Goal: Task Accomplishment & Management: Manage account settings

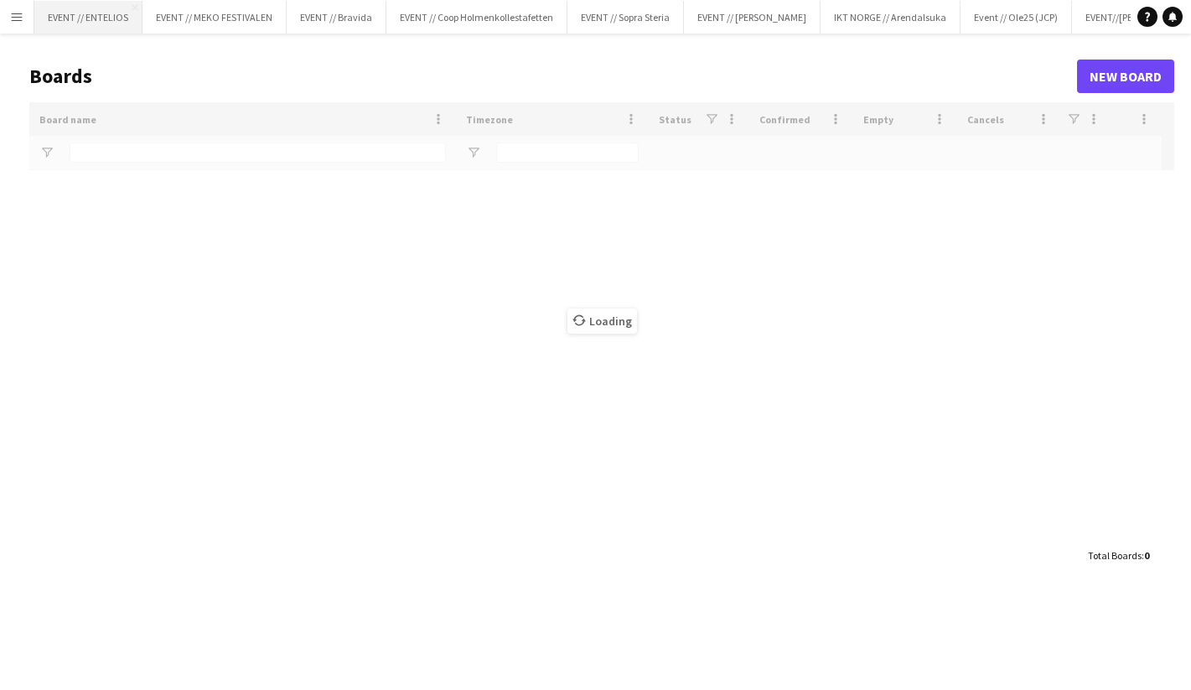
type input "*******"
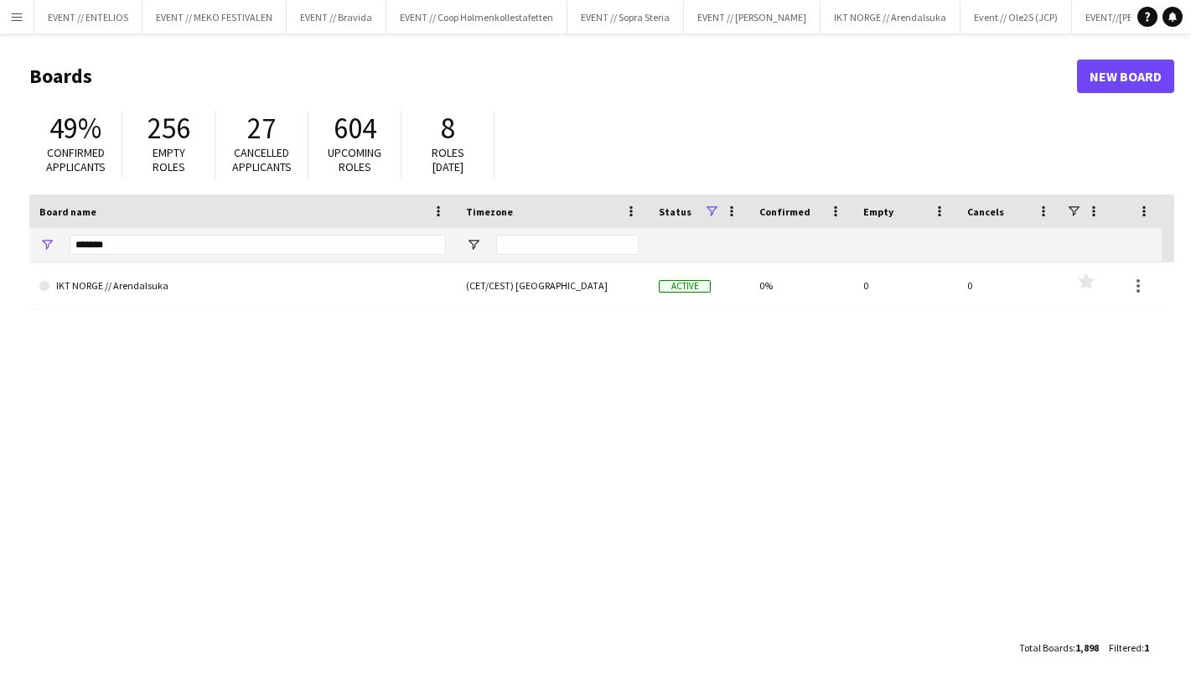
click at [24, 17] on button "Menu" at bounding box center [17, 17] width 34 height 34
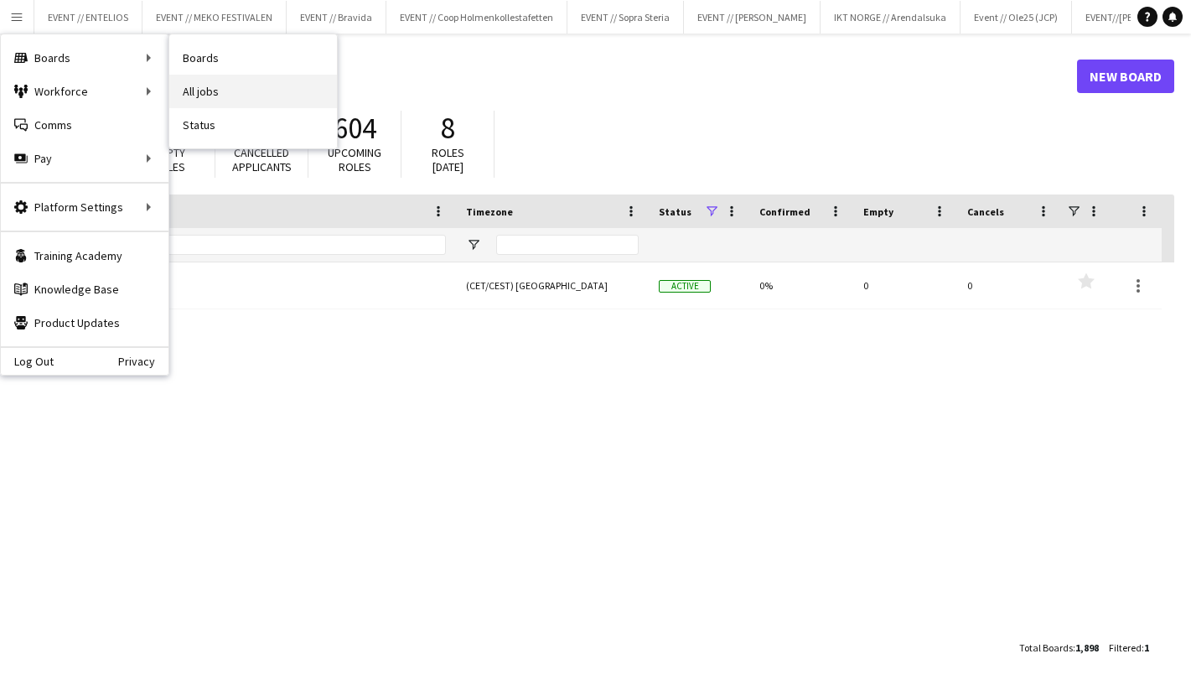
click at [239, 85] on link "All jobs" at bounding box center [253, 92] width 168 height 34
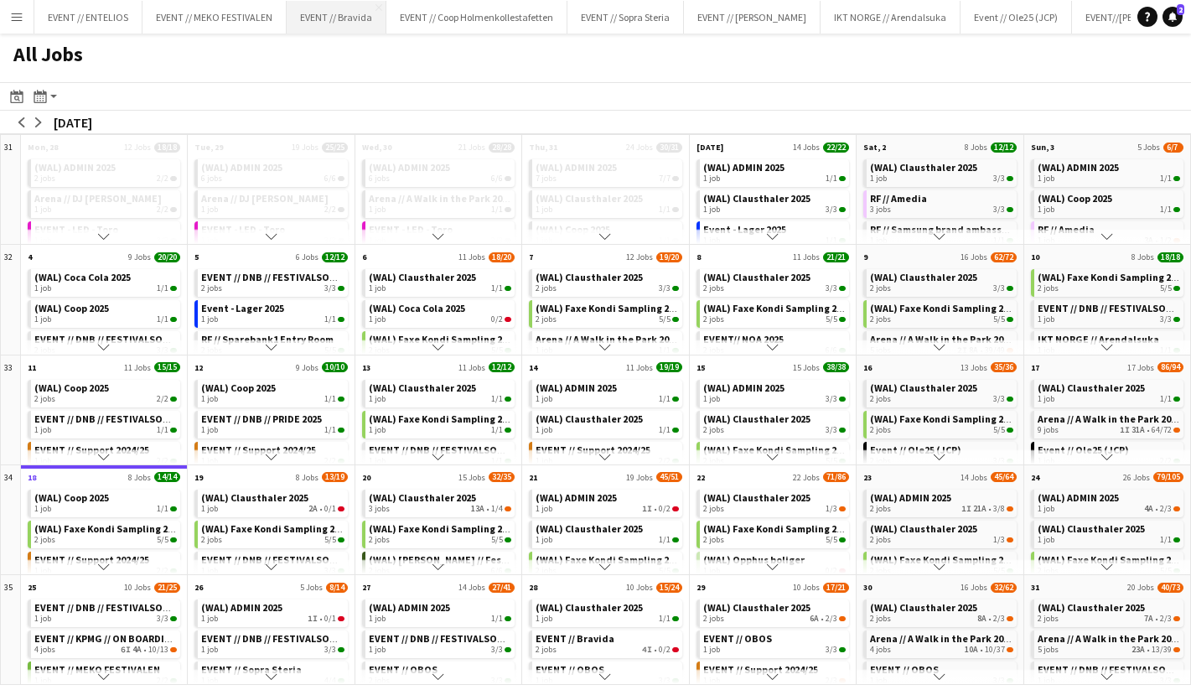
click at [309, 13] on button "EVENT // Bravida Close" at bounding box center [337, 17] width 100 height 33
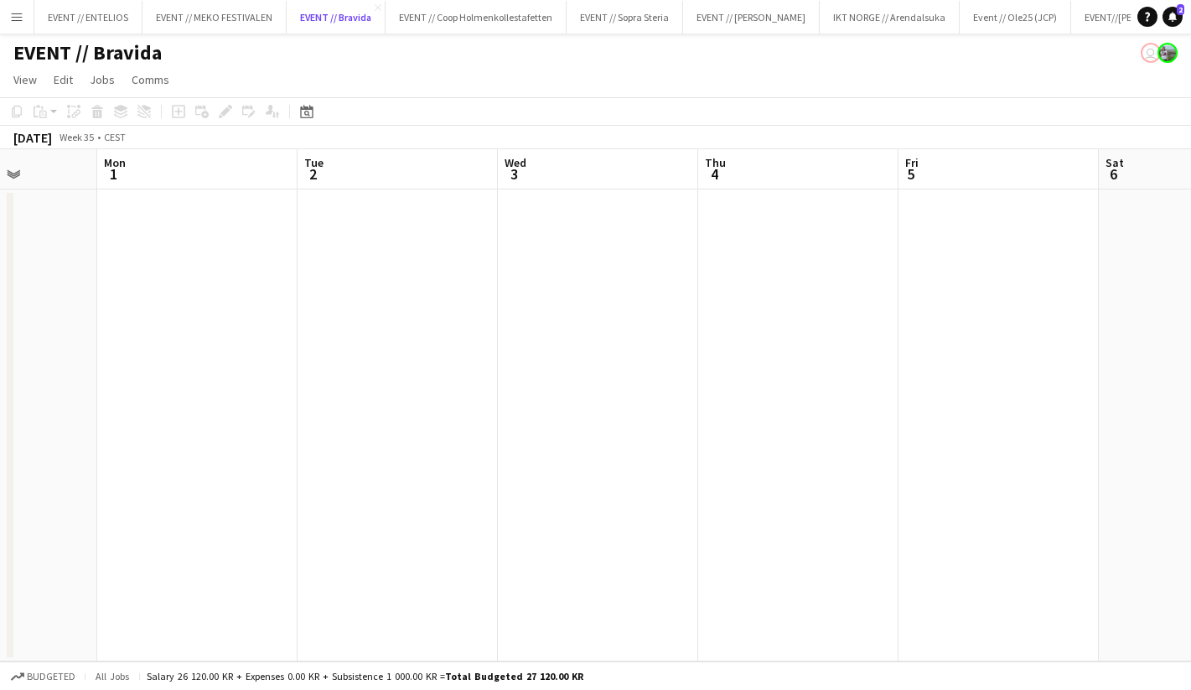
scroll to position [0, 538]
click at [725, 309] on app-date-cell at bounding box center [764, 425] width 200 height 472
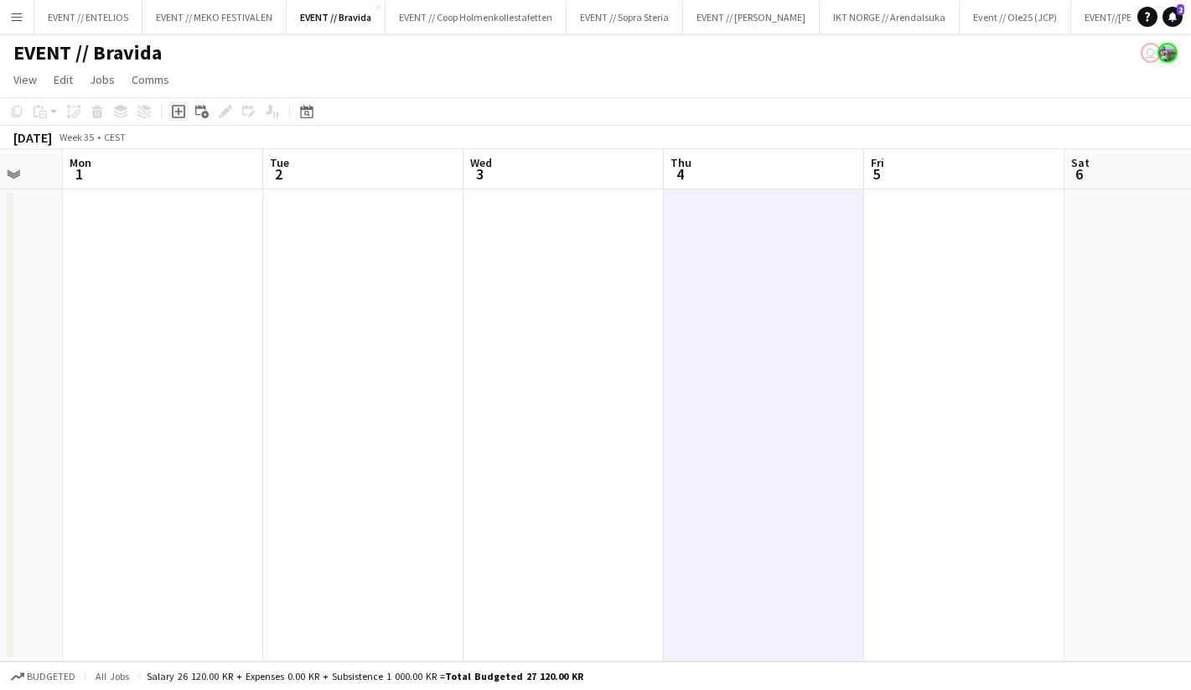
click at [173, 113] on icon at bounding box center [178, 111] width 13 height 13
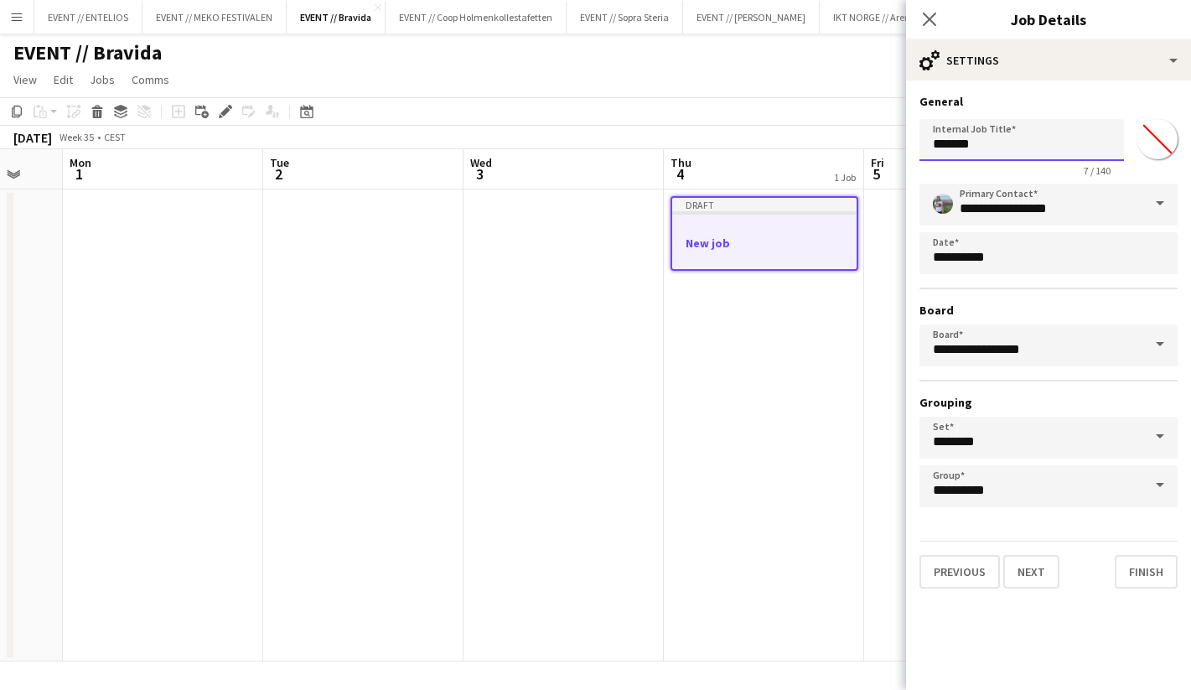
click at [984, 132] on input "*******" at bounding box center [1022, 140] width 205 height 42
type input "*"
type input "**********"
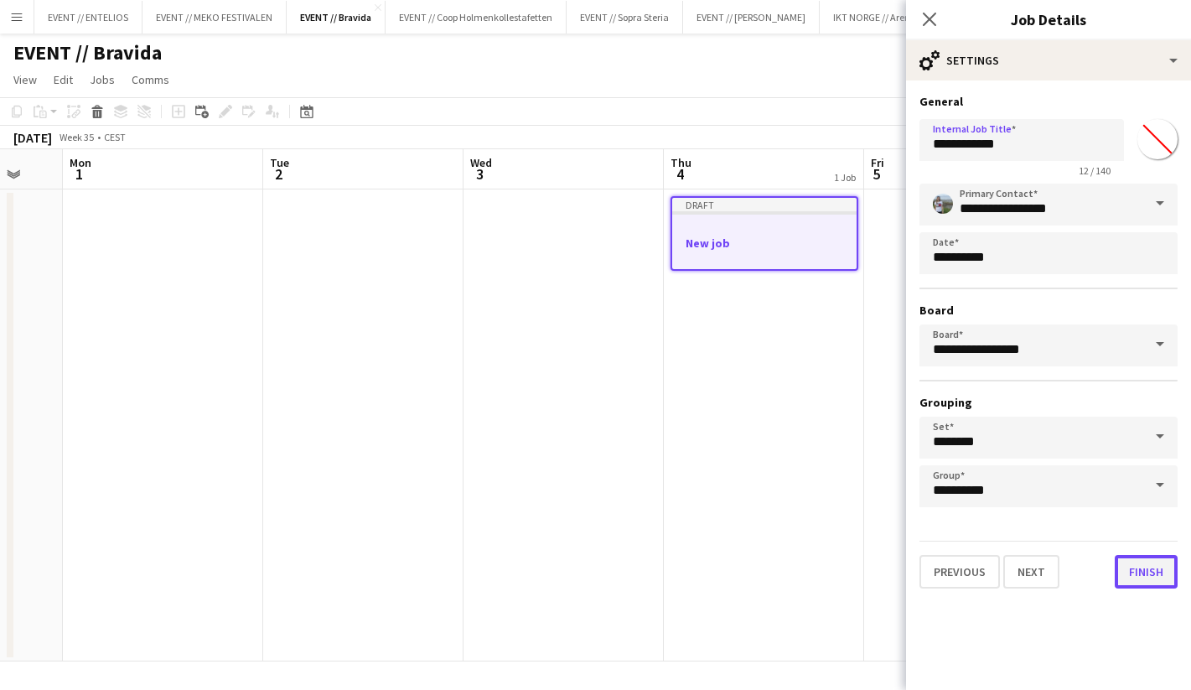
click at [1152, 574] on button "Finish" at bounding box center [1146, 572] width 63 height 34
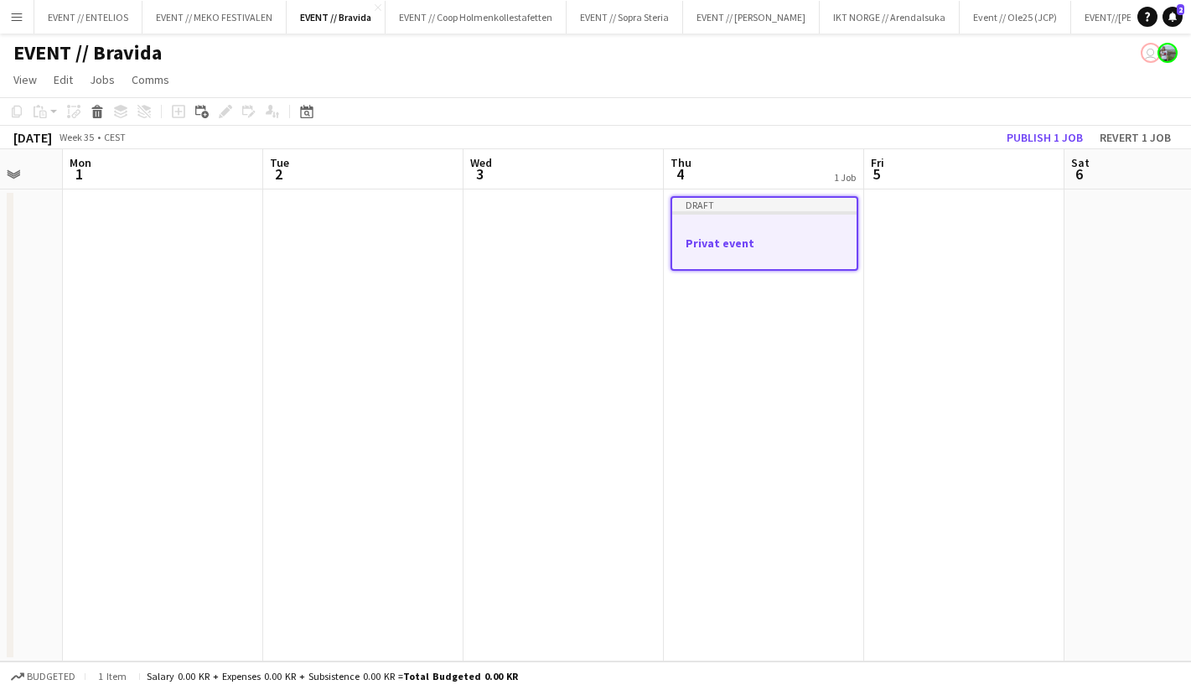
click at [784, 255] on div at bounding box center [764, 257] width 184 height 13
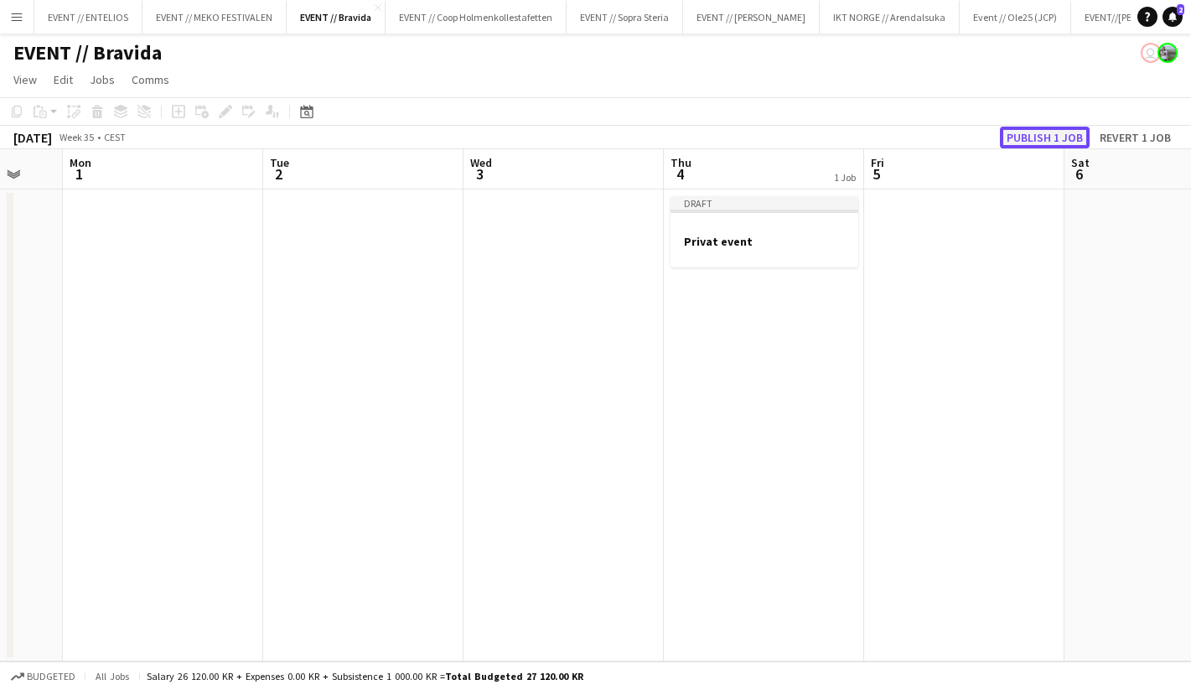
click at [1055, 139] on button "Publish 1 job" at bounding box center [1045, 138] width 90 height 22
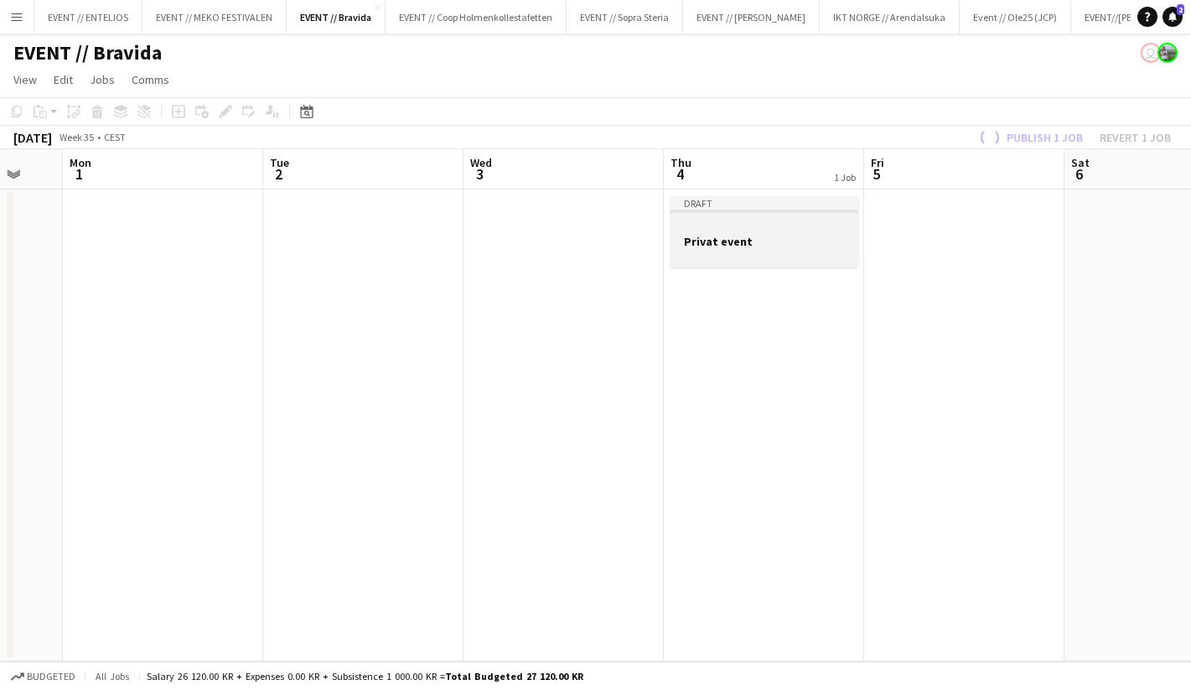
click at [723, 242] on h3 "Privat event" at bounding box center [765, 241] width 188 height 15
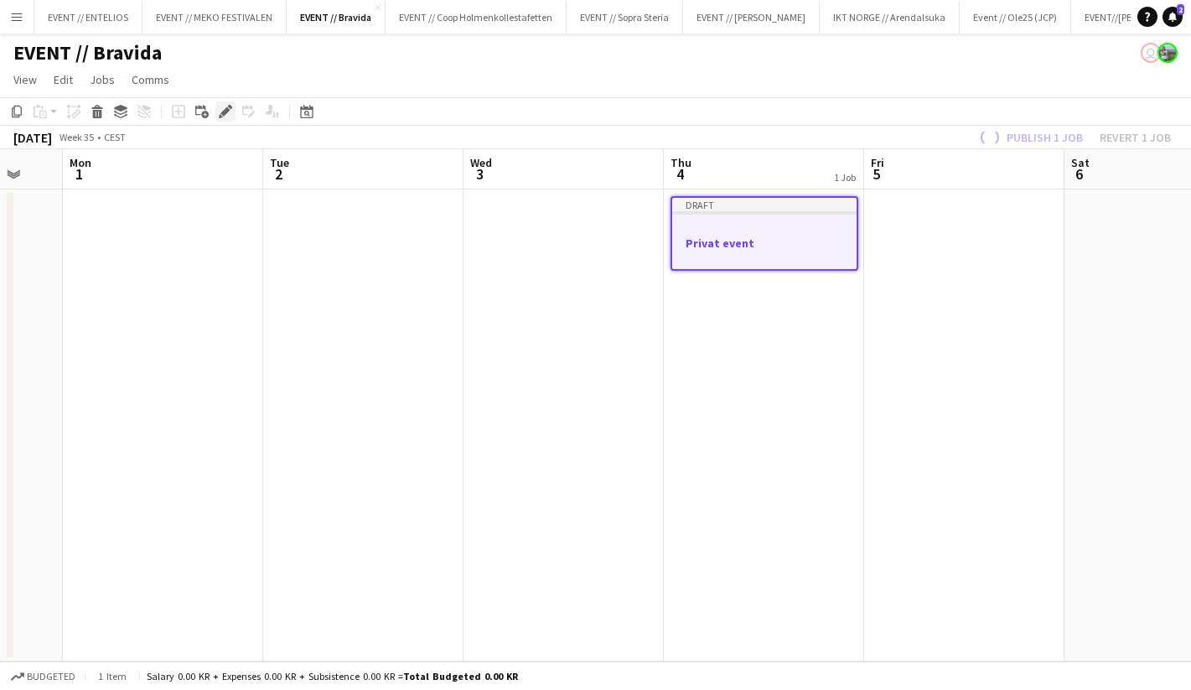
click at [230, 117] on icon "Edit" at bounding box center [225, 111] width 13 height 13
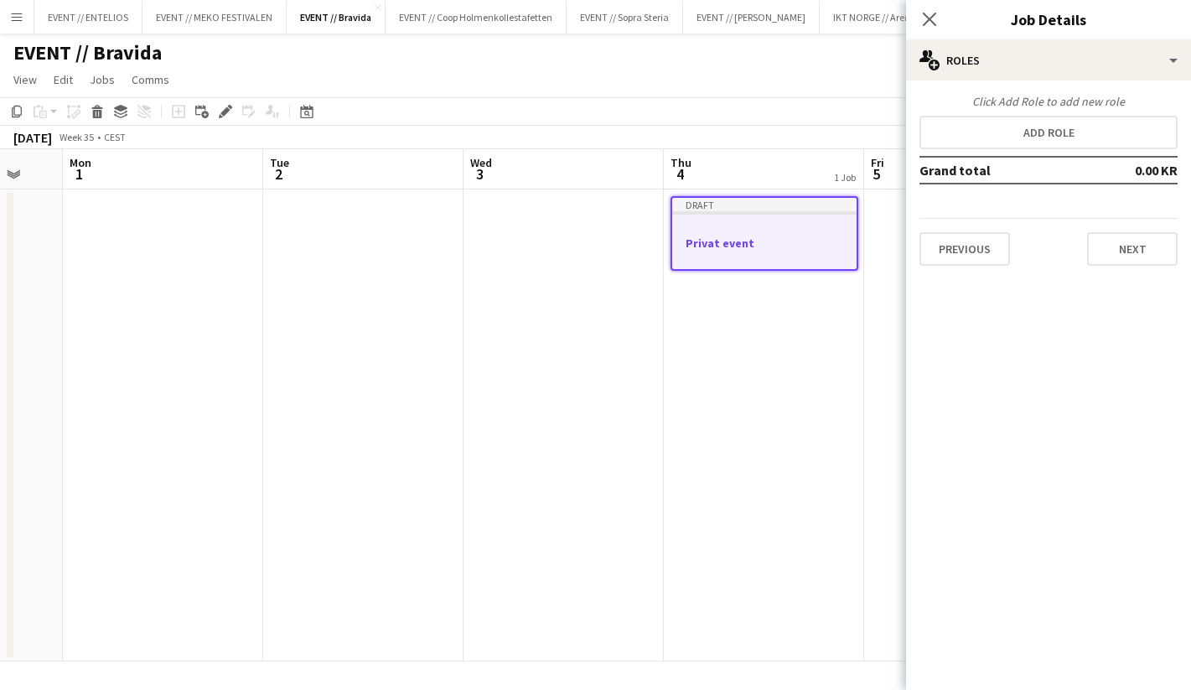
click at [1018, 115] on div "Click Add Role to add new role Add role Grand total 0.00 KR Previous Next" at bounding box center [1048, 180] width 285 height 172
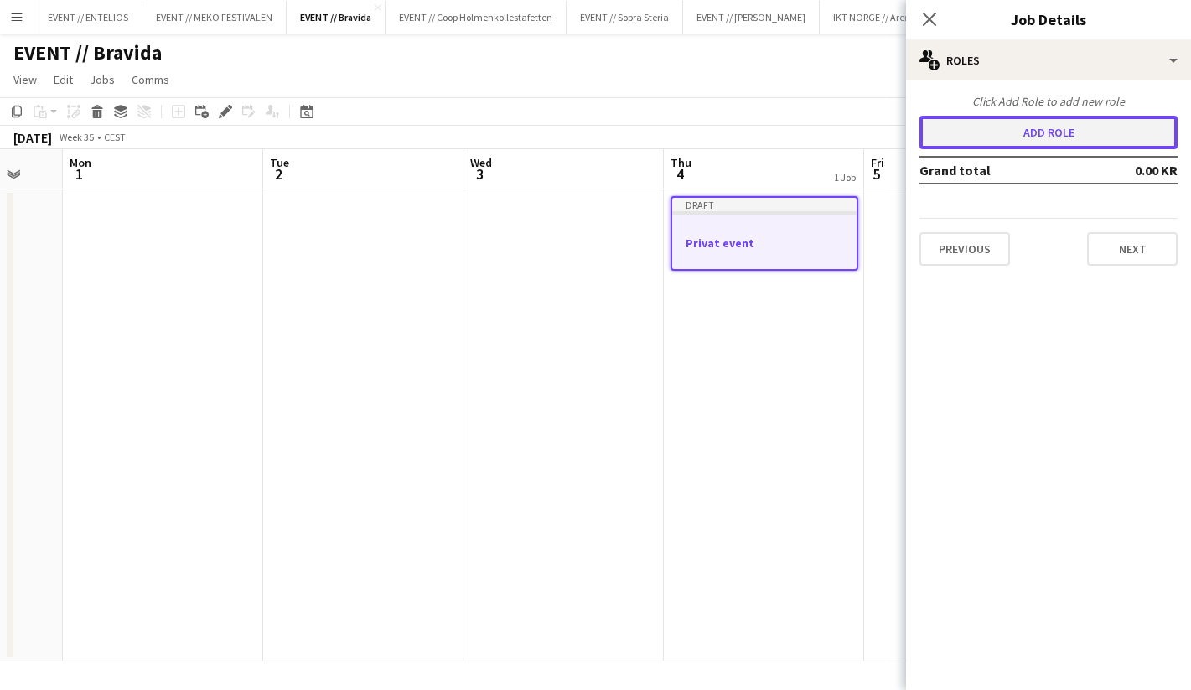
click at [993, 148] on button "Add role" at bounding box center [1049, 133] width 258 height 34
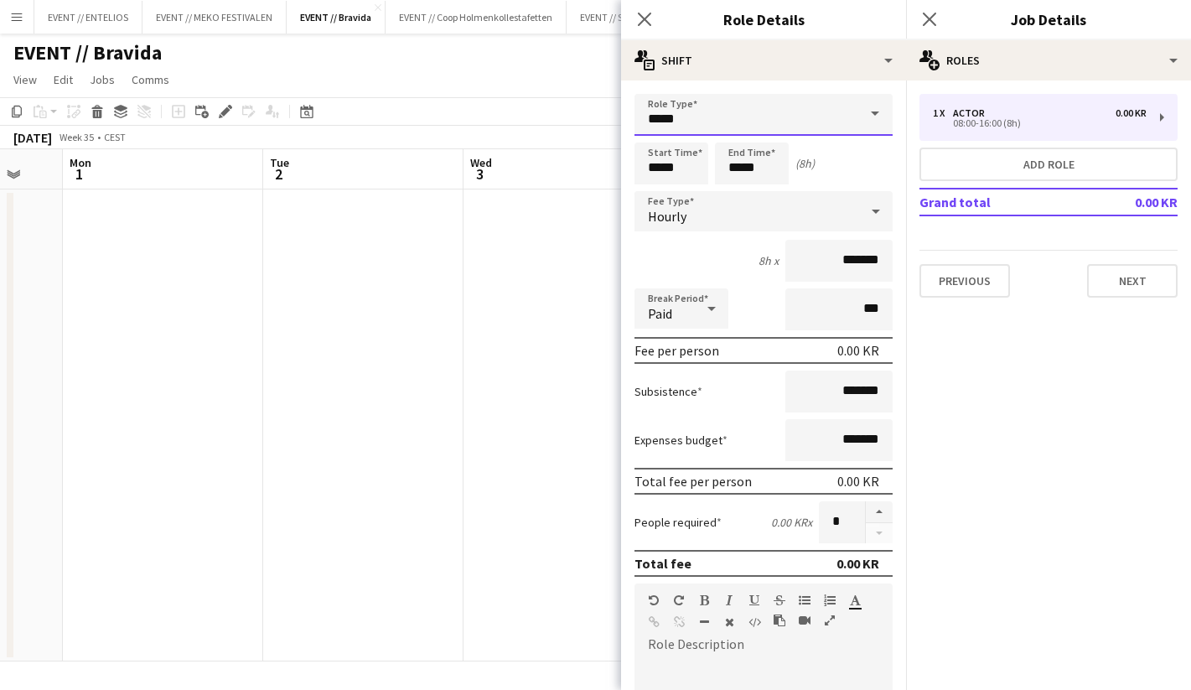
click at [698, 124] on input "*****" at bounding box center [764, 115] width 258 height 42
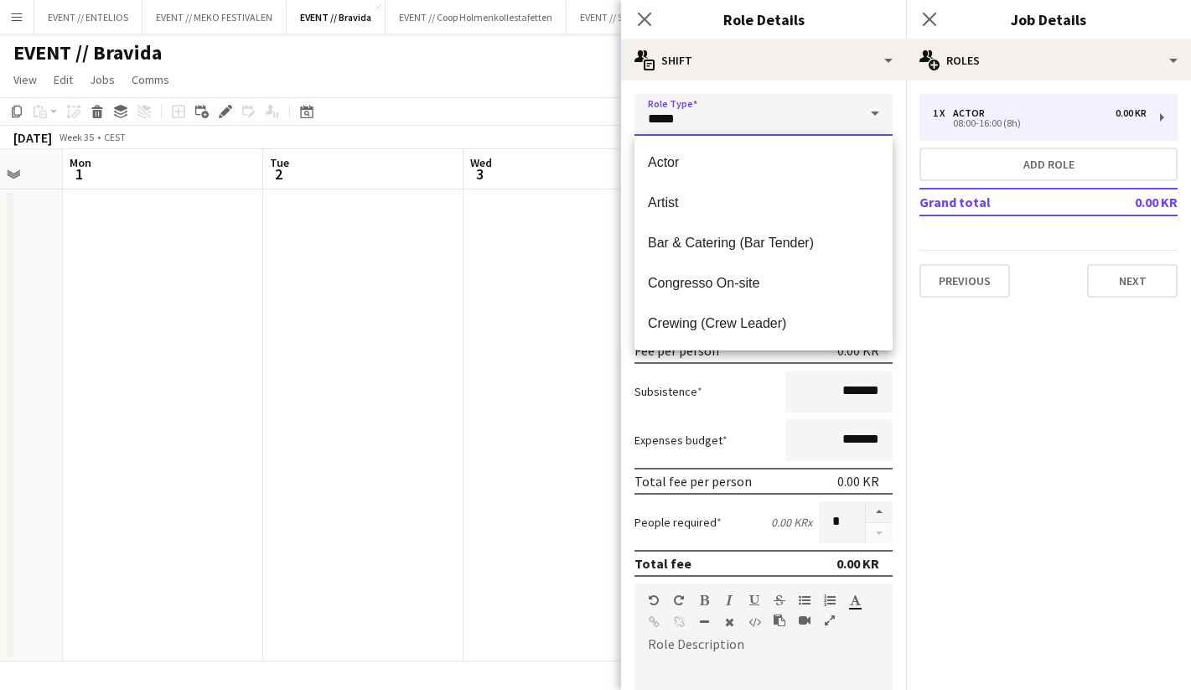
click at [698, 124] on input "*****" at bounding box center [764, 115] width 258 height 42
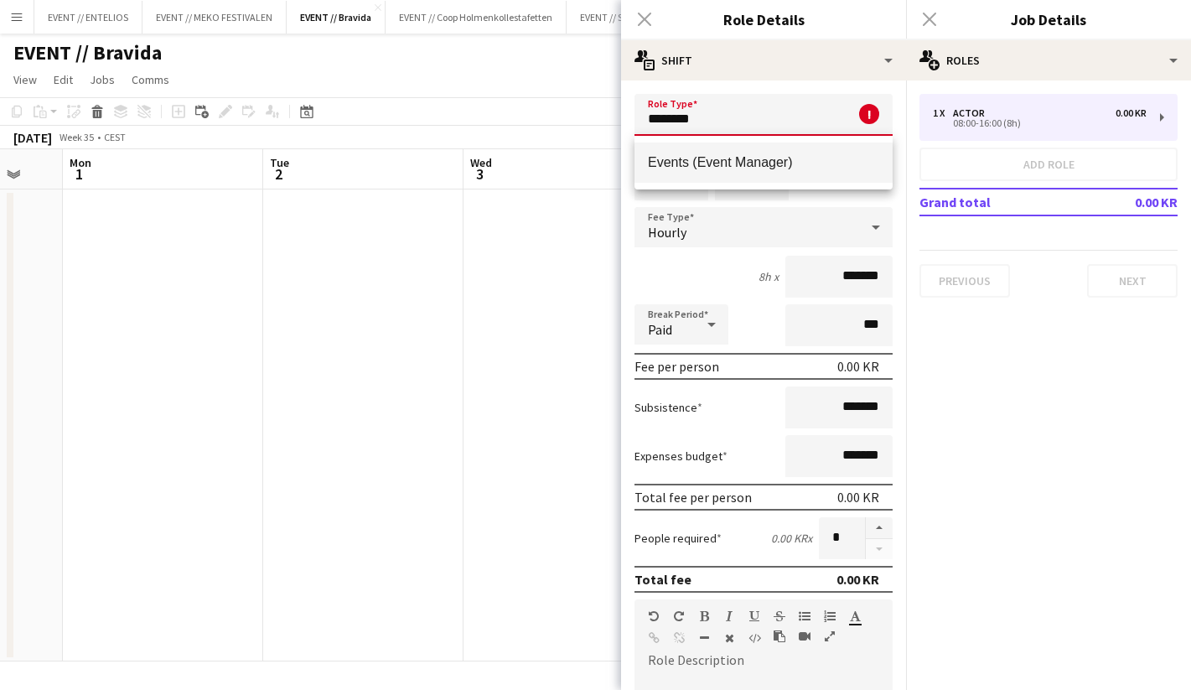
click at [691, 174] on mat-option "Events (Event Manager)" at bounding box center [764, 163] width 258 height 40
type input "**********"
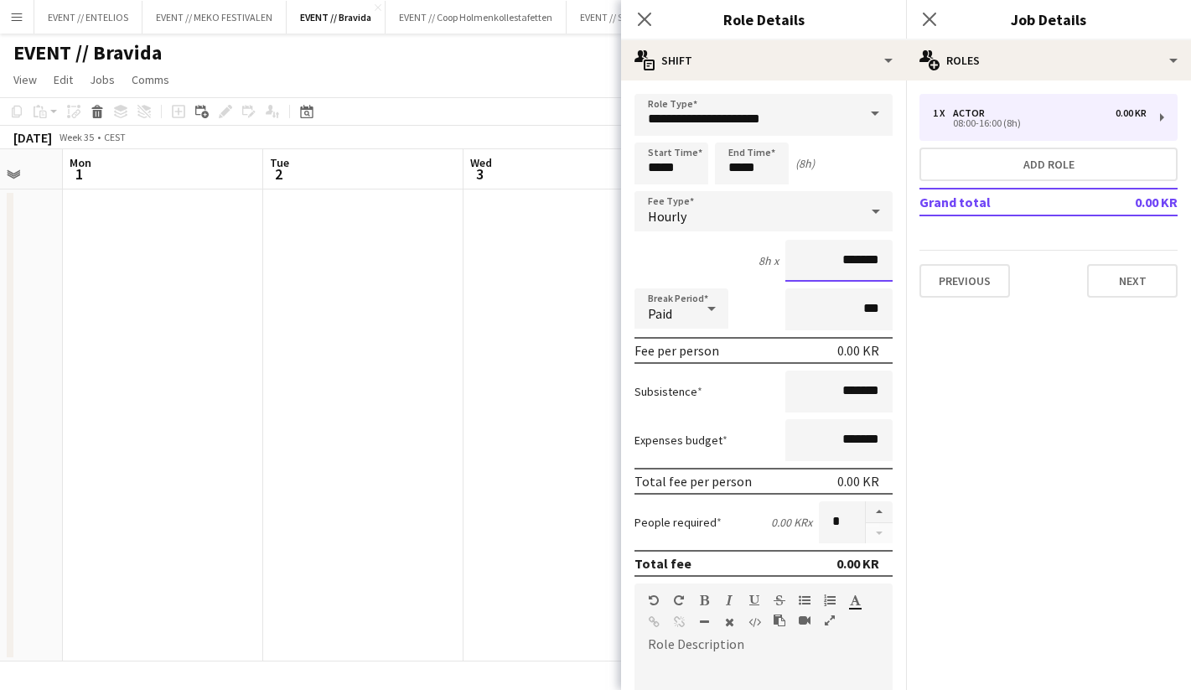
click at [817, 264] on input "*******" at bounding box center [839, 261] width 107 height 42
type input "****"
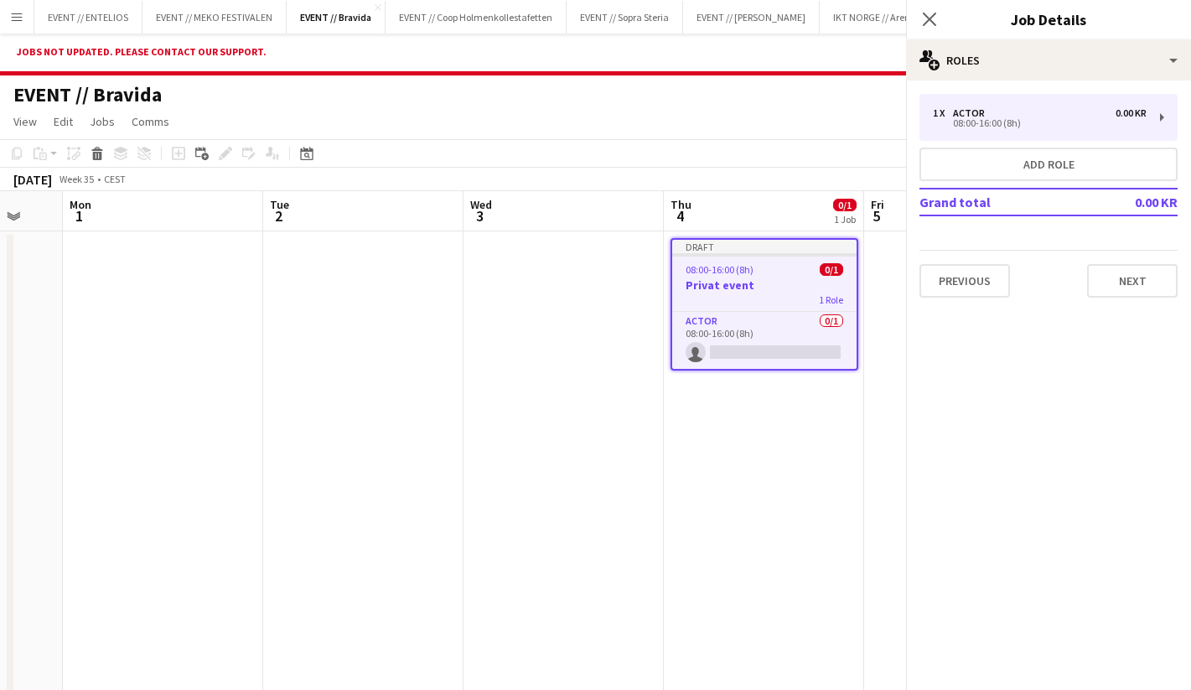
type input "******"
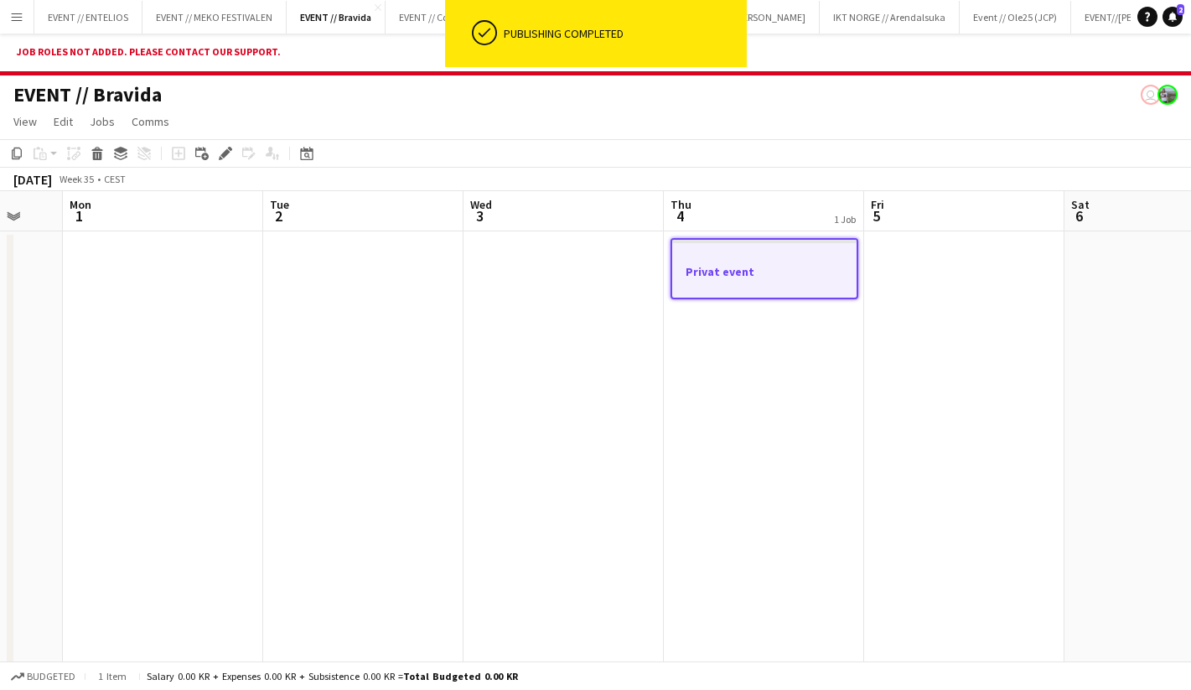
click at [755, 281] on div at bounding box center [764, 285] width 184 height 13
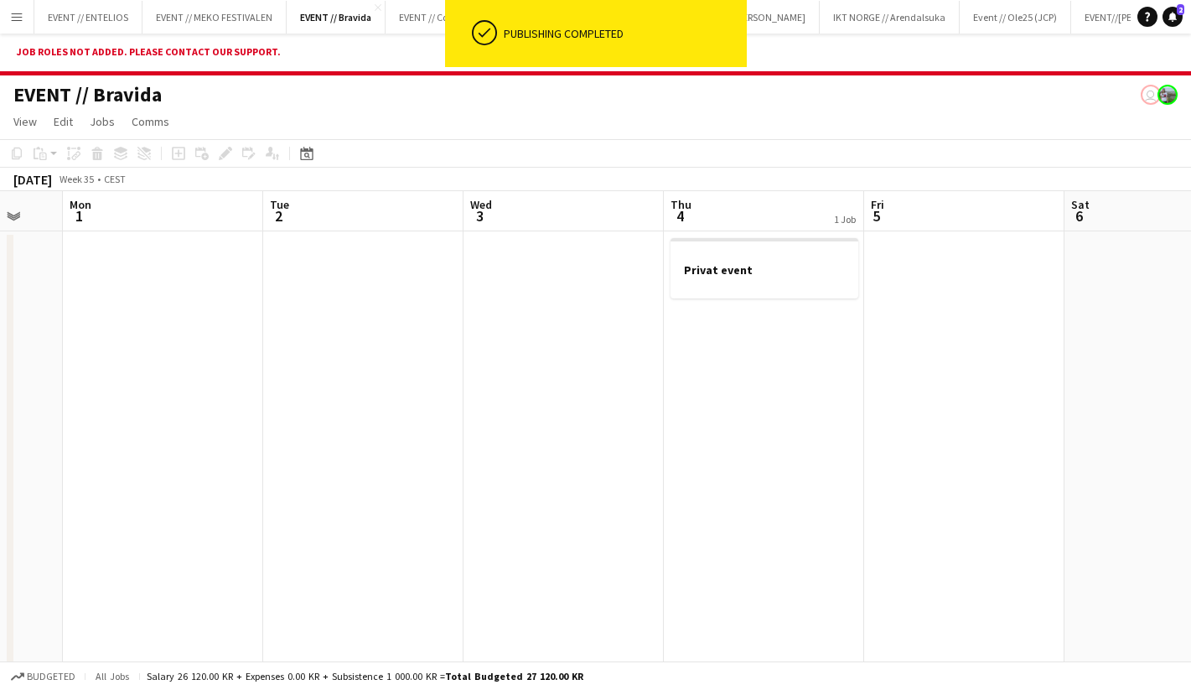
click at [327, 332] on app-date-cell at bounding box center [363, 467] width 200 height 472
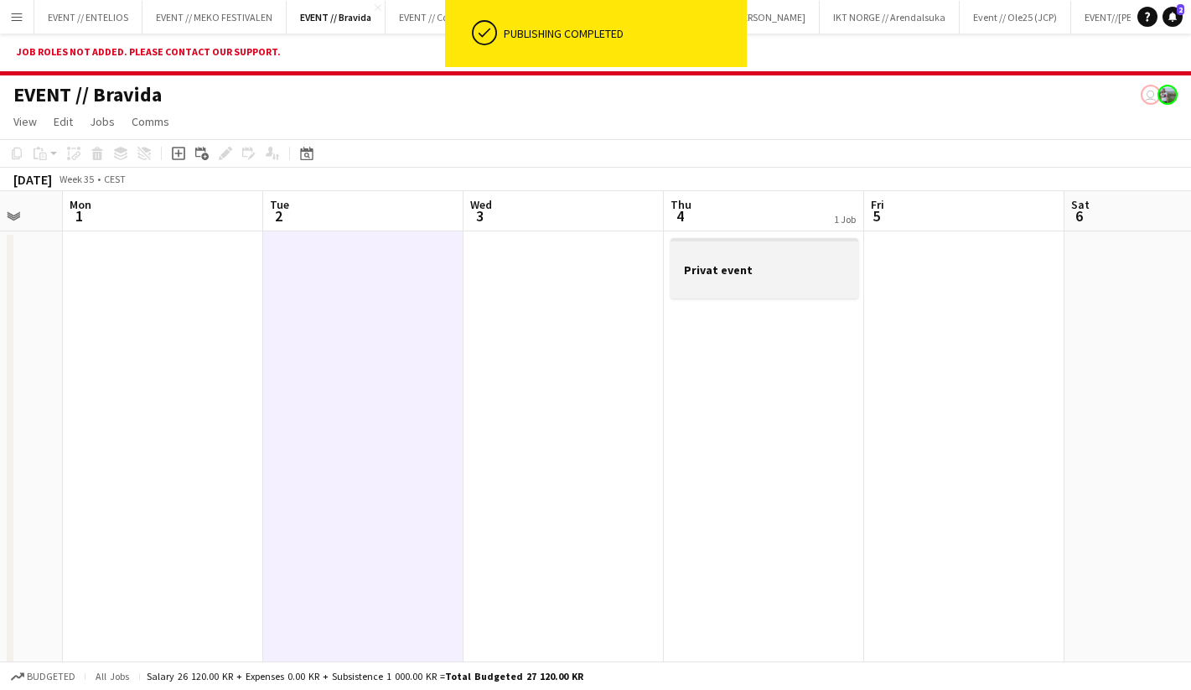
click at [697, 256] on div at bounding box center [765, 254] width 188 height 13
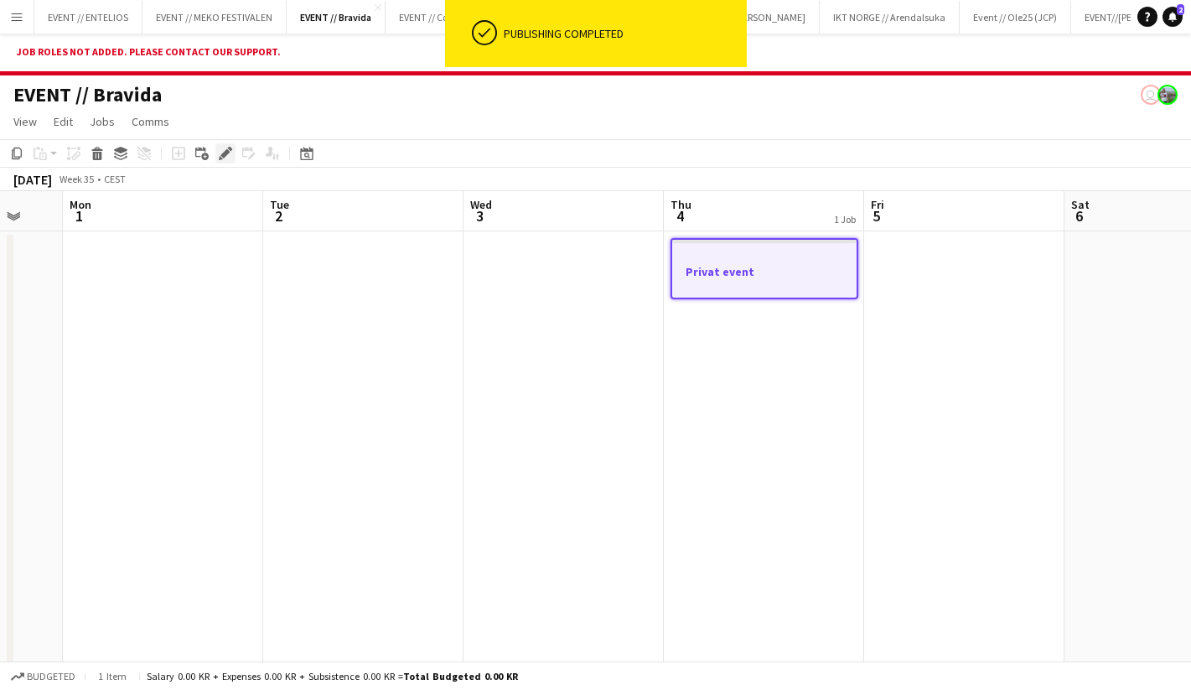
click at [223, 151] on icon "Edit" at bounding box center [225, 153] width 13 height 13
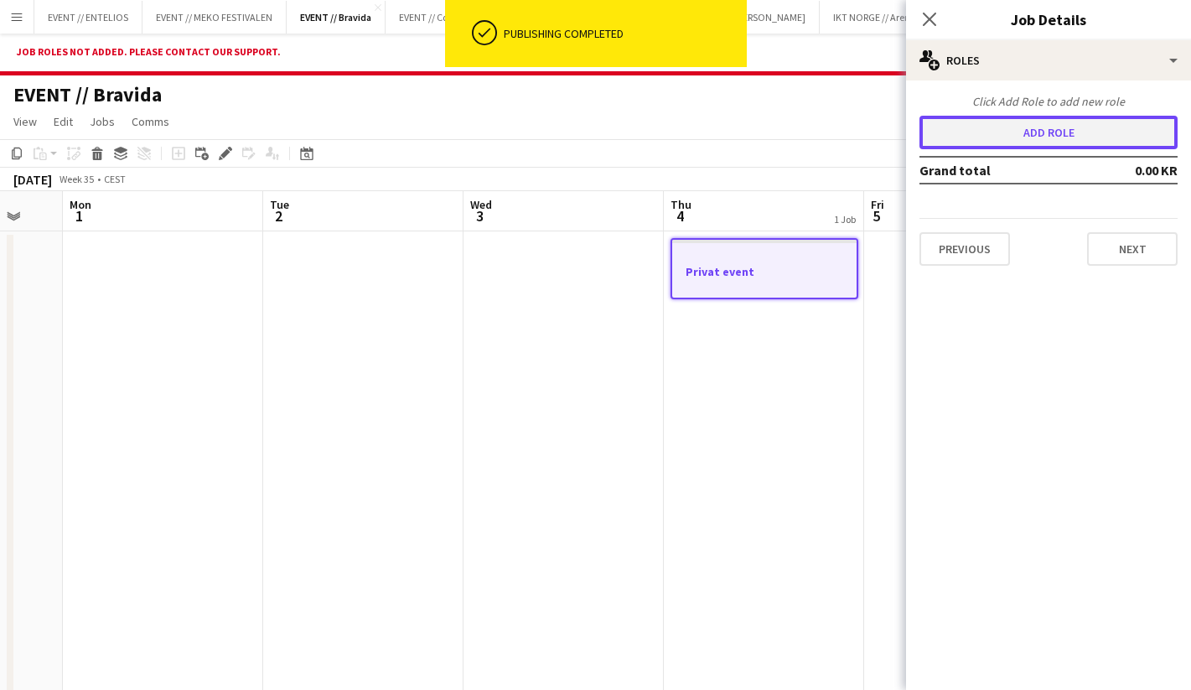
click at [1073, 119] on button "Add role" at bounding box center [1049, 133] width 258 height 34
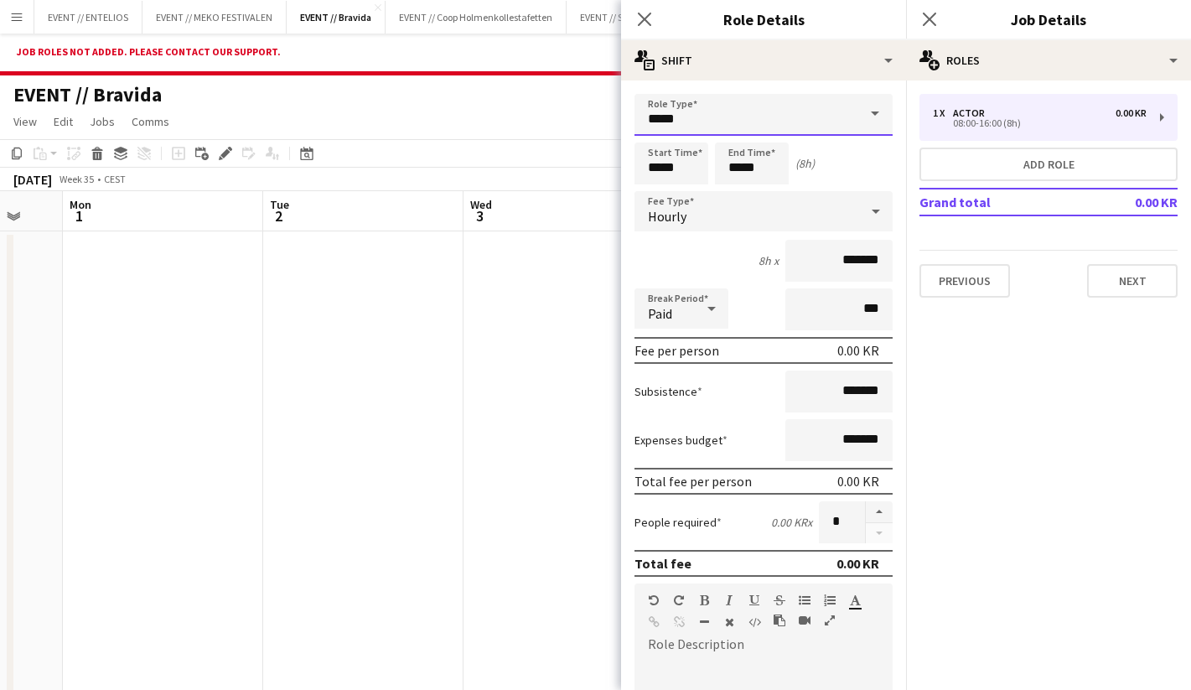
click at [719, 123] on input "*****" at bounding box center [764, 115] width 258 height 42
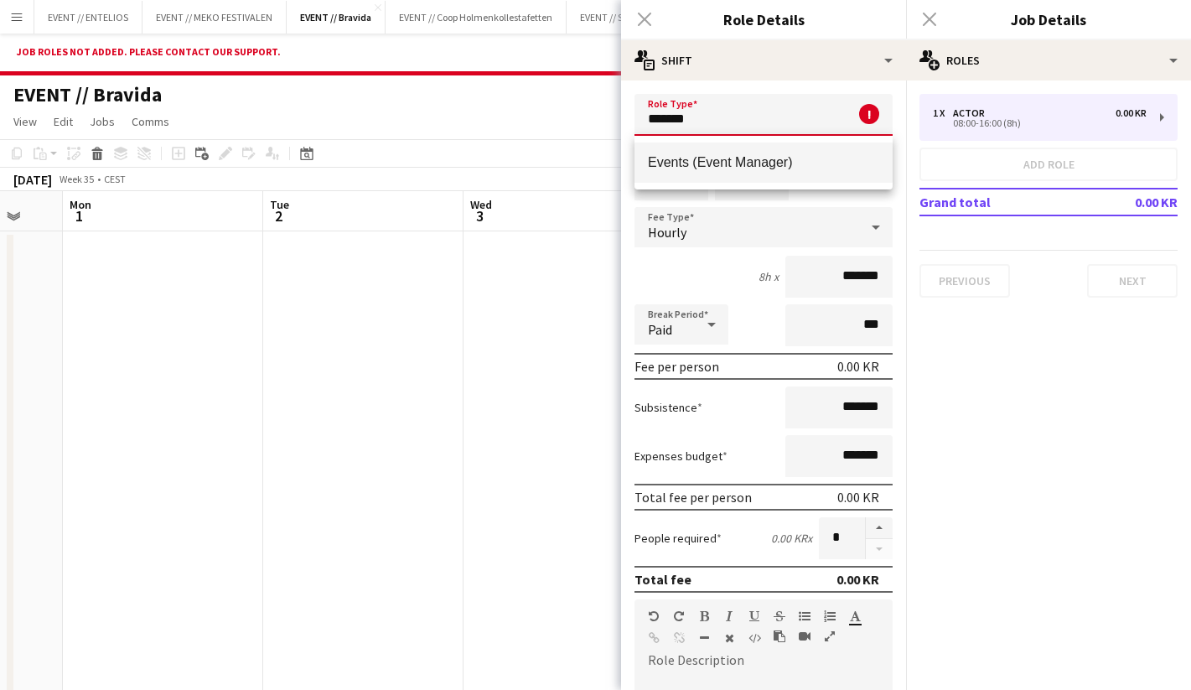
click at [704, 173] on mat-option "Events (Event Manager)" at bounding box center [764, 163] width 258 height 40
type input "**********"
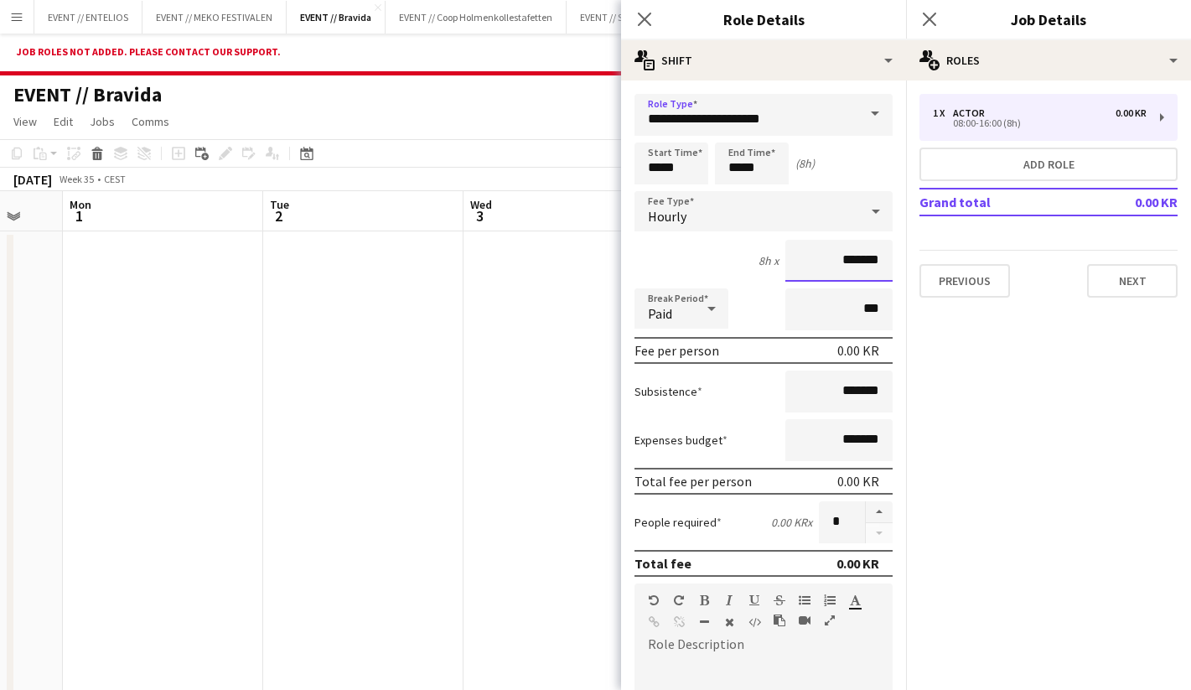
click at [833, 266] on input "*******" at bounding box center [839, 261] width 107 height 42
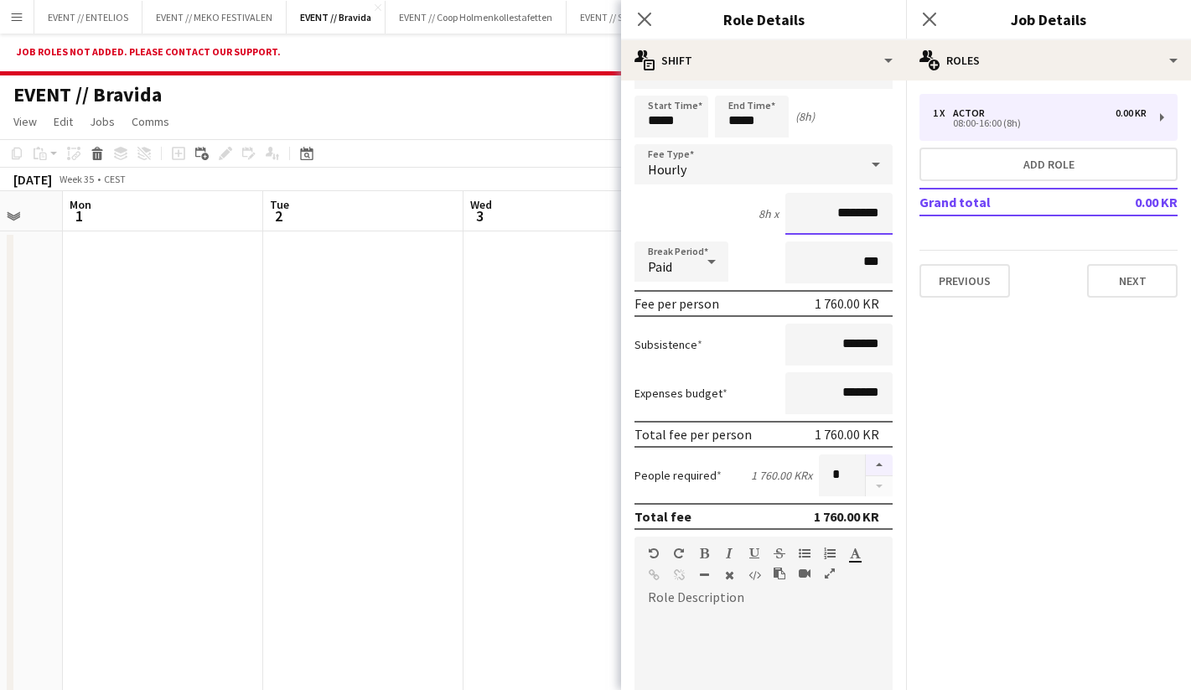
type input "********"
click at [886, 460] on button "button" at bounding box center [879, 465] width 27 height 22
type input "*"
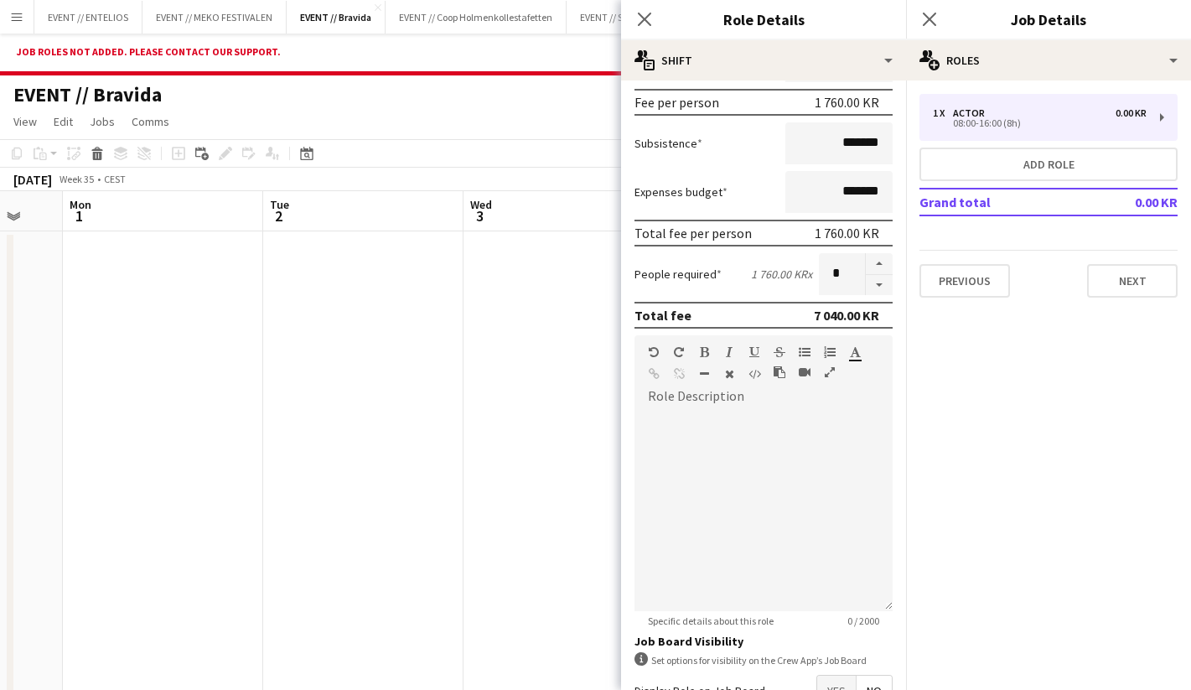
scroll to position [0, 0]
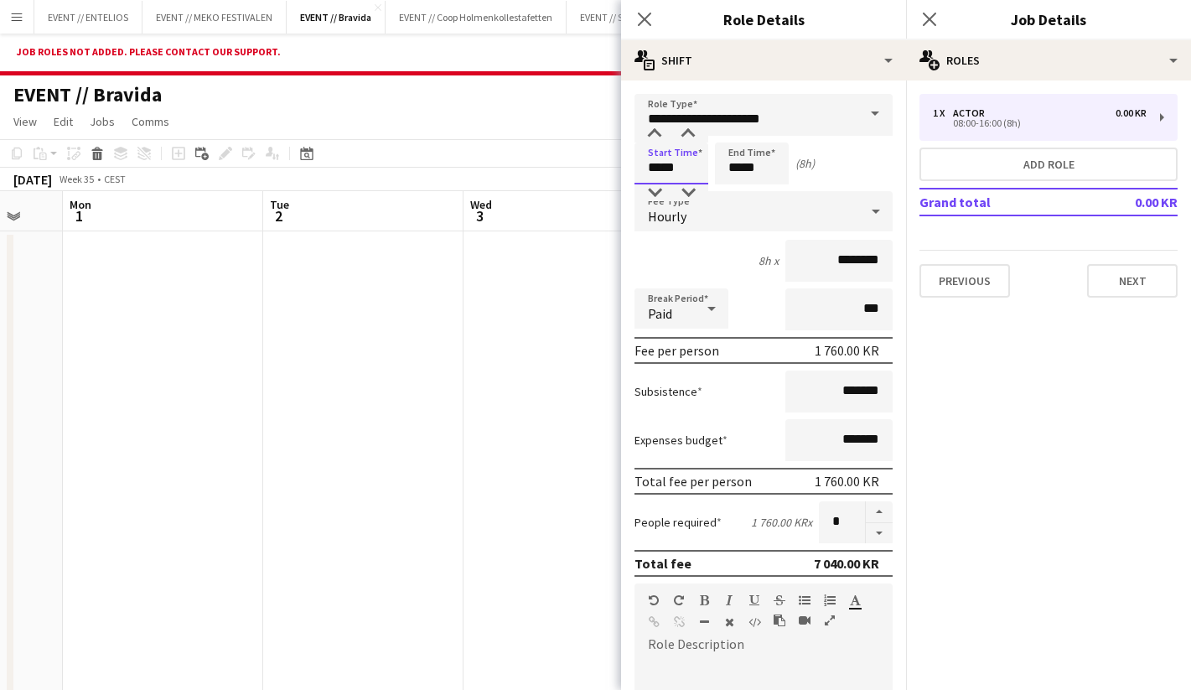
click at [661, 171] on input "*****" at bounding box center [672, 164] width 74 height 42
click at [654, 140] on div at bounding box center [655, 134] width 34 height 17
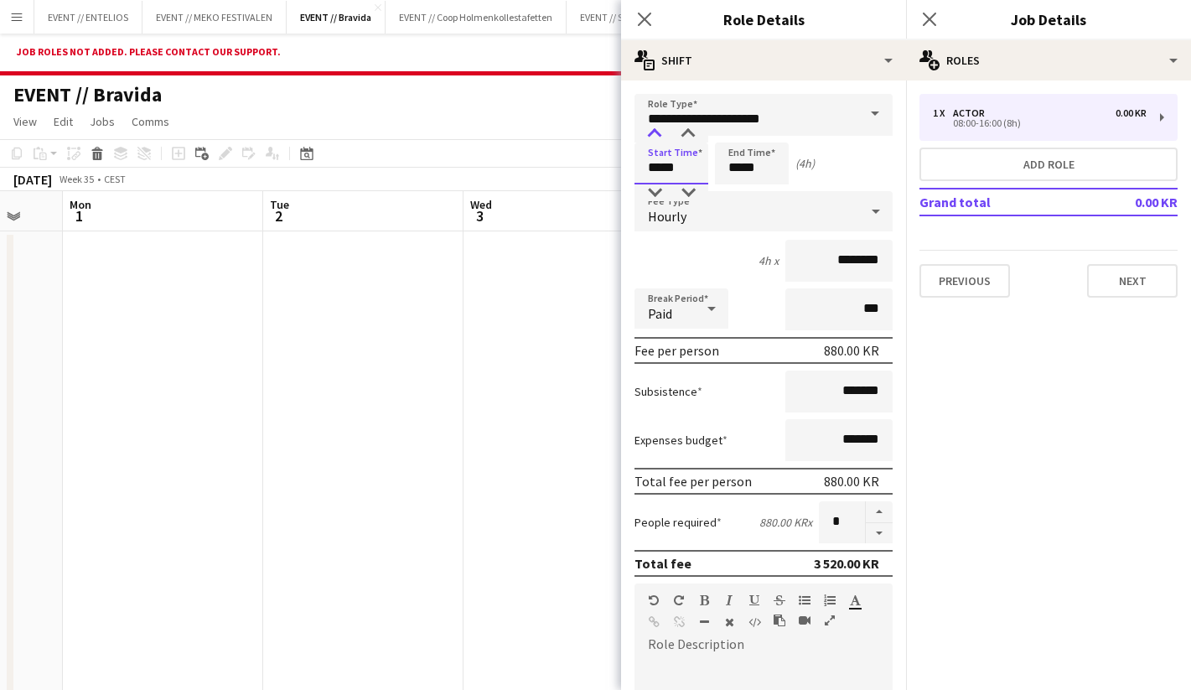
click at [654, 140] on div at bounding box center [655, 134] width 34 height 17
type input "*****"
click at [654, 140] on div at bounding box center [655, 134] width 34 height 17
click at [732, 163] on input "*****" at bounding box center [752, 164] width 74 height 42
click at [735, 132] on div at bounding box center [736, 134] width 34 height 17
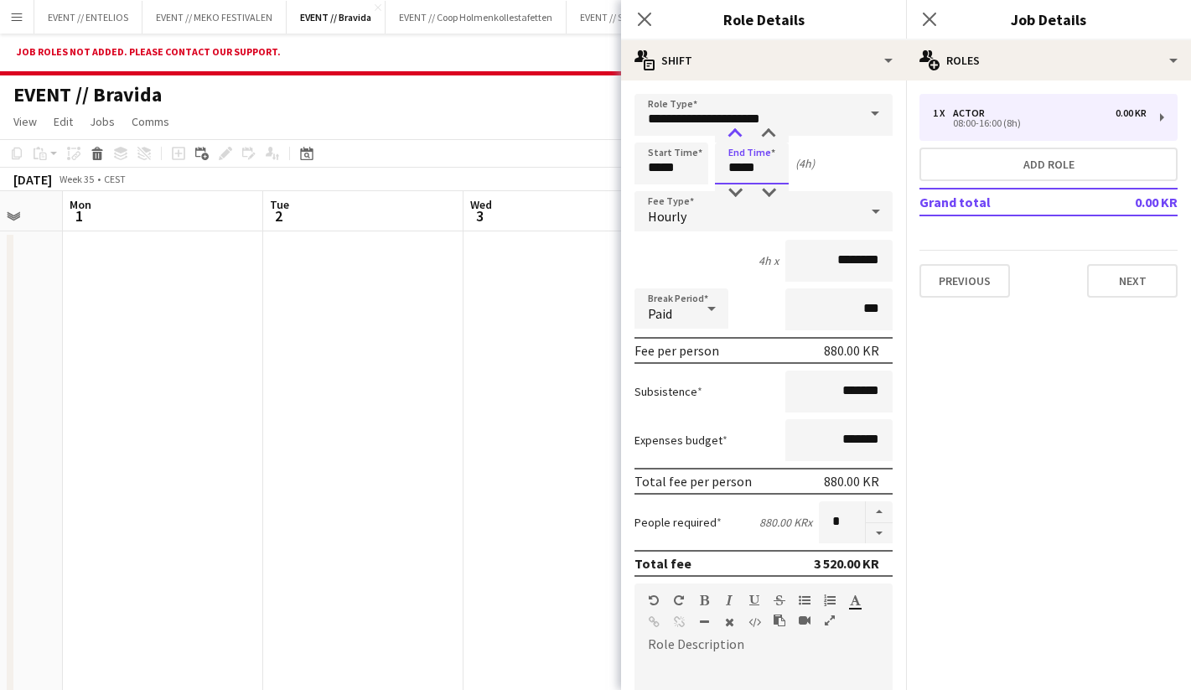
click at [735, 132] on div at bounding box center [736, 134] width 34 height 17
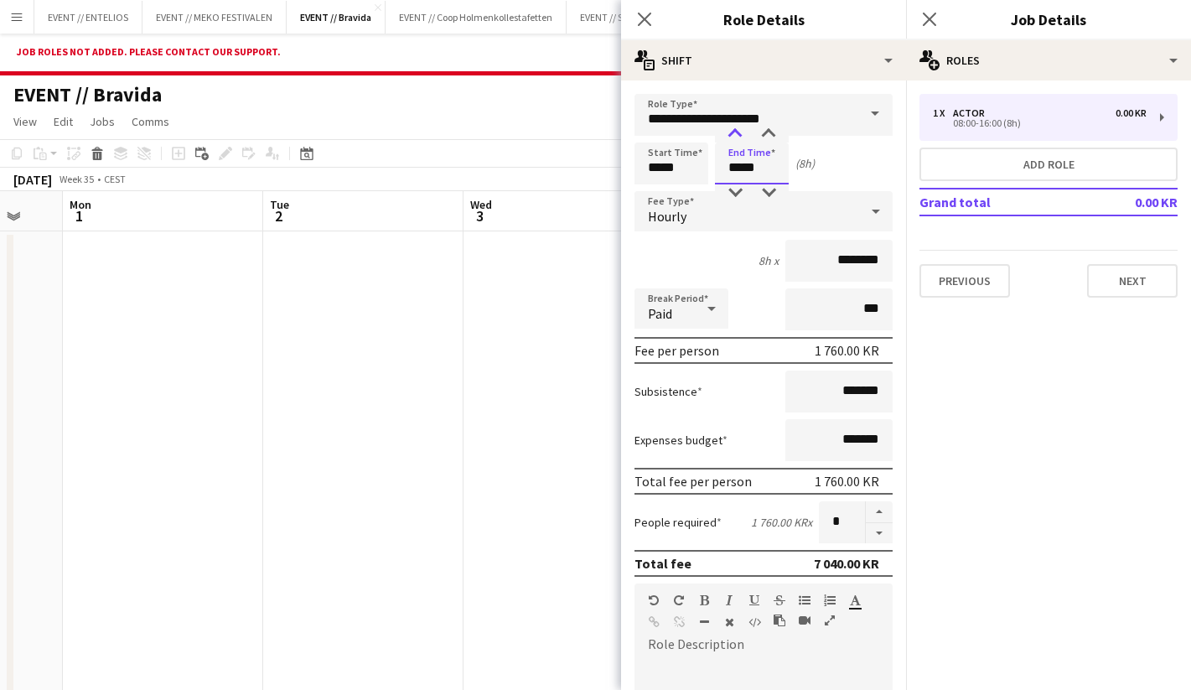
click at [735, 132] on div at bounding box center [736, 134] width 34 height 17
type input "*****"
click at [735, 132] on div at bounding box center [736, 134] width 34 height 17
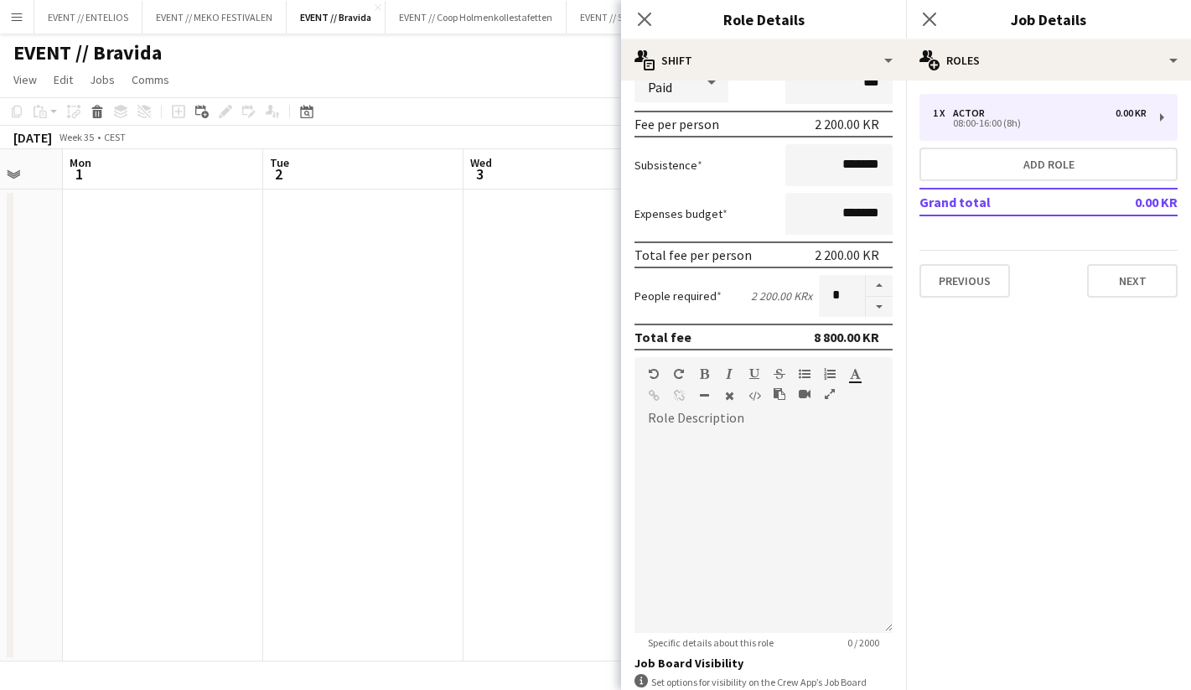
scroll to position [360, 0]
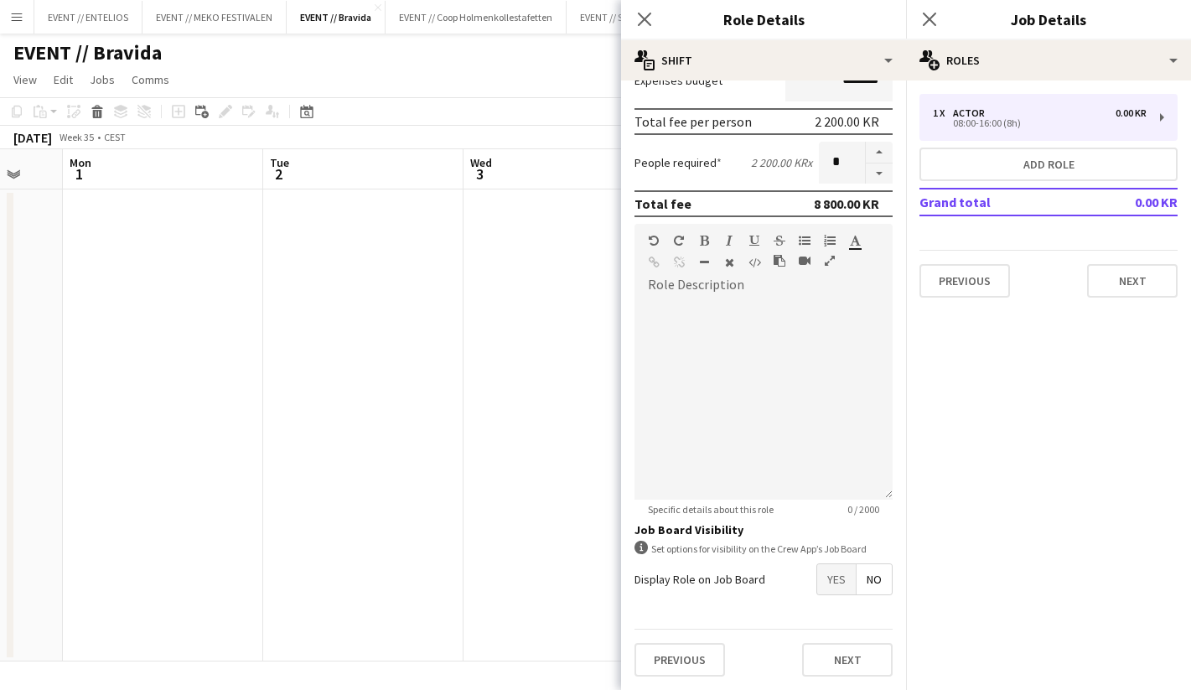
click at [837, 575] on span "Yes" at bounding box center [836, 579] width 39 height 30
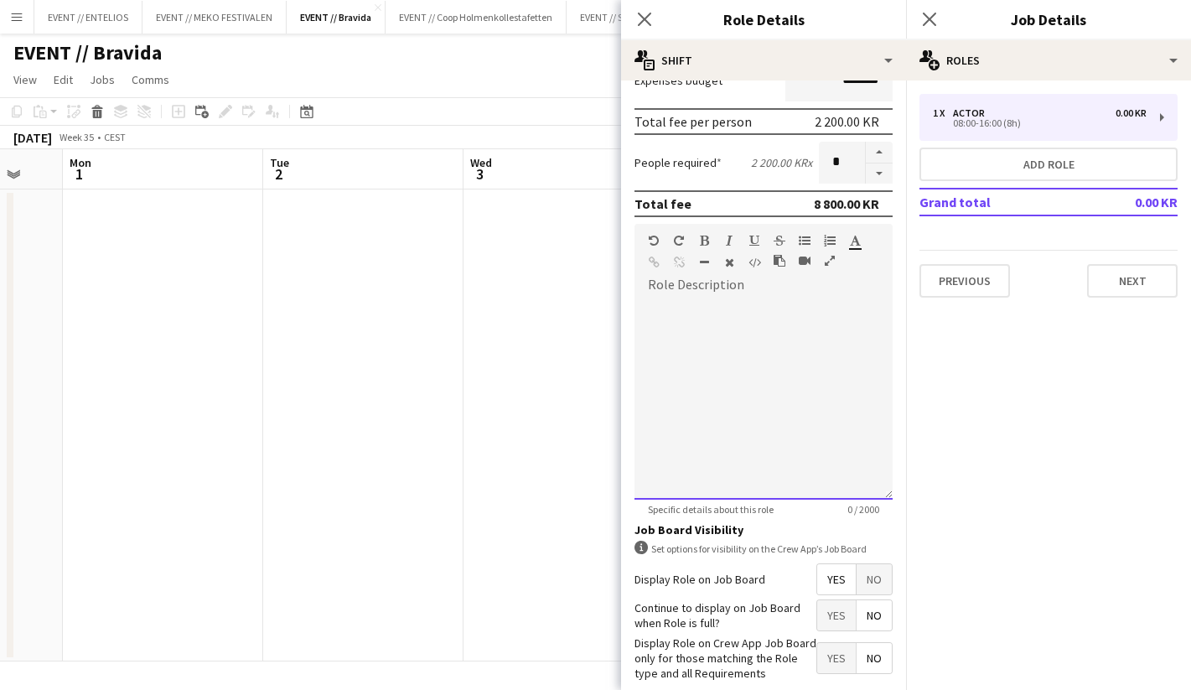
click at [738, 397] on div at bounding box center [764, 398] width 258 height 201
click at [780, 305] on div "**********" at bounding box center [764, 398] width 258 height 201
click at [737, 381] on div "**********" at bounding box center [764, 398] width 258 height 201
click at [568, 413] on app-date-cell at bounding box center [564, 425] width 200 height 472
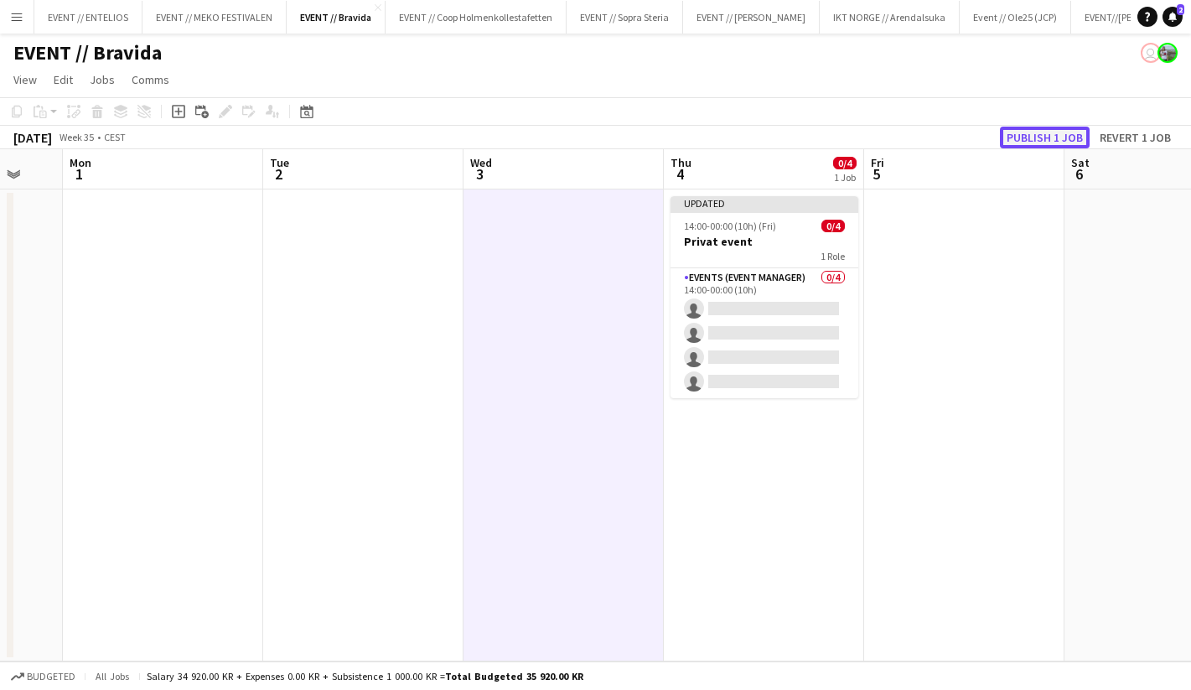
click at [1071, 130] on button "Publish 1 job" at bounding box center [1045, 138] width 90 height 22
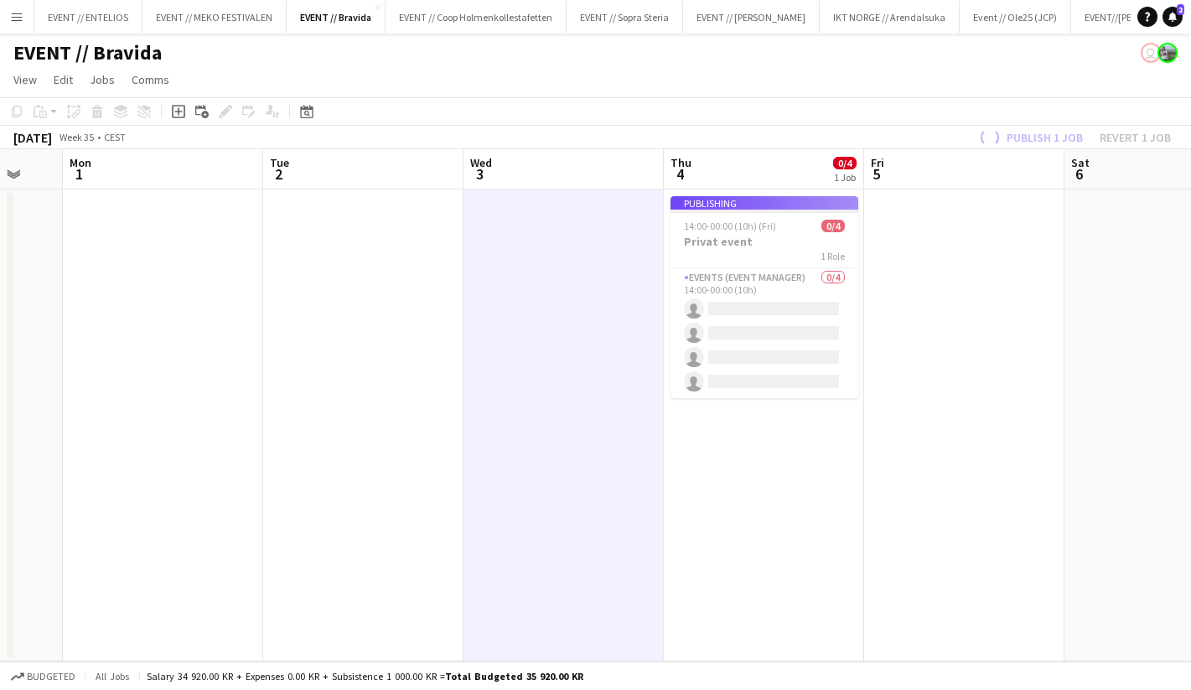
click at [828, 264] on app-job-card "Publishing 14:00-00:00 (10h) (Fri) 0/4 Privat event 1 Role Events (Event Manage…" at bounding box center [765, 297] width 188 height 202
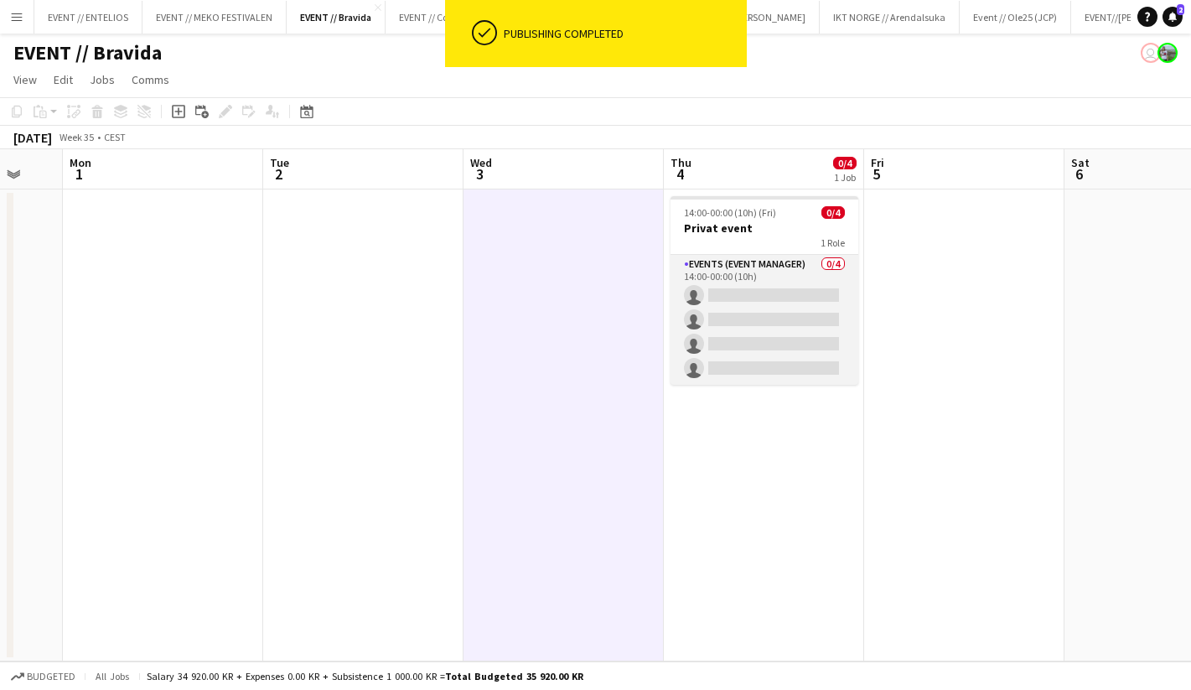
click at [812, 323] on app-card-role "Events (Event Manager) 0/4 14:00-00:00 (10h) single-neutral-actions single-neut…" at bounding box center [765, 320] width 188 height 130
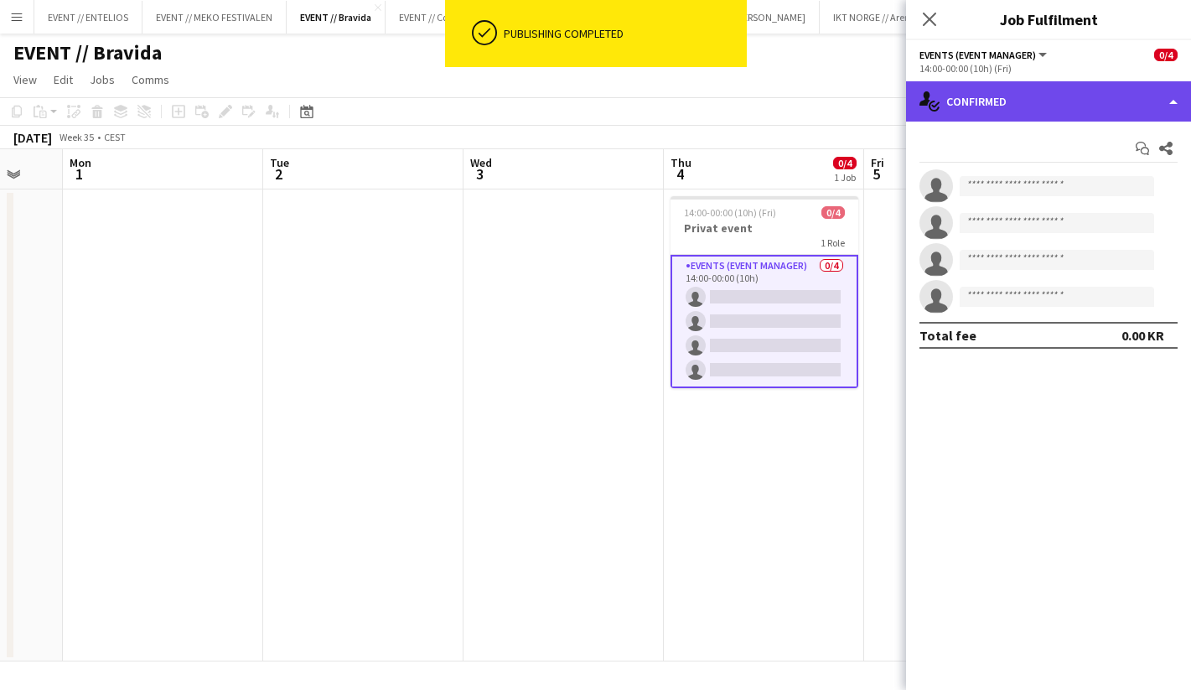
click at [968, 93] on div "single-neutral-actions-check-2 Confirmed" at bounding box center [1048, 101] width 285 height 40
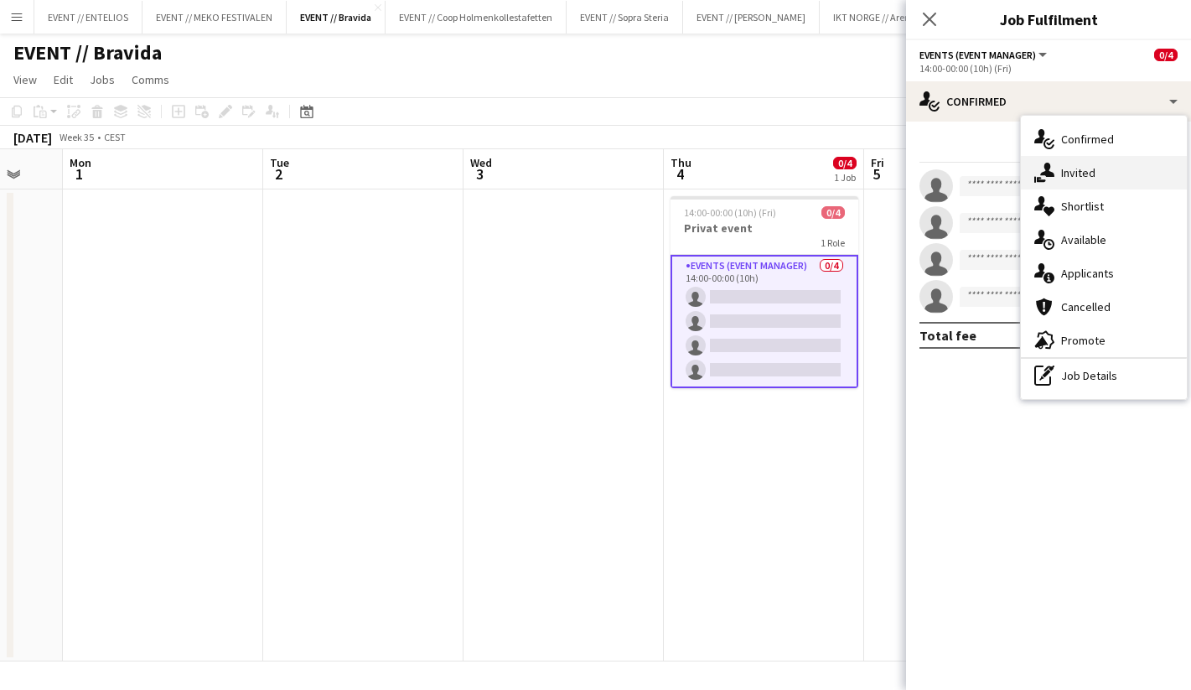
click at [1075, 172] on div "single-neutral-actions-share-1 Invited" at bounding box center [1104, 173] width 166 height 34
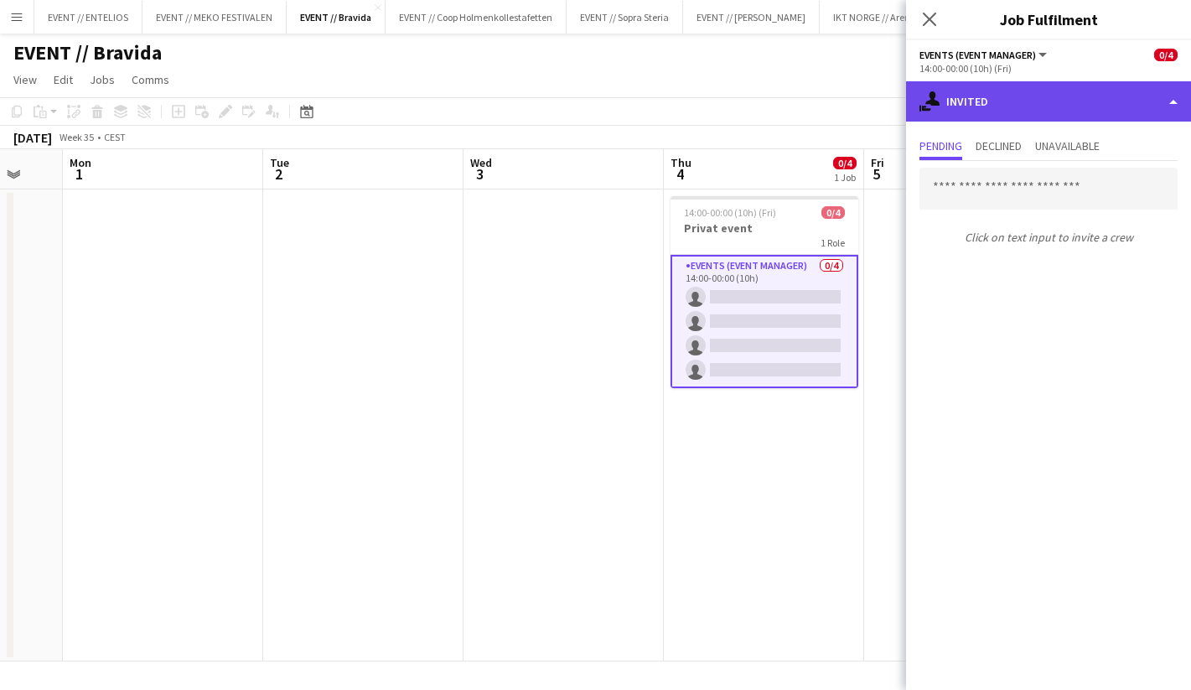
click at [968, 109] on div "single-neutral-actions-share-1 Invited" at bounding box center [1048, 101] width 285 height 40
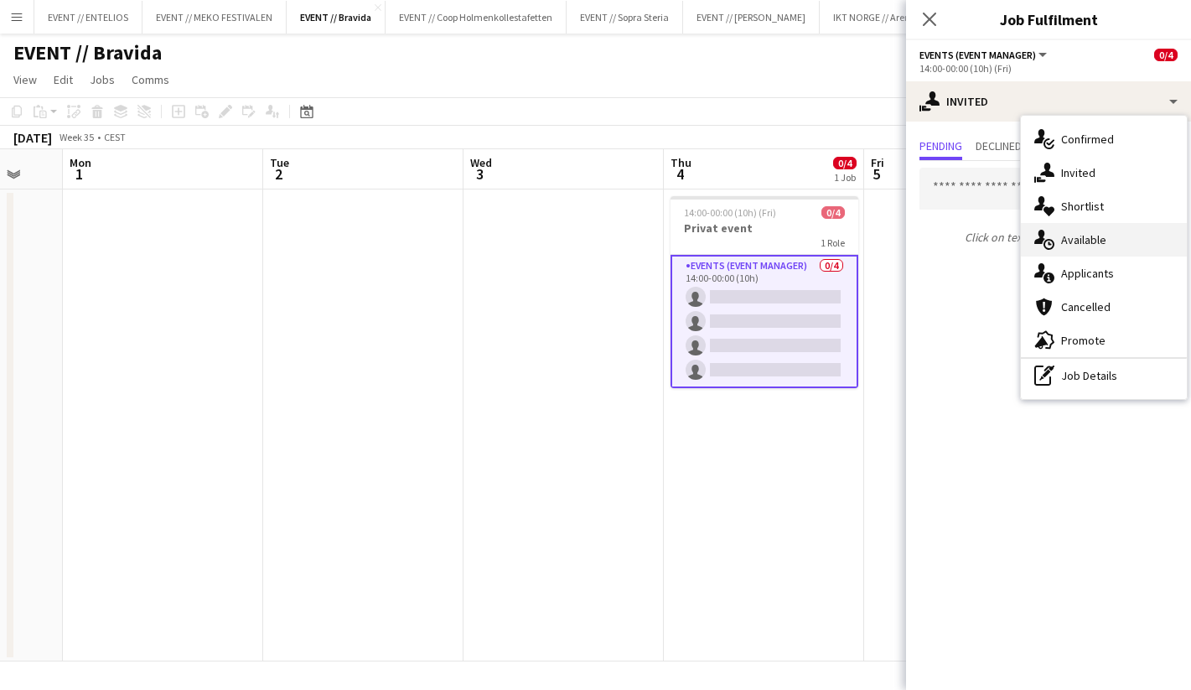
click at [1067, 243] on div "single-neutral-actions-upload Available" at bounding box center [1104, 240] width 166 height 34
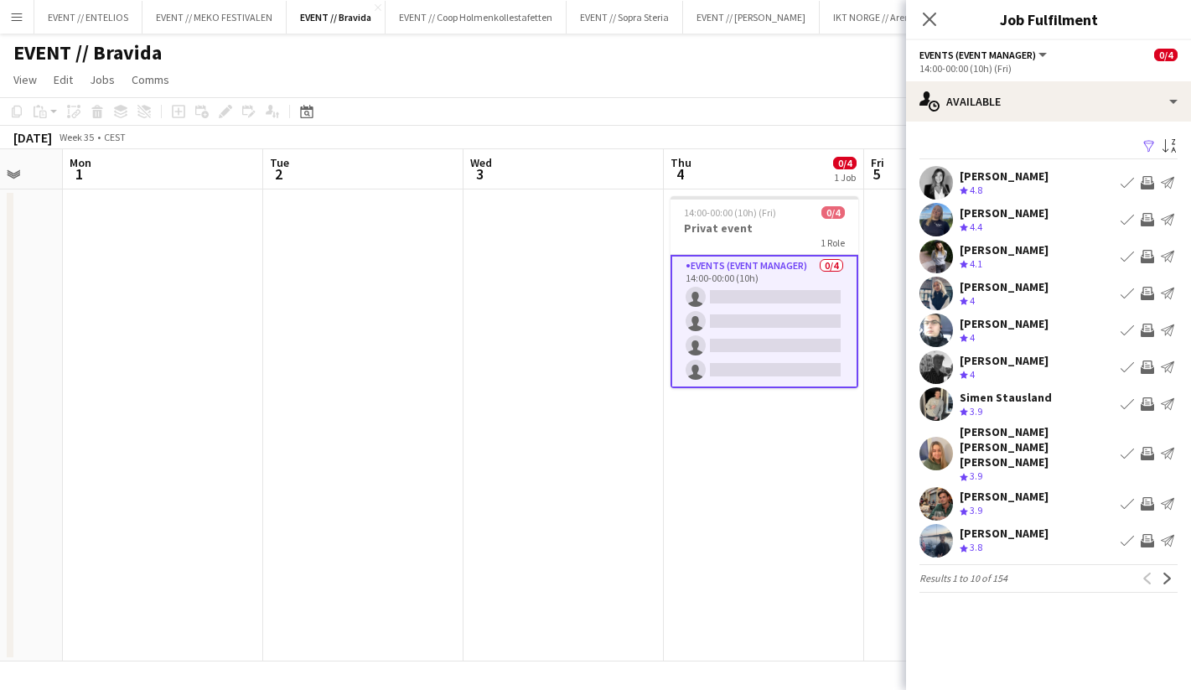
click at [1153, 291] on app-icon "Invite crew" at bounding box center [1147, 293] width 13 height 13
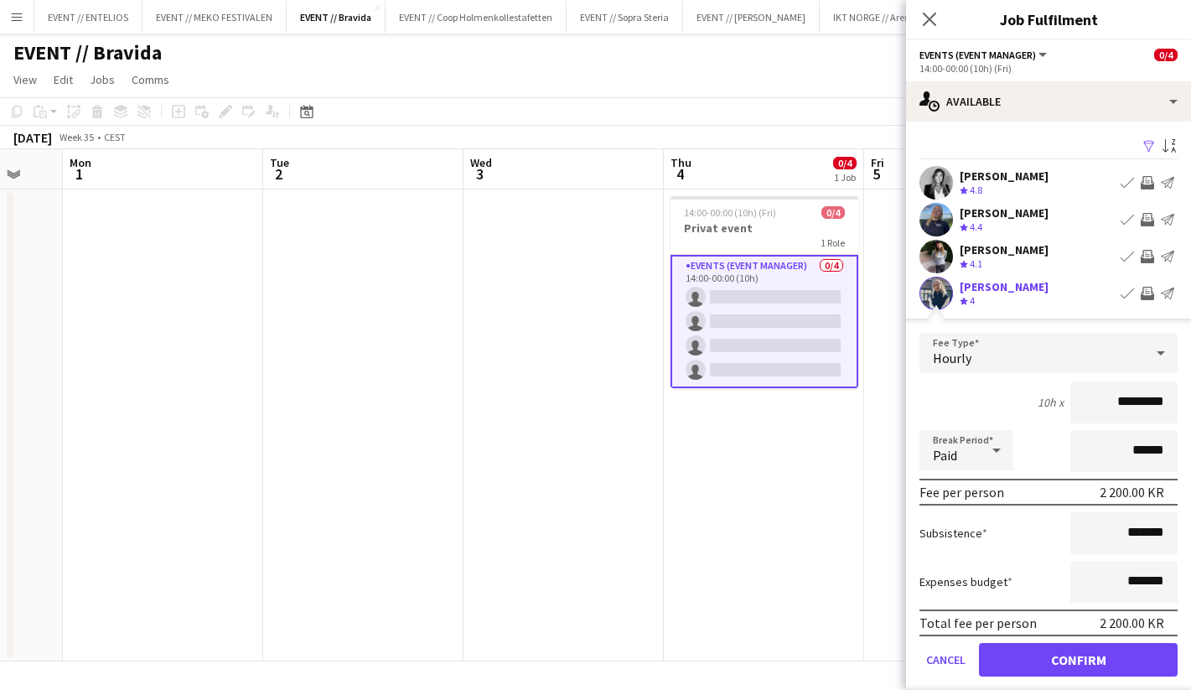
click at [1146, 297] on app-icon "Invite crew" at bounding box center [1147, 293] width 13 height 13
click at [1056, 306] on div "[PERSON_NAME] Crew rating 4 Book crew Invite crew Send notification" at bounding box center [1048, 294] width 285 height 34
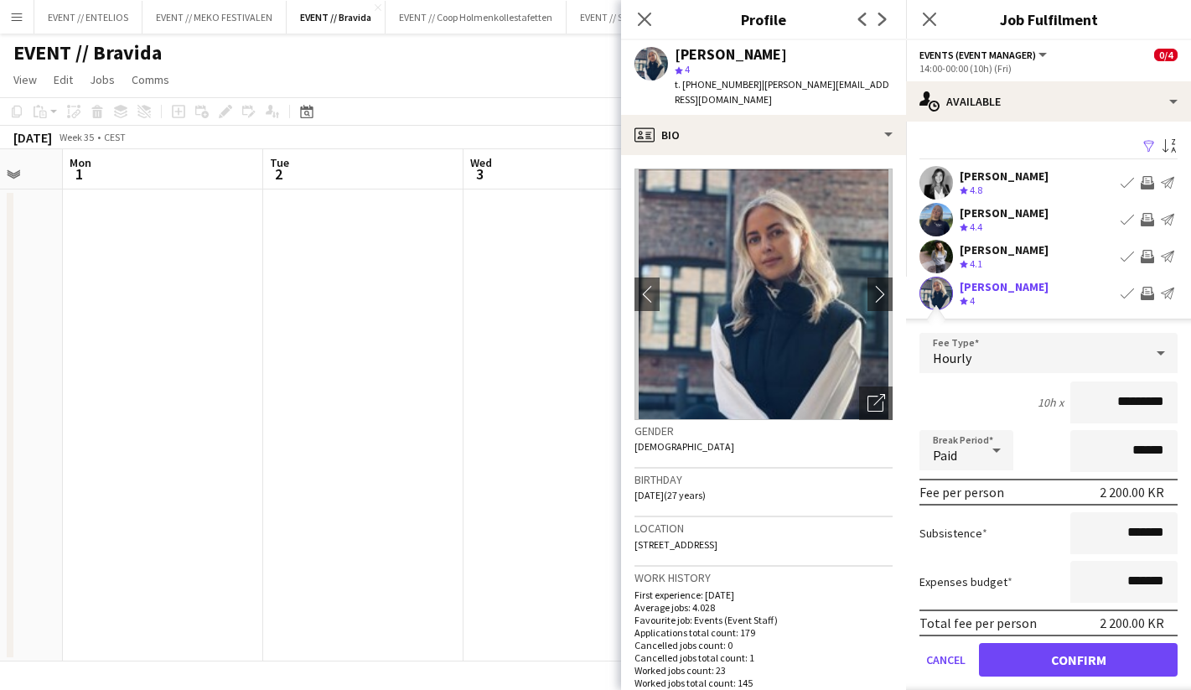
click at [1011, 293] on div "[PERSON_NAME]" at bounding box center [1004, 286] width 89 height 15
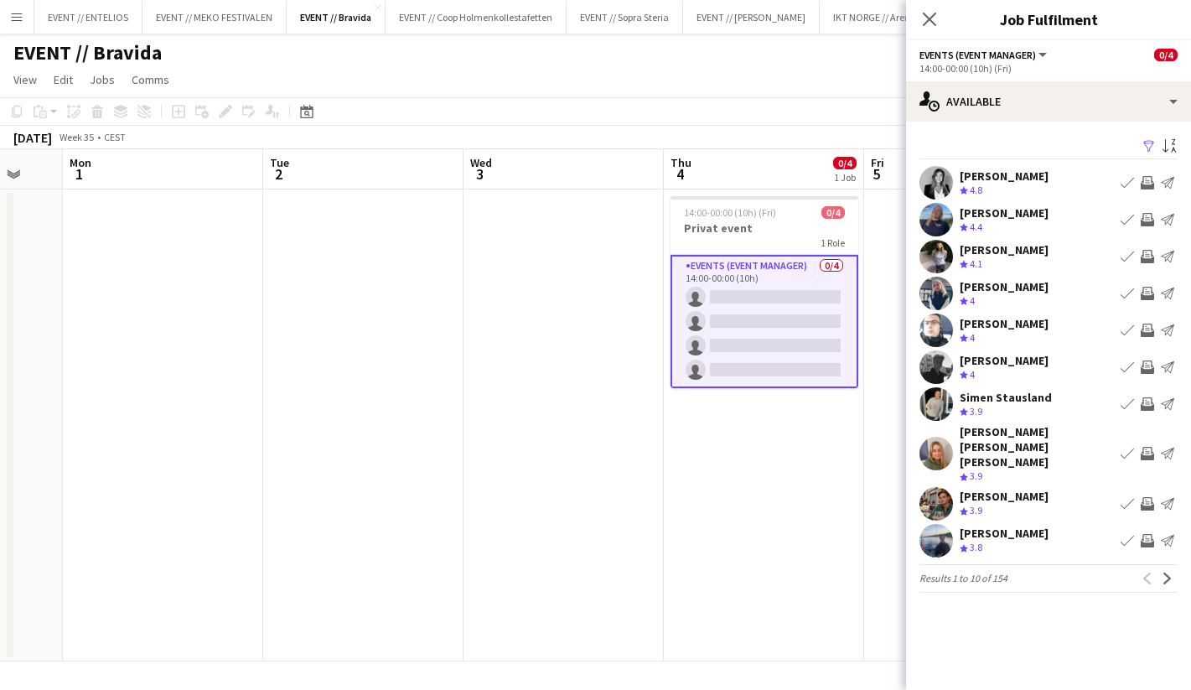
click at [1153, 407] on app-icon "Invite crew" at bounding box center [1147, 403] width 13 height 13
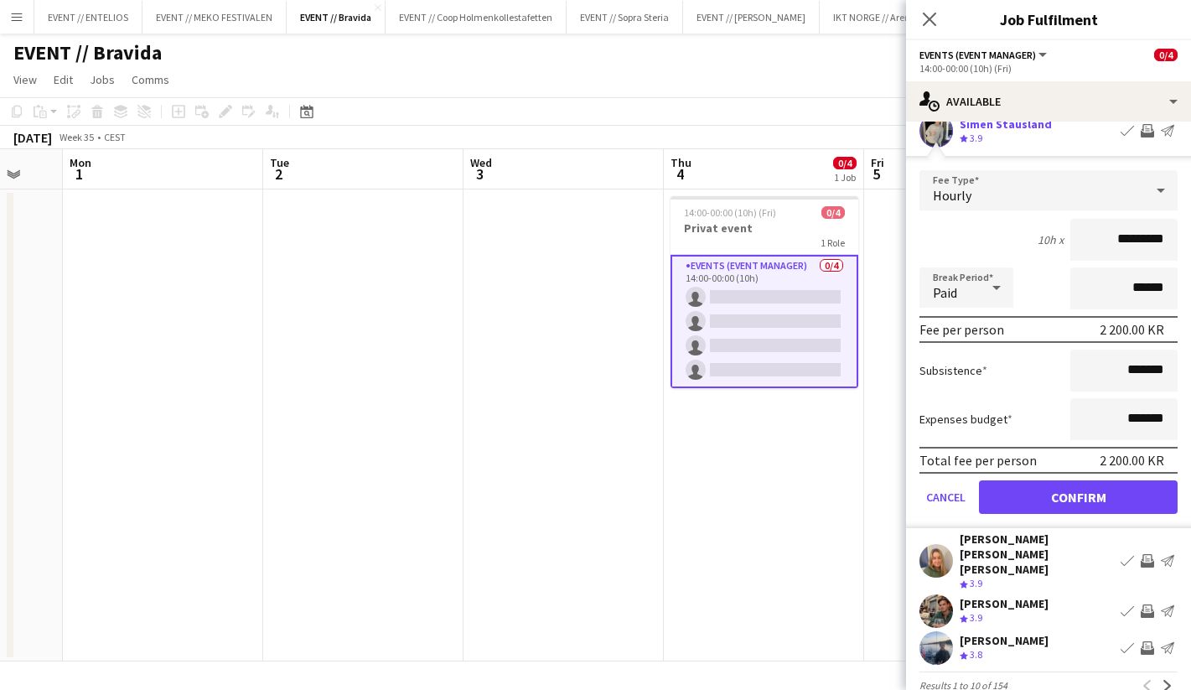
scroll to position [288, 0]
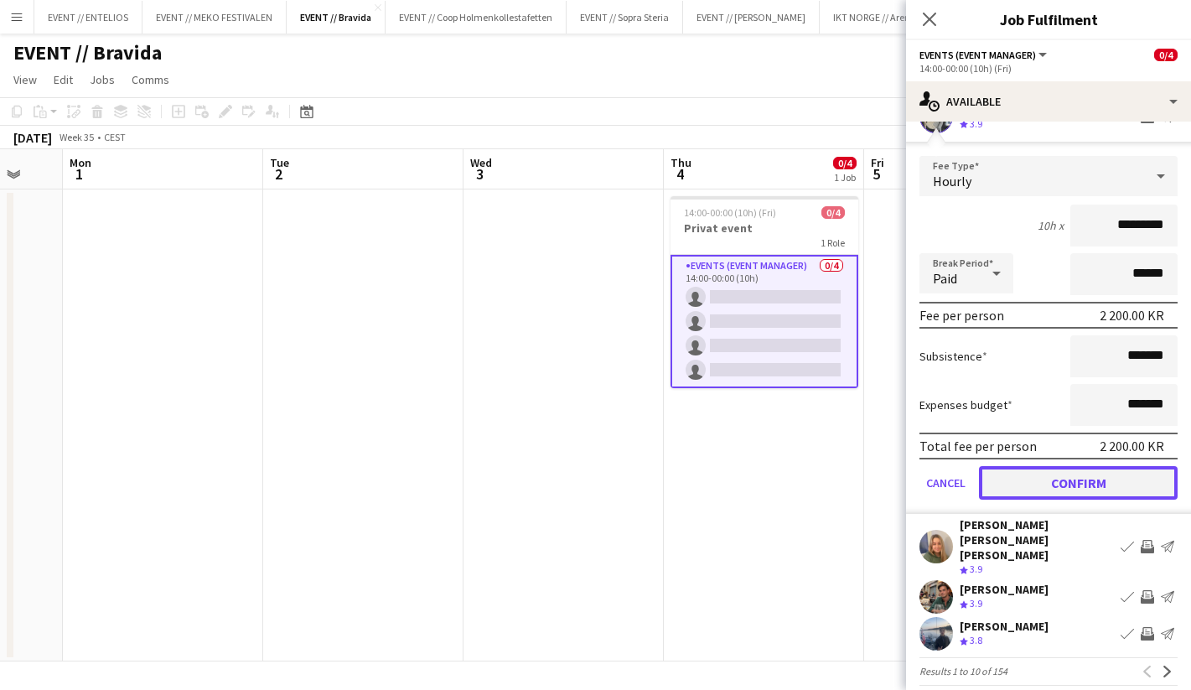
click at [1065, 488] on button "Confirm" at bounding box center [1078, 483] width 199 height 34
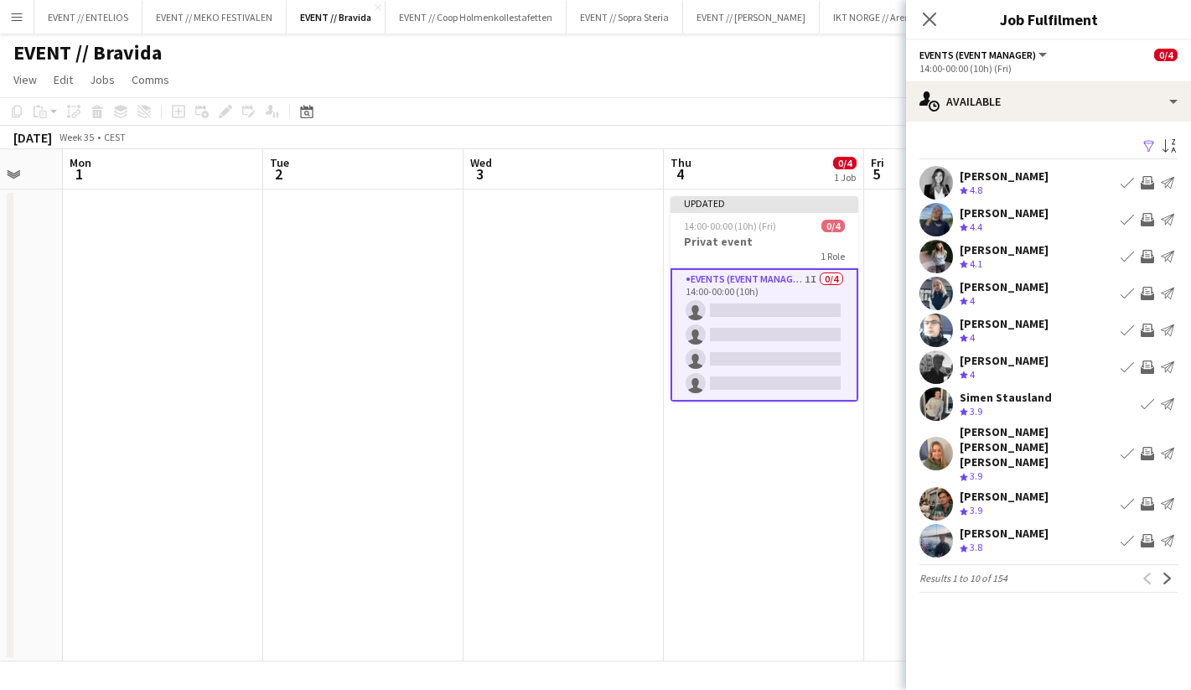
click at [1149, 534] on app-icon "Invite crew" at bounding box center [1147, 540] width 13 height 13
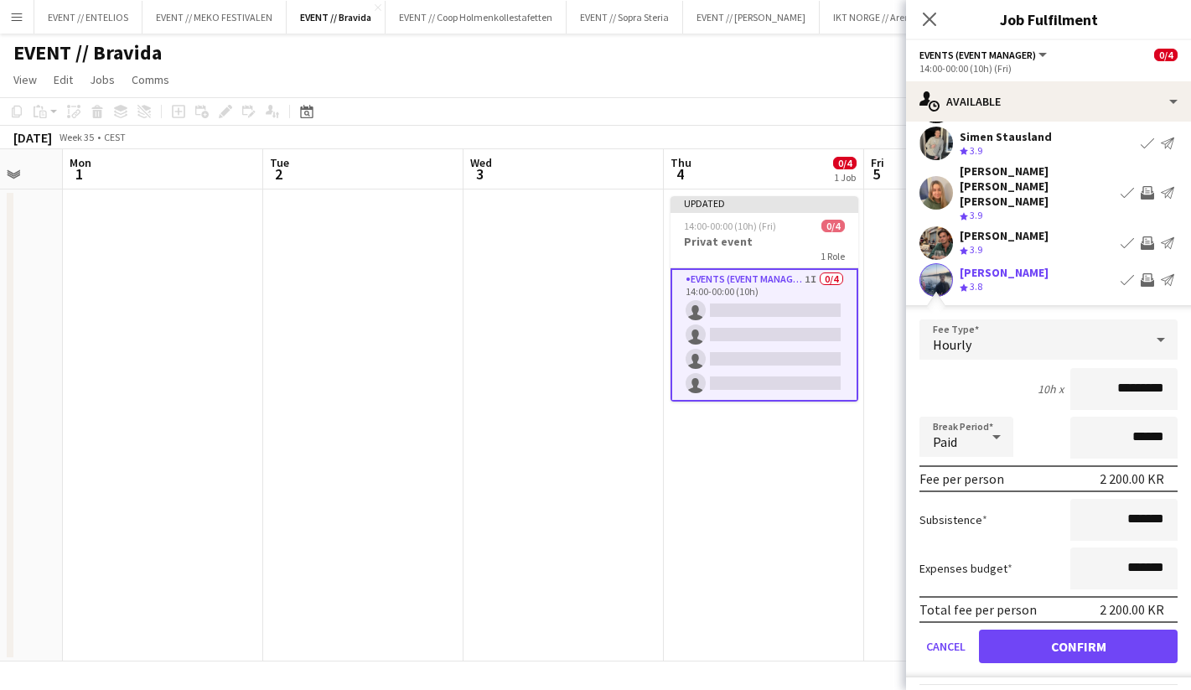
scroll to position [288, 0]
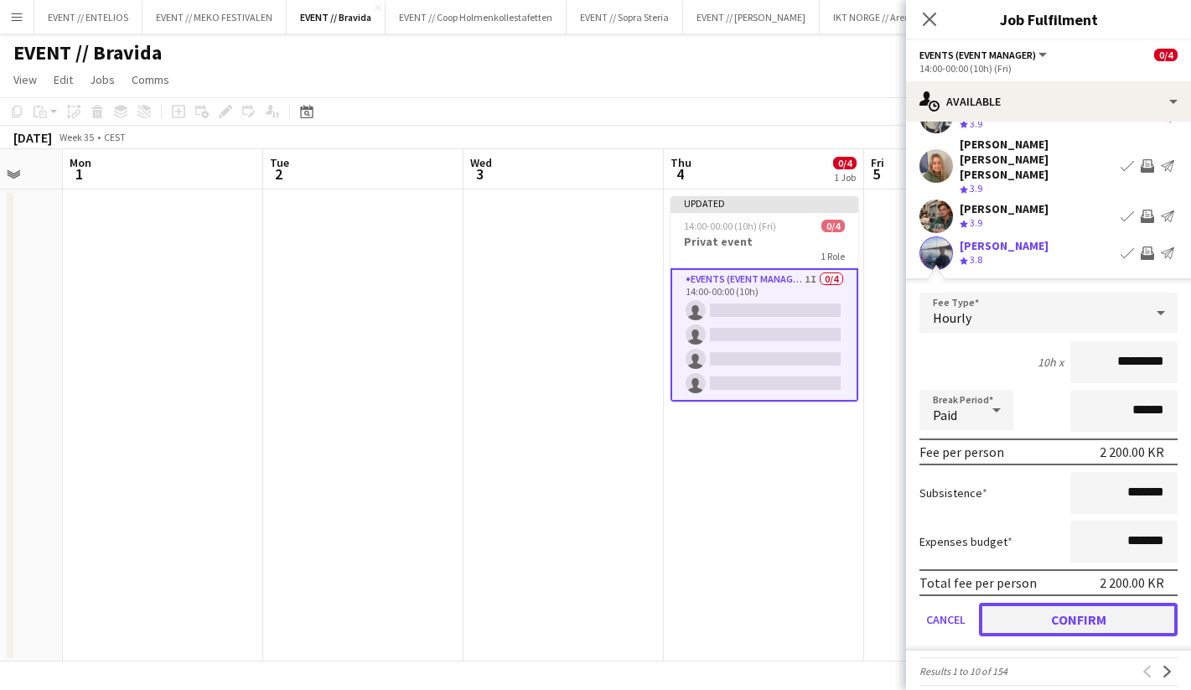
click at [1067, 615] on button "Confirm" at bounding box center [1078, 620] width 199 height 34
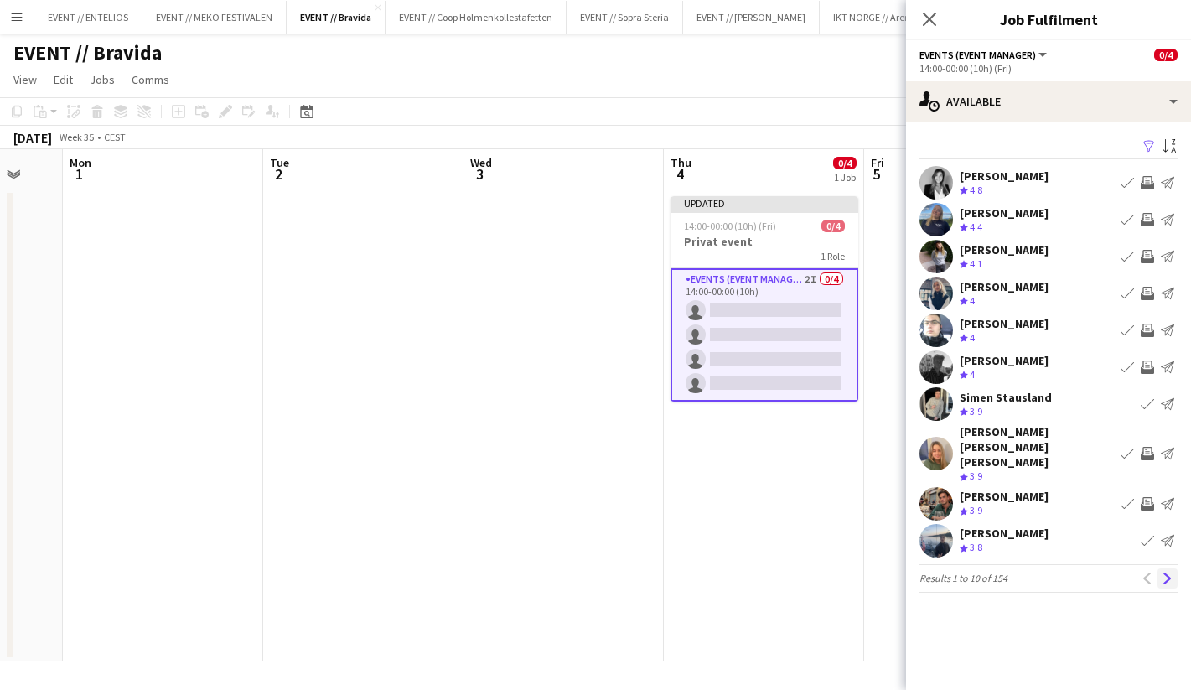
click at [1165, 573] on app-icon "Next" at bounding box center [1168, 579] width 12 height 12
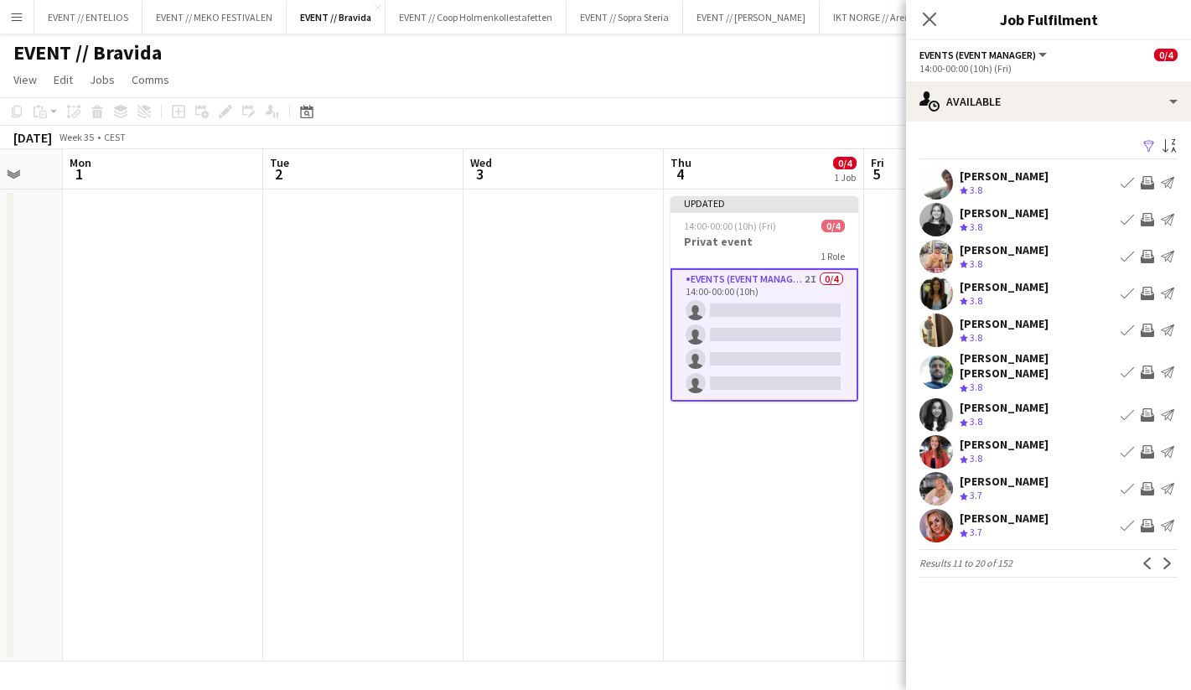
click at [1148, 325] on app-icon "Invite crew" at bounding box center [1147, 330] width 13 height 13
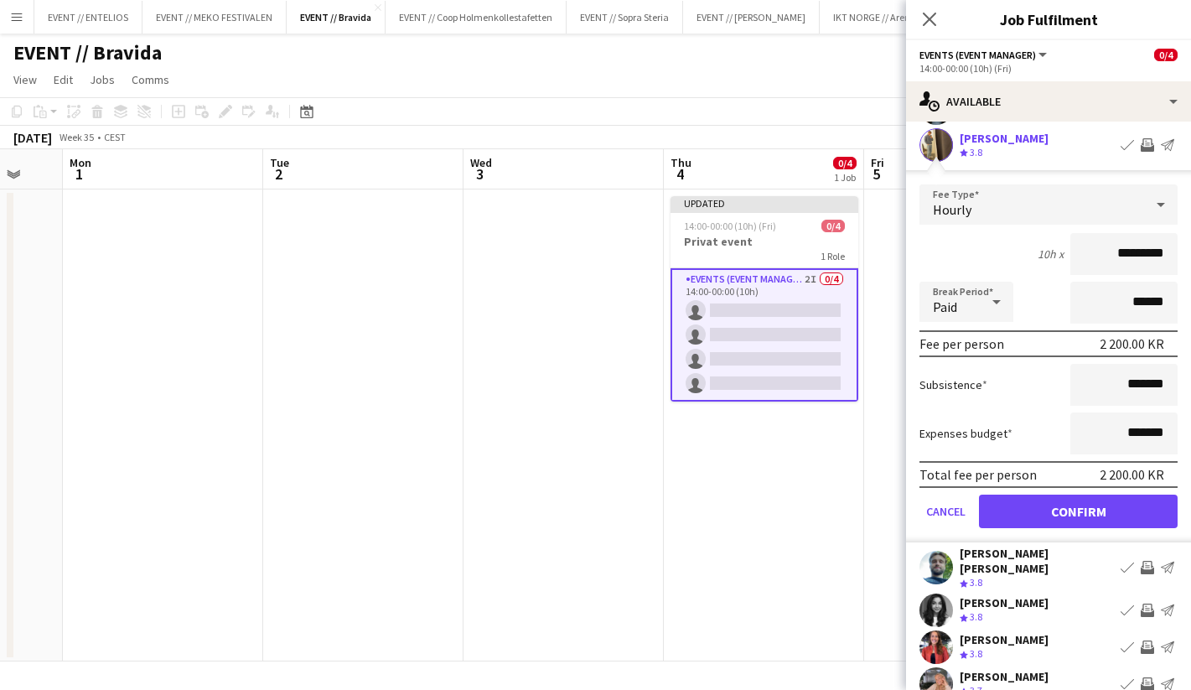
scroll to position [223, 0]
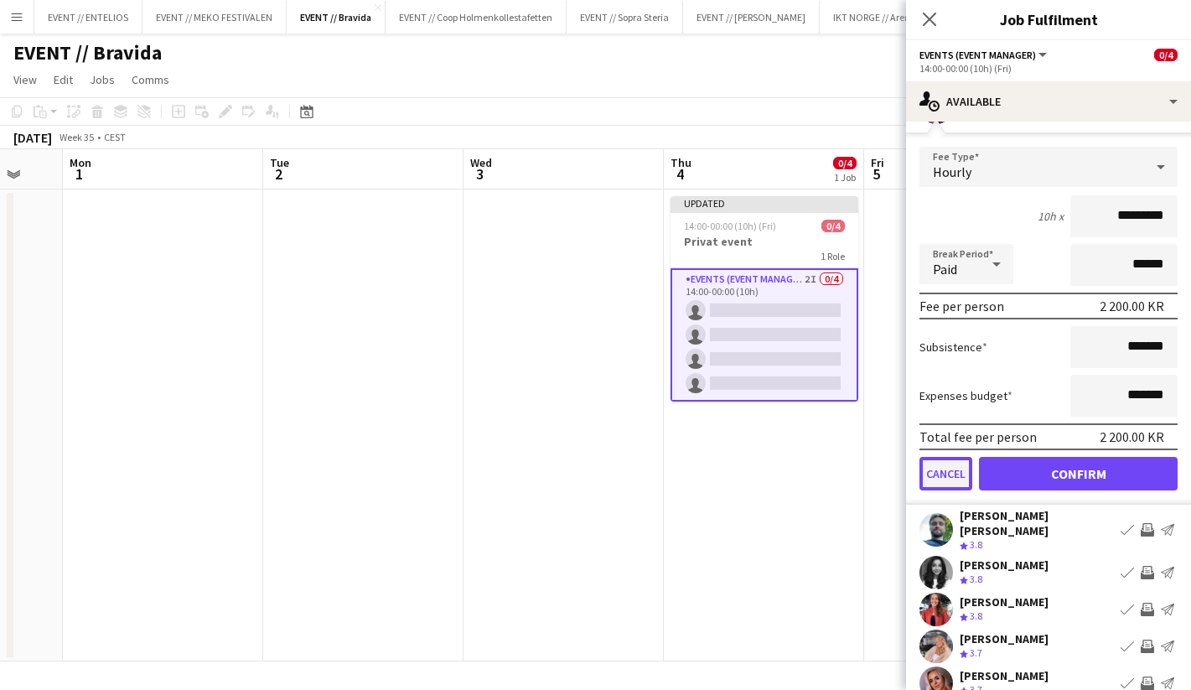
click at [956, 472] on button "Cancel" at bounding box center [946, 474] width 53 height 34
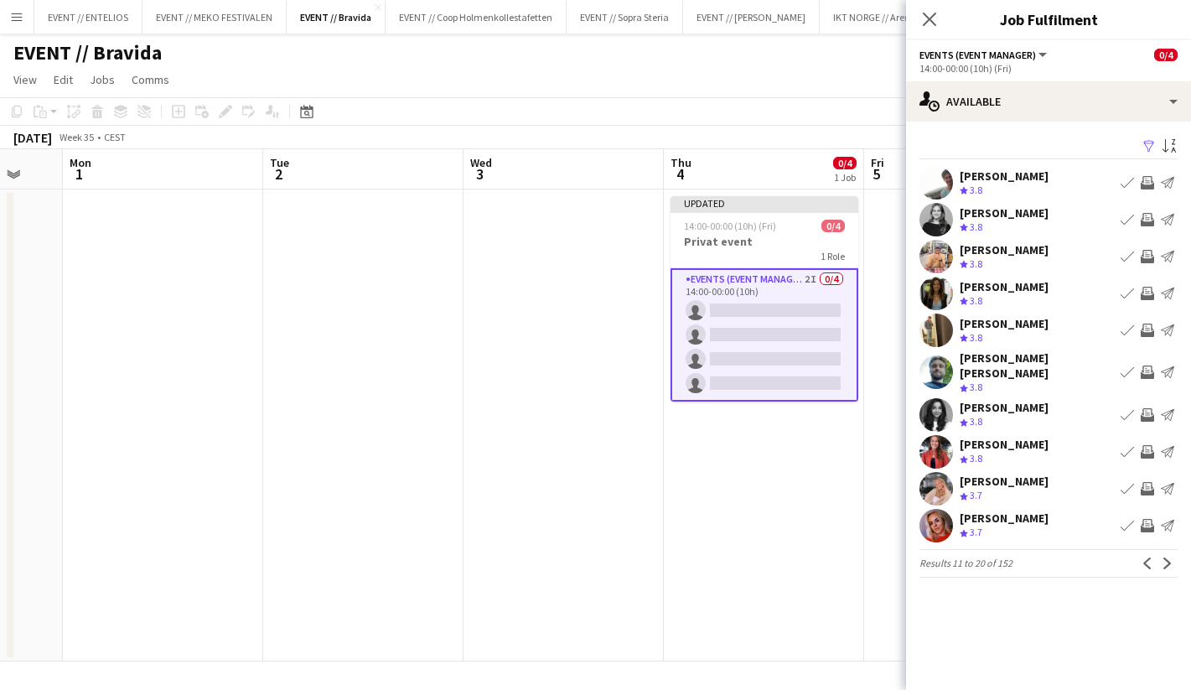
scroll to position [0, 0]
click at [1170, 558] on app-icon "Next" at bounding box center [1168, 564] width 12 height 12
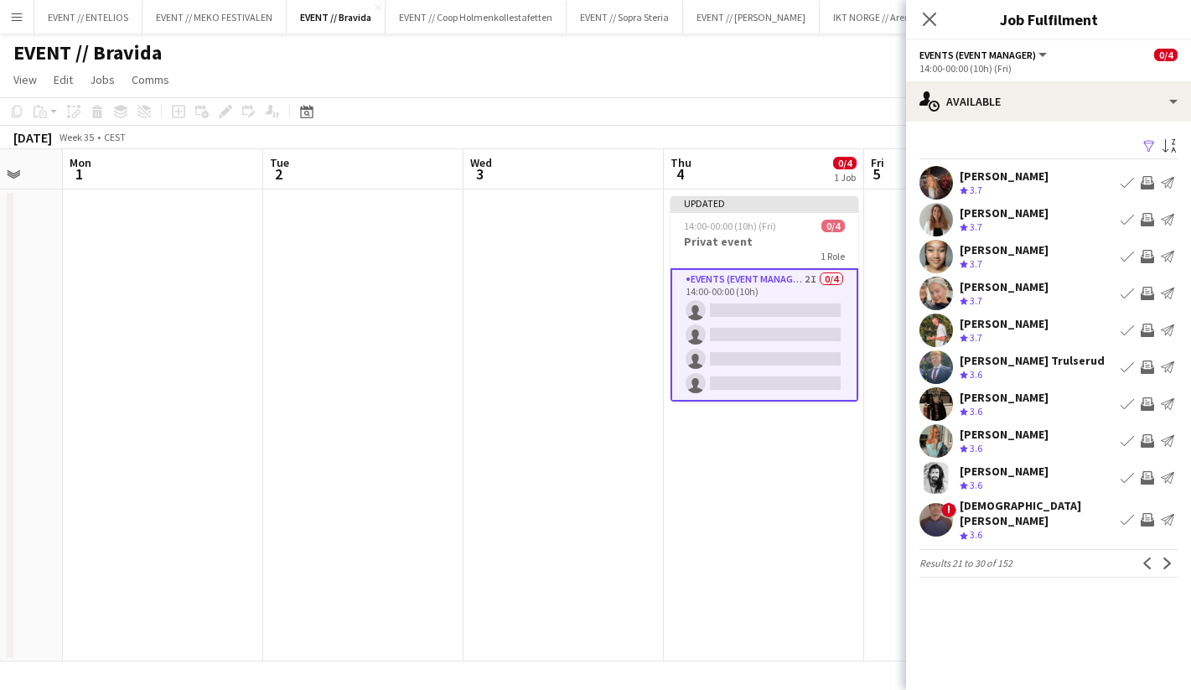
click at [1147, 217] on app-icon "Invite crew" at bounding box center [1147, 219] width 13 height 13
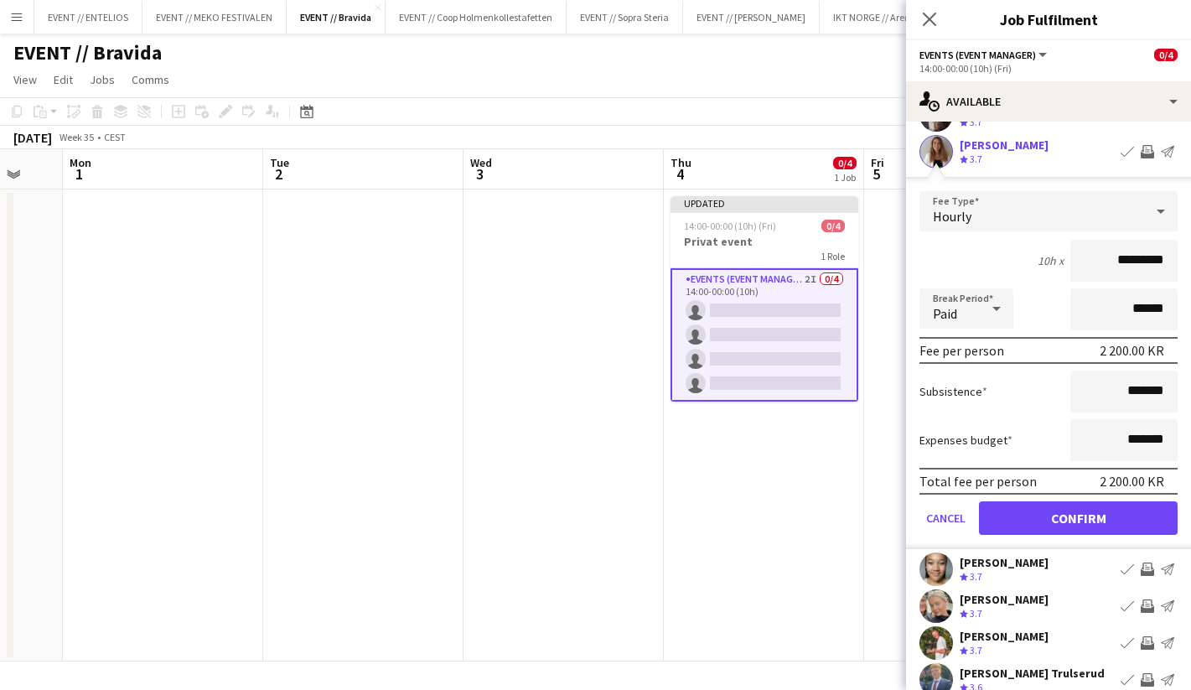
scroll to position [71, 0]
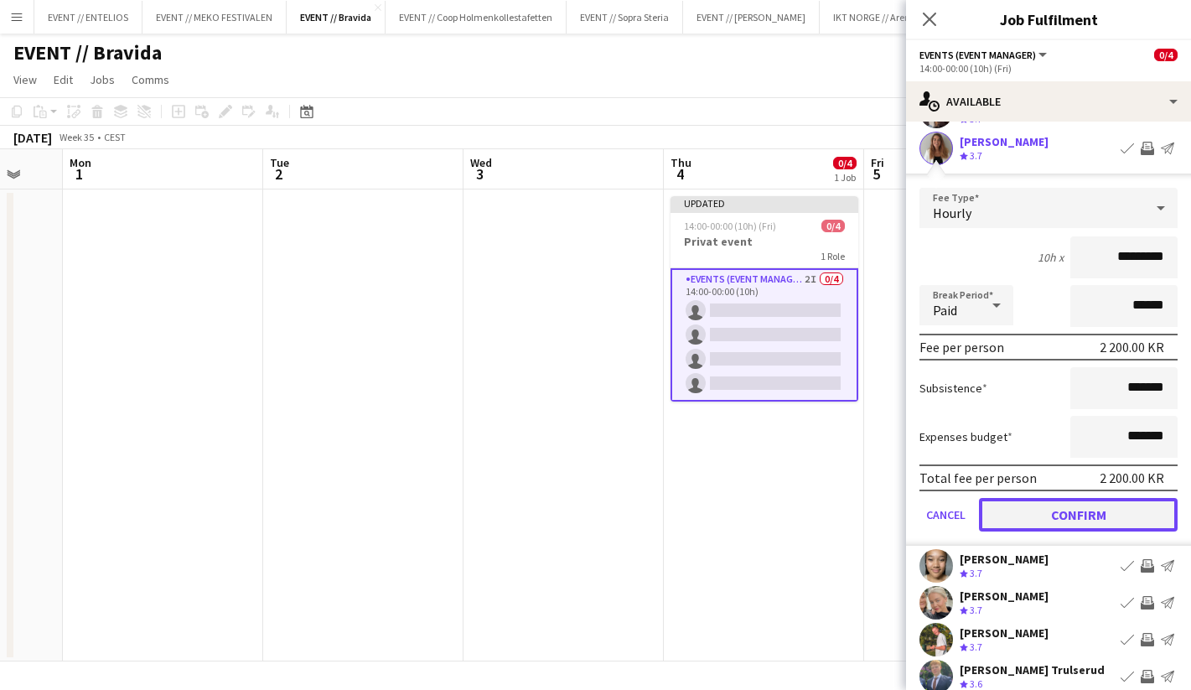
click at [1085, 518] on button "Confirm" at bounding box center [1078, 515] width 199 height 34
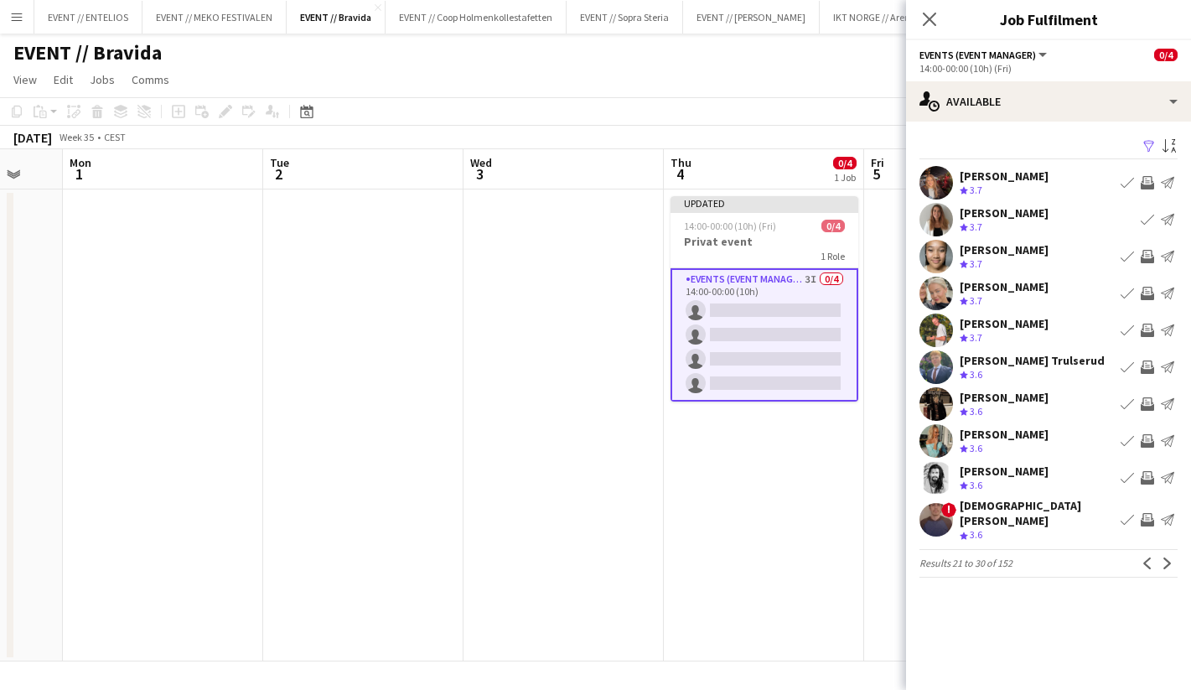
scroll to position [0, 0]
click at [1165, 558] on app-icon "Next" at bounding box center [1168, 564] width 12 height 12
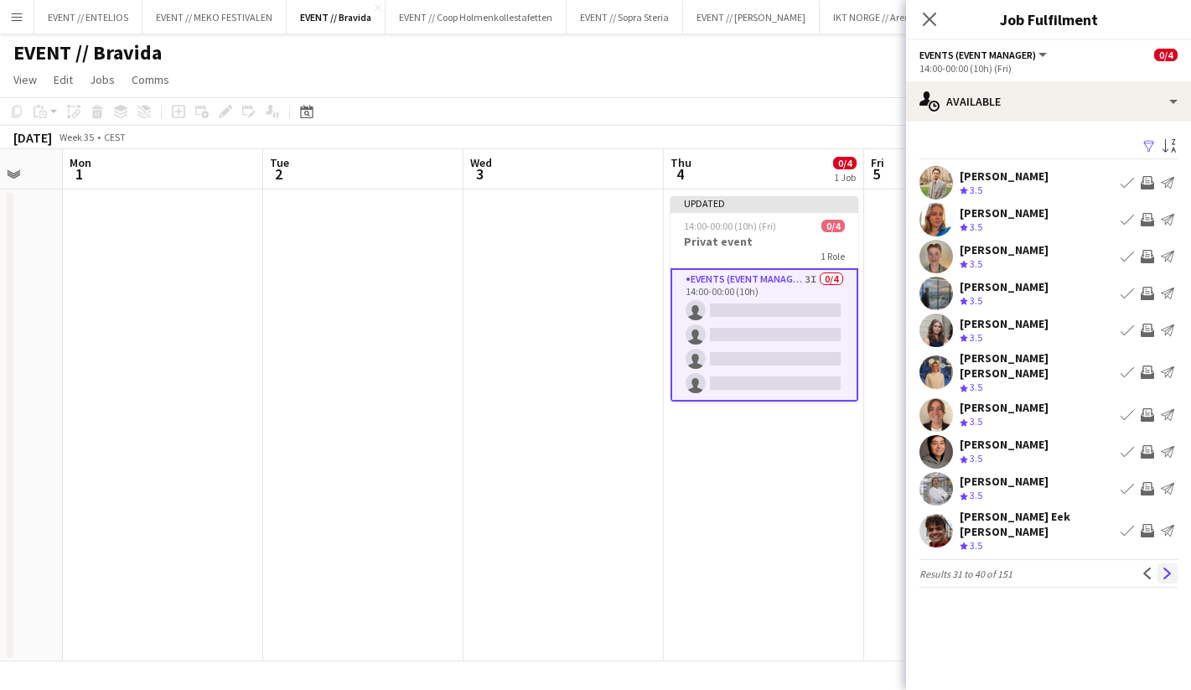
click at [1161, 563] on button "Next" at bounding box center [1168, 573] width 20 height 20
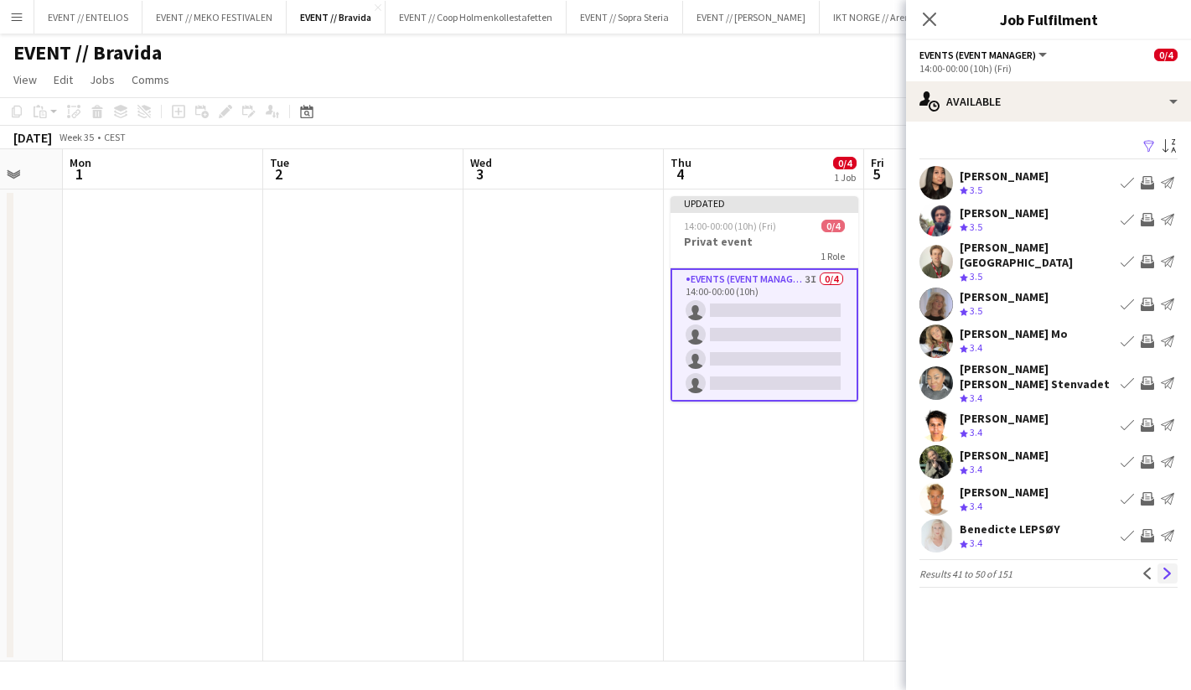
click at [1169, 568] on app-icon "Next" at bounding box center [1168, 574] width 12 height 12
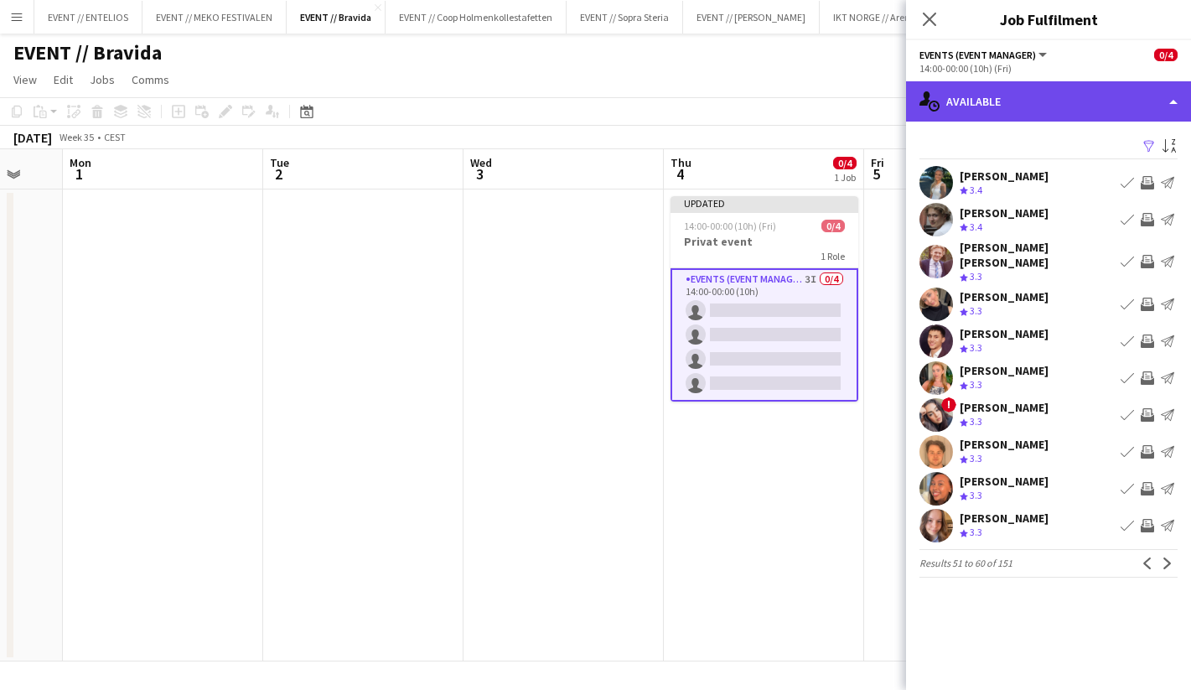
click at [979, 99] on div "single-neutral-actions-upload Available" at bounding box center [1048, 101] width 285 height 40
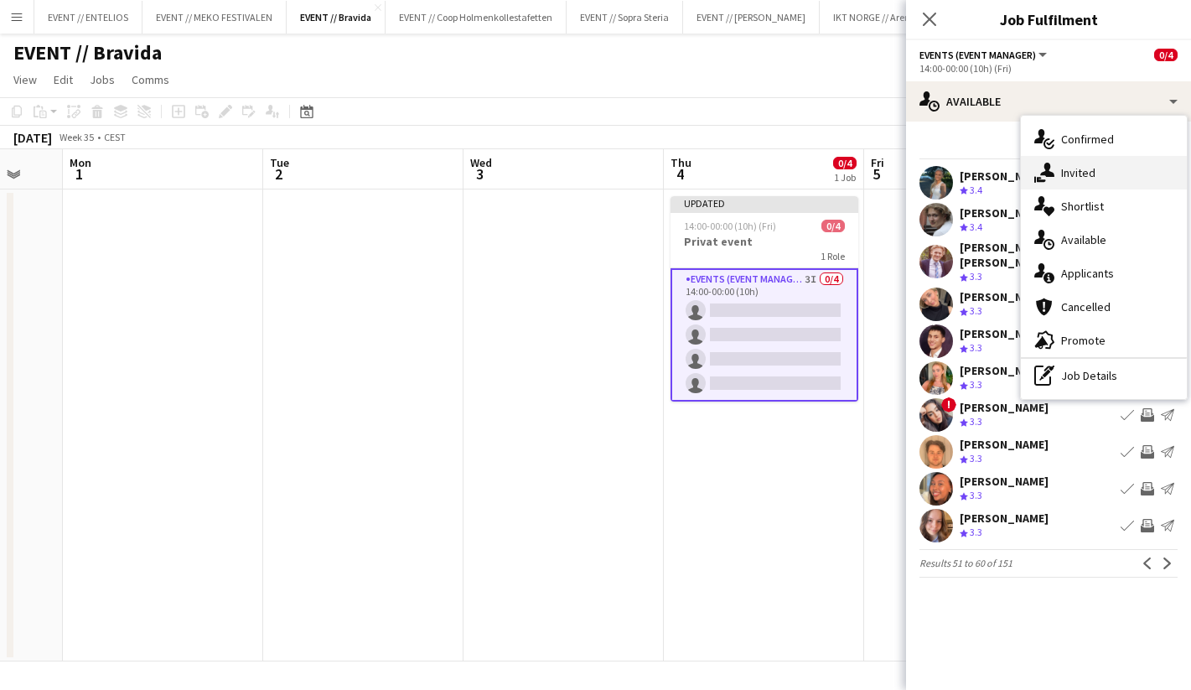
click at [1066, 184] on div "single-neutral-actions-share-1 Invited" at bounding box center [1104, 173] width 166 height 34
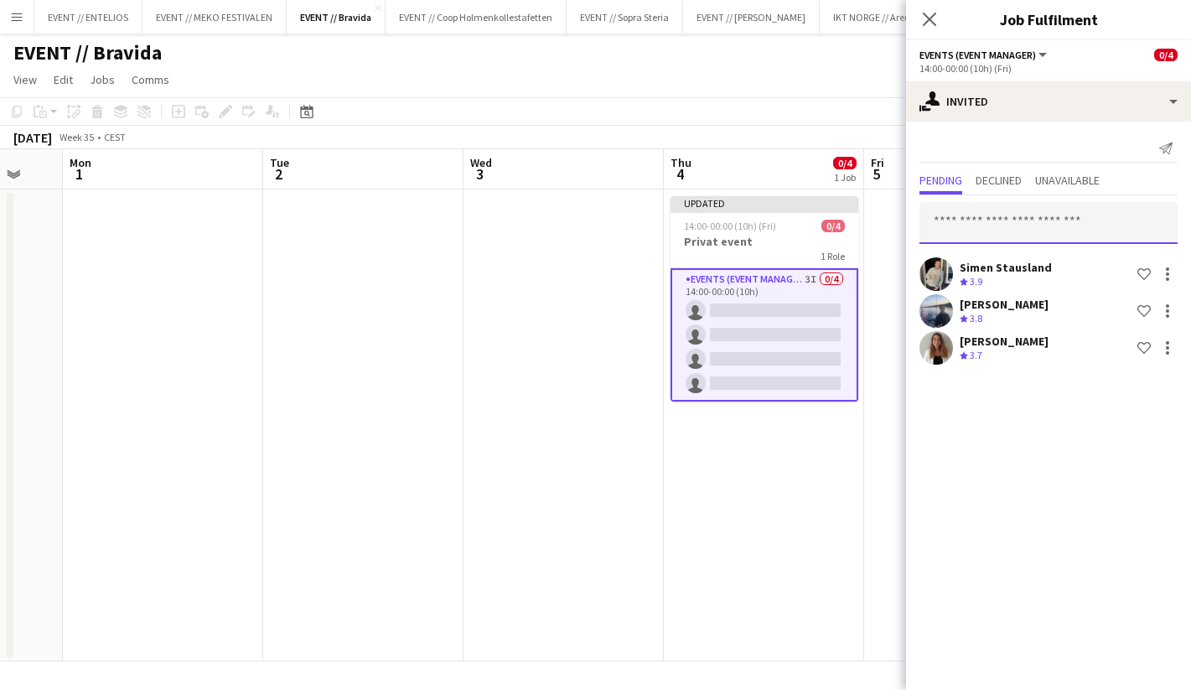
click at [1006, 221] on input "text" at bounding box center [1049, 223] width 258 height 42
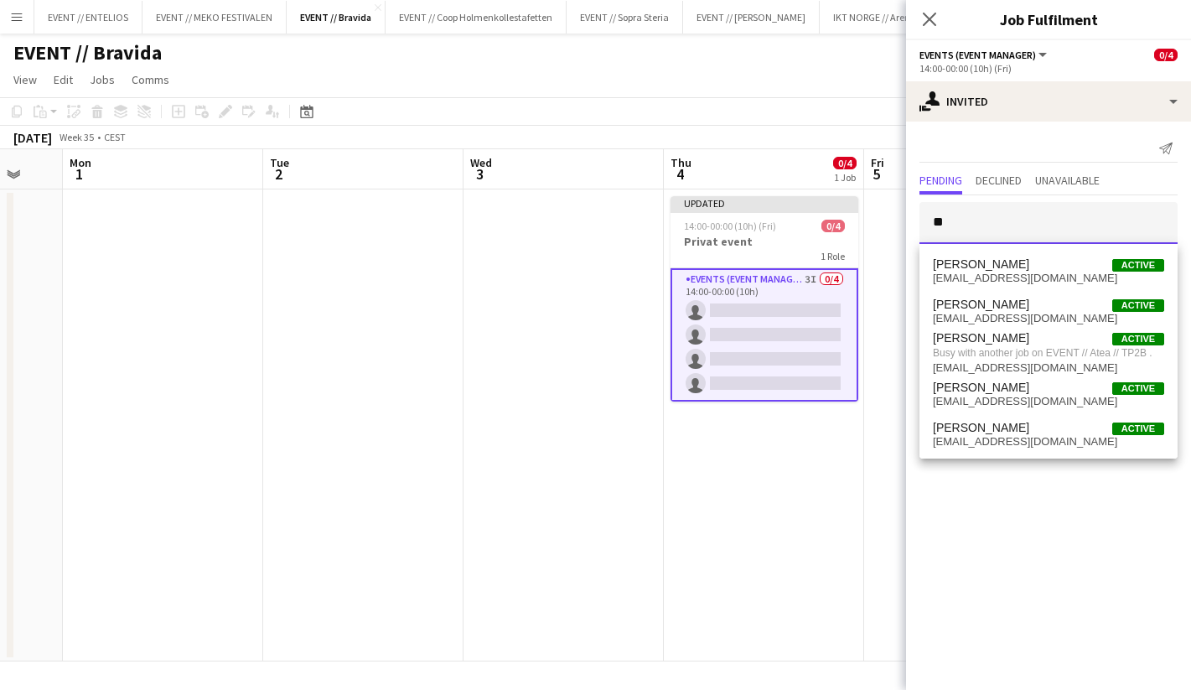
type input "*"
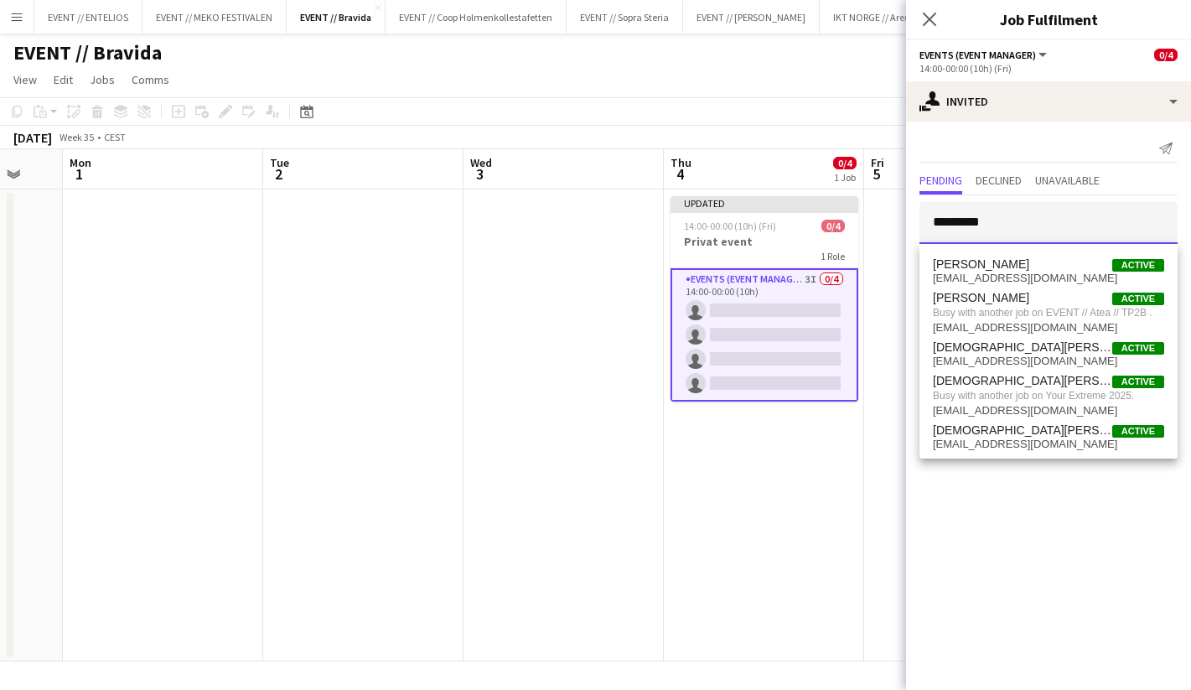
click at [987, 229] on input "*********" at bounding box center [1049, 223] width 258 height 42
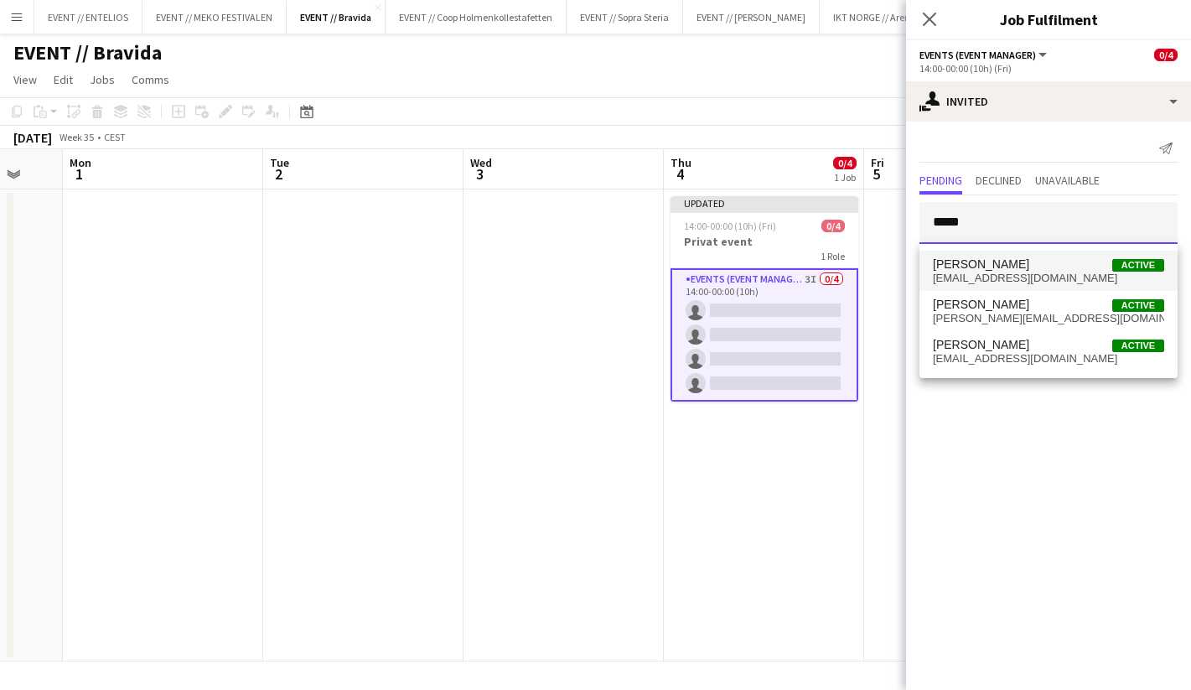
type input "*****"
click at [1006, 272] on span "[EMAIL_ADDRESS][DOMAIN_NAME]" at bounding box center [1048, 278] width 231 height 13
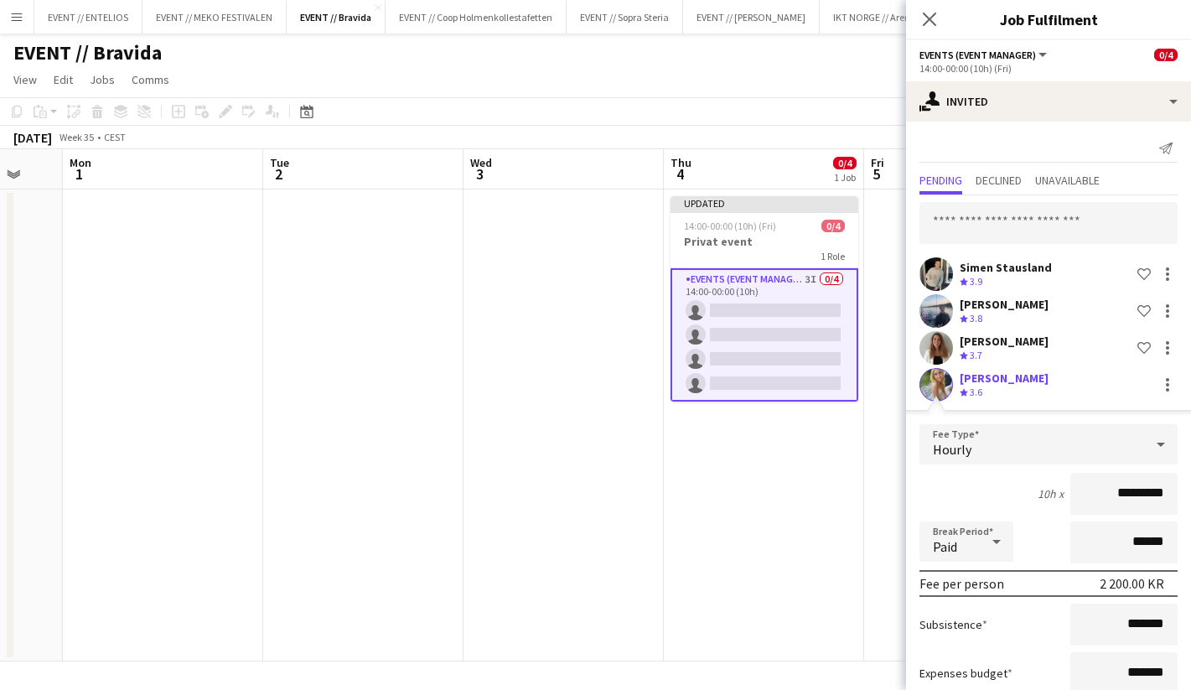
scroll to position [109, 0]
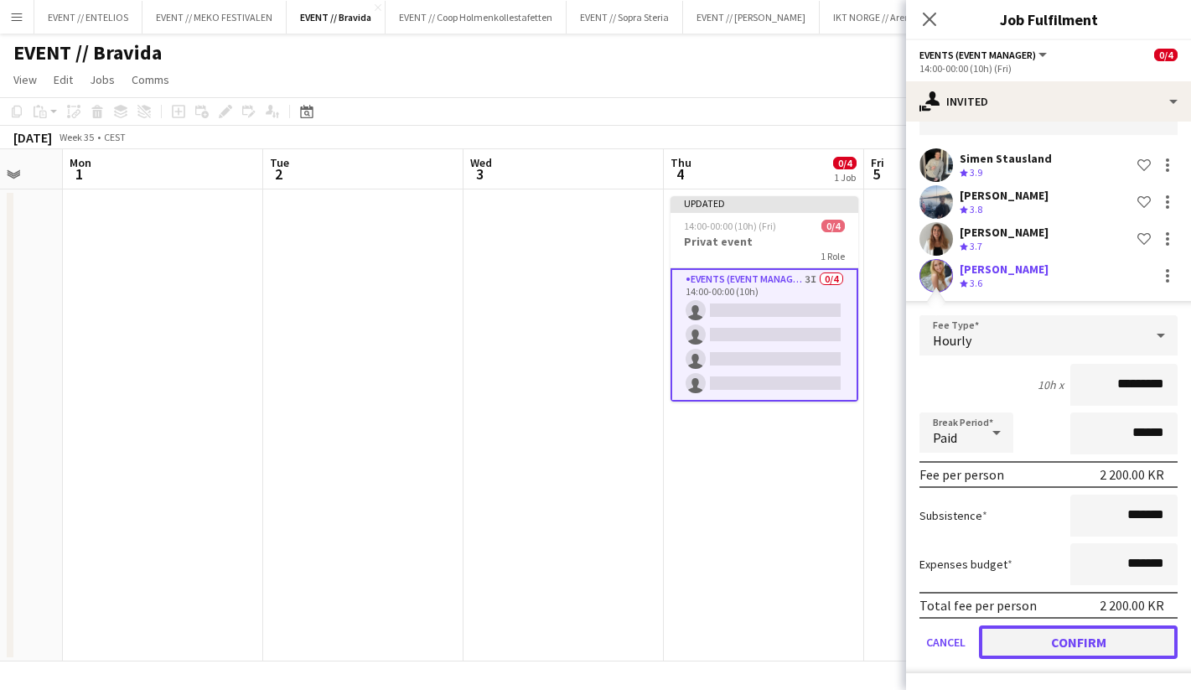
click at [1070, 646] on button "Confirm" at bounding box center [1078, 642] width 199 height 34
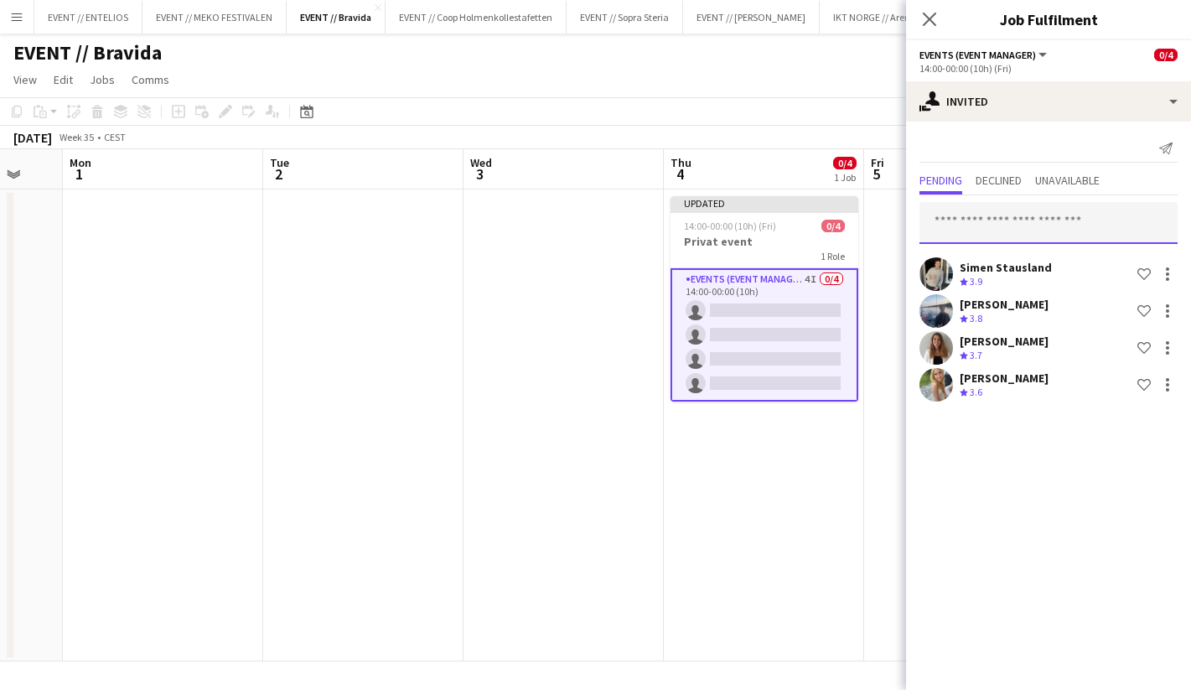
click at [978, 235] on input "text" at bounding box center [1049, 223] width 258 height 42
type input "****"
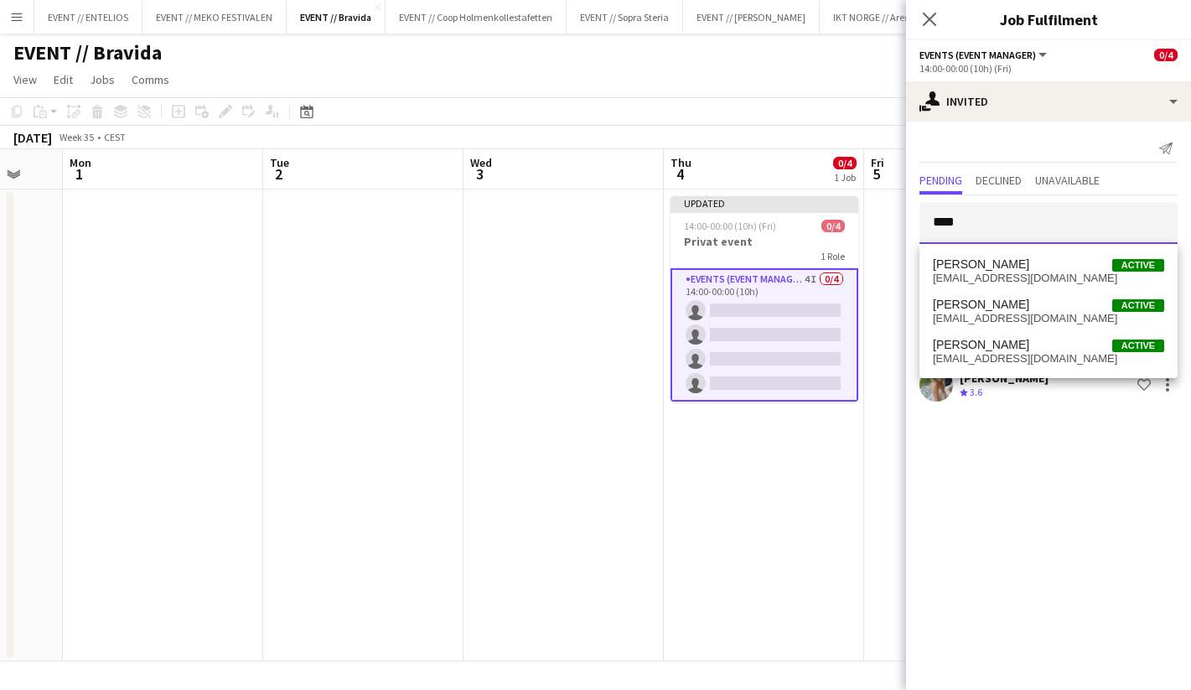
click at [977, 217] on input "****" at bounding box center [1049, 223] width 258 height 42
type input "****"
click at [989, 356] on span "[EMAIL_ADDRESS][DOMAIN_NAME]" at bounding box center [1048, 358] width 231 height 13
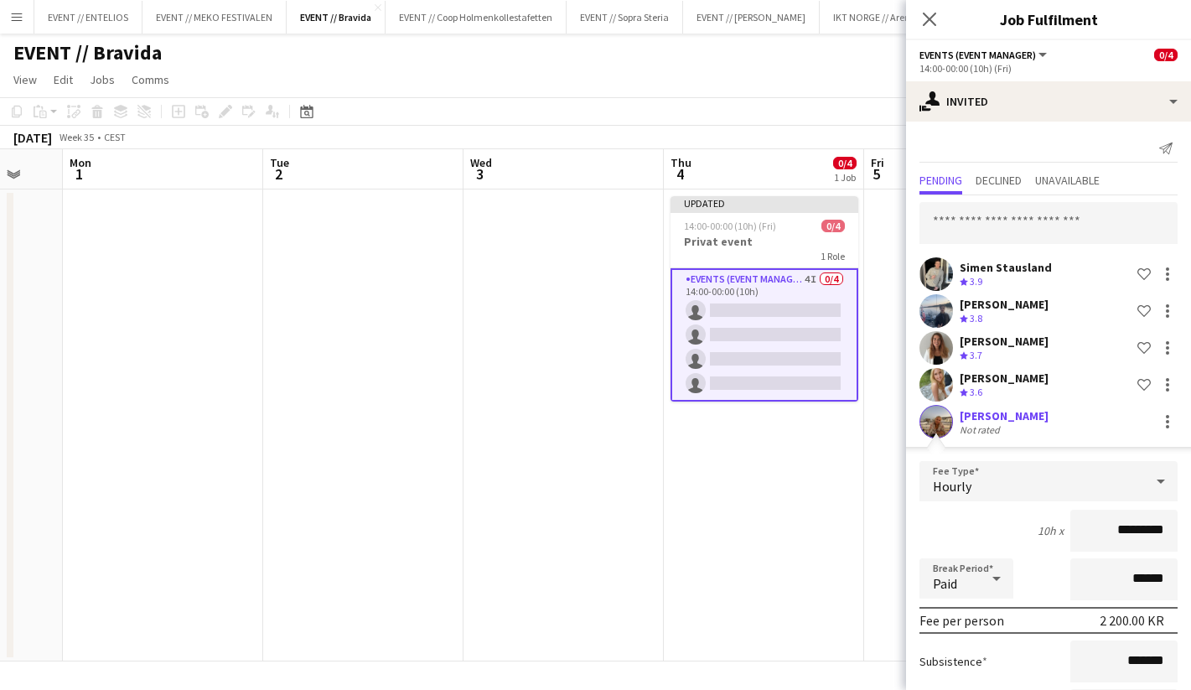
click at [944, 431] on app-user-avatar at bounding box center [937, 422] width 34 height 34
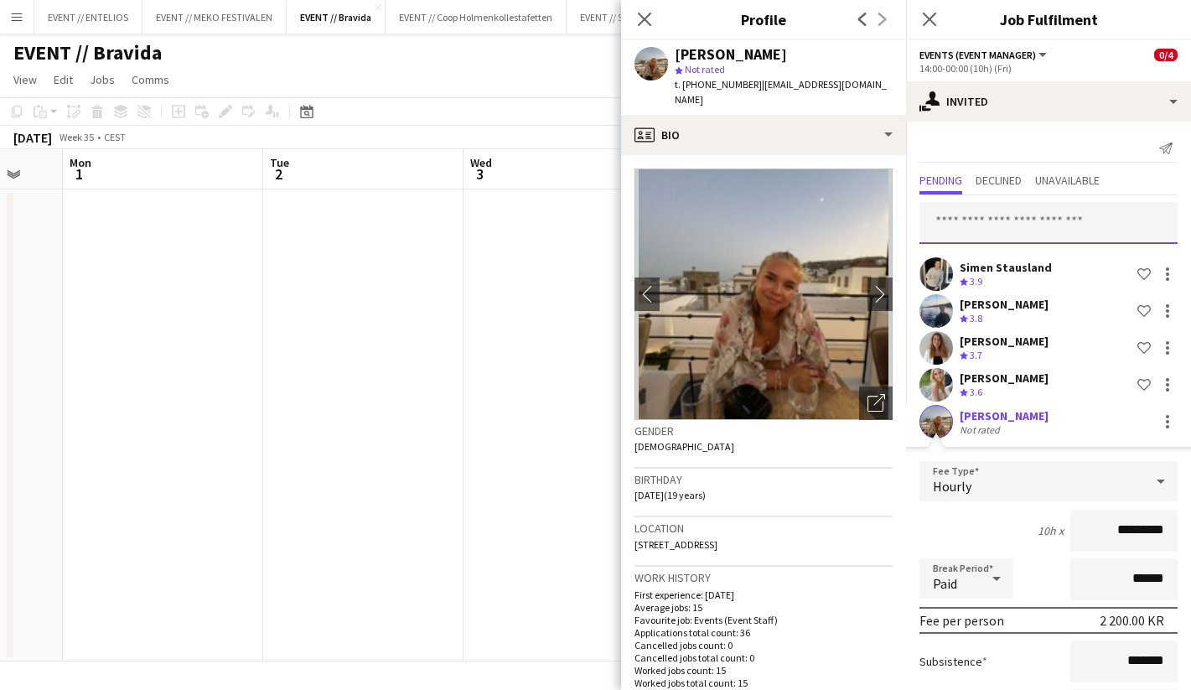
click at [963, 232] on input "text" at bounding box center [1049, 223] width 258 height 42
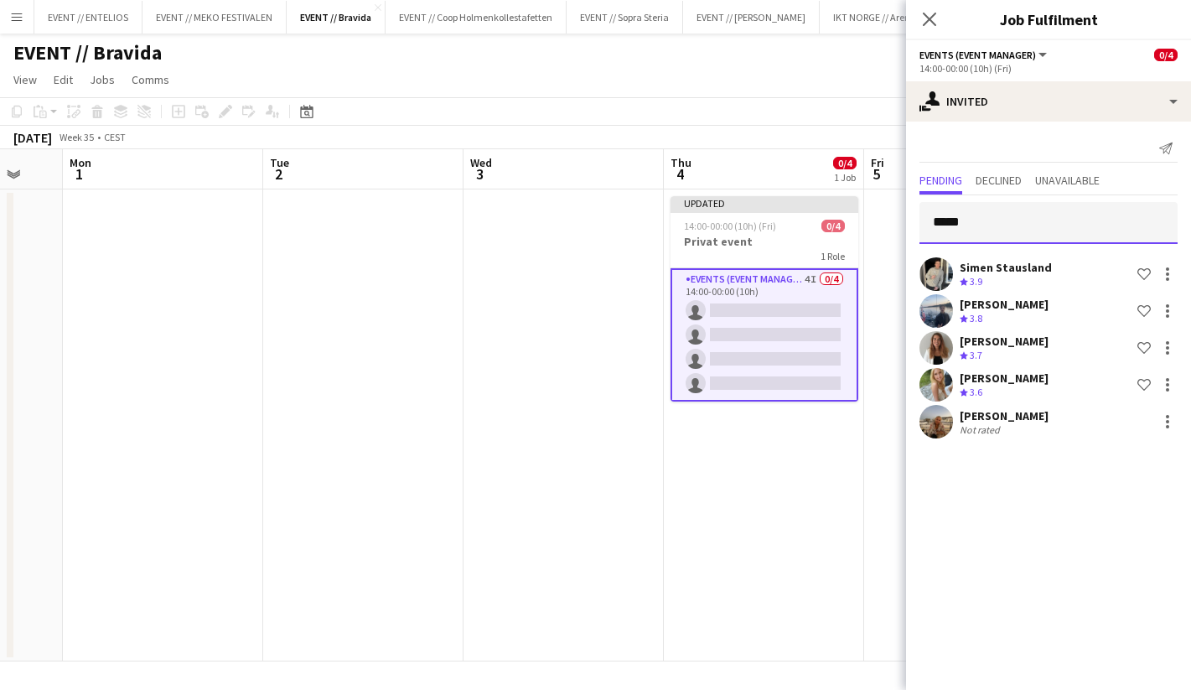
type input "******"
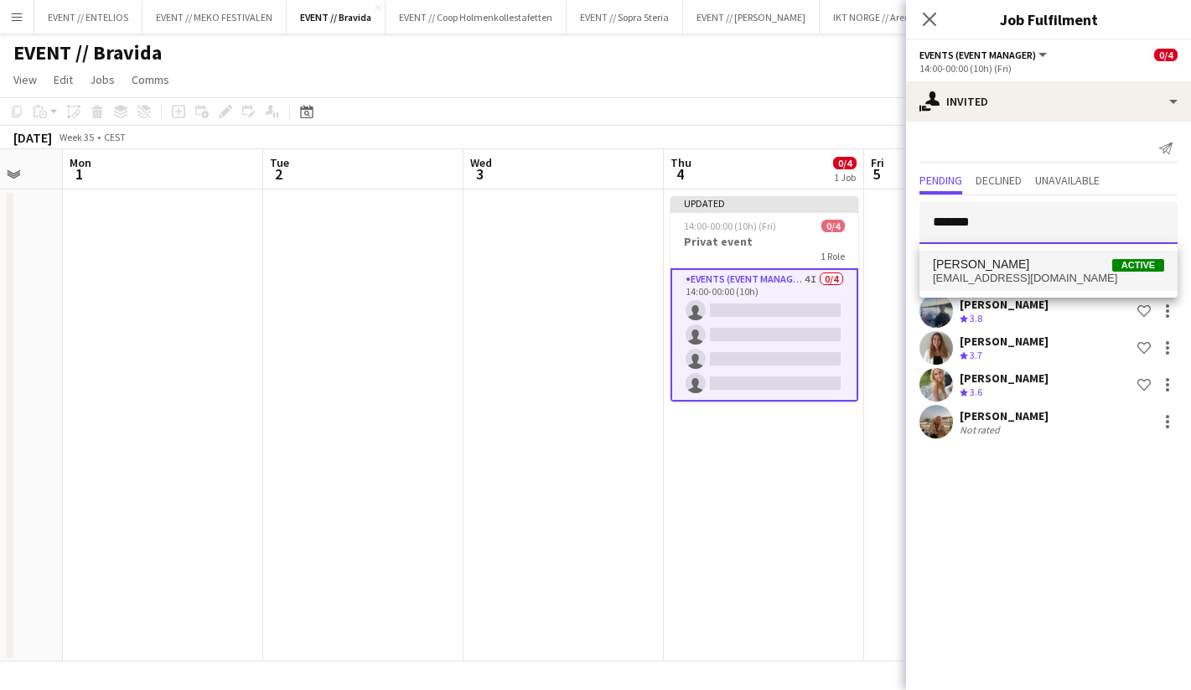
type input "*******"
click at [983, 269] on span "[PERSON_NAME]" at bounding box center [981, 264] width 96 height 14
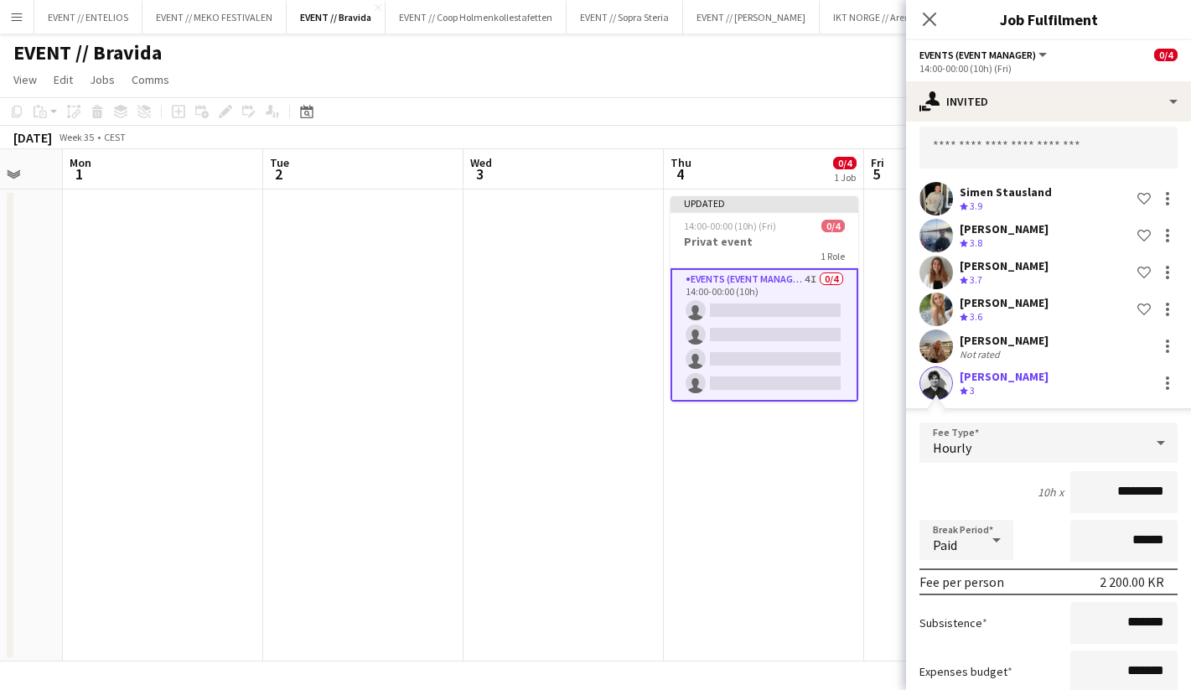
scroll to position [183, 0]
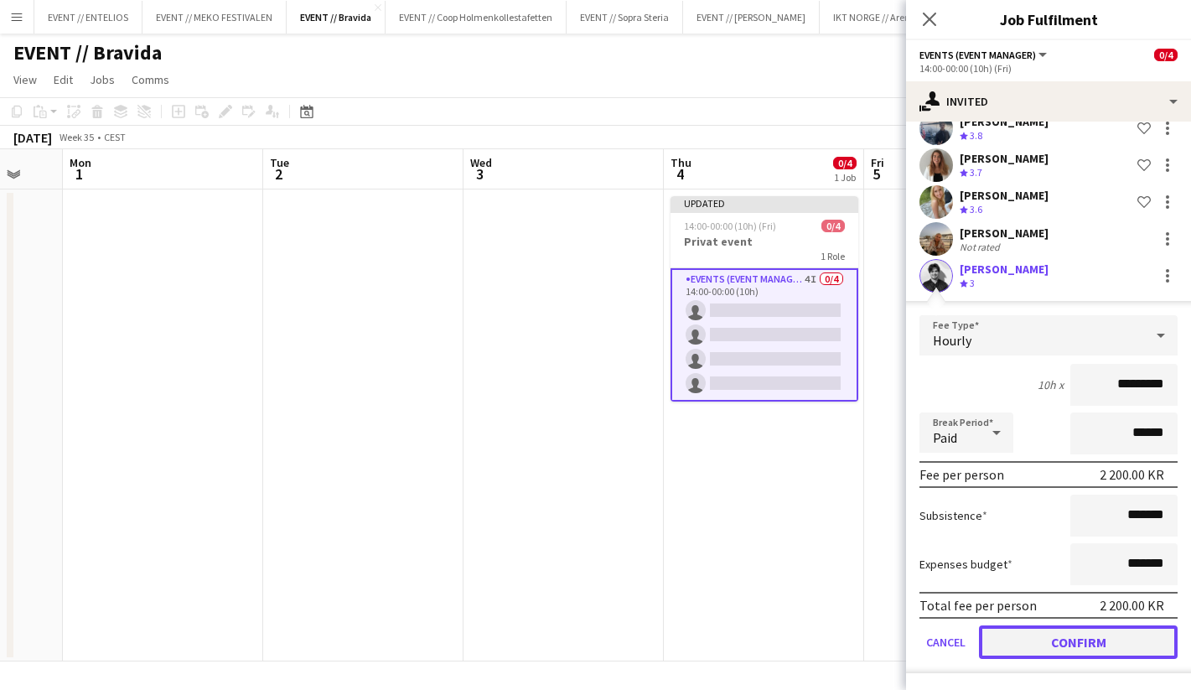
click at [1074, 641] on button "Confirm" at bounding box center [1078, 642] width 199 height 34
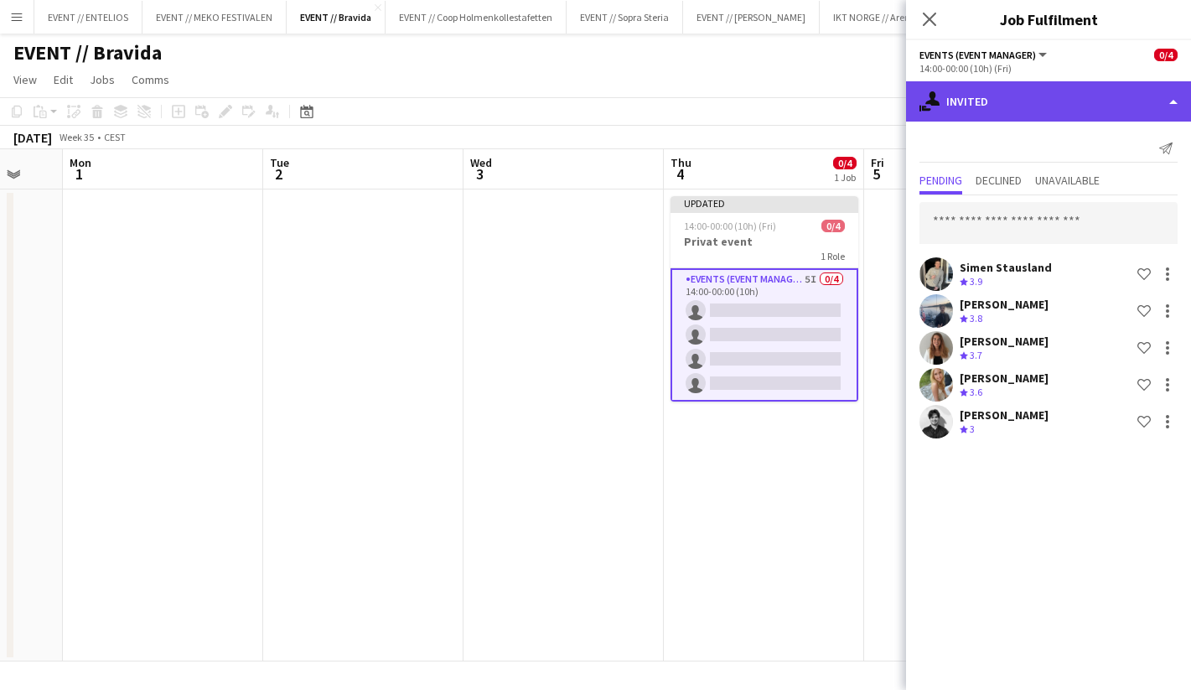
click at [957, 103] on div "single-neutral-actions-share-1 Invited" at bounding box center [1048, 101] width 285 height 40
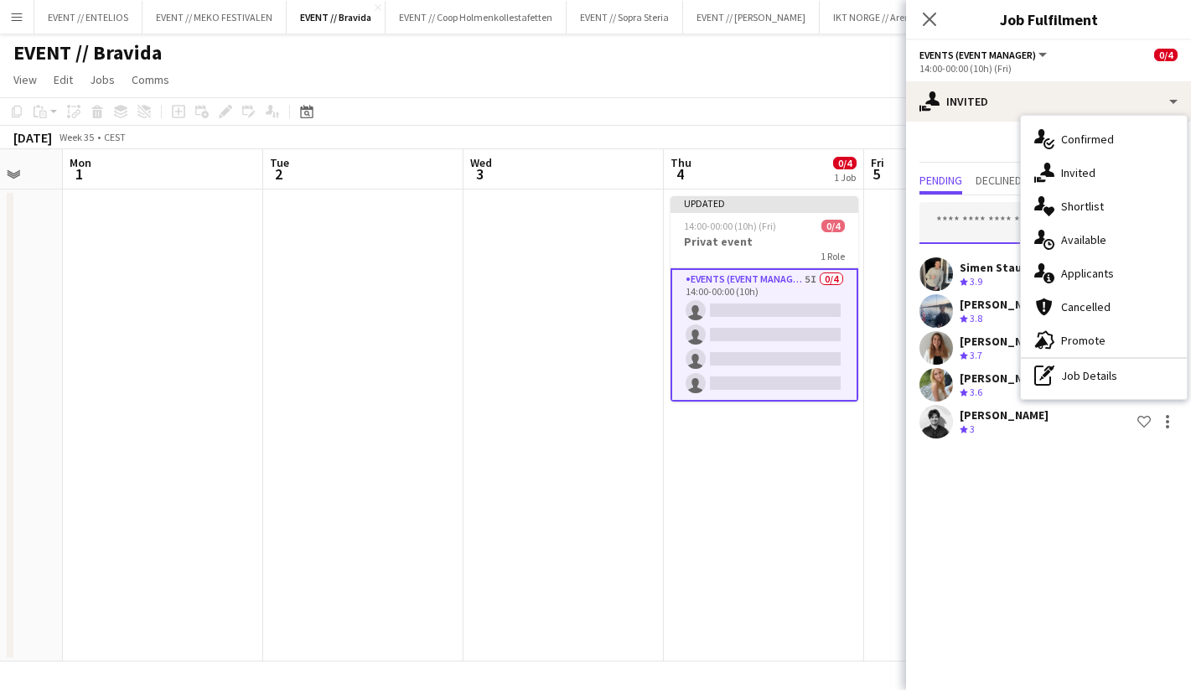
click at [984, 211] on input "text" at bounding box center [1049, 223] width 258 height 42
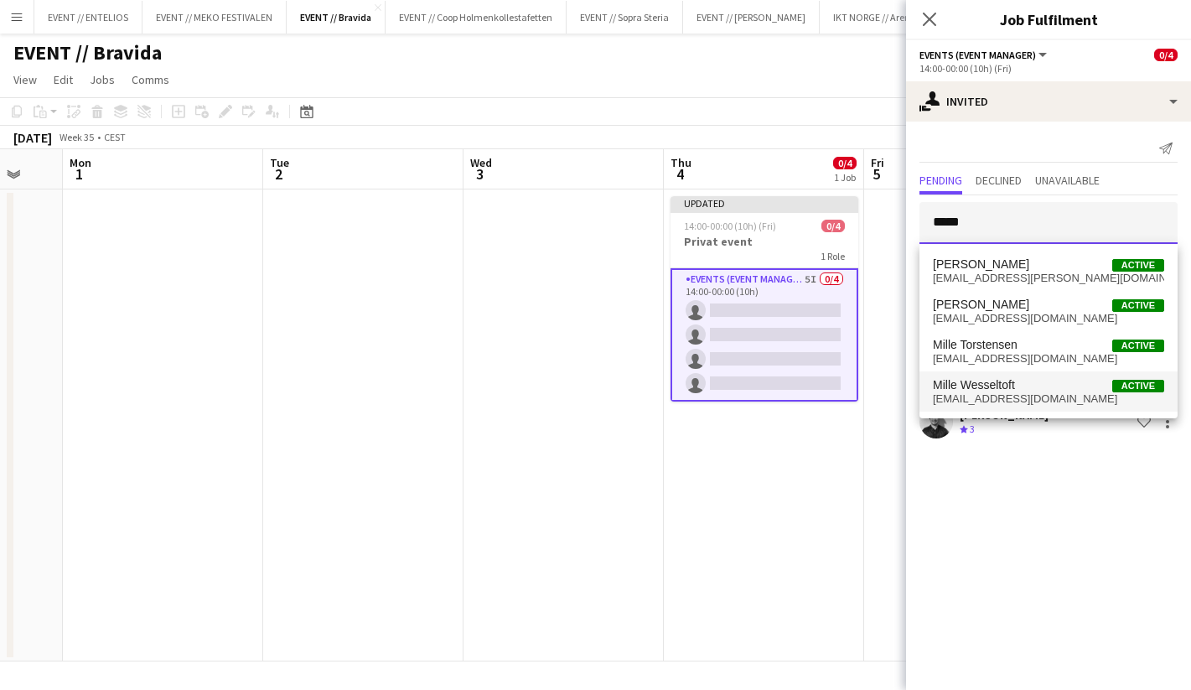
type input "*****"
click at [1003, 397] on span "[EMAIL_ADDRESS][DOMAIN_NAME]" at bounding box center [1048, 398] width 231 height 13
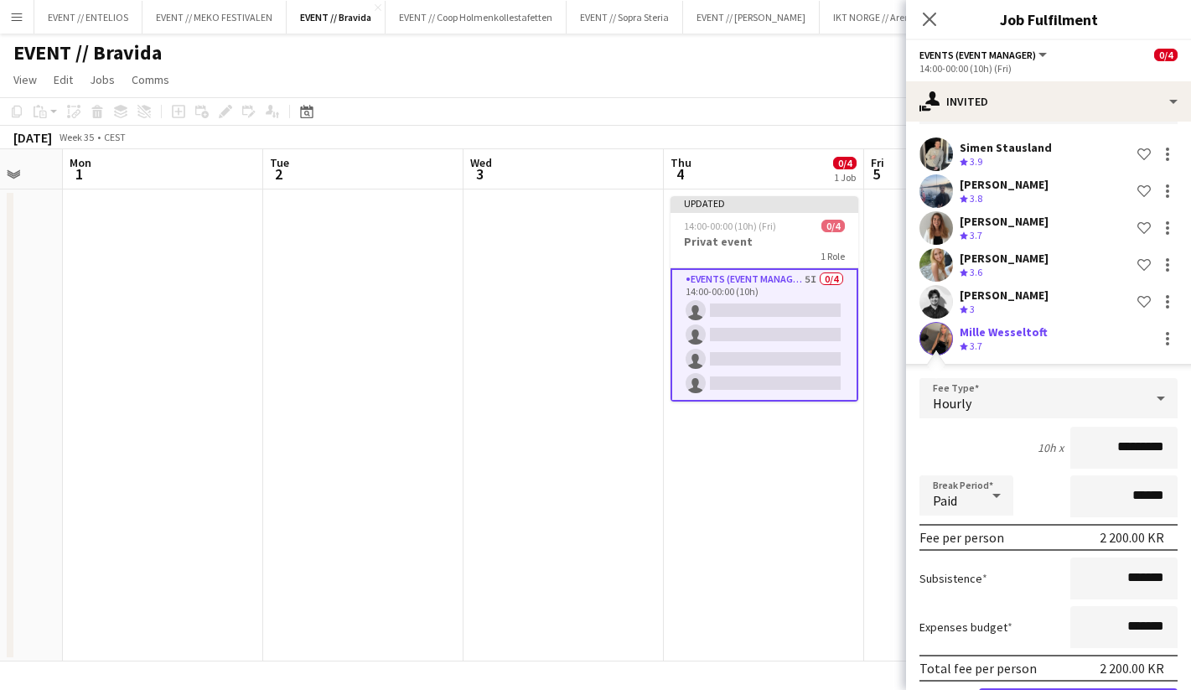
scroll to position [183, 0]
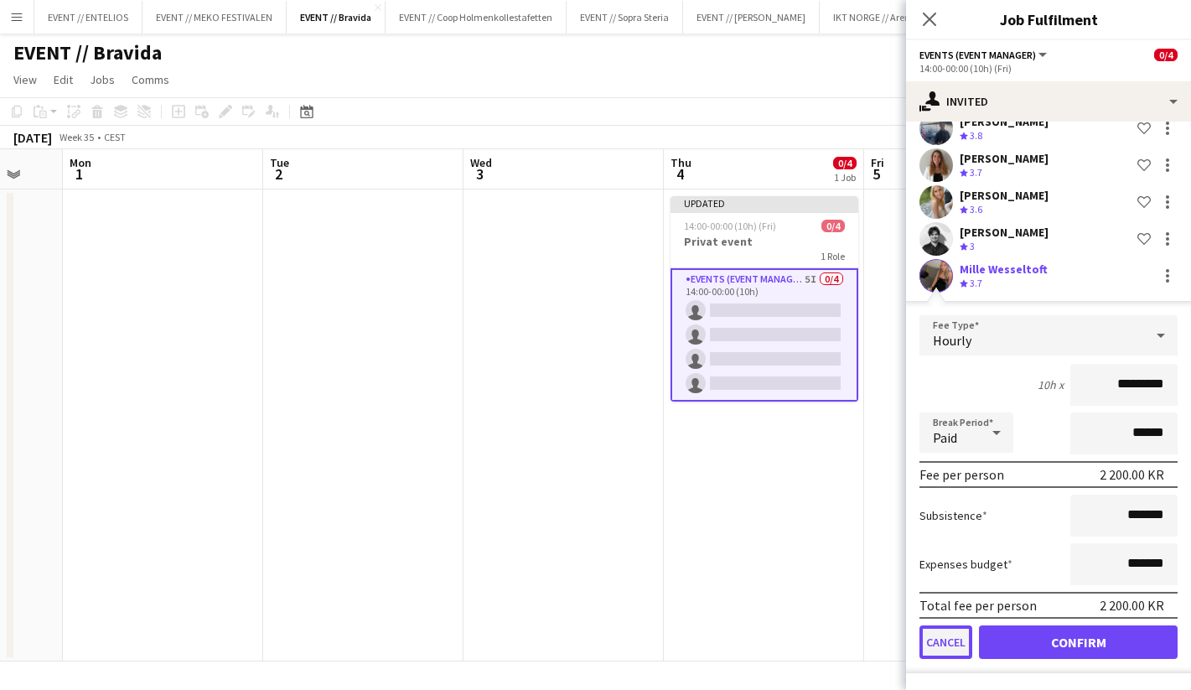
click at [959, 646] on button "Cancel" at bounding box center [946, 642] width 53 height 34
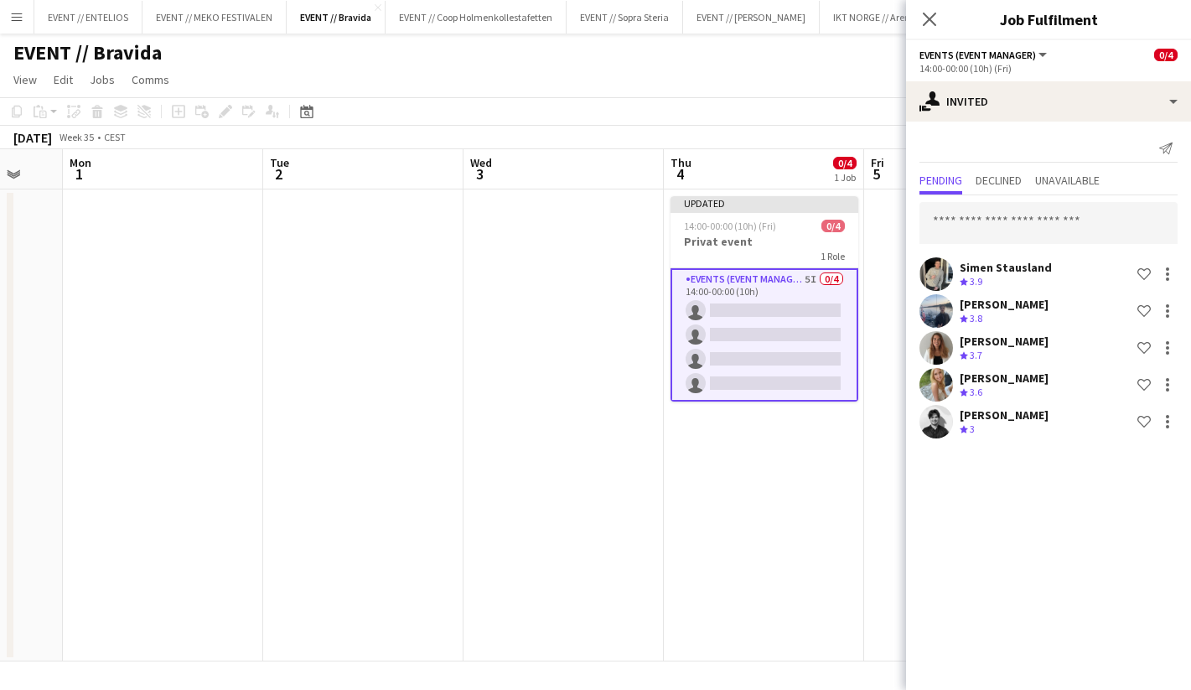
scroll to position [0, 0]
click at [971, 236] on input "text" at bounding box center [1049, 223] width 258 height 42
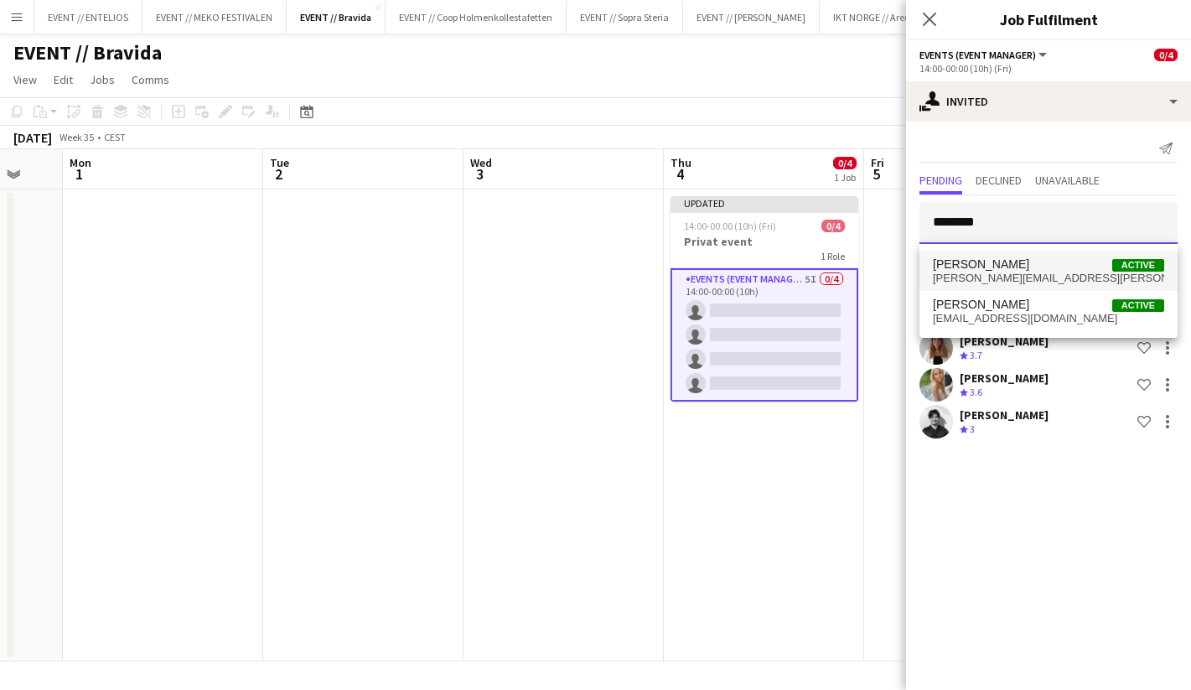
type input "********"
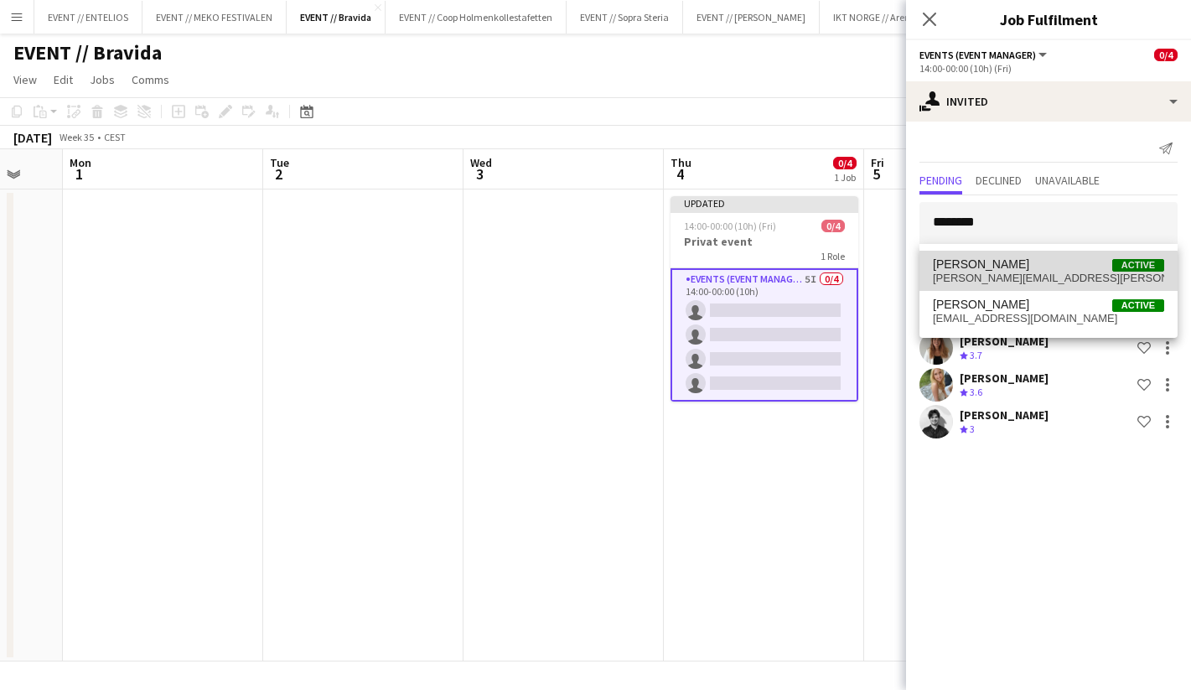
click at [1019, 280] on span "[PERSON_NAME][EMAIL_ADDRESS][PERSON_NAME][DOMAIN_NAME]" at bounding box center [1048, 278] width 231 height 13
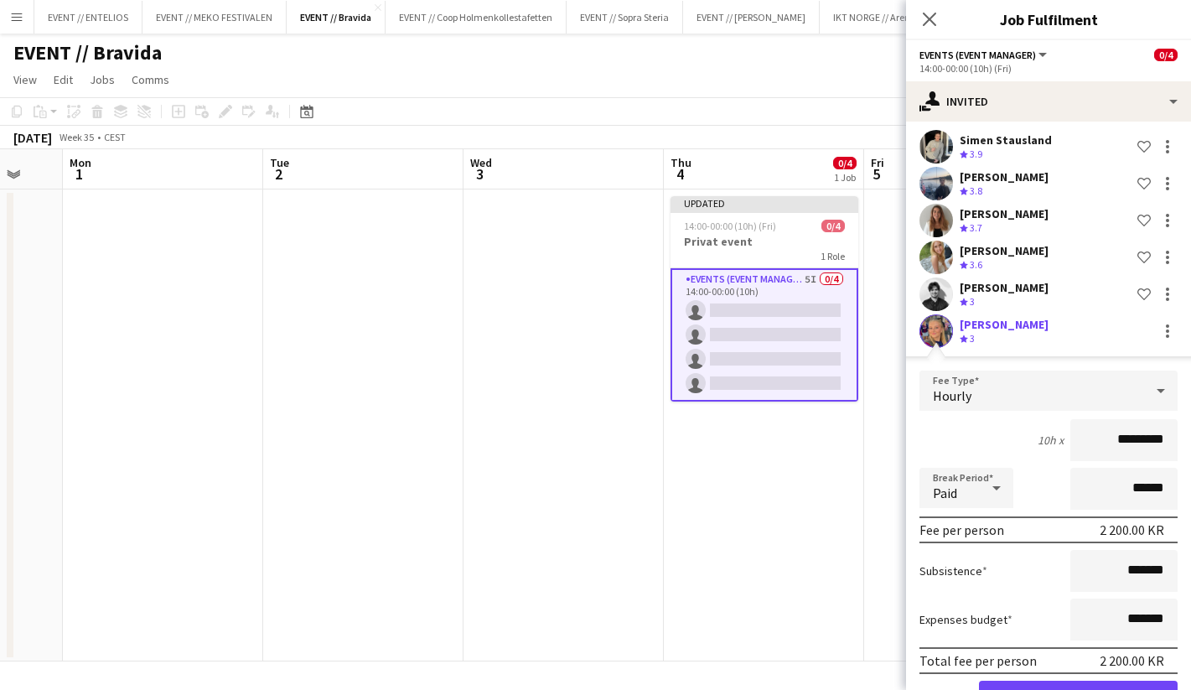
scroll to position [183, 0]
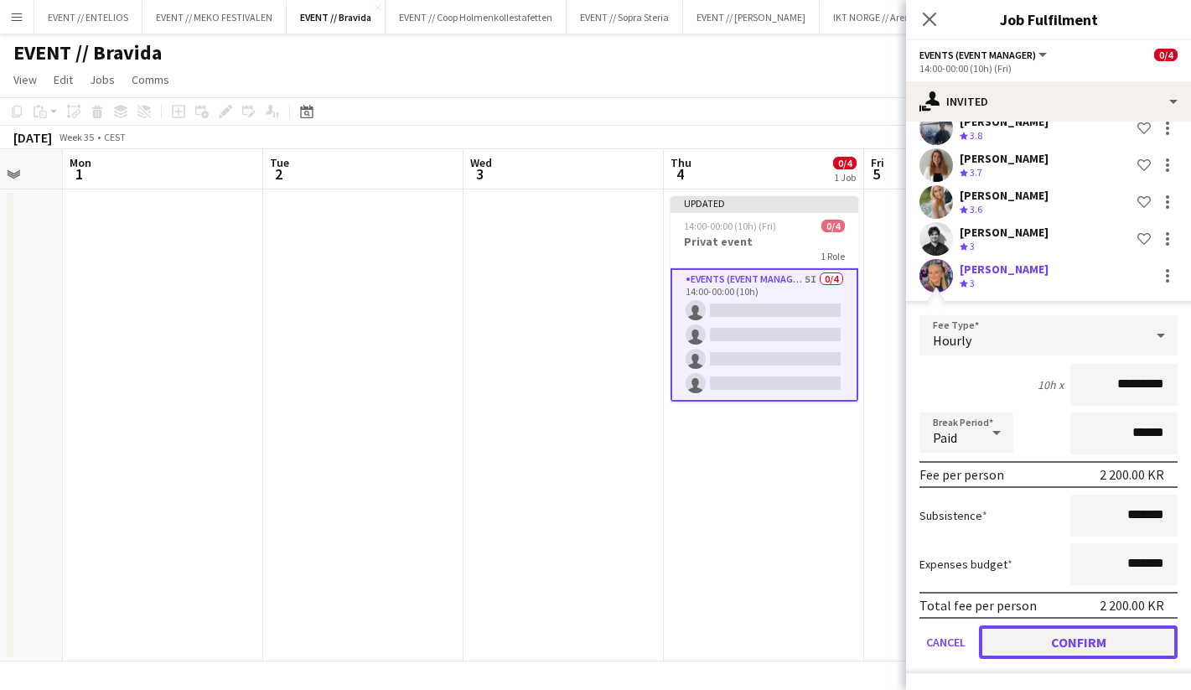
click at [1042, 632] on button "Confirm" at bounding box center [1078, 642] width 199 height 34
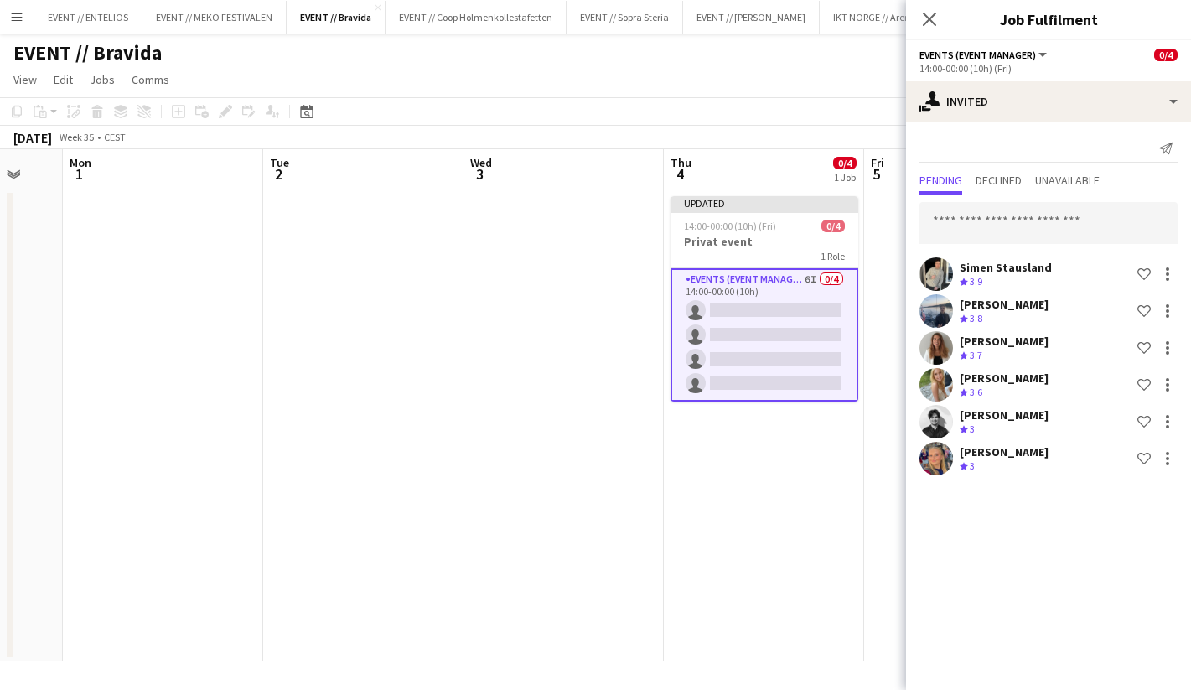
click at [778, 448] on app-date-cell "Updated 14:00-00:00 (10h) (Fri) 0/4 Privat event 1 Role Events (Event Manager) …" at bounding box center [764, 425] width 200 height 472
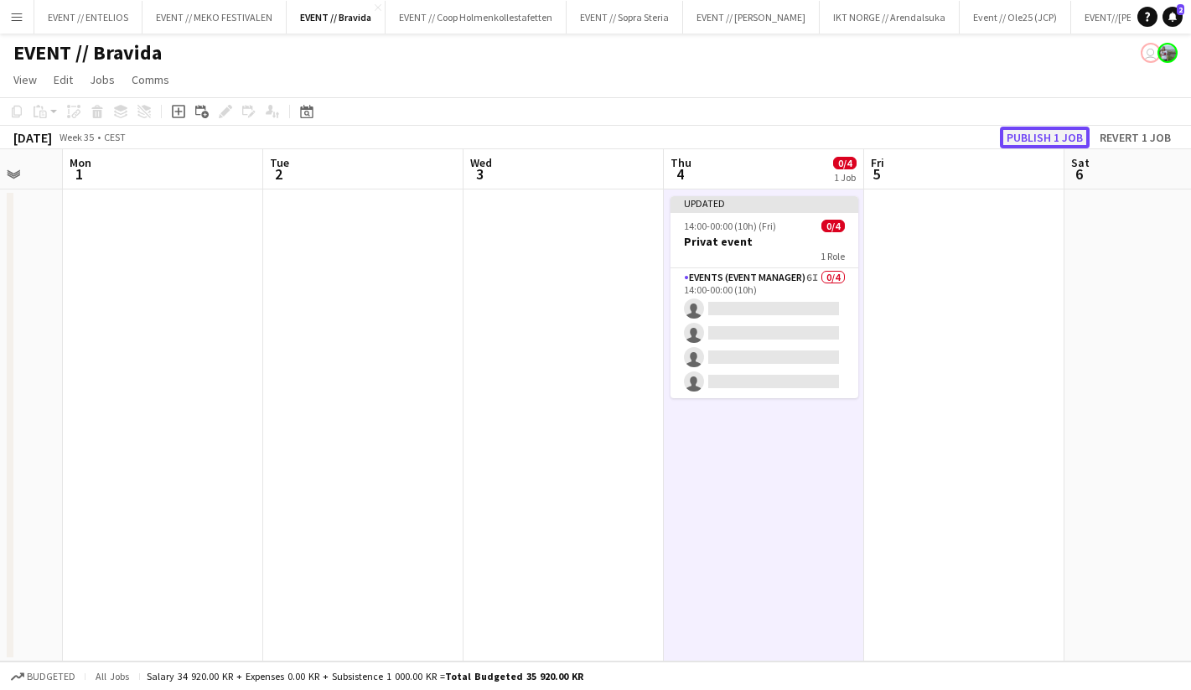
click at [1021, 129] on button "Publish 1 job" at bounding box center [1045, 138] width 90 height 22
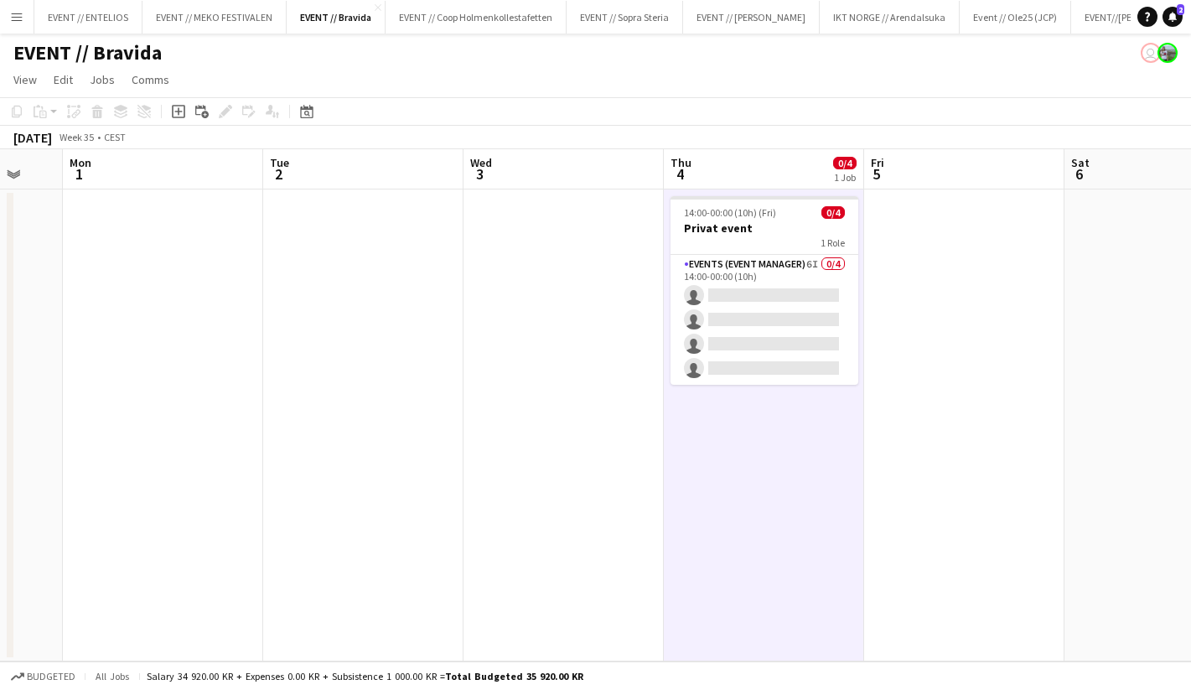
click at [563, 228] on app-date-cell at bounding box center [564, 425] width 200 height 472
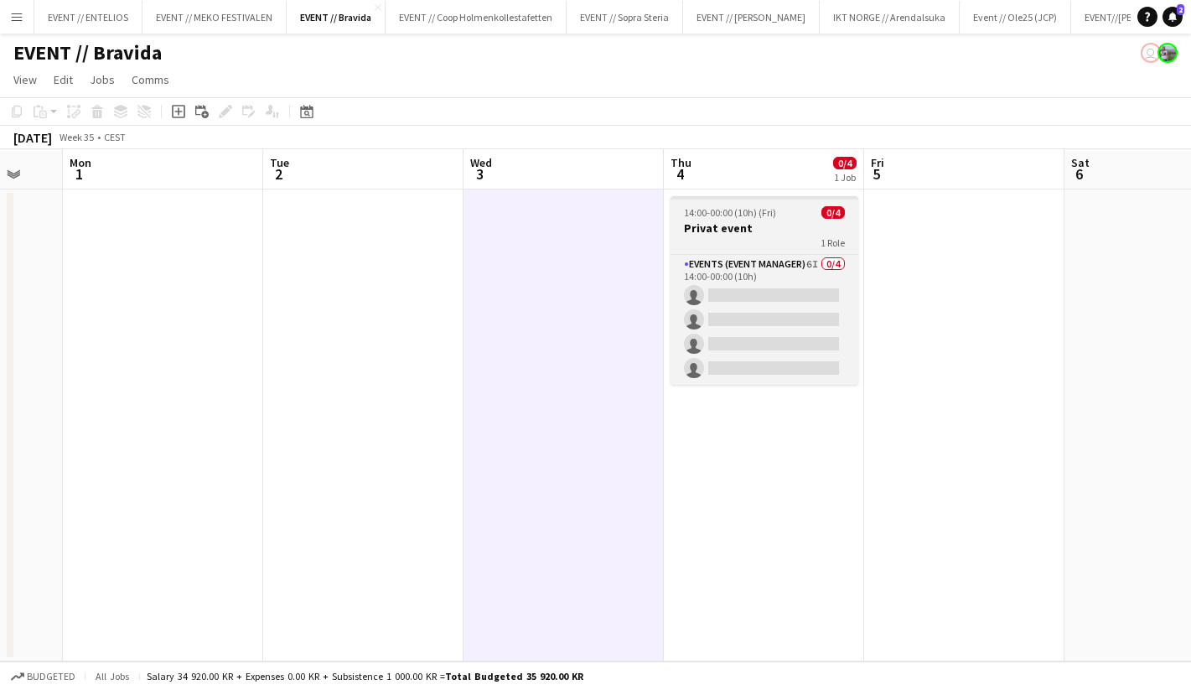
click at [721, 216] on span "14:00-00:00 (10h) (Fri)" at bounding box center [730, 212] width 92 height 13
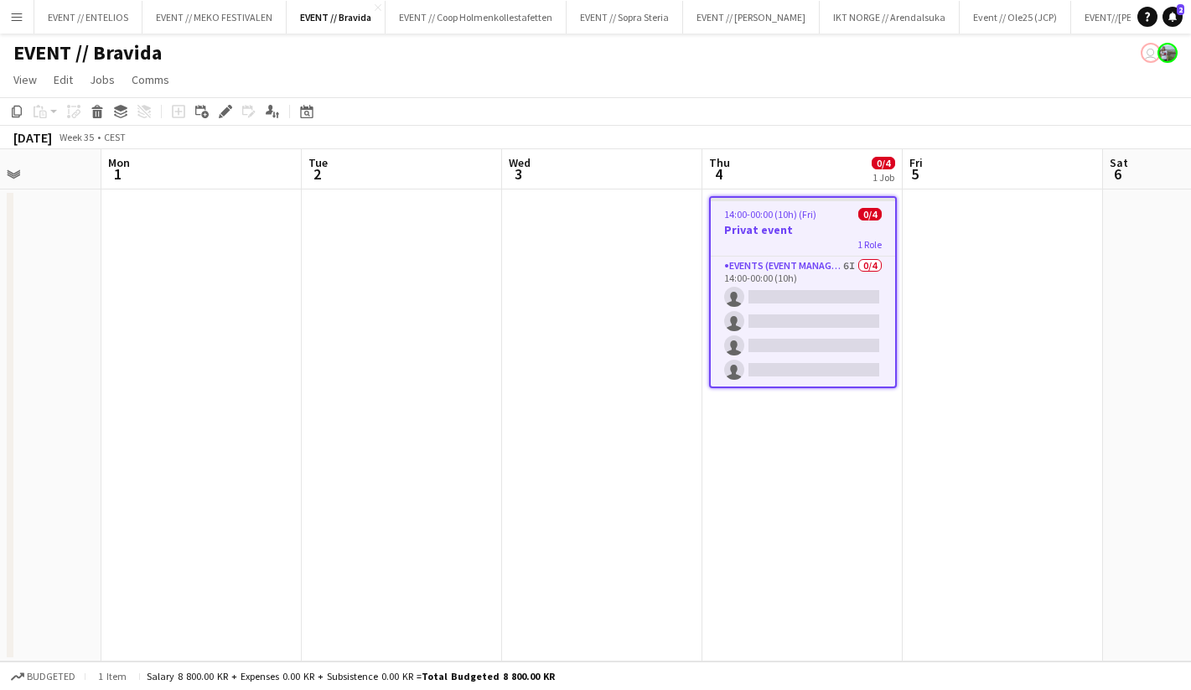
scroll to position [0, 480]
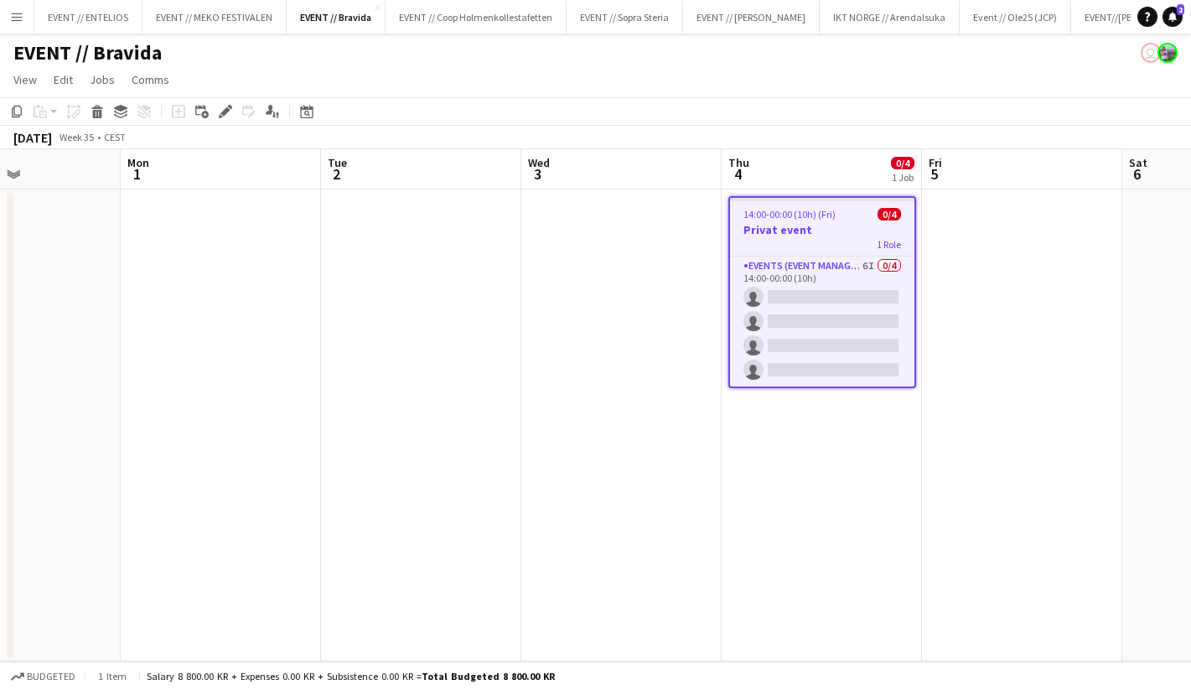
click at [631, 309] on app-date-cell at bounding box center [622, 425] width 200 height 472
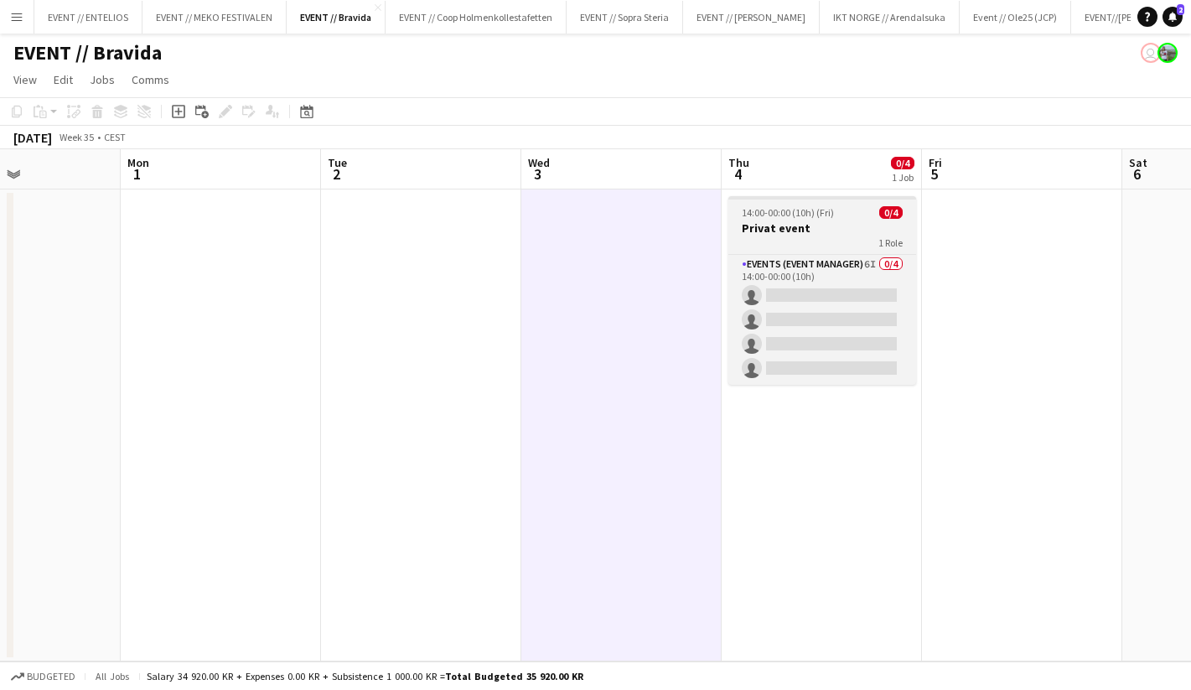
click at [763, 242] on div "1 Role" at bounding box center [823, 242] width 188 height 13
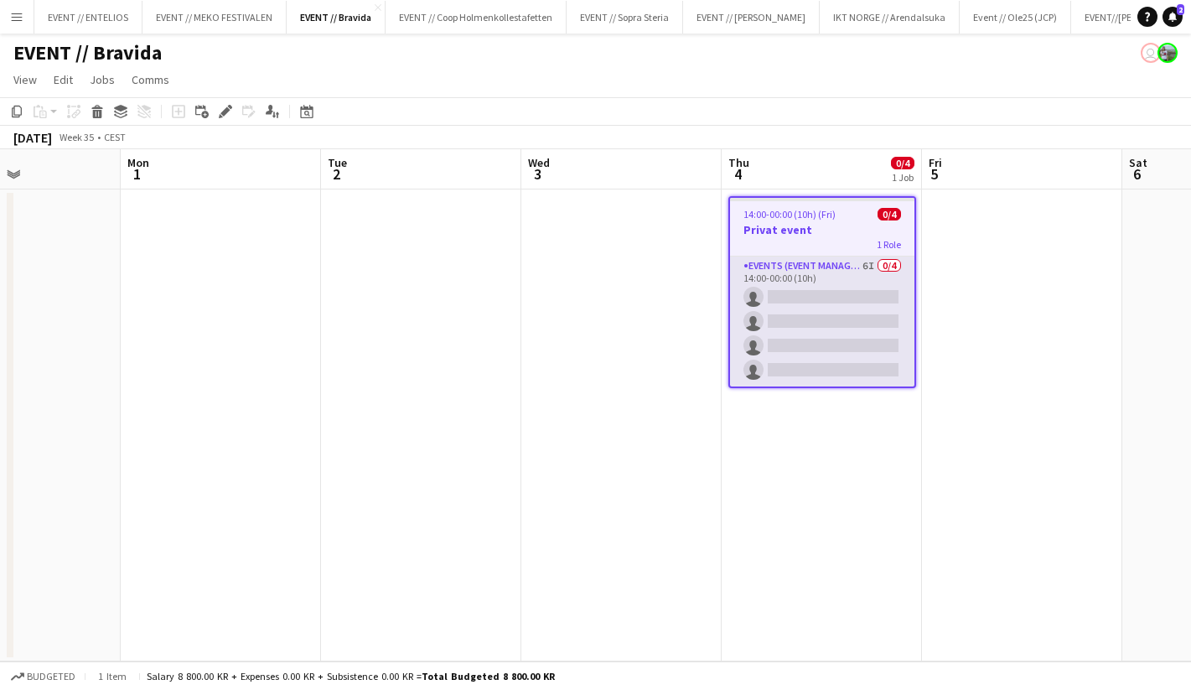
click at [799, 324] on app-card-role "Events (Event Manager) 6I 0/4 14:00-00:00 (10h) single-neutral-actions single-n…" at bounding box center [822, 322] width 184 height 130
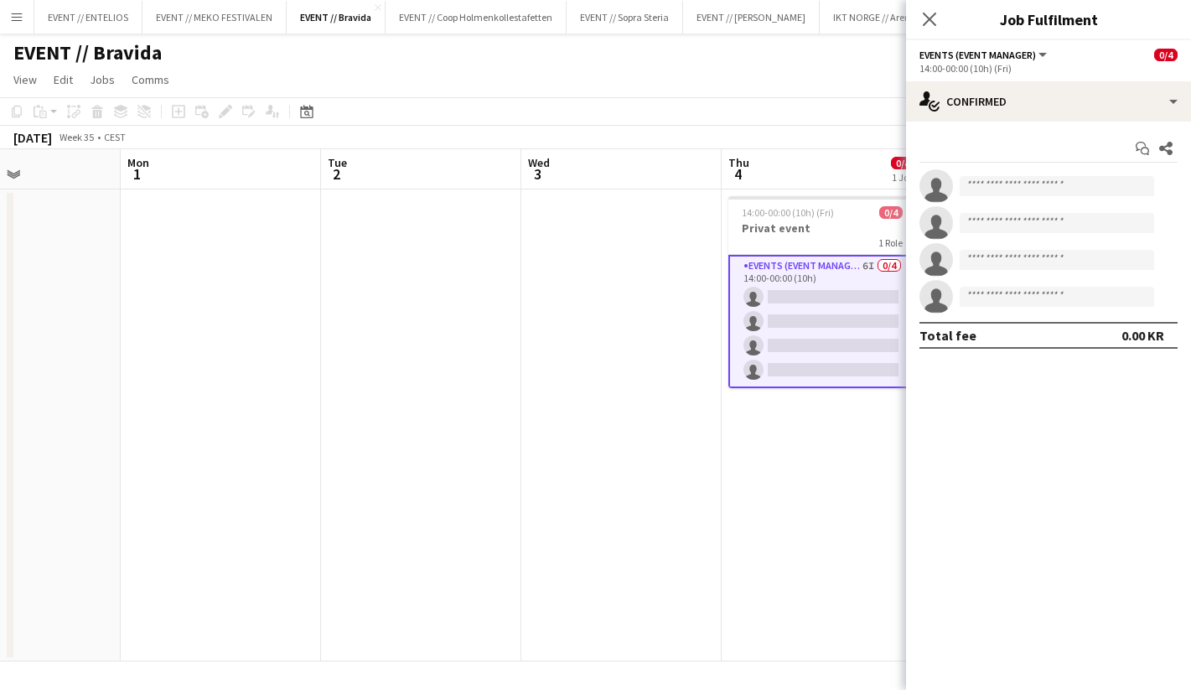
click at [963, 78] on app-options-switcher "Events (Event Manager) All roles Events (Event Manager) 0/4 14:00-00:00 (10h) (…" at bounding box center [1048, 60] width 285 height 41
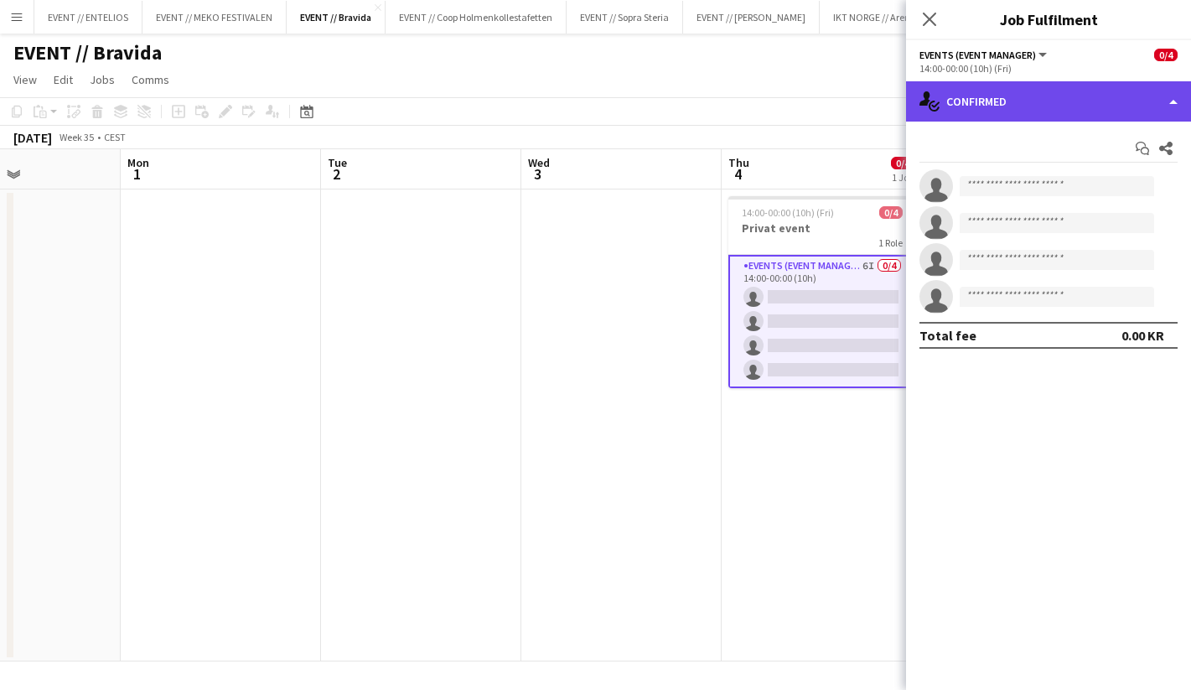
click at [963, 104] on div "single-neutral-actions-check-2 Confirmed" at bounding box center [1048, 101] width 285 height 40
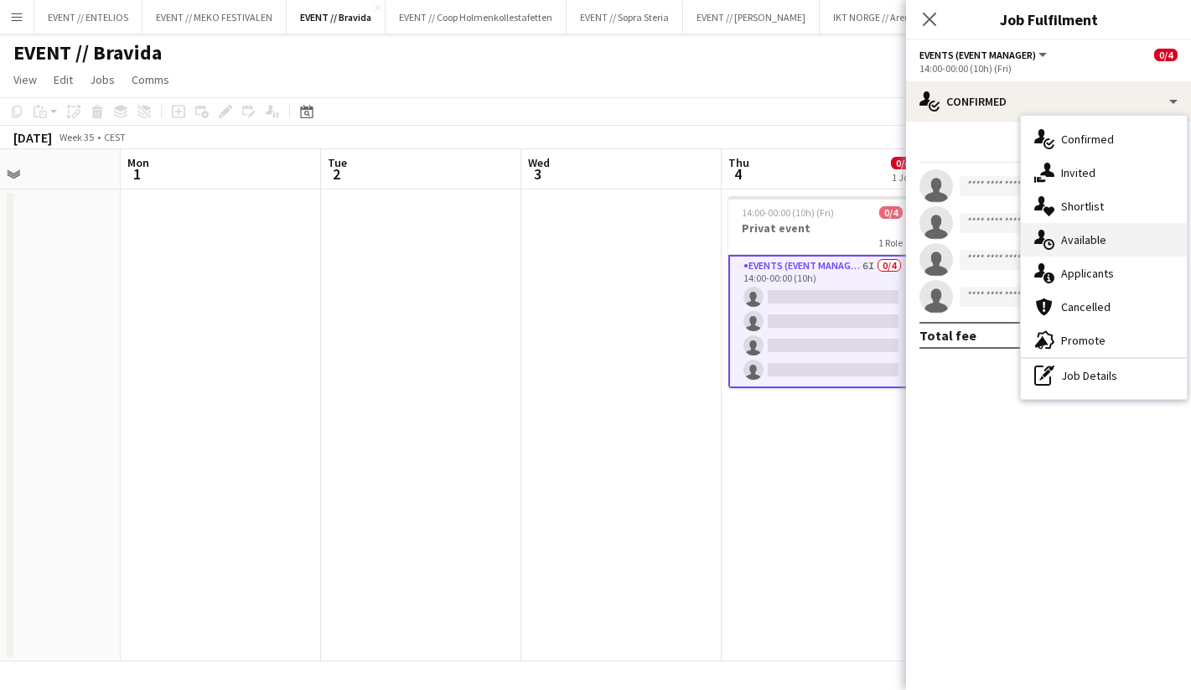
click at [1077, 248] on div "single-neutral-actions-upload Available" at bounding box center [1104, 240] width 166 height 34
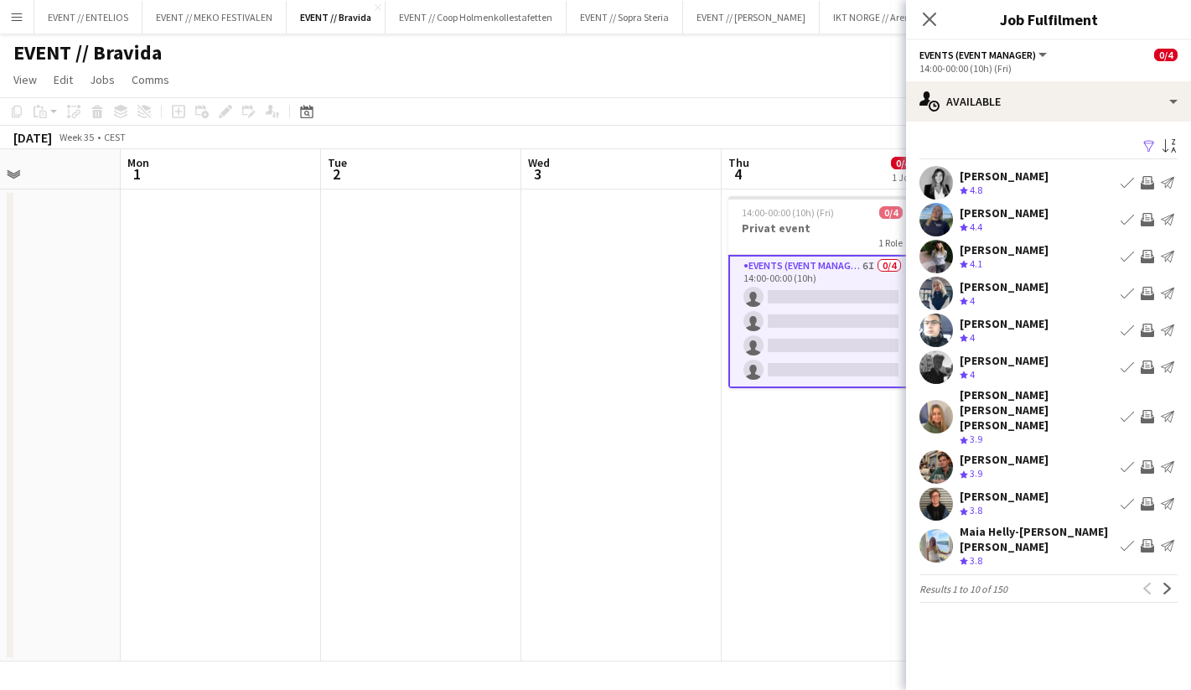
click at [677, 425] on app-date-cell at bounding box center [622, 425] width 200 height 472
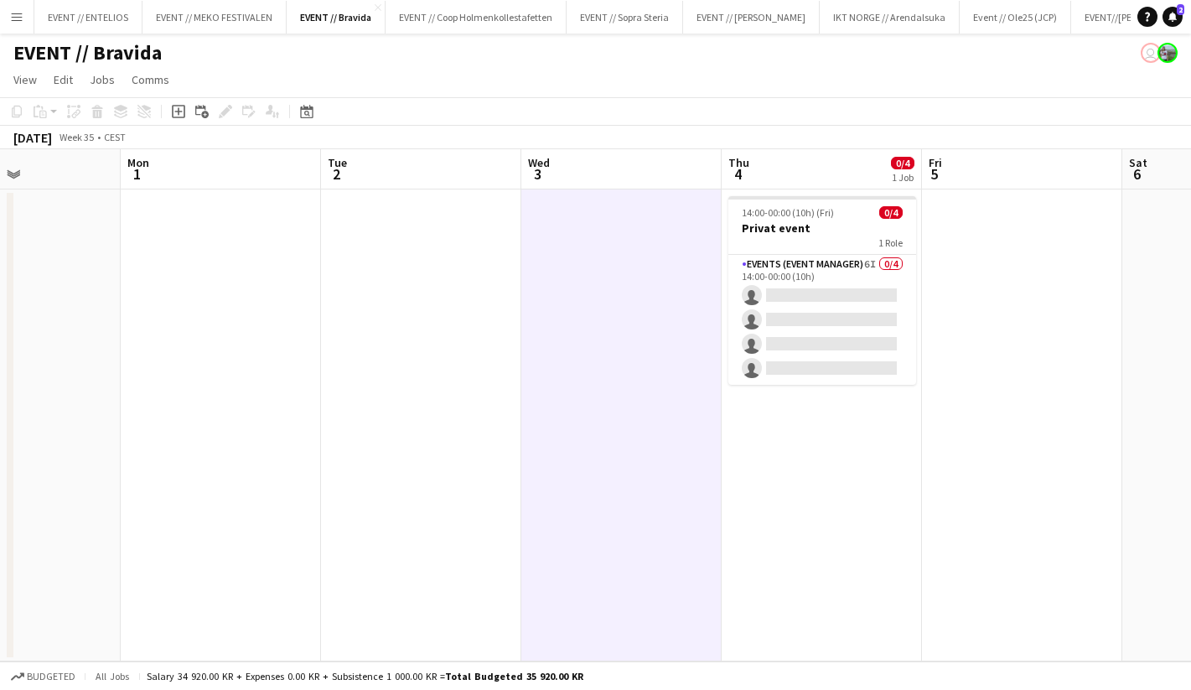
click at [591, 274] on app-date-cell at bounding box center [622, 425] width 200 height 472
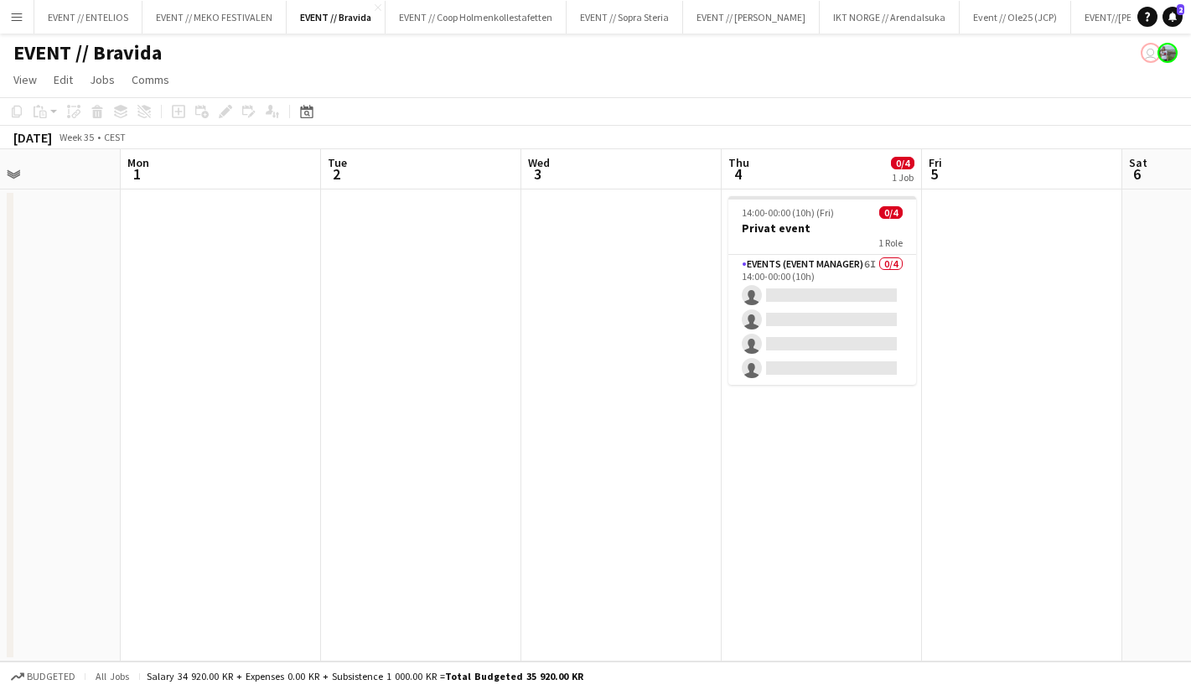
click at [489, 272] on app-date-cell at bounding box center [421, 425] width 200 height 472
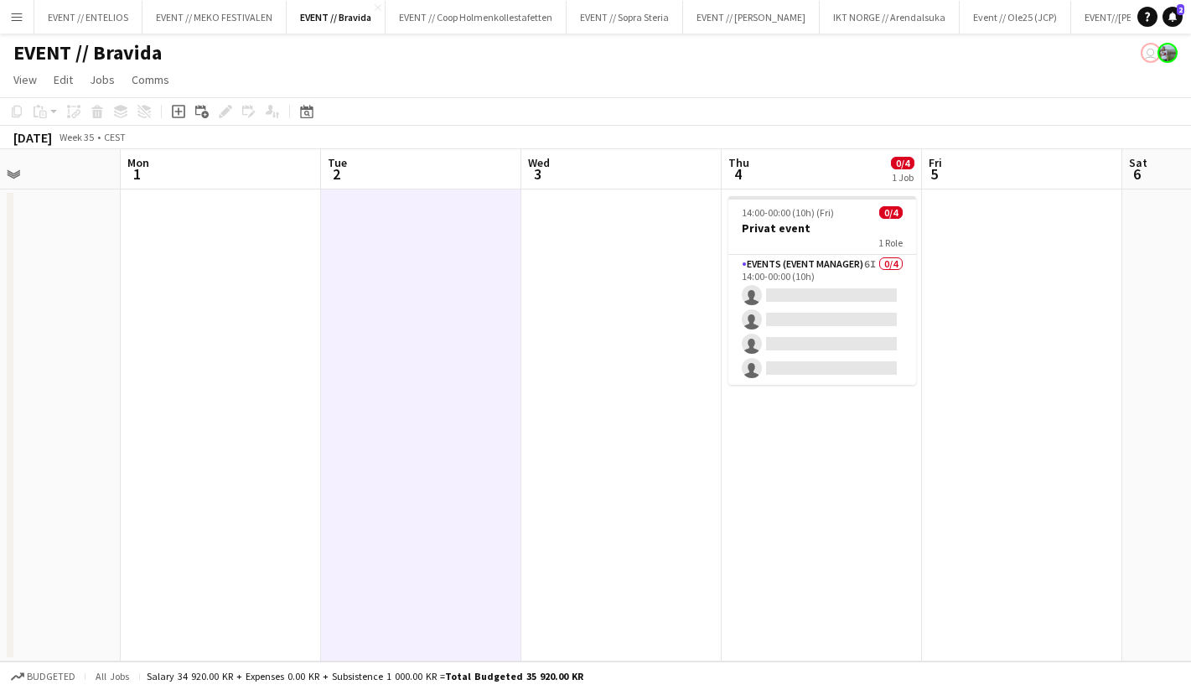
click at [573, 275] on app-date-cell at bounding box center [622, 425] width 200 height 472
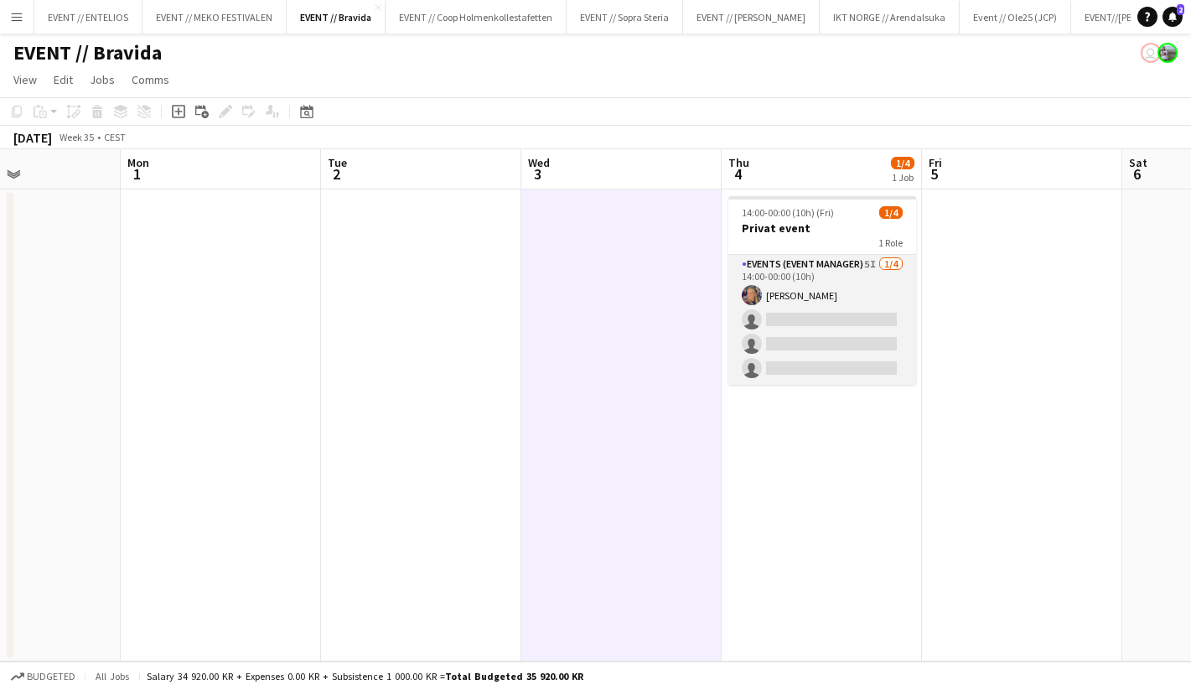
click at [854, 300] on app-card-role "Events (Event Manager) 5I [DATE] 14:00-00:00 (10h) [PERSON_NAME] single-neutral…" at bounding box center [823, 320] width 188 height 130
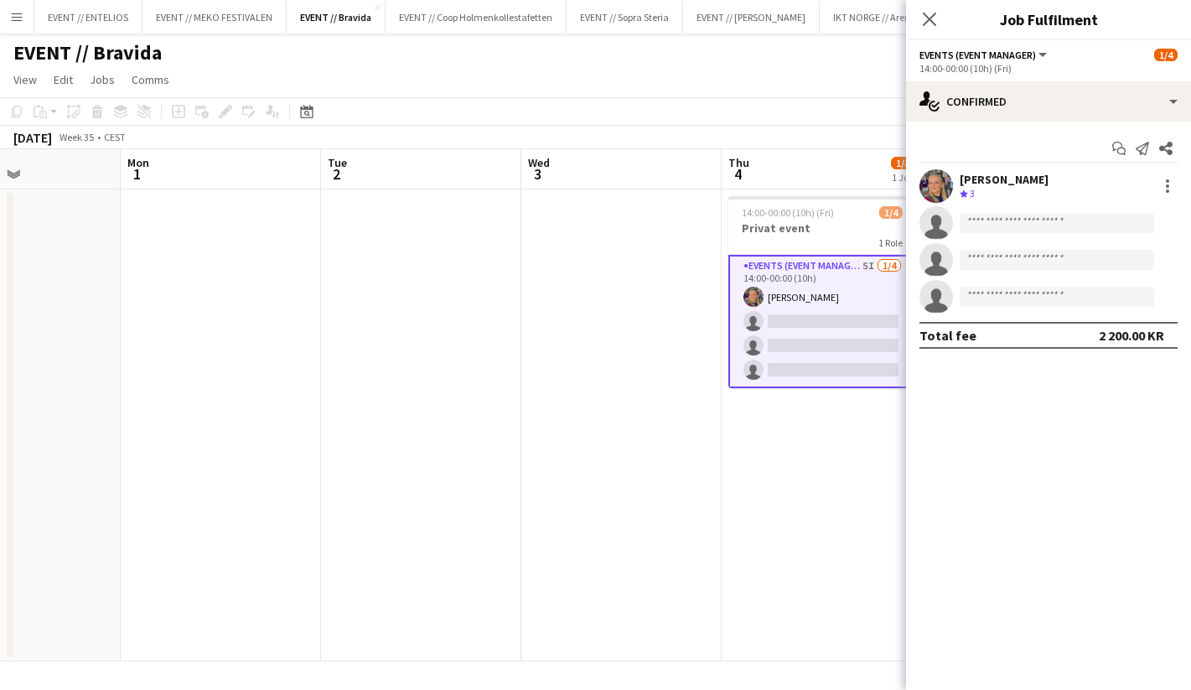
click at [1017, 193] on div "Crew rating 3" at bounding box center [1004, 194] width 89 height 14
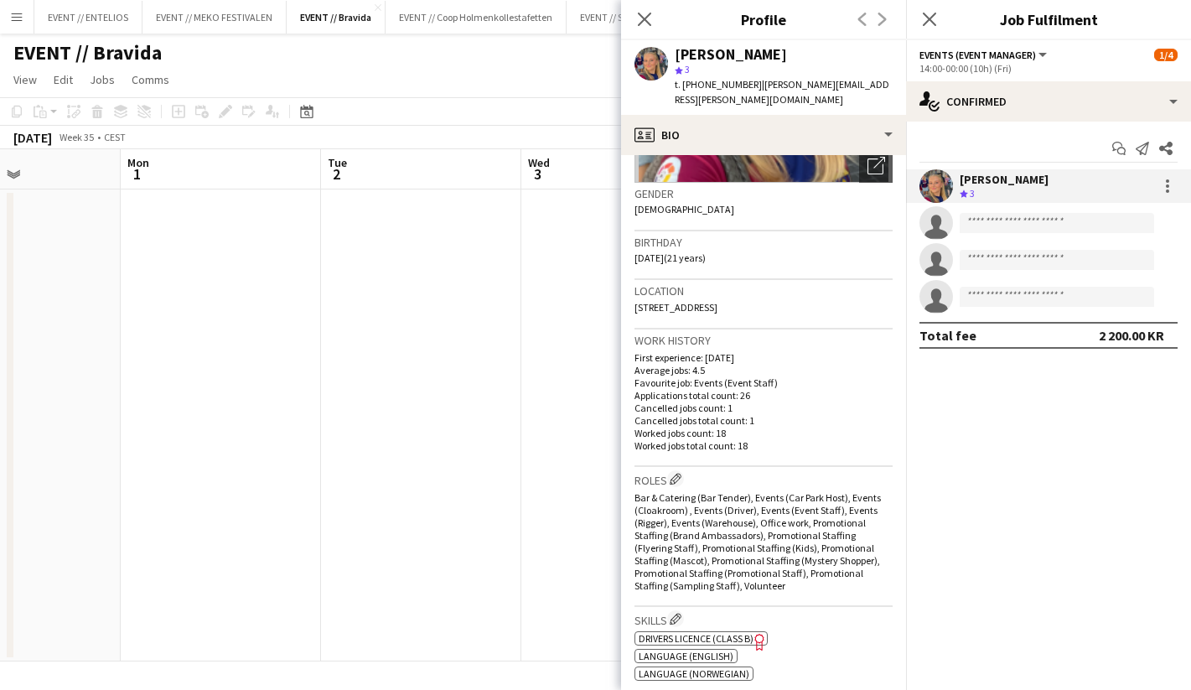
scroll to position [231, 0]
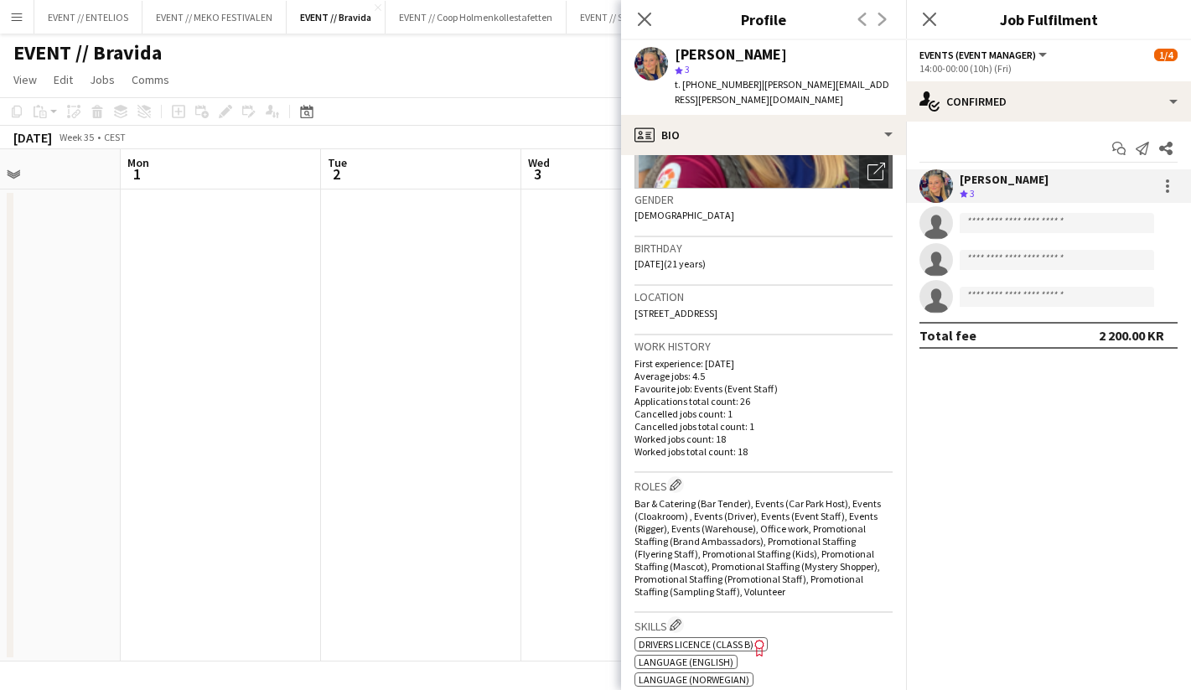
click at [598, 299] on app-date-cell at bounding box center [622, 425] width 200 height 472
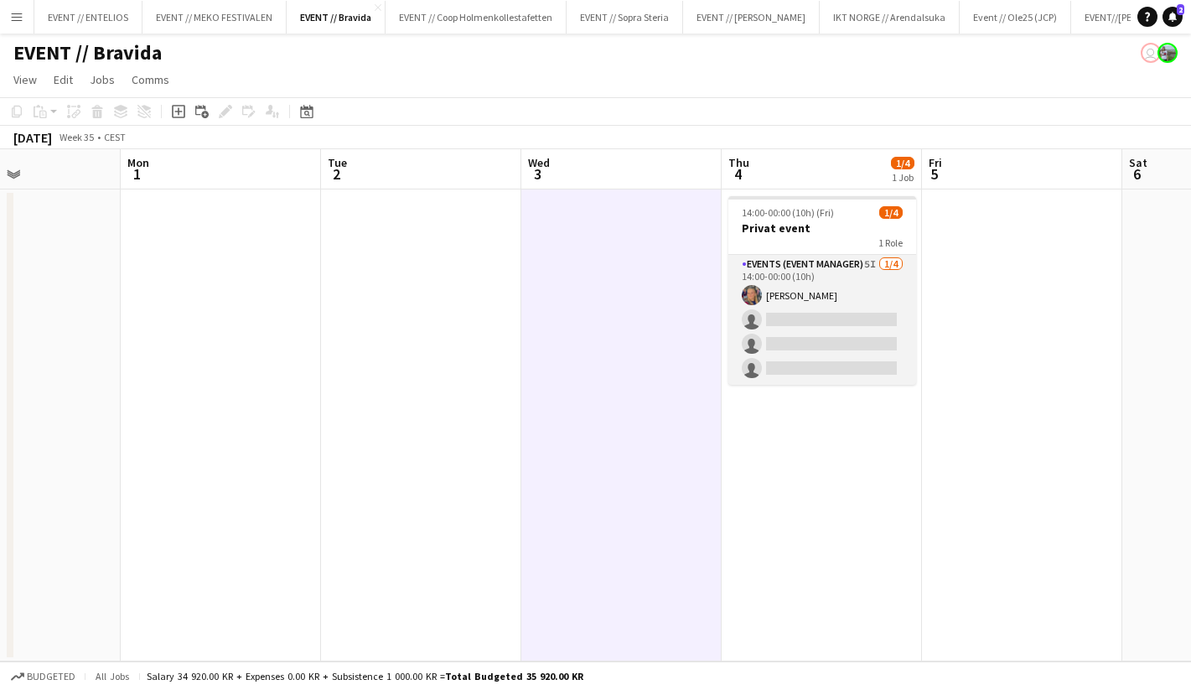
click at [779, 307] on app-card-role "Events (Event Manager) 5I [DATE] 14:00-00:00 (10h) [PERSON_NAME] single-neutral…" at bounding box center [823, 320] width 188 height 130
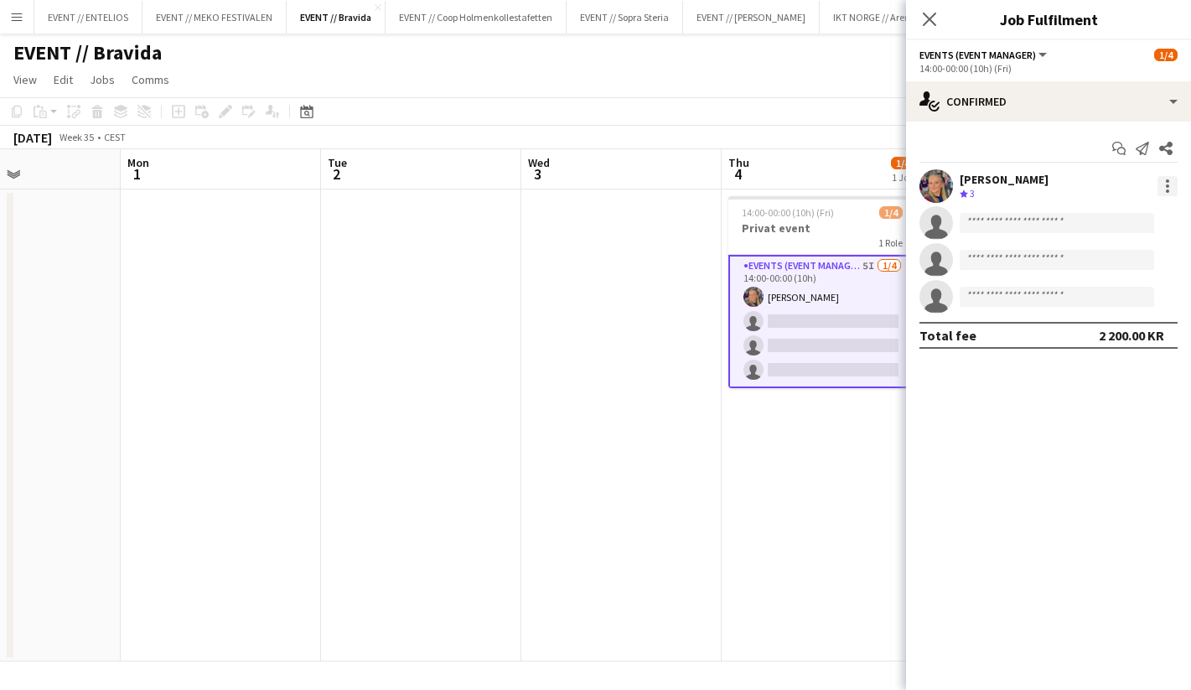
click at [1170, 184] on div at bounding box center [1168, 186] width 20 height 20
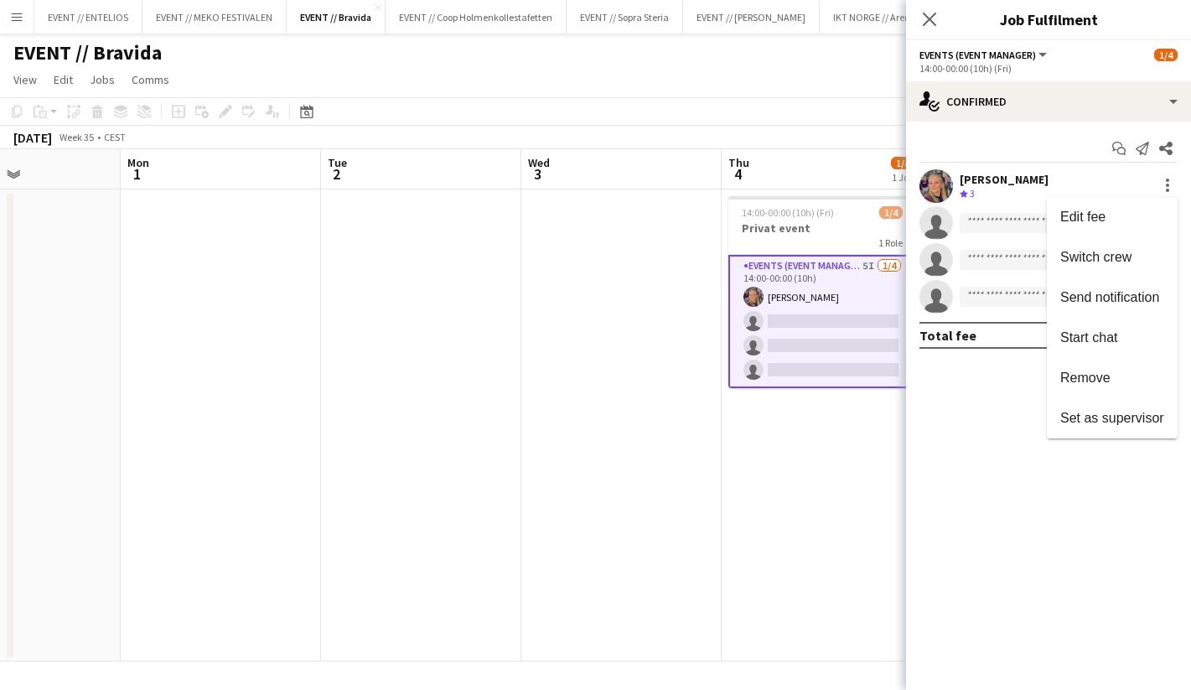
click at [1040, 174] on div at bounding box center [595, 345] width 1191 height 690
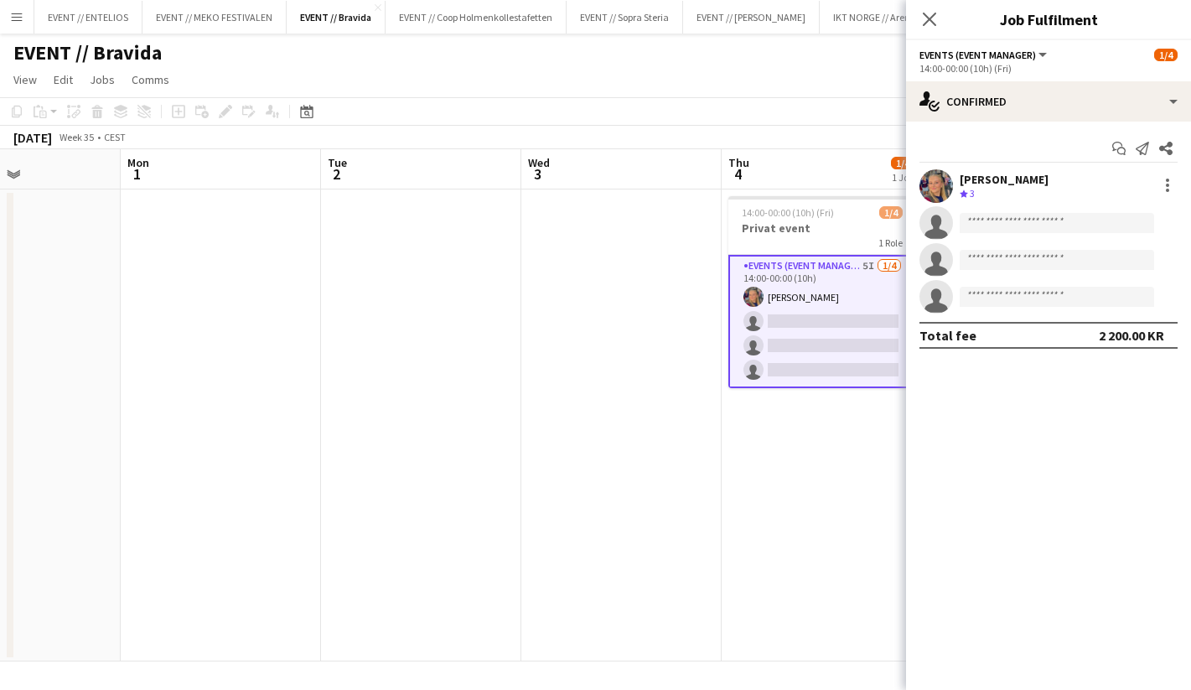
click at [991, 174] on div "[PERSON_NAME]" at bounding box center [1004, 179] width 89 height 15
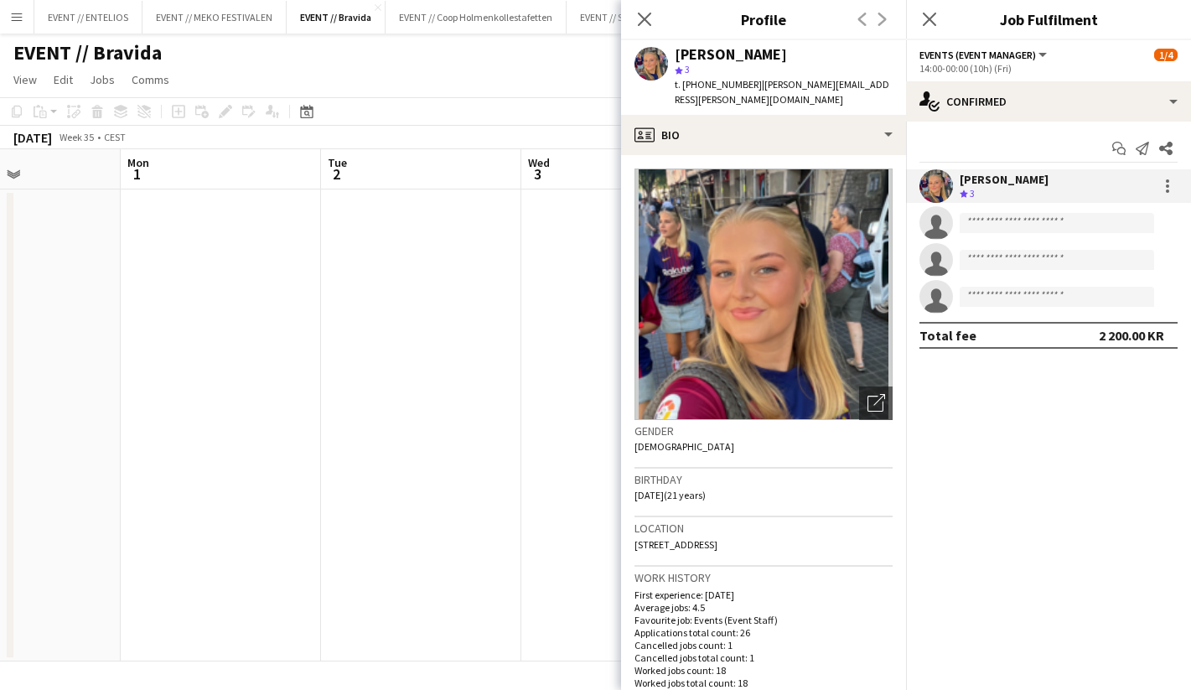
click at [580, 462] on app-date-cell at bounding box center [622, 425] width 200 height 472
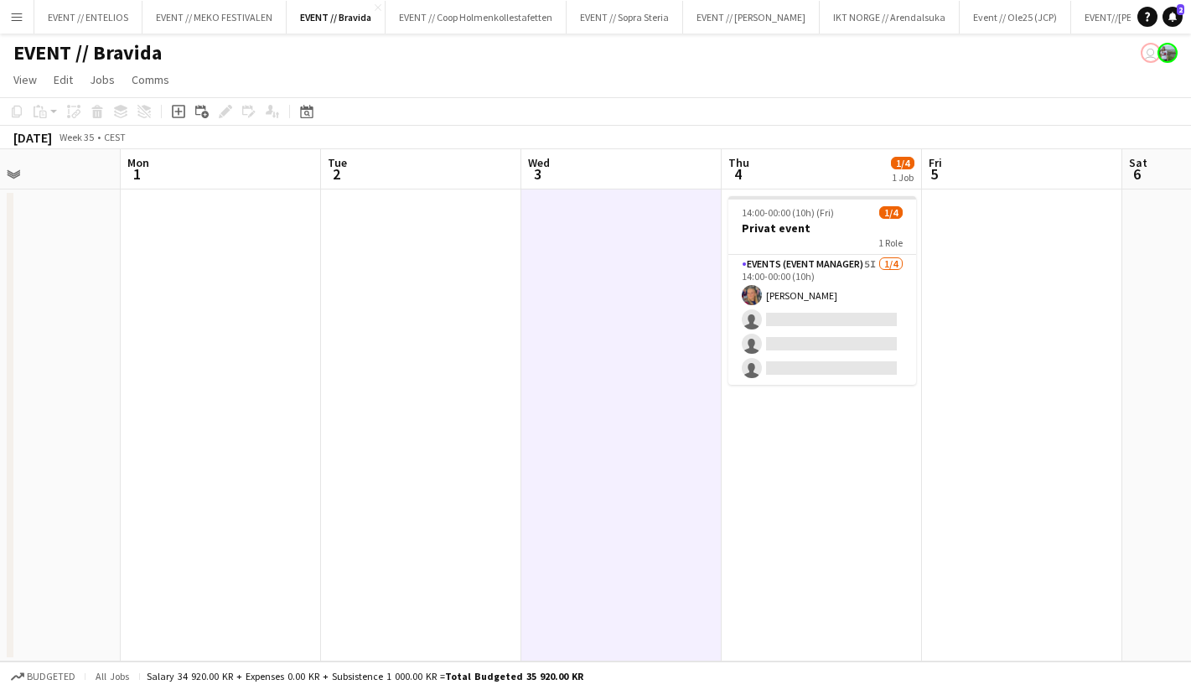
click at [672, 309] on app-date-cell at bounding box center [622, 425] width 200 height 472
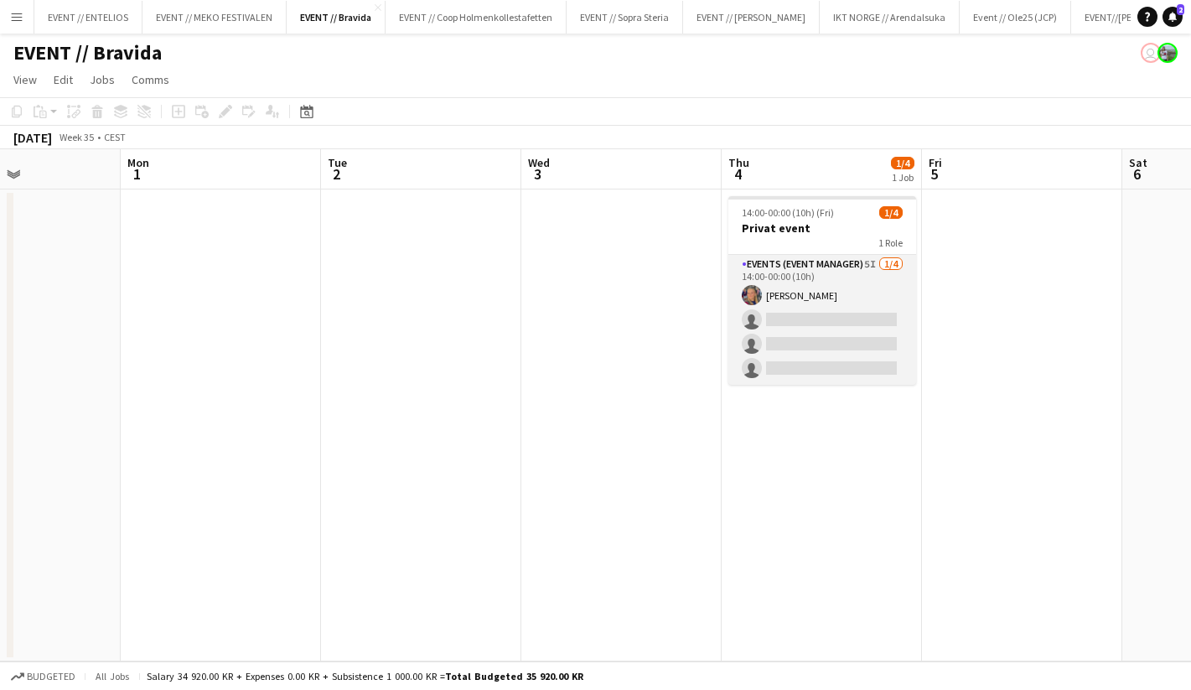
click at [845, 270] on app-card-role "Events (Event Manager) 5I [DATE] 14:00-00:00 (10h) [PERSON_NAME] single-neutral…" at bounding box center [823, 320] width 188 height 130
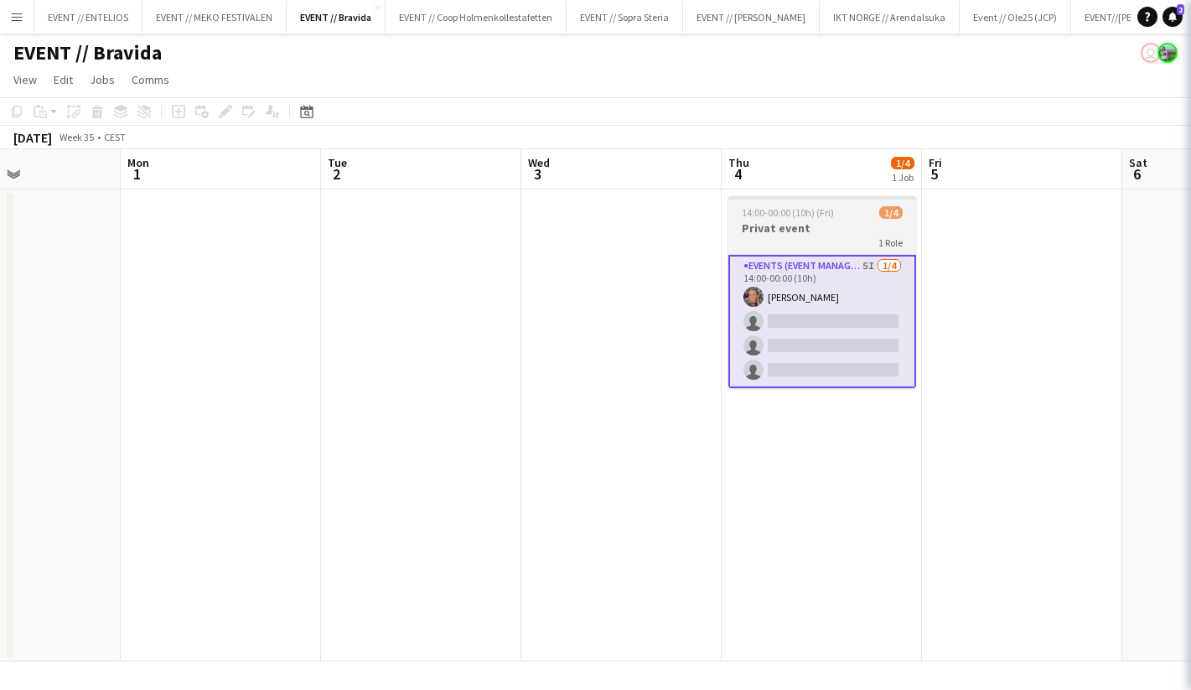
click at [782, 233] on h3 "Privat event" at bounding box center [823, 228] width 188 height 15
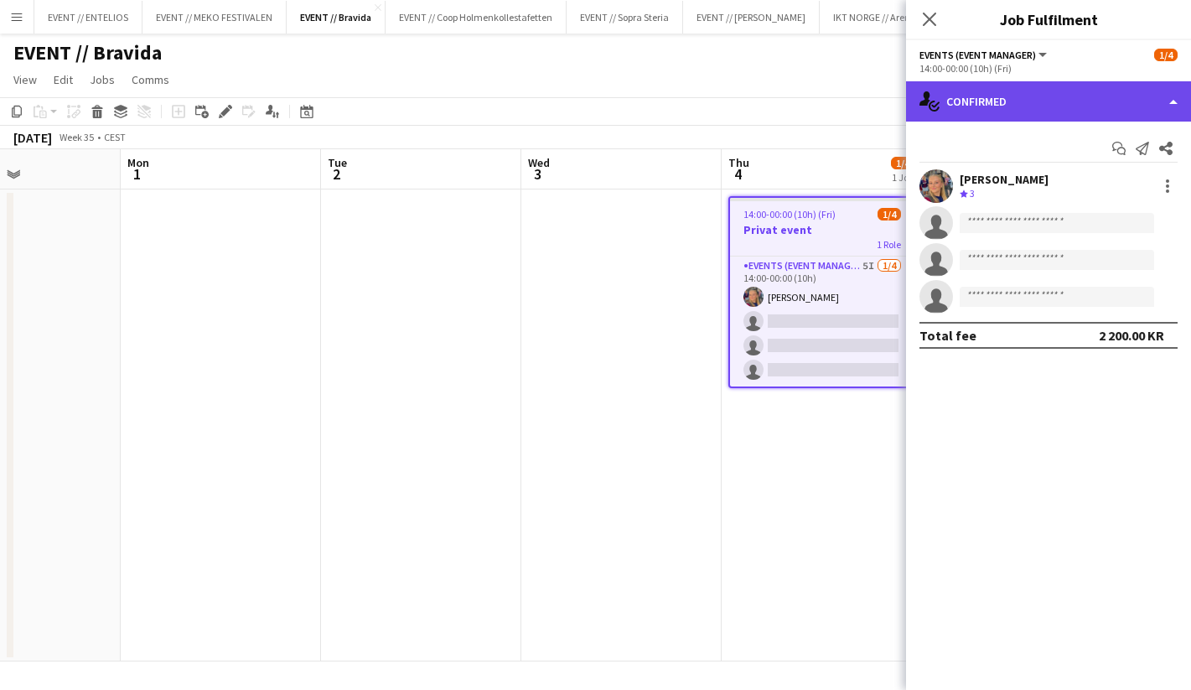
click at [948, 93] on div "single-neutral-actions-check-2 Confirmed" at bounding box center [1048, 101] width 285 height 40
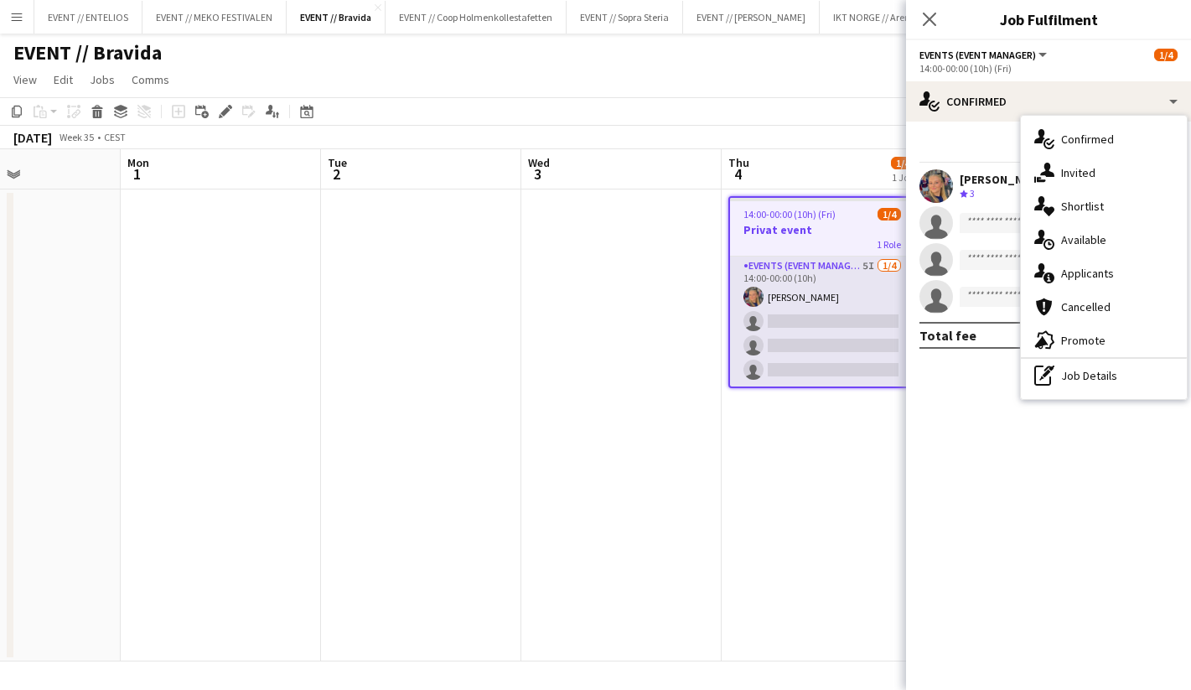
click at [818, 314] on app-card-role "Events (Event Manager) 5I [DATE] 14:00-00:00 (10h) [PERSON_NAME] single-neutral…" at bounding box center [822, 322] width 184 height 130
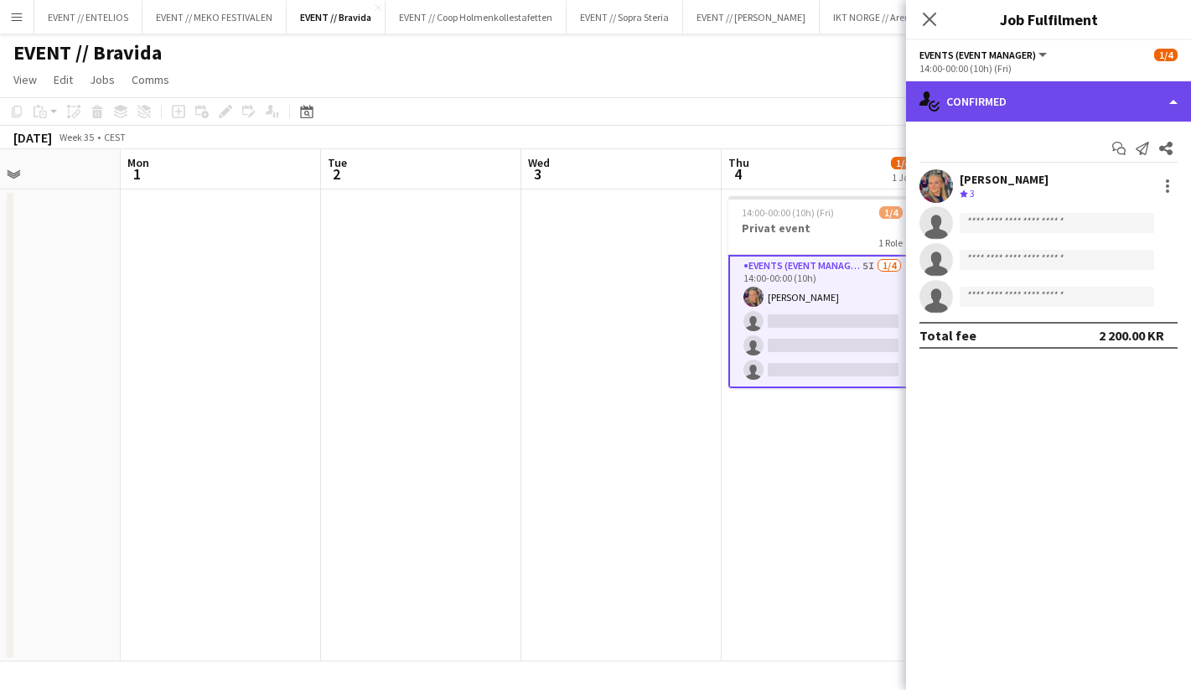
click at [974, 103] on div "single-neutral-actions-check-2 Confirmed" at bounding box center [1048, 101] width 285 height 40
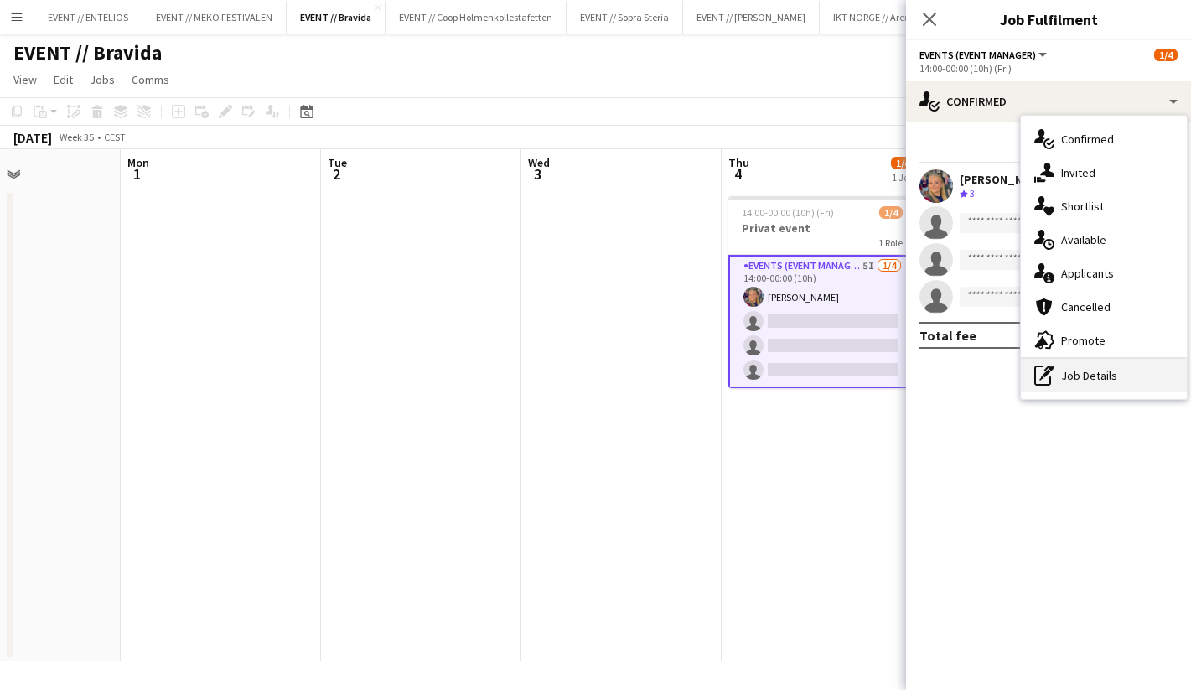
click at [1078, 370] on div "pen-write Job Details" at bounding box center [1104, 376] width 166 height 34
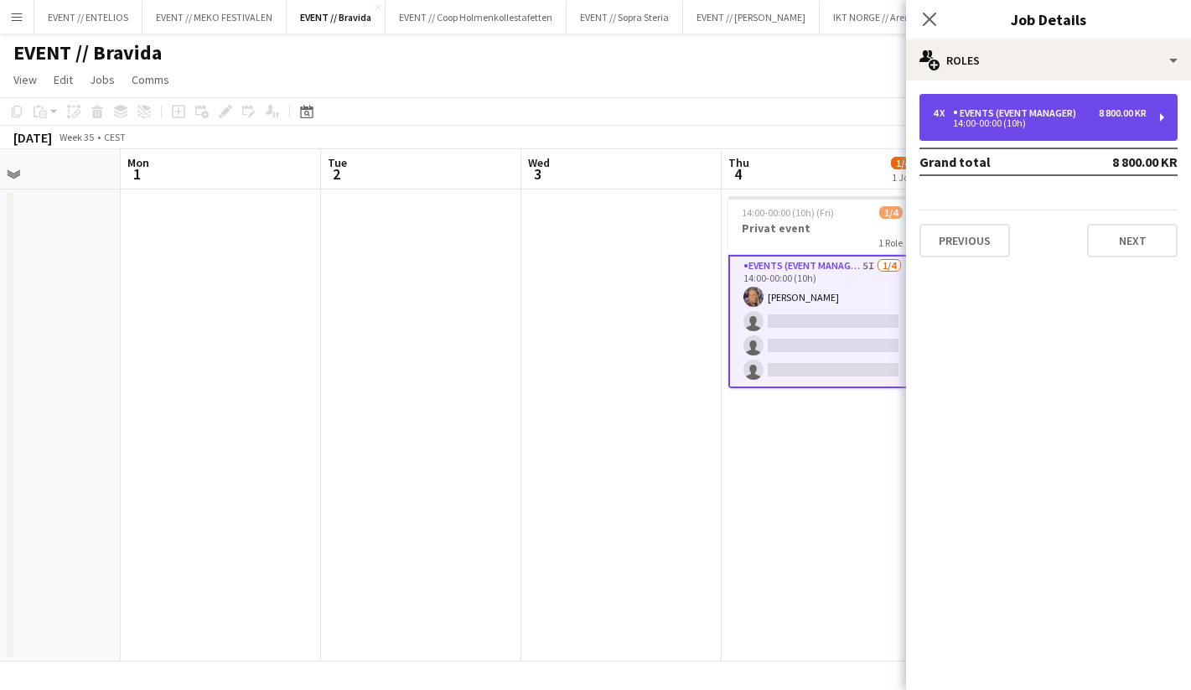
click at [1108, 140] on div "4 x Events (Event Manager) 8 800.00 KR 14:00-00:00 (10h)" at bounding box center [1049, 117] width 258 height 47
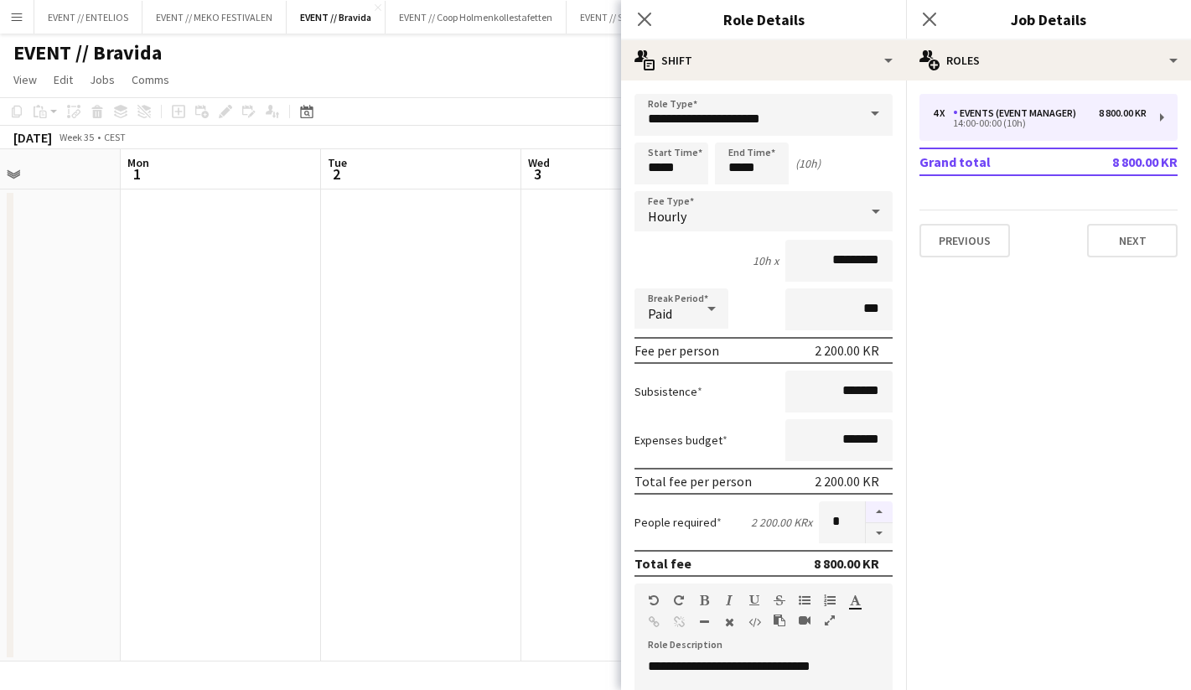
click at [879, 504] on button "button" at bounding box center [879, 512] width 27 height 22
type input "*"
click at [549, 566] on app-date-cell at bounding box center [622, 425] width 200 height 472
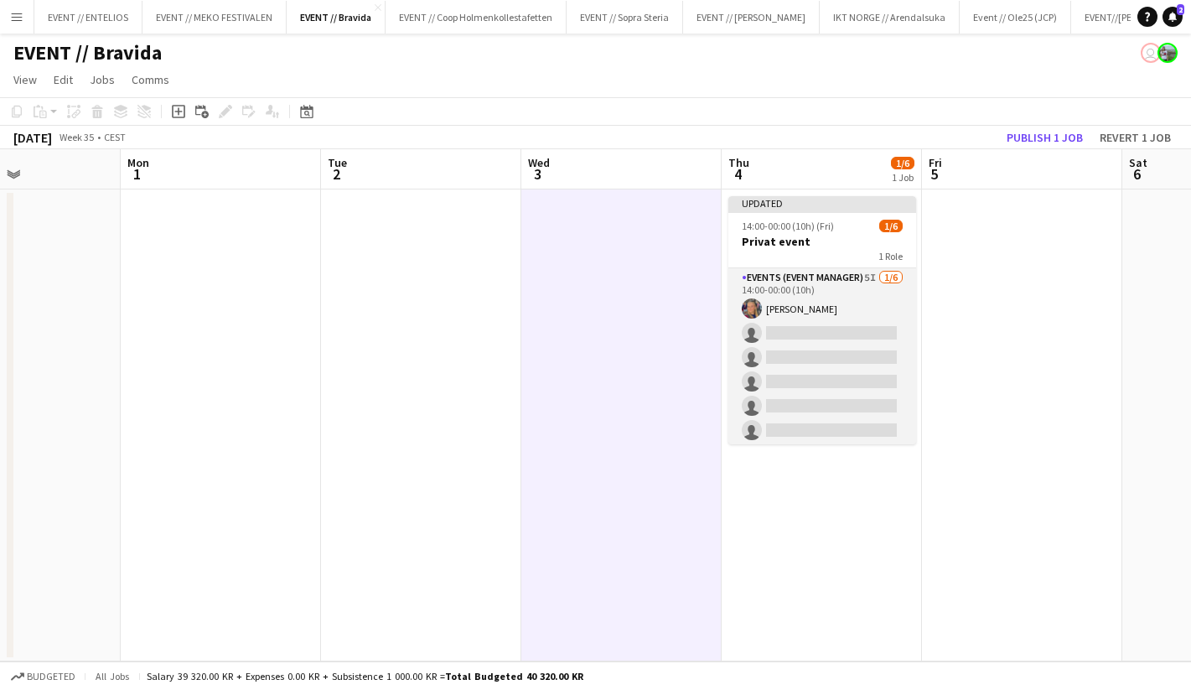
click at [841, 370] on app-card-role "Events (Event Manager) 5I [DATE] 14:00-00:00 (10h) [PERSON_NAME] single-neutral…" at bounding box center [823, 357] width 188 height 179
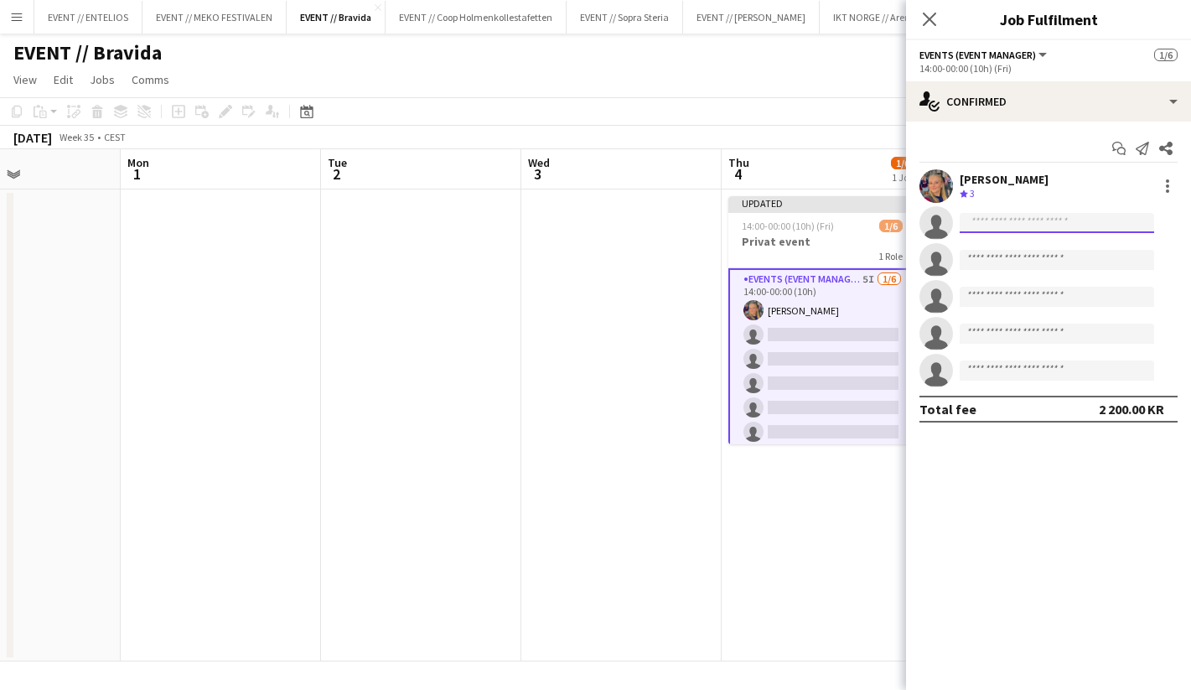
click at [1013, 221] on input at bounding box center [1057, 223] width 195 height 20
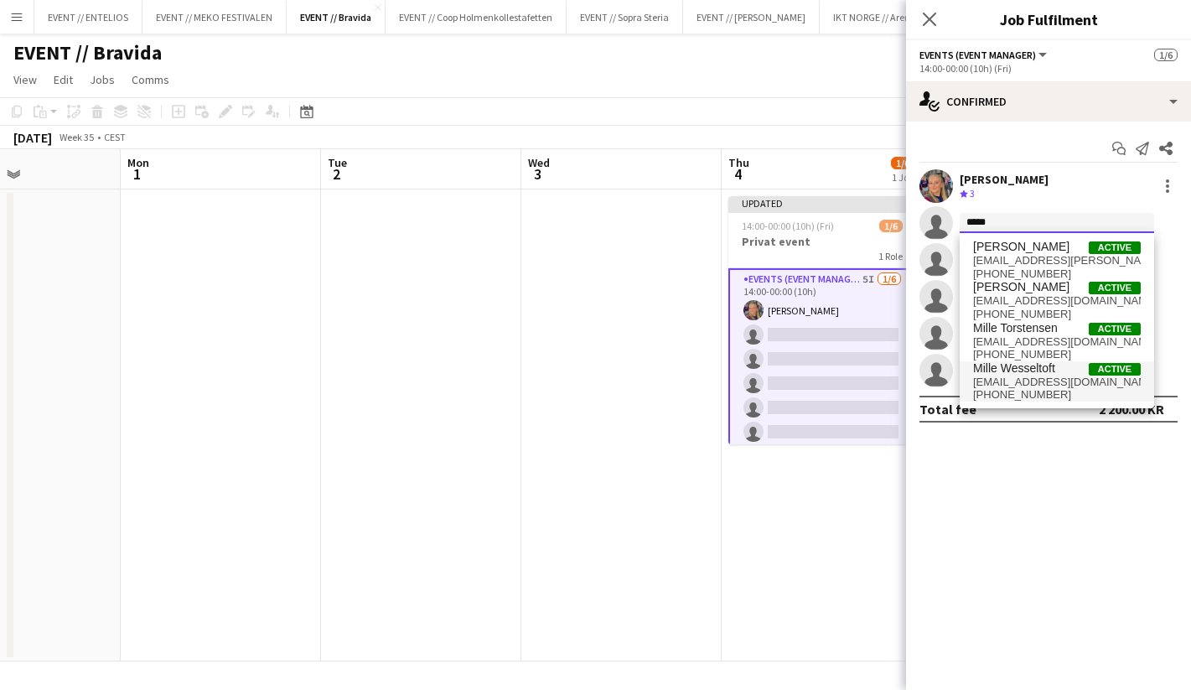
type input "*****"
click at [1035, 383] on span "[EMAIL_ADDRESS][DOMAIN_NAME]" at bounding box center [1057, 382] width 168 height 13
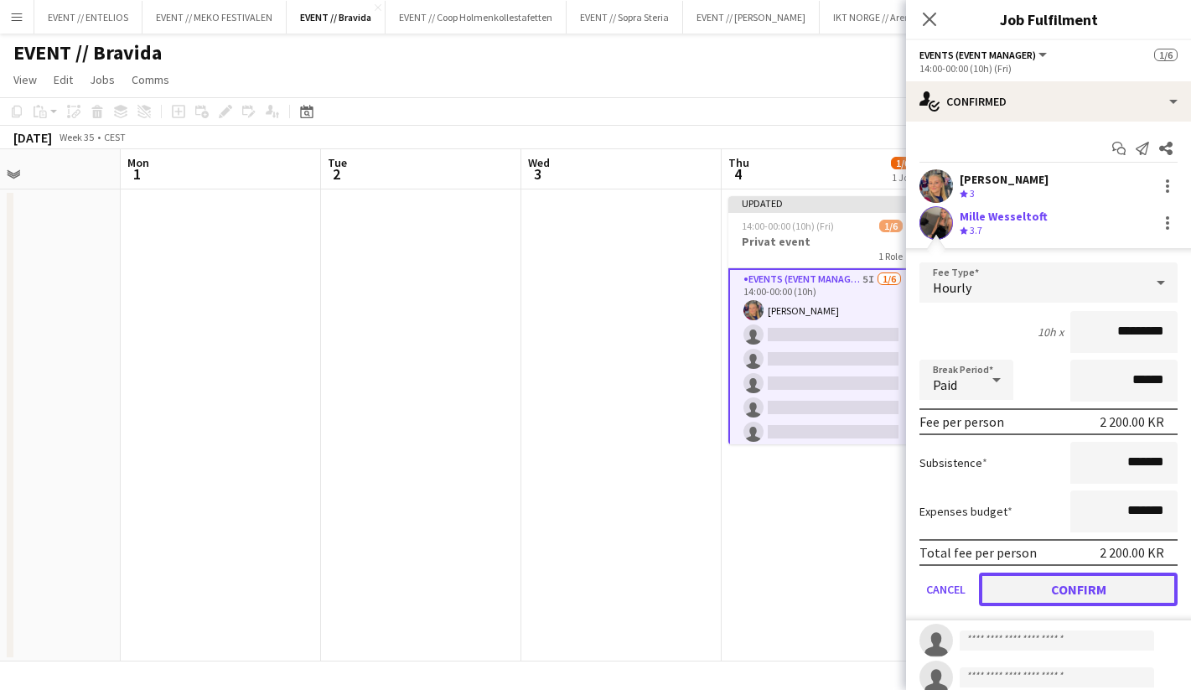
click at [1051, 594] on button "Confirm" at bounding box center [1078, 590] width 199 height 34
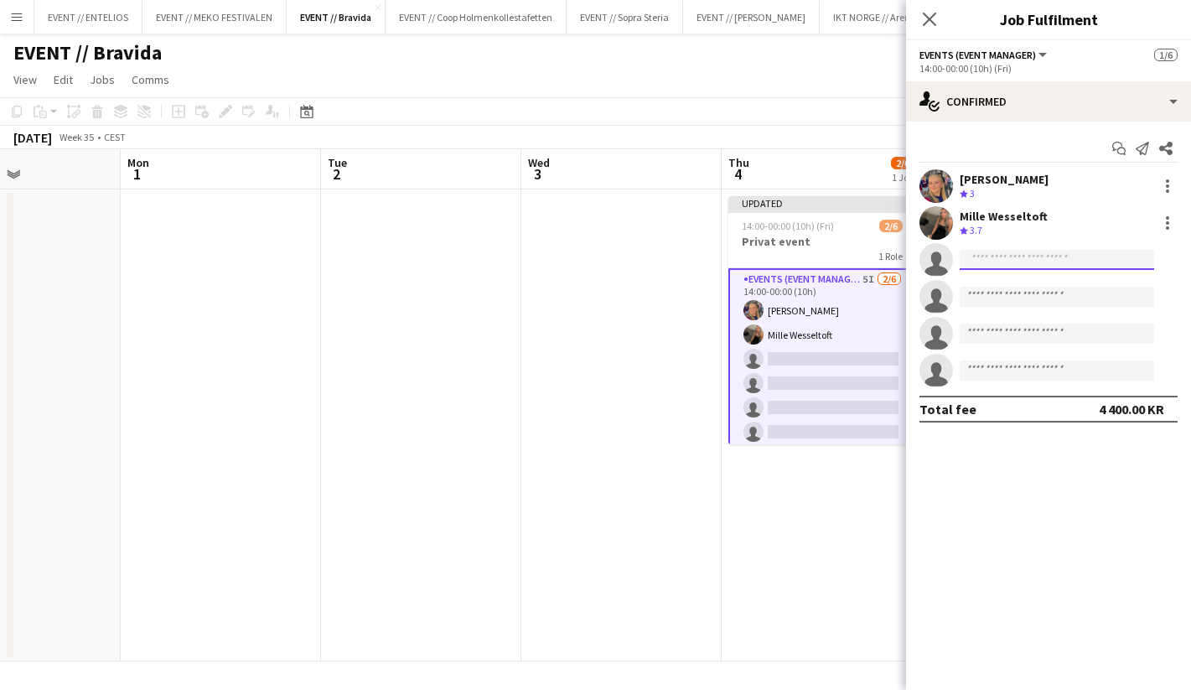
click at [1002, 260] on input at bounding box center [1057, 260] width 195 height 20
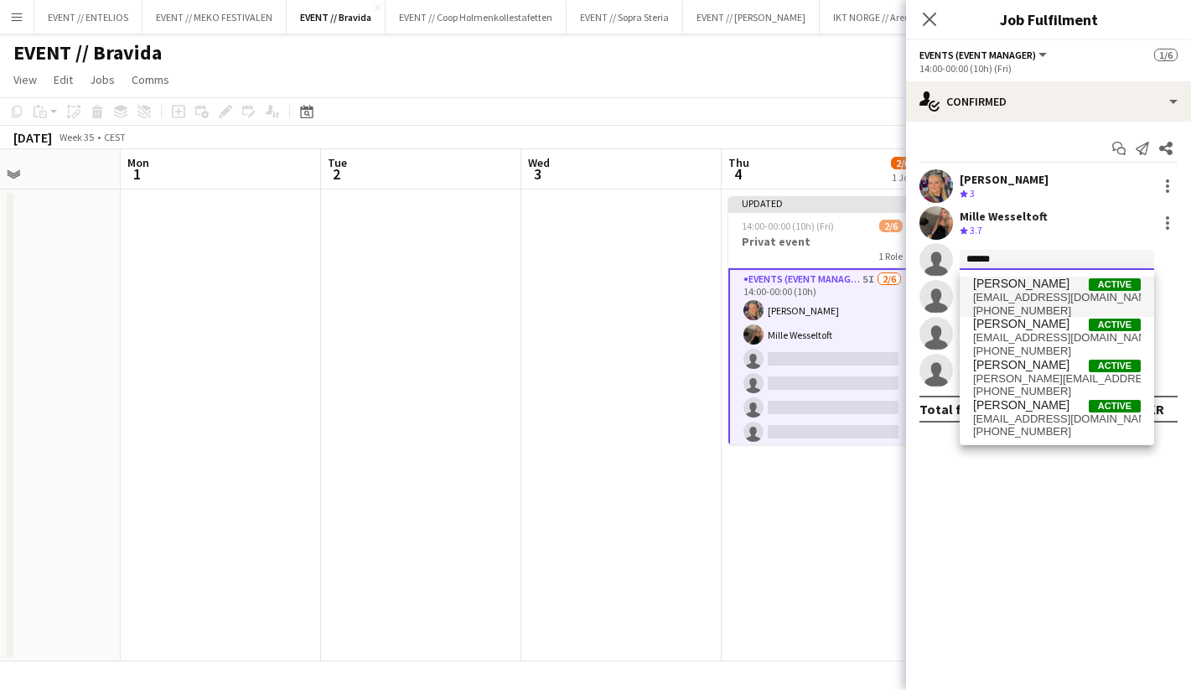
type input "******"
click at [1034, 300] on span "[EMAIL_ADDRESS][DOMAIN_NAME]" at bounding box center [1057, 297] width 168 height 13
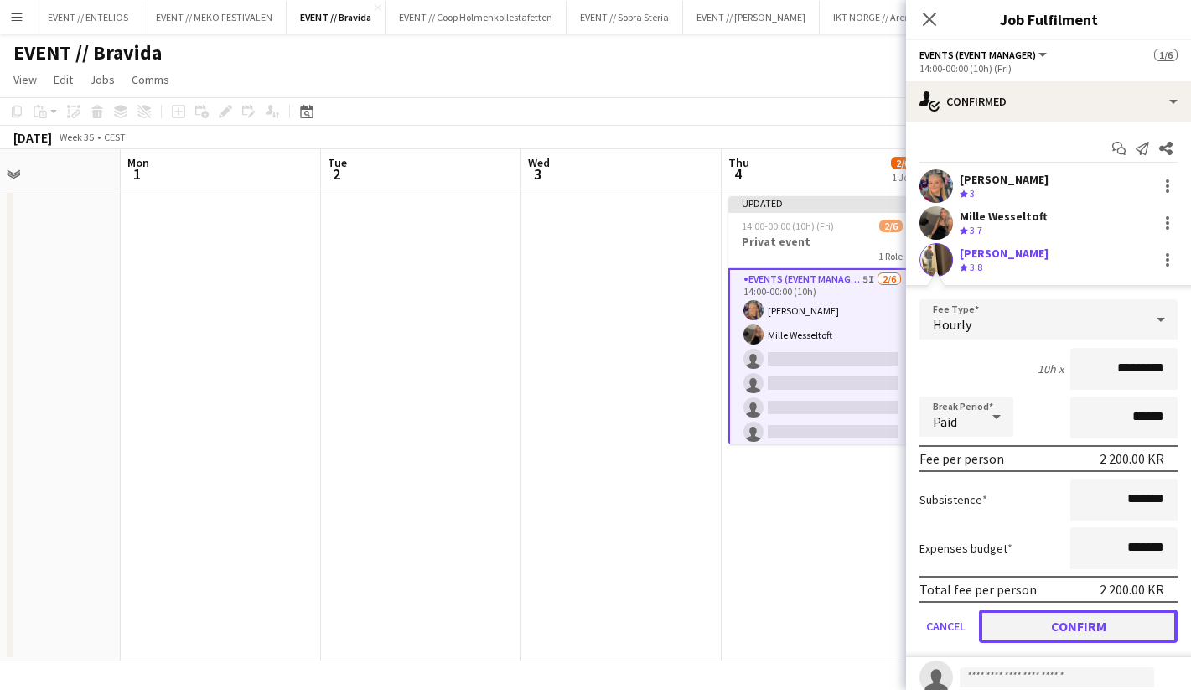
click at [1055, 636] on button "Confirm" at bounding box center [1078, 627] width 199 height 34
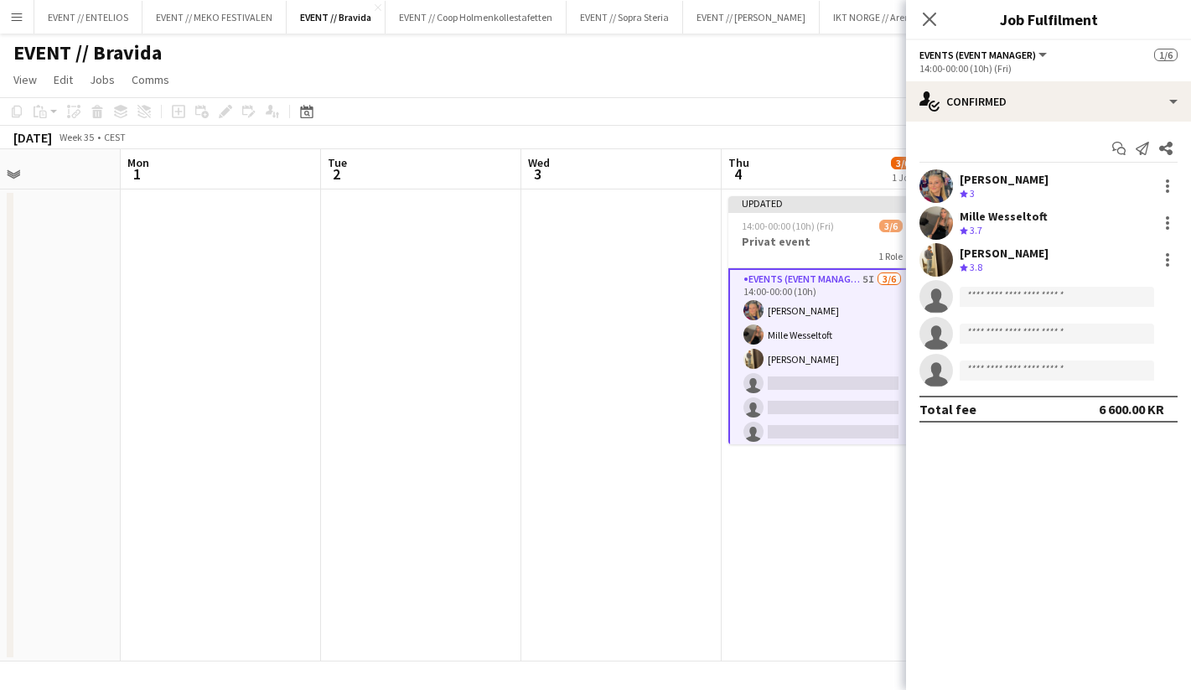
click at [835, 511] on app-date-cell "Updated 14:00-00:00 (10h) (Fri) 3/6 Privat event 1 Role Events (Event Manager) …" at bounding box center [822, 425] width 200 height 472
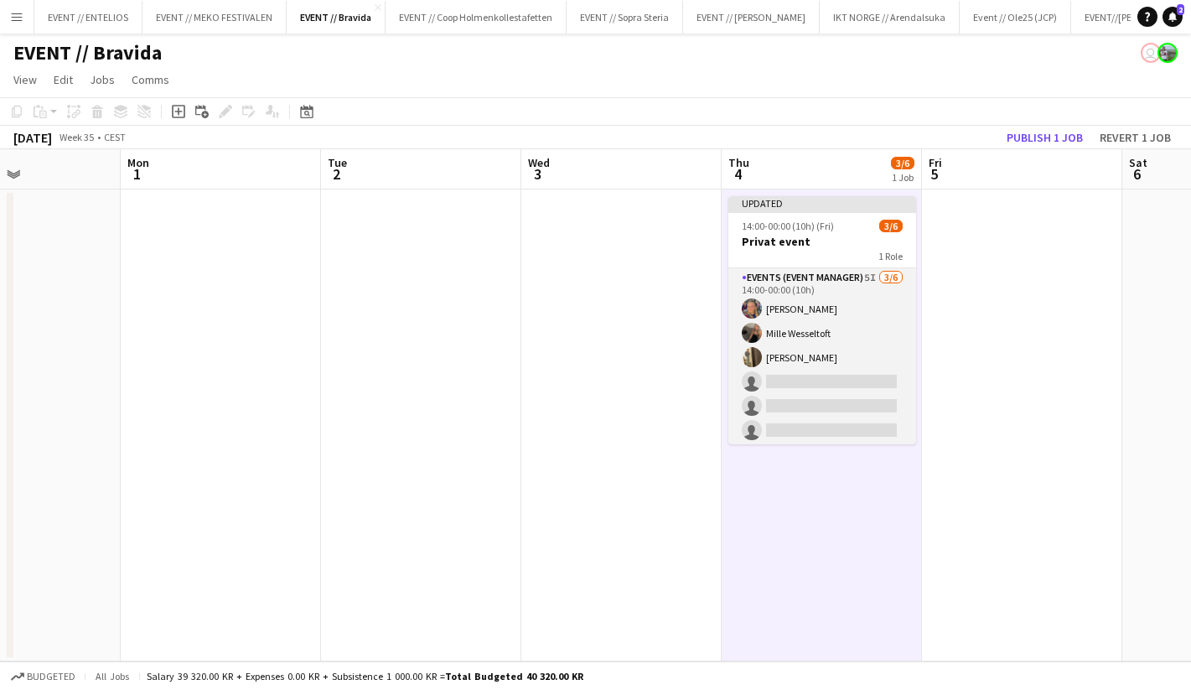
scroll to position [3, 0]
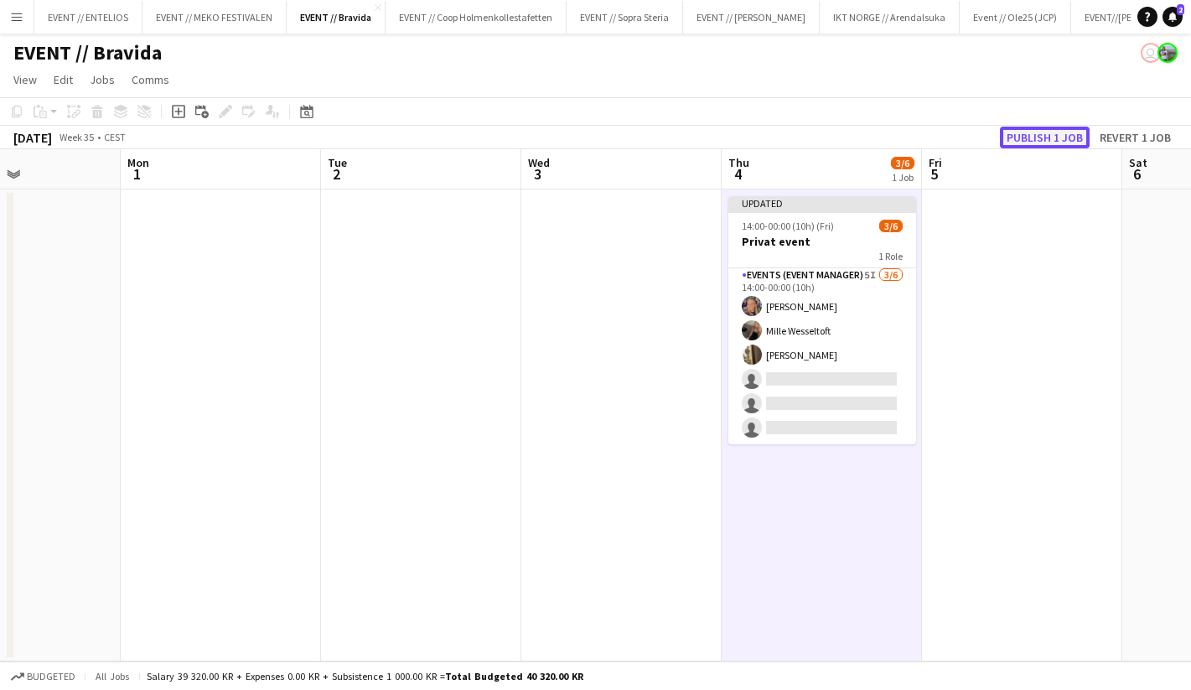
click at [1040, 132] on button "Publish 1 job" at bounding box center [1045, 138] width 90 height 22
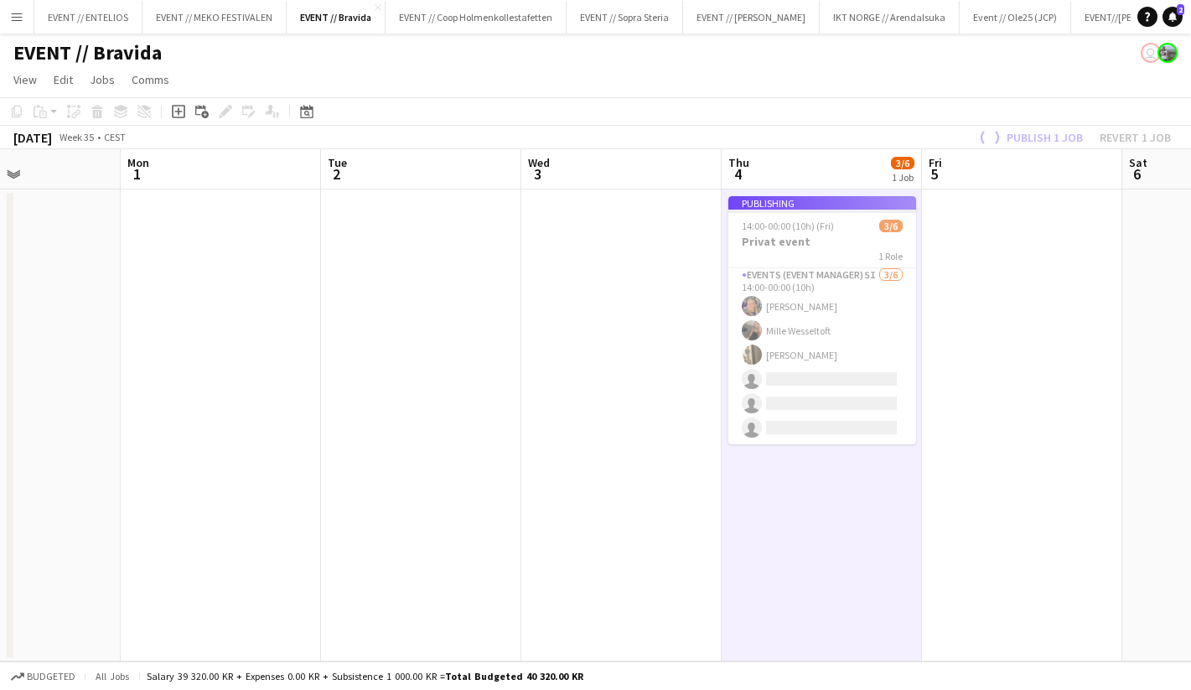
scroll to position [0, 0]
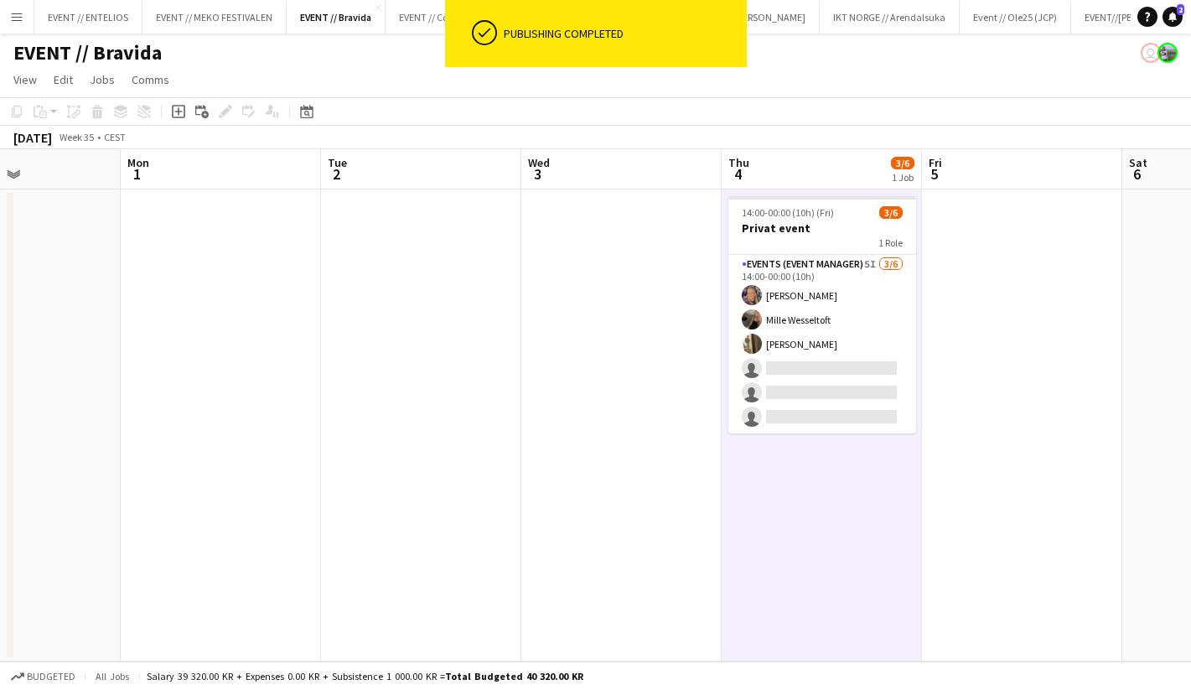
click at [672, 351] on app-date-cell at bounding box center [622, 425] width 200 height 472
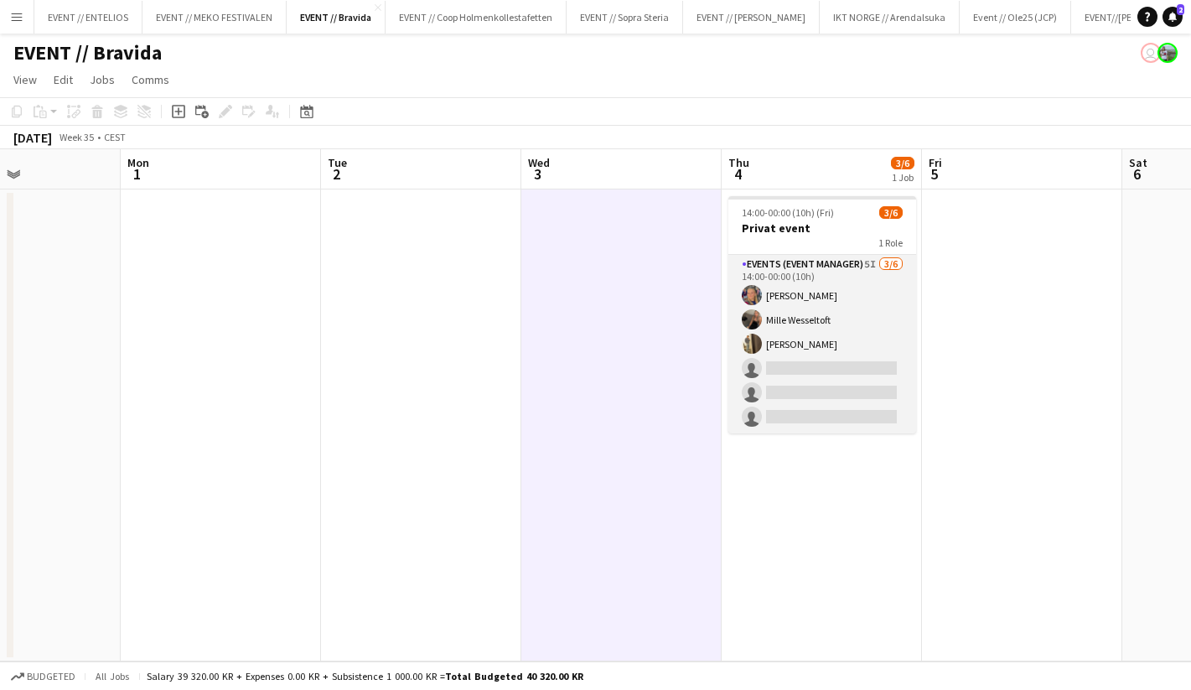
click at [824, 355] on app-card-role "Events (Event Manager) 5I [DATE] 14:00-00:00 (10h) [PERSON_NAME] [PERSON_NAME] …" at bounding box center [823, 344] width 188 height 179
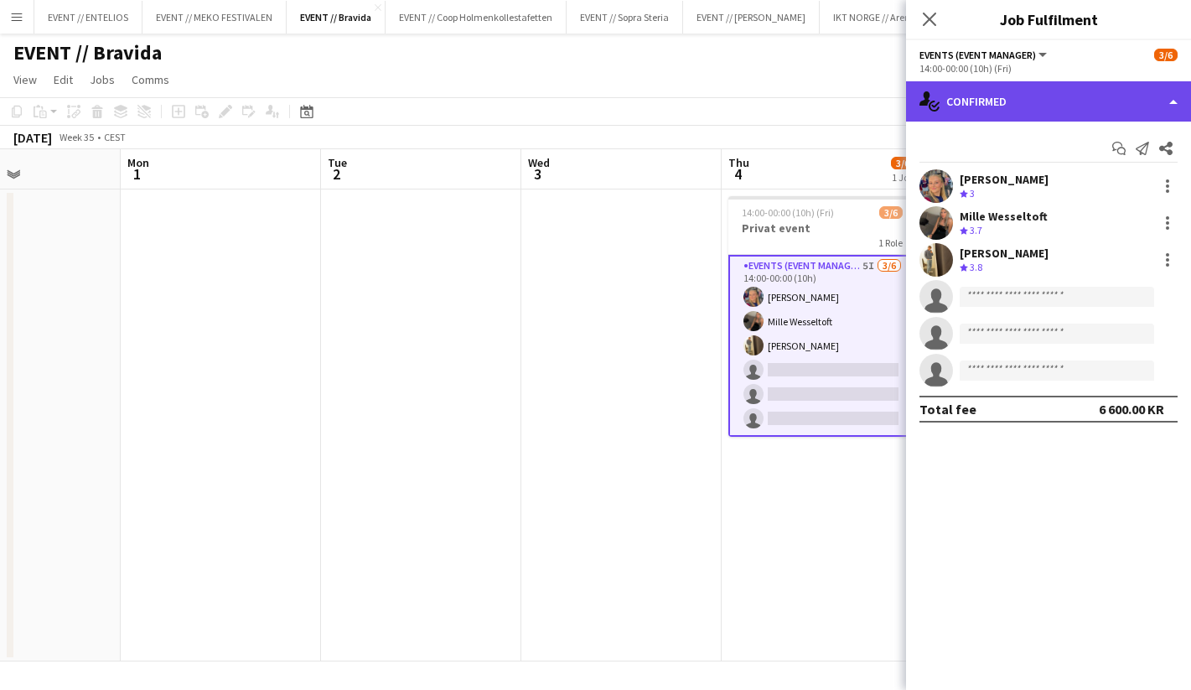
click at [968, 95] on div "single-neutral-actions-check-2 Confirmed" at bounding box center [1048, 101] width 285 height 40
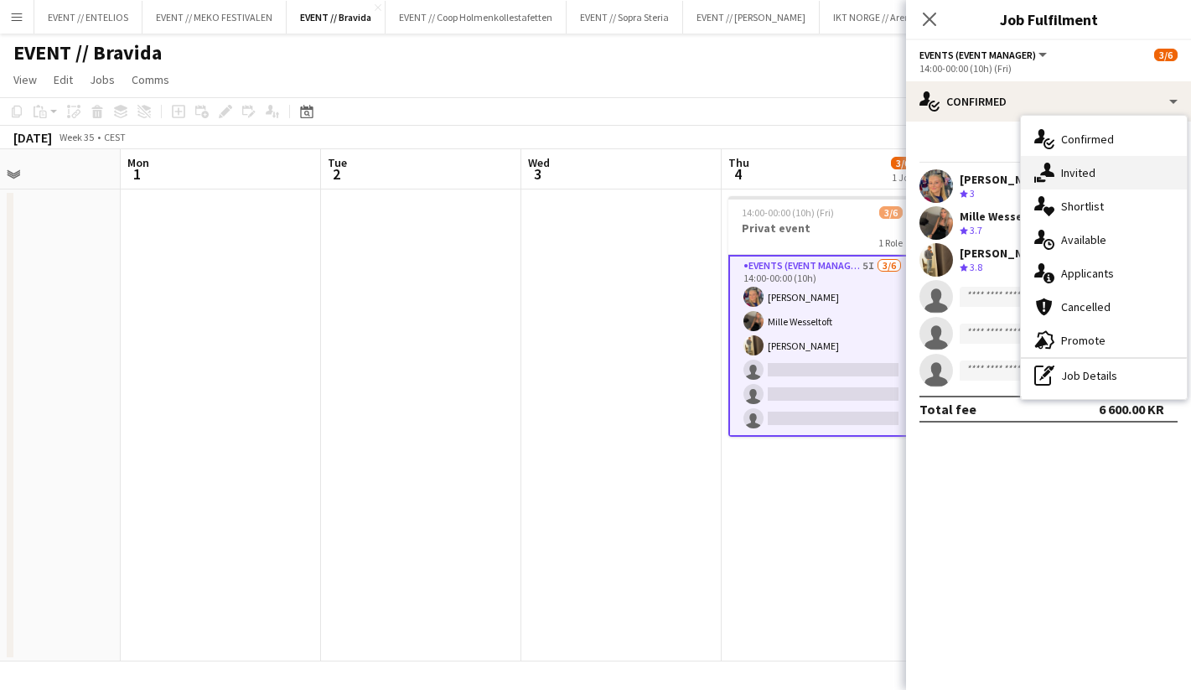
click at [1065, 188] on div "single-neutral-actions-share-1 Invited" at bounding box center [1104, 173] width 166 height 34
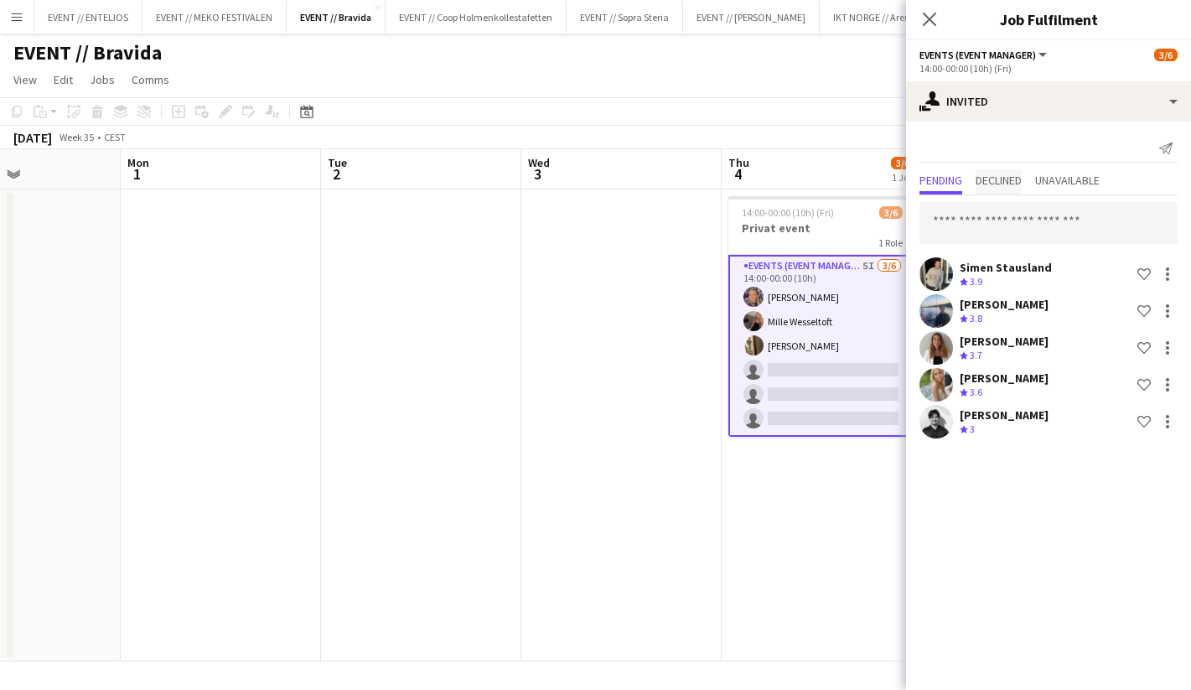
click at [1017, 189] on span "Declined" at bounding box center [999, 181] width 46 height 25
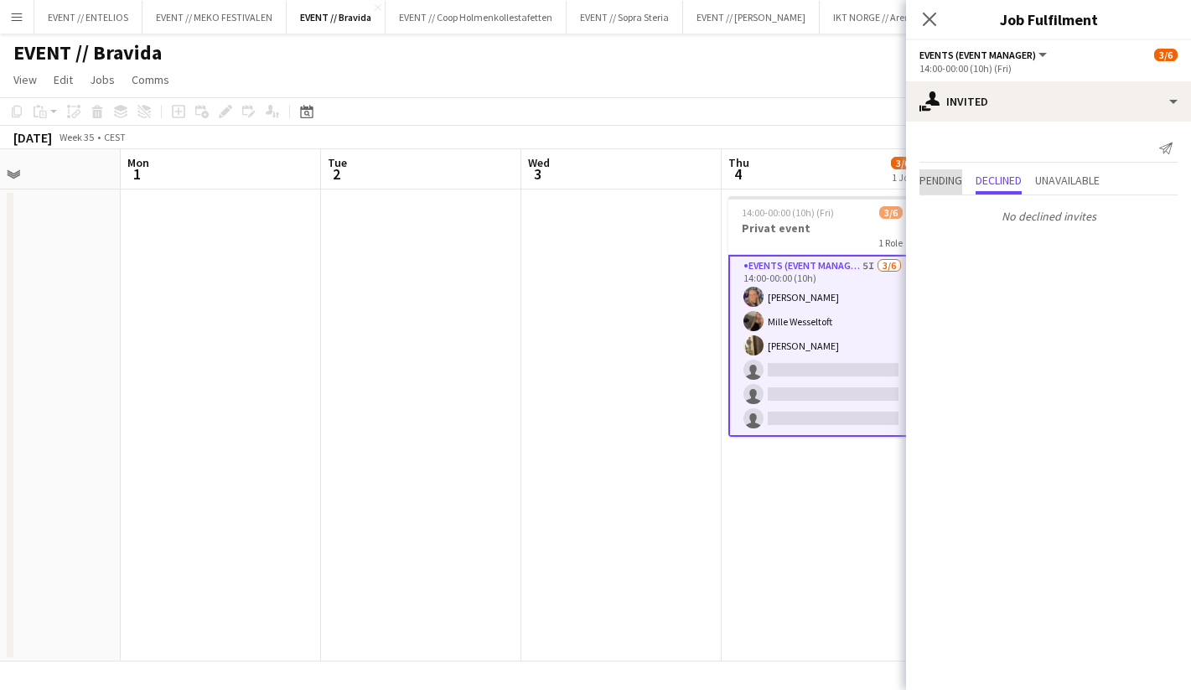
click at [937, 180] on span "Pending" at bounding box center [941, 180] width 43 height 12
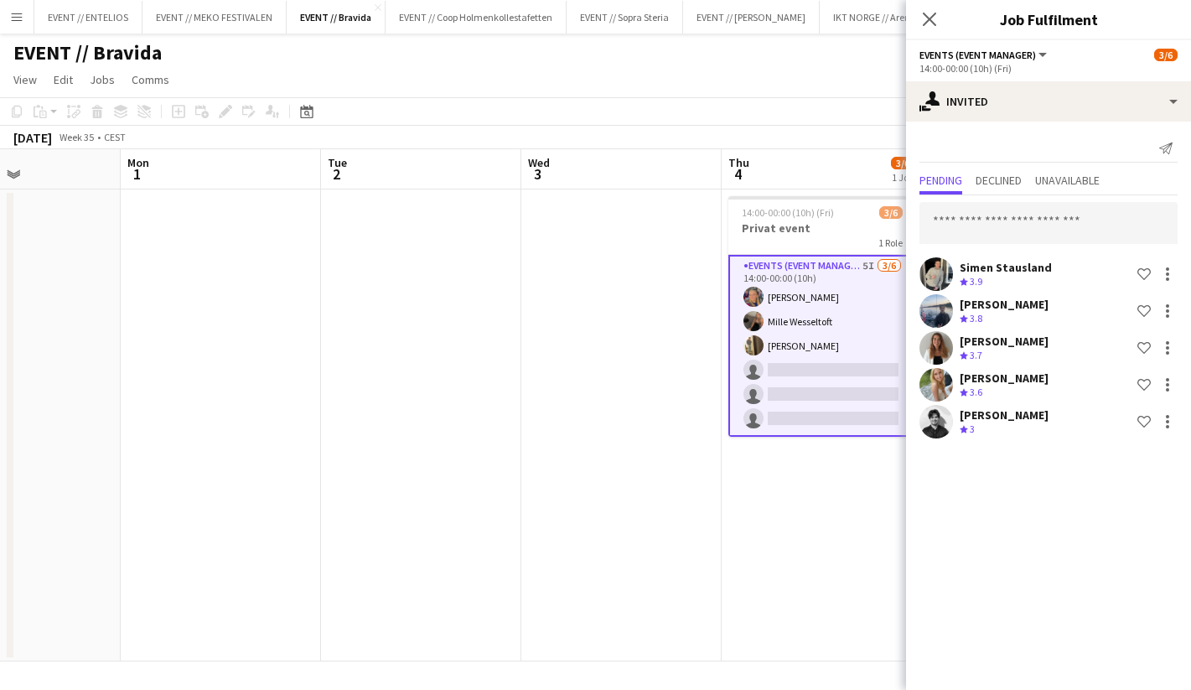
click at [677, 507] on app-date-cell at bounding box center [622, 425] width 200 height 472
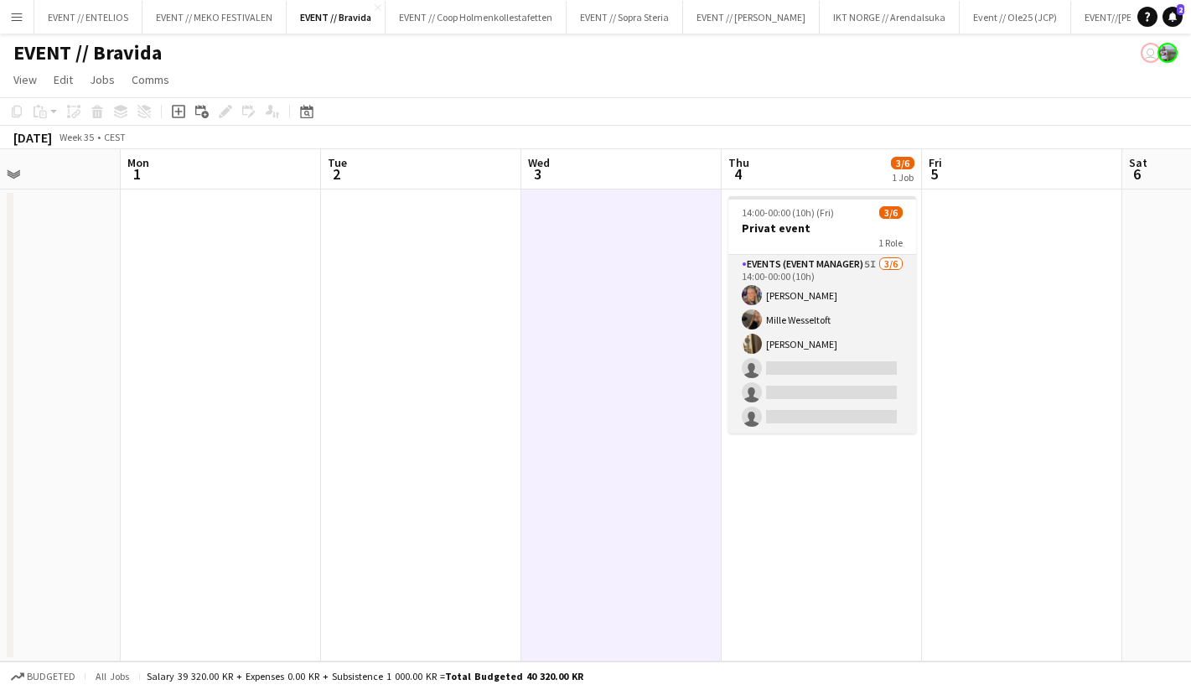
click at [819, 369] on app-card-role "Events (Event Manager) 5I [DATE] 14:00-00:00 (10h) [PERSON_NAME] [PERSON_NAME] …" at bounding box center [823, 344] width 188 height 179
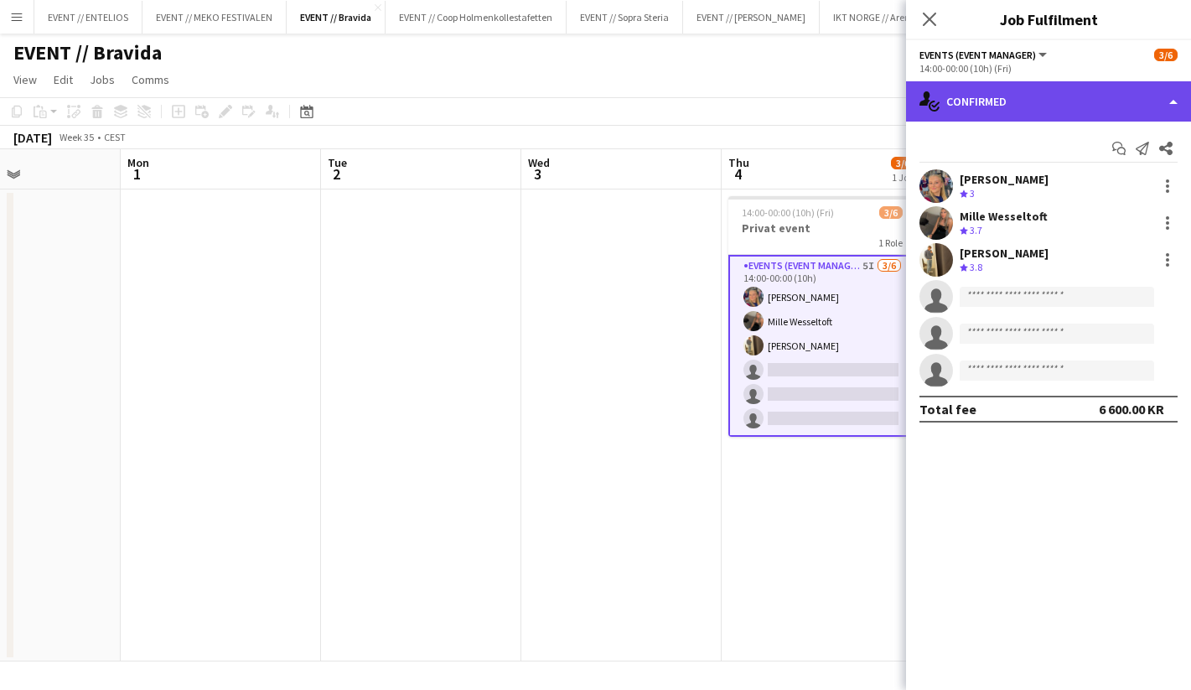
click at [972, 108] on div "single-neutral-actions-check-2 Confirmed" at bounding box center [1048, 101] width 285 height 40
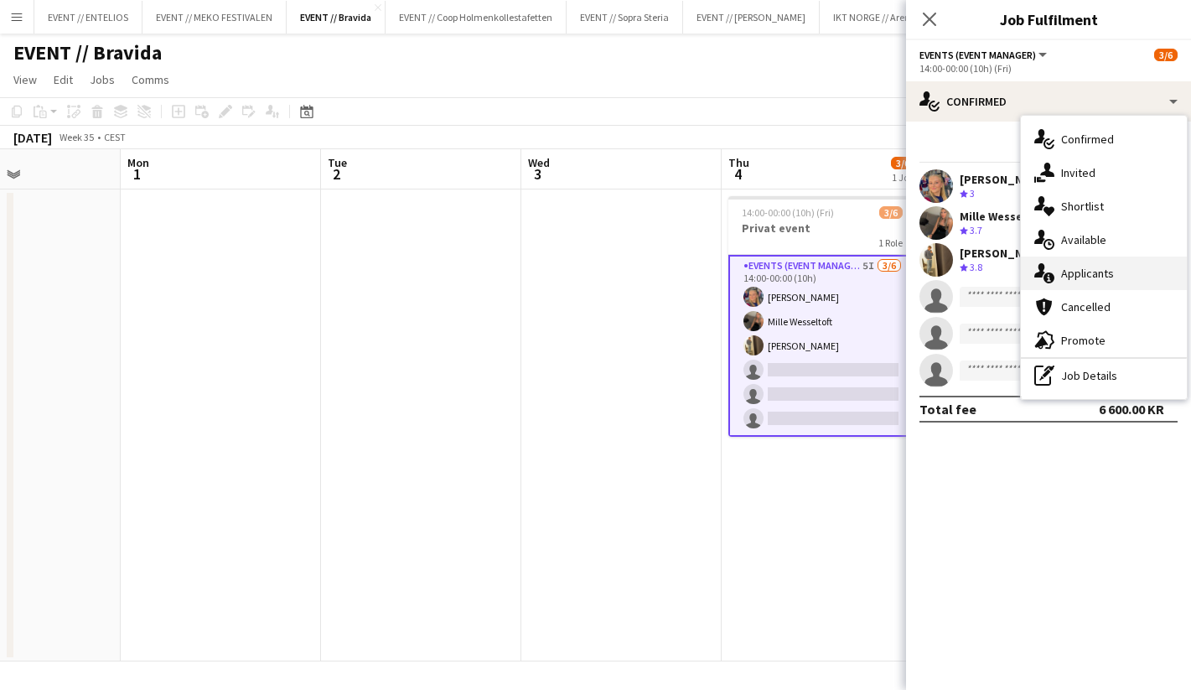
click at [1076, 282] on div "single-neutral-actions-information Applicants" at bounding box center [1104, 274] width 166 height 34
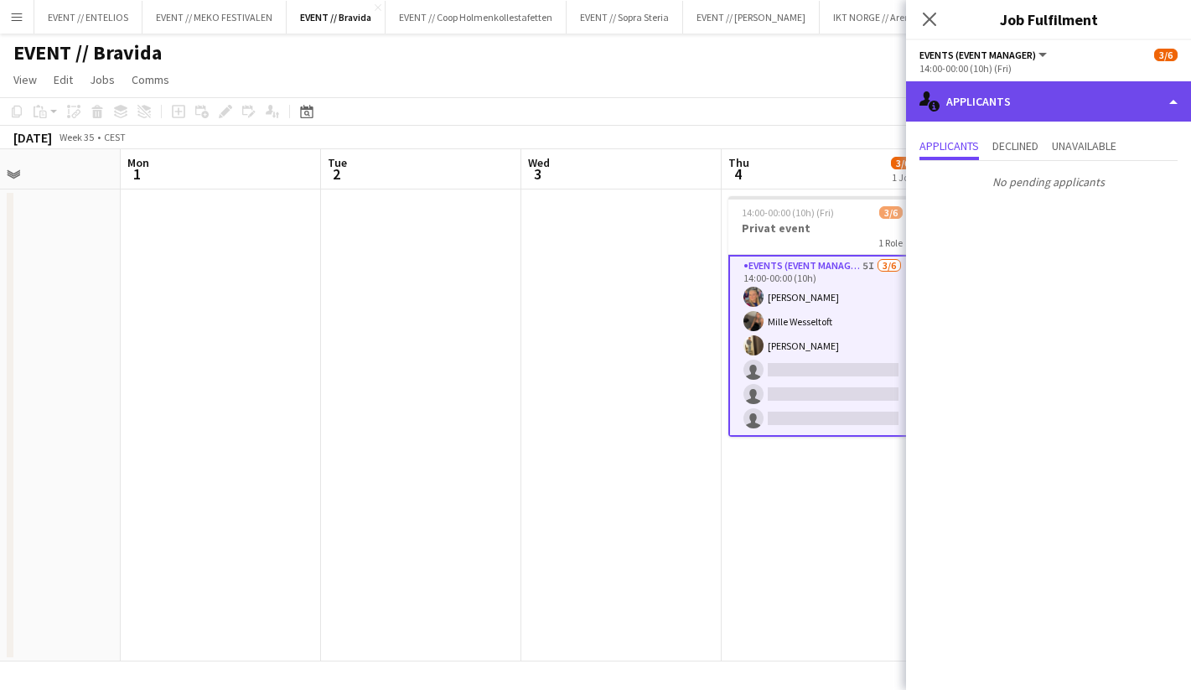
click at [965, 111] on div "single-neutral-actions-information Applicants" at bounding box center [1048, 101] width 285 height 40
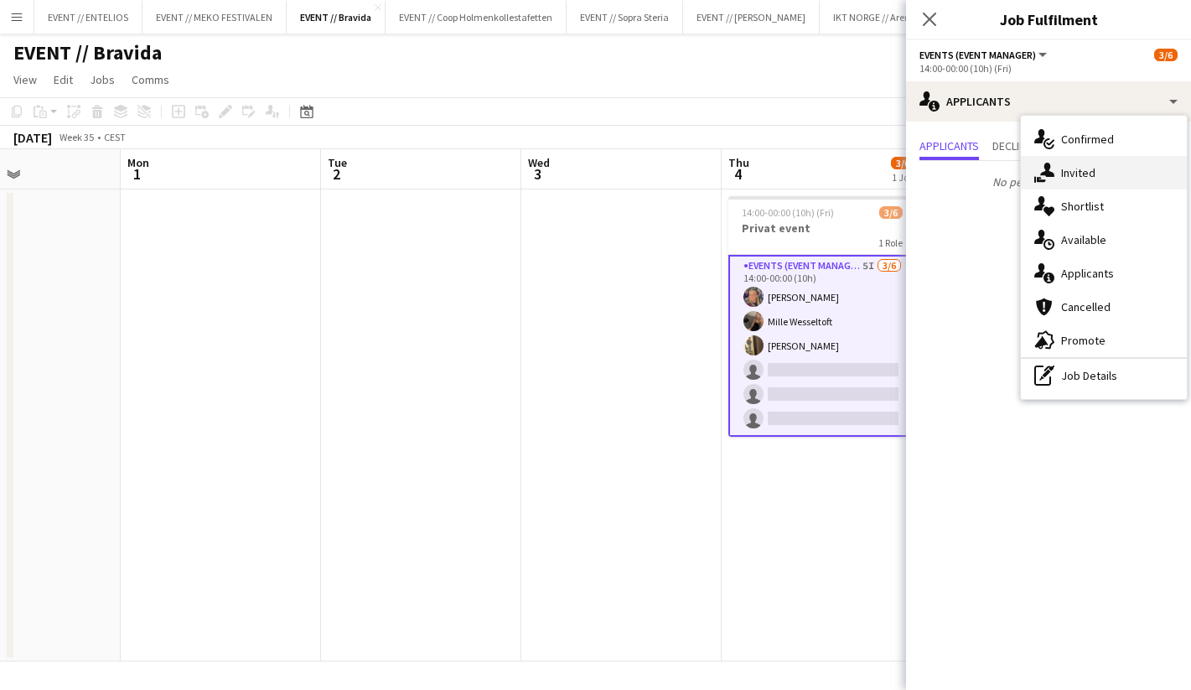
click at [1067, 170] on div "single-neutral-actions-share-1 Invited" at bounding box center [1104, 173] width 166 height 34
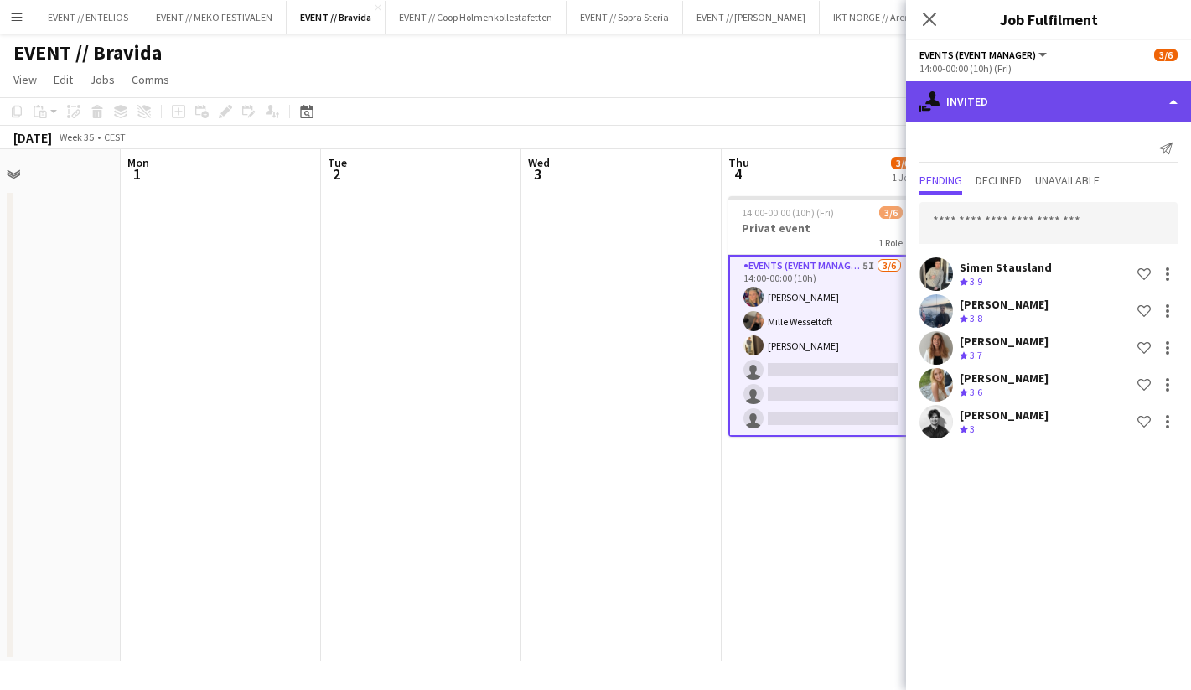
click at [964, 102] on div "single-neutral-actions-share-1 Invited" at bounding box center [1048, 101] width 285 height 40
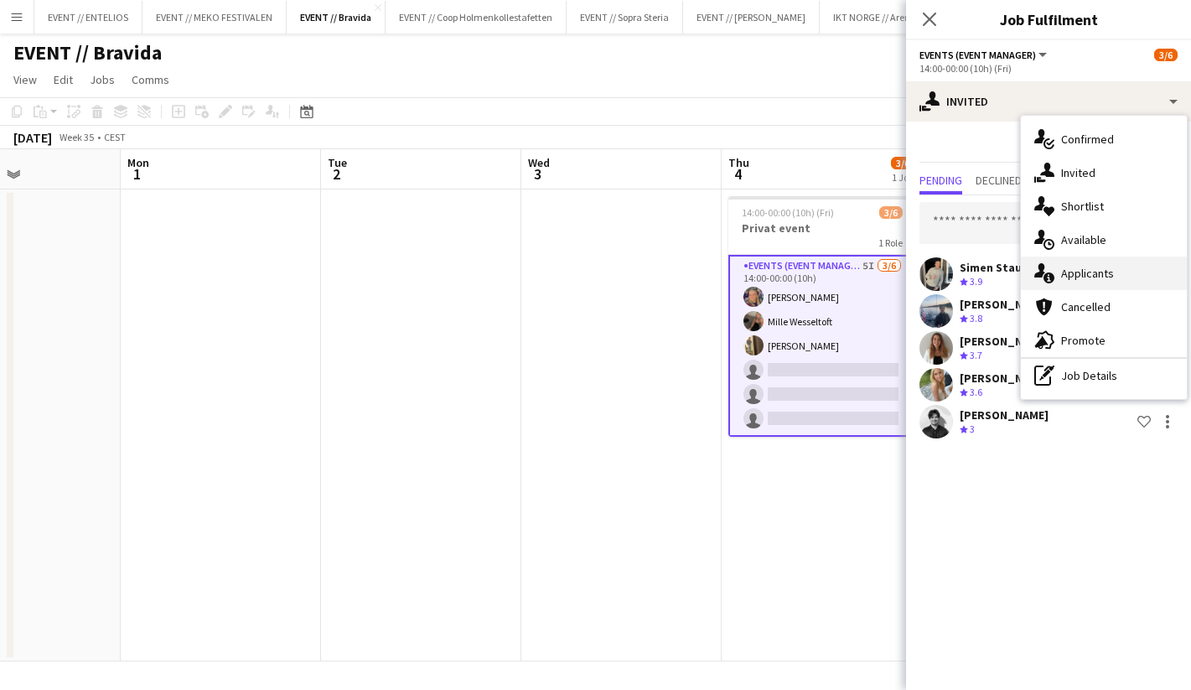
click at [1053, 272] on icon "single-neutral-actions-information" at bounding box center [1045, 273] width 20 height 20
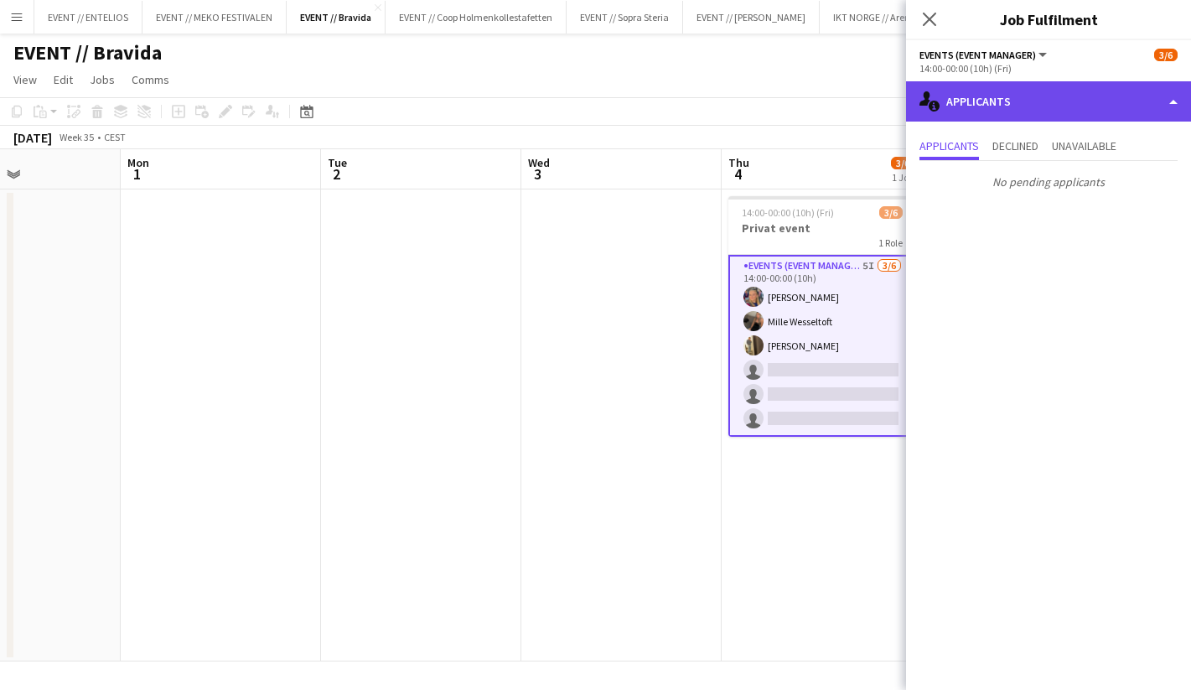
click at [959, 98] on div "single-neutral-actions-information Applicants" at bounding box center [1048, 101] width 285 height 40
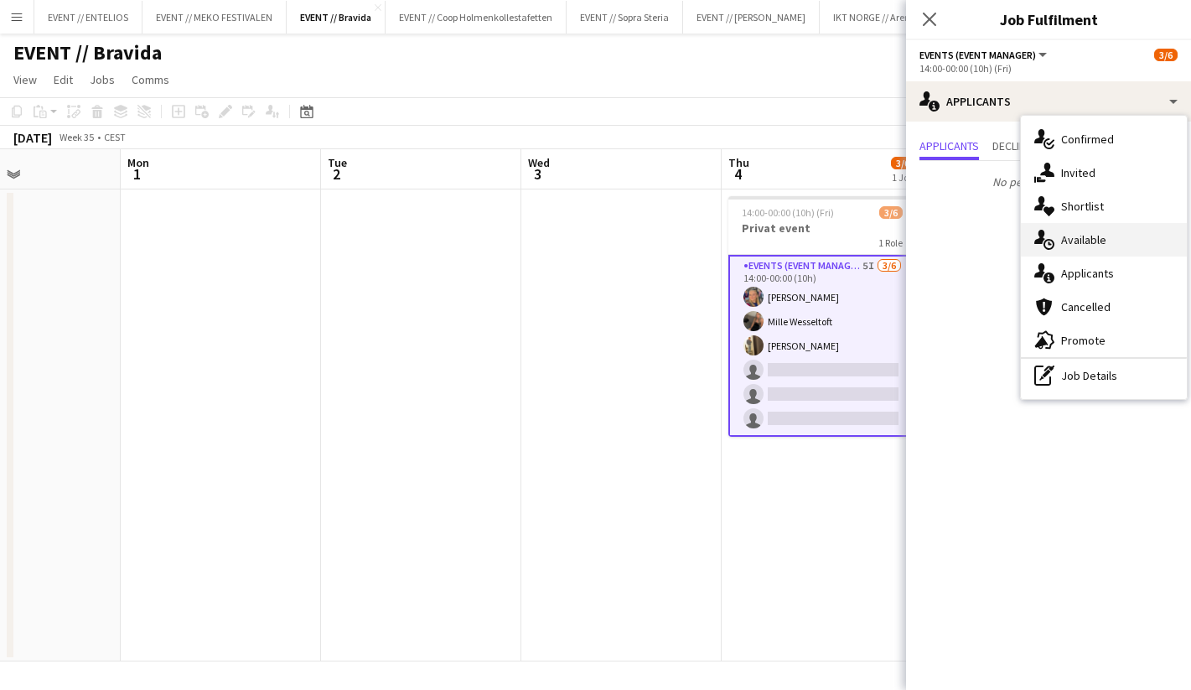
click at [1067, 248] on div "single-neutral-actions-upload Available" at bounding box center [1104, 240] width 166 height 34
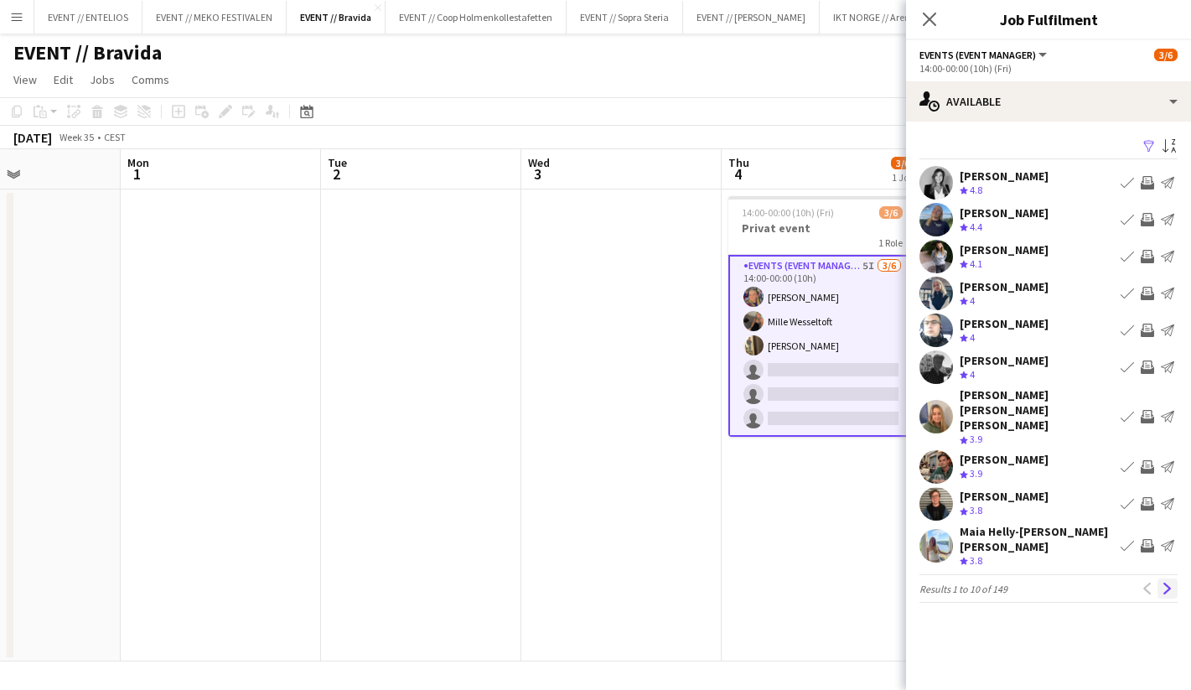
click at [1166, 583] on app-icon "Next" at bounding box center [1168, 589] width 12 height 12
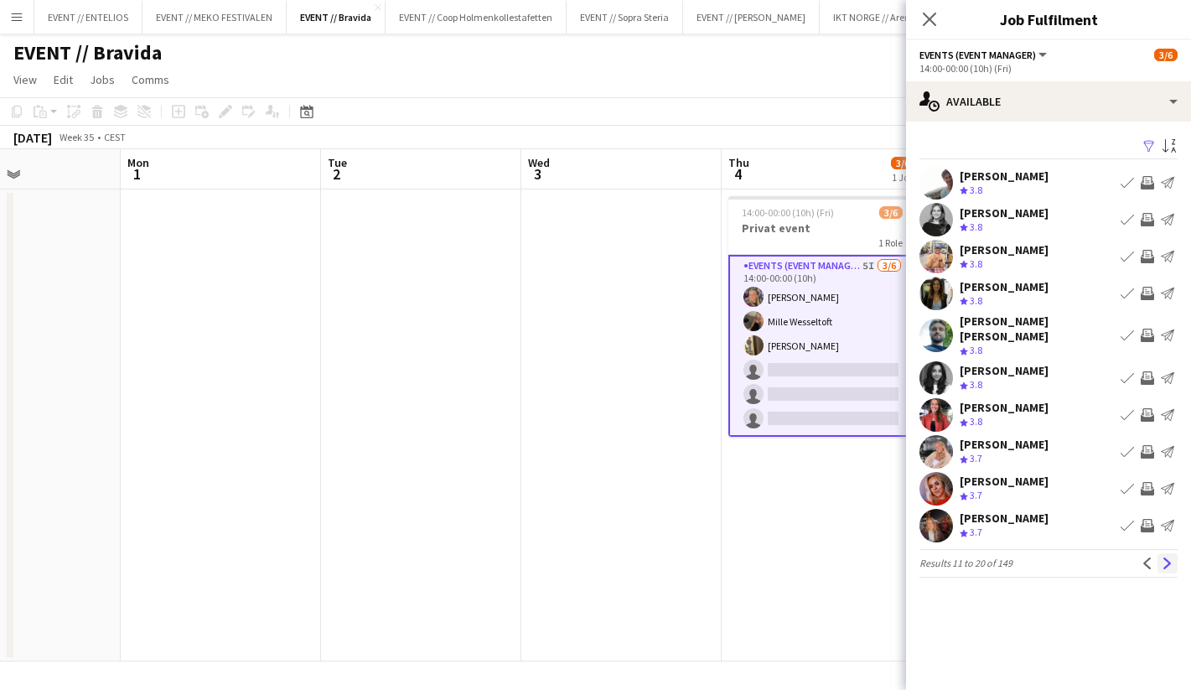
click at [1167, 558] on app-icon "Next" at bounding box center [1168, 564] width 12 height 12
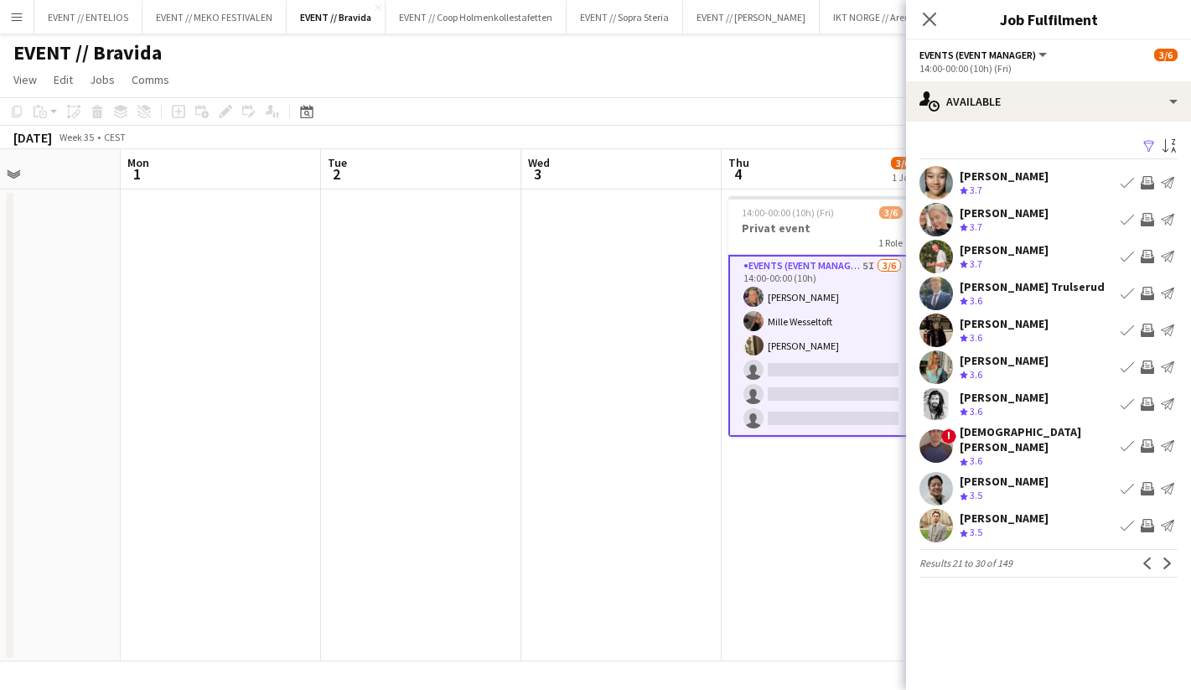
click at [628, 569] on app-date-cell at bounding box center [622, 425] width 200 height 472
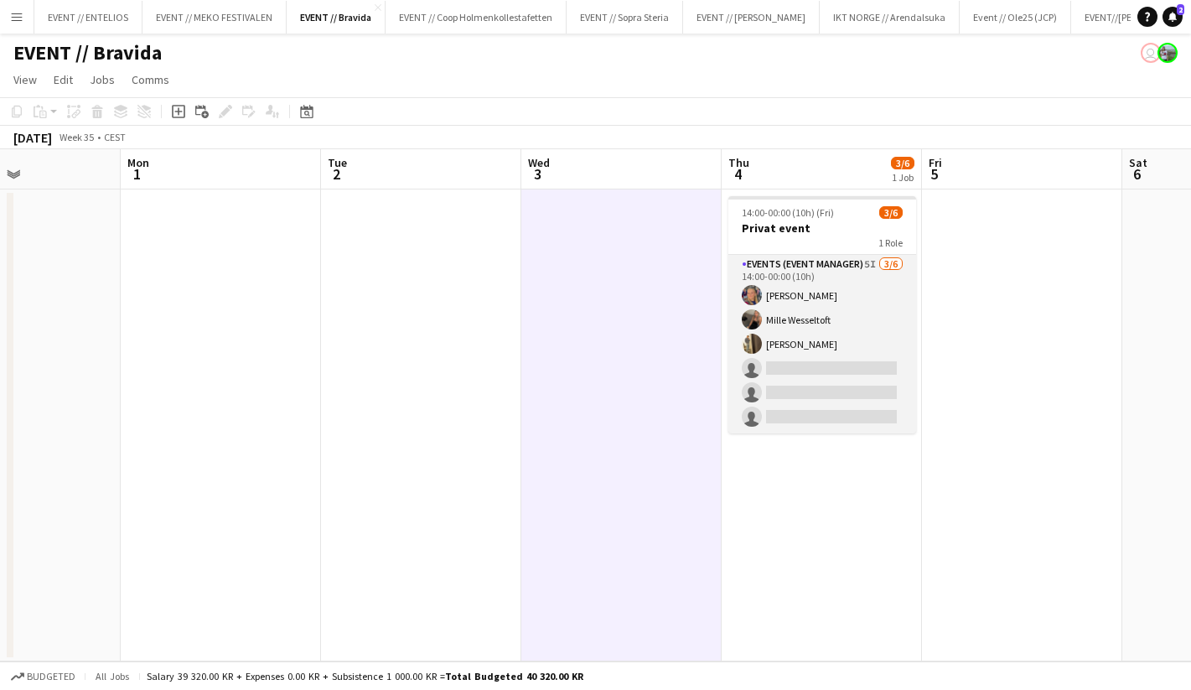
click at [828, 407] on app-card-role "Events (Event Manager) 5I [DATE] 14:00-00:00 (10h) [PERSON_NAME] [PERSON_NAME] …" at bounding box center [823, 344] width 188 height 179
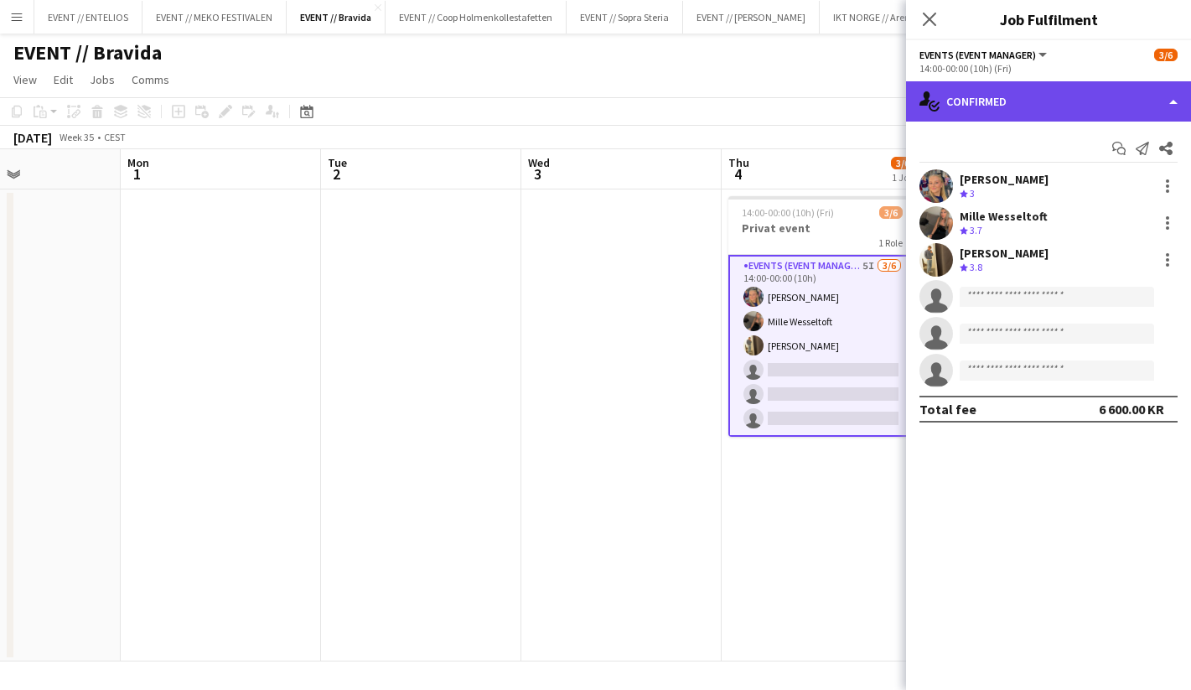
click at [999, 114] on div "single-neutral-actions-check-2 Confirmed" at bounding box center [1048, 101] width 285 height 40
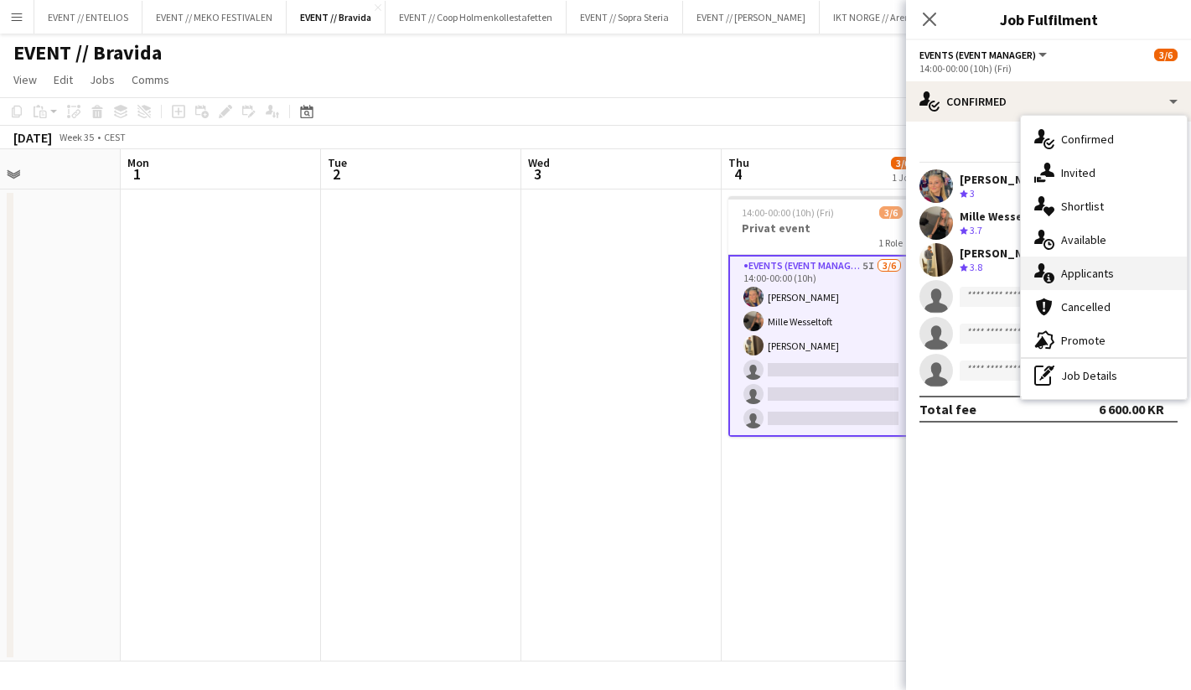
click at [1056, 272] on div "single-neutral-actions-information Applicants" at bounding box center [1104, 274] width 166 height 34
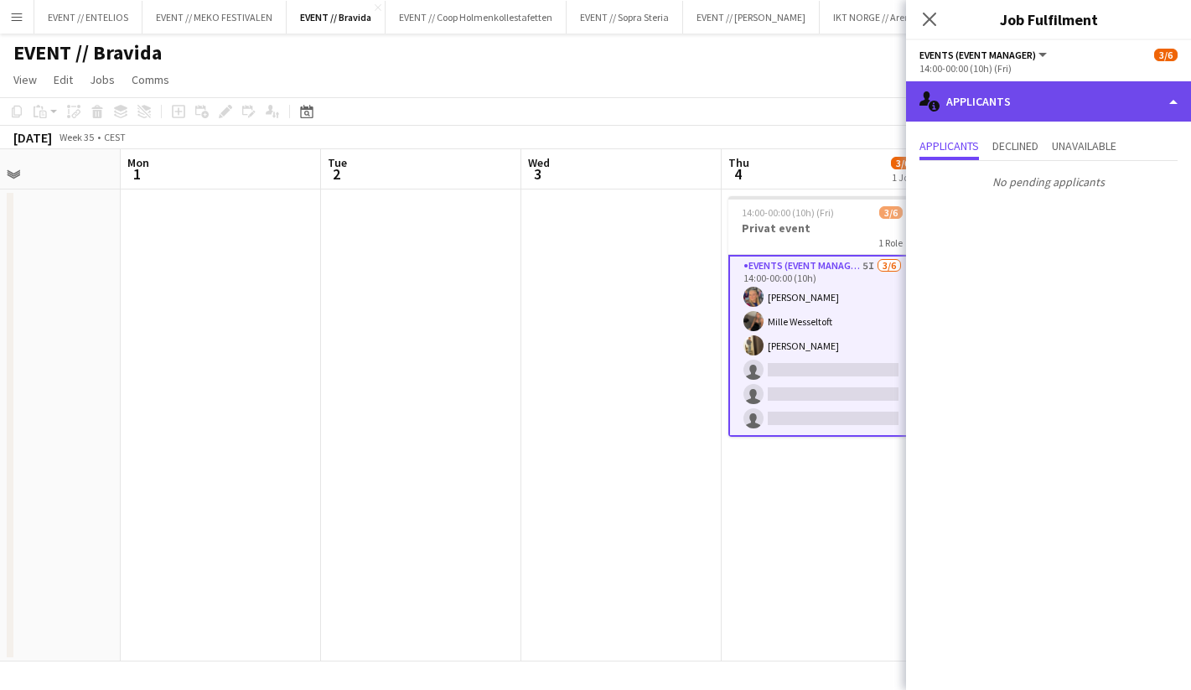
click at [981, 115] on div "single-neutral-actions-information Applicants" at bounding box center [1048, 101] width 285 height 40
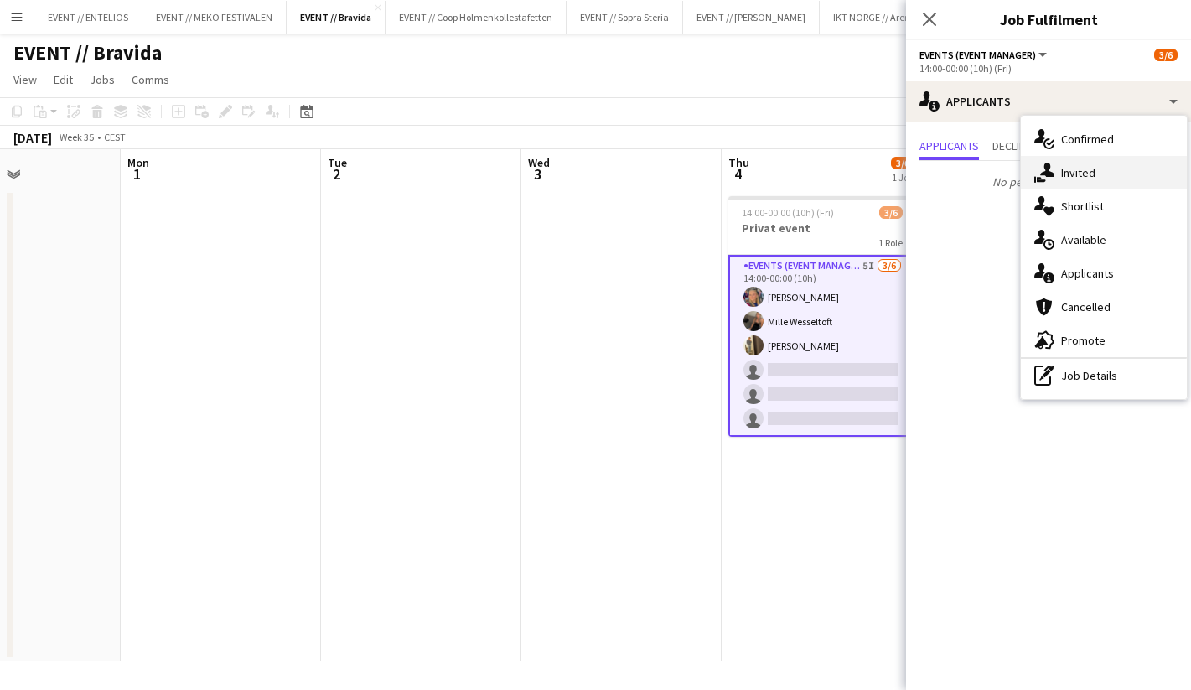
click at [1069, 179] on div "single-neutral-actions-share-1 Invited" at bounding box center [1104, 173] width 166 height 34
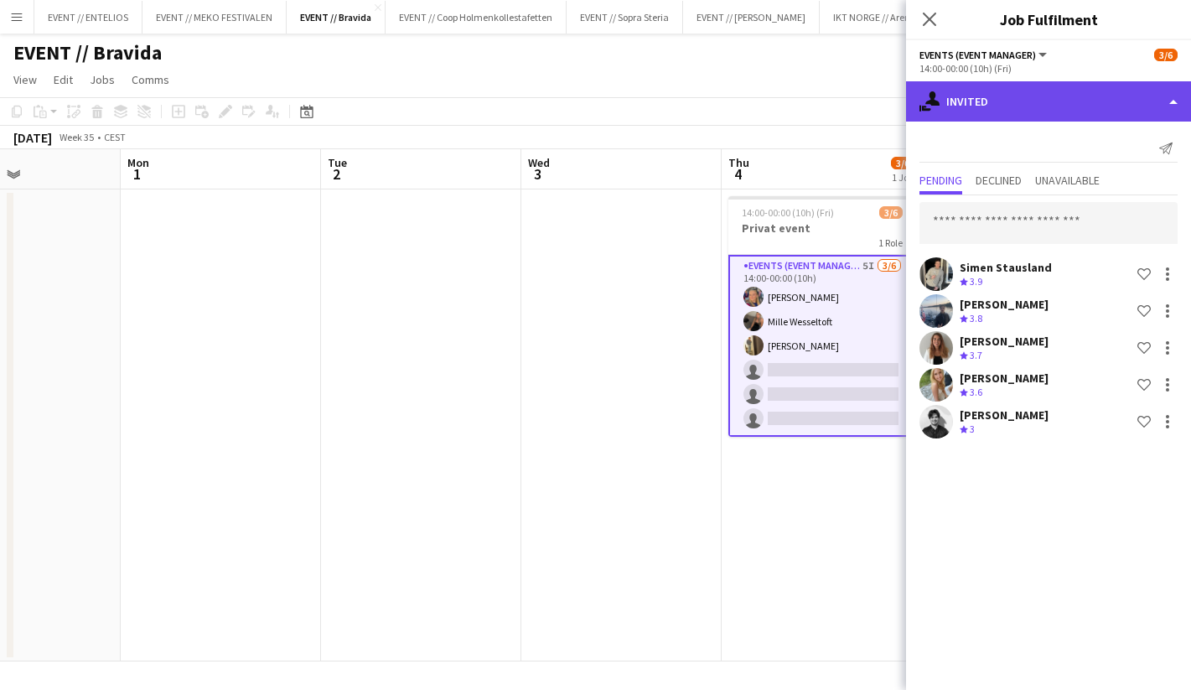
click at [973, 94] on div "single-neutral-actions-share-1 Invited" at bounding box center [1048, 101] width 285 height 40
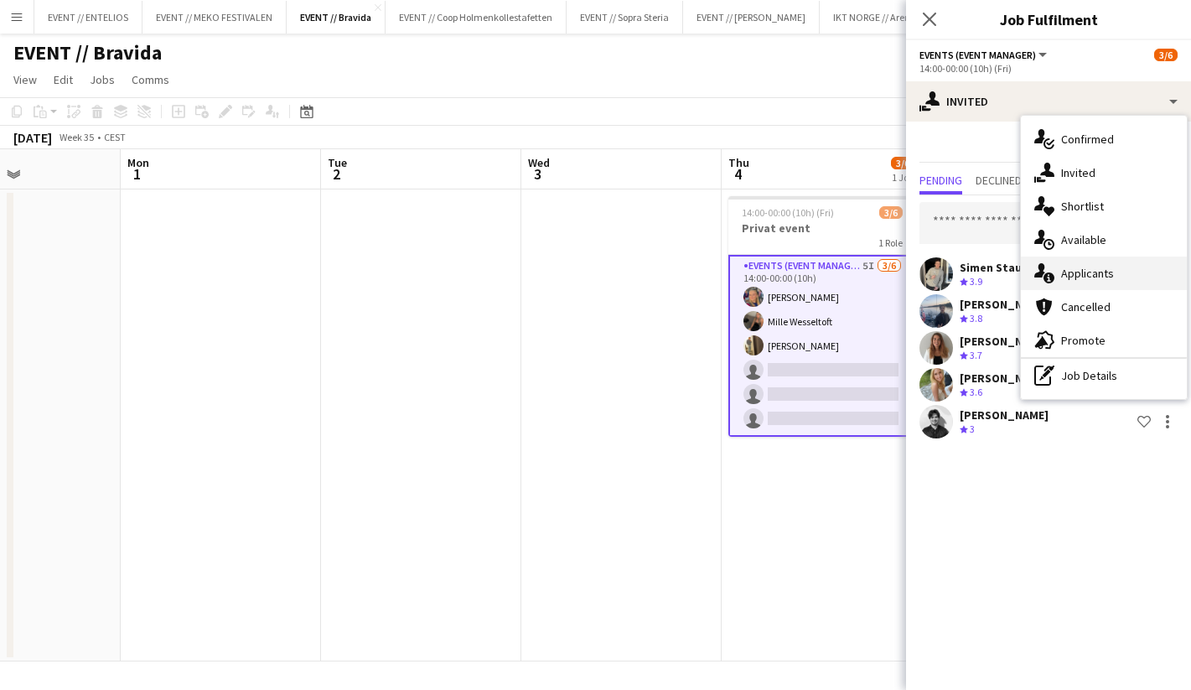
click at [1078, 283] on div "single-neutral-actions-information Applicants" at bounding box center [1104, 274] width 166 height 34
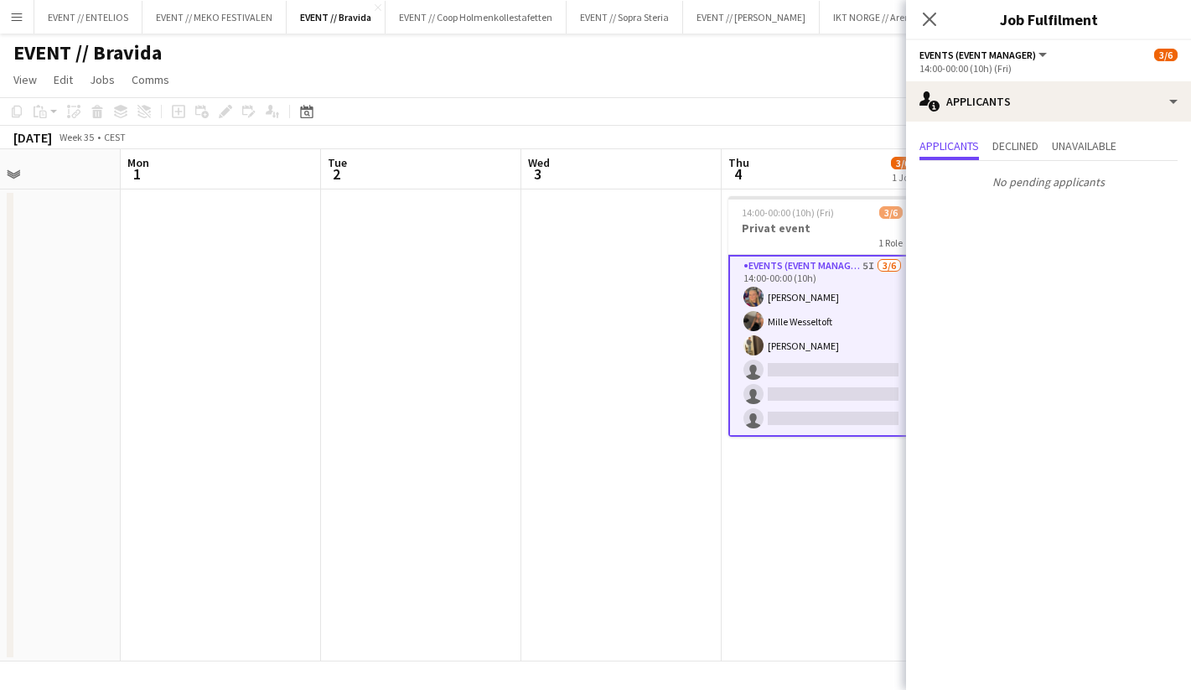
click at [795, 511] on app-date-cell "14:00-00:00 (10h) (Fri) 3/6 Privat event 1 Role Events (Event Manager) 5I [DATE…" at bounding box center [822, 425] width 200 height 472
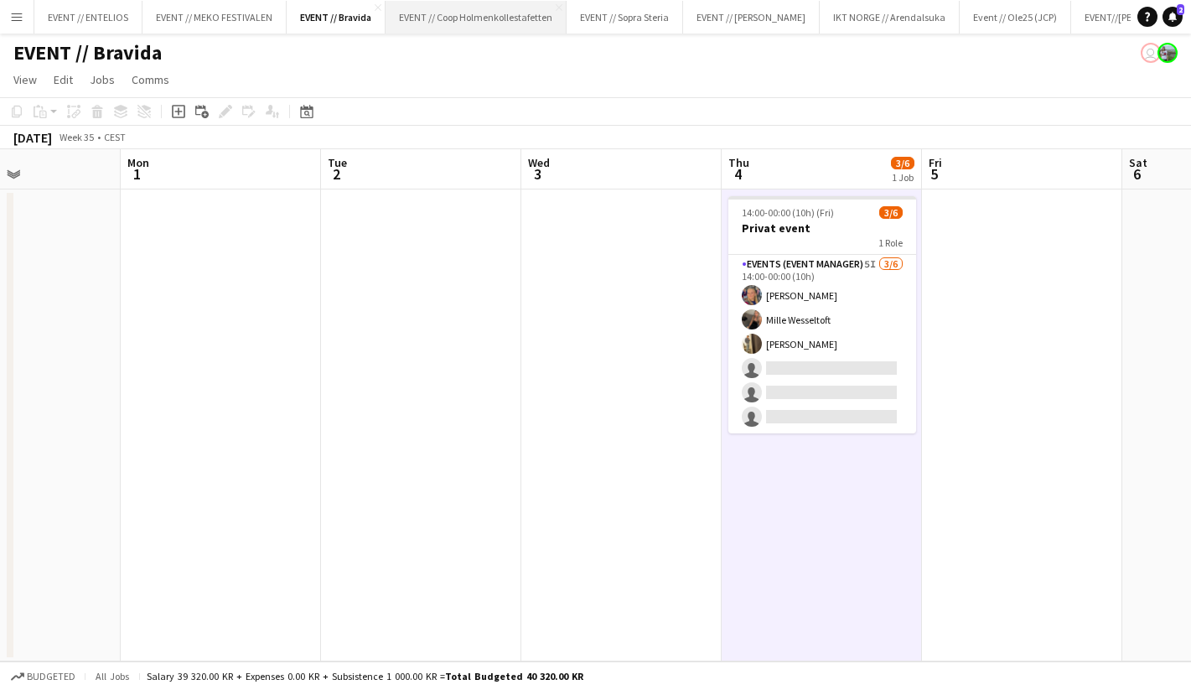
click at [452, 18] on button "EVENT // Coop Holmenkollestafetten Close" at bounding box center [476, 17] width 181 height 33
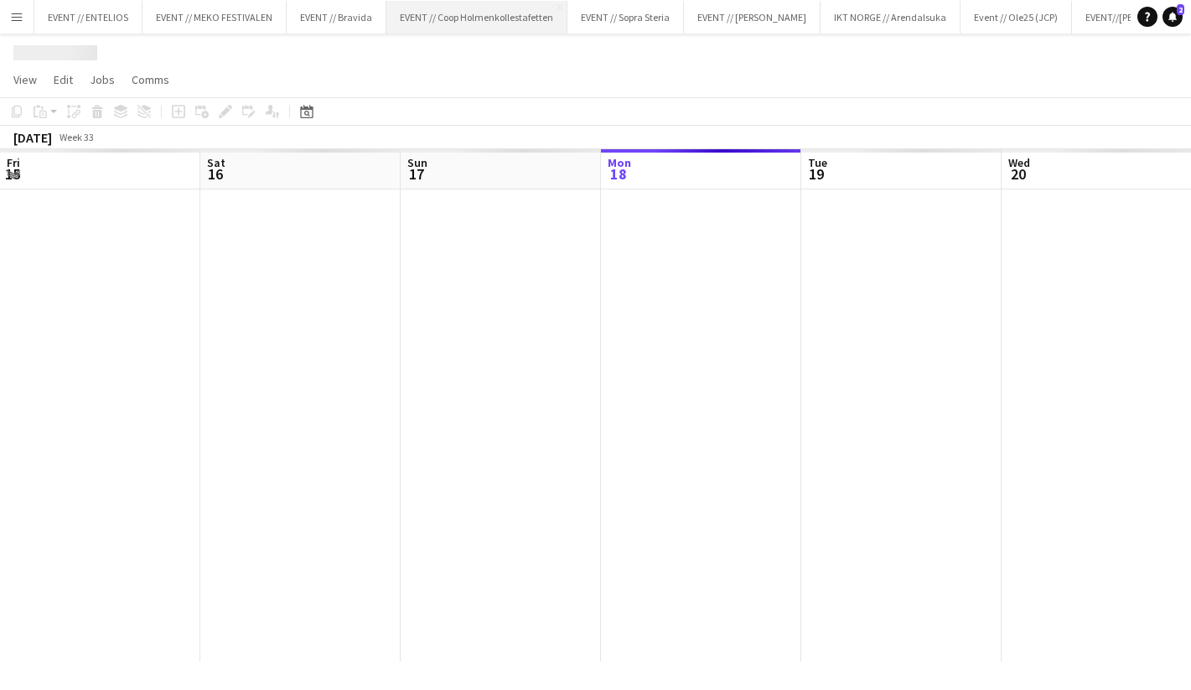
scroll to position [0, 401]
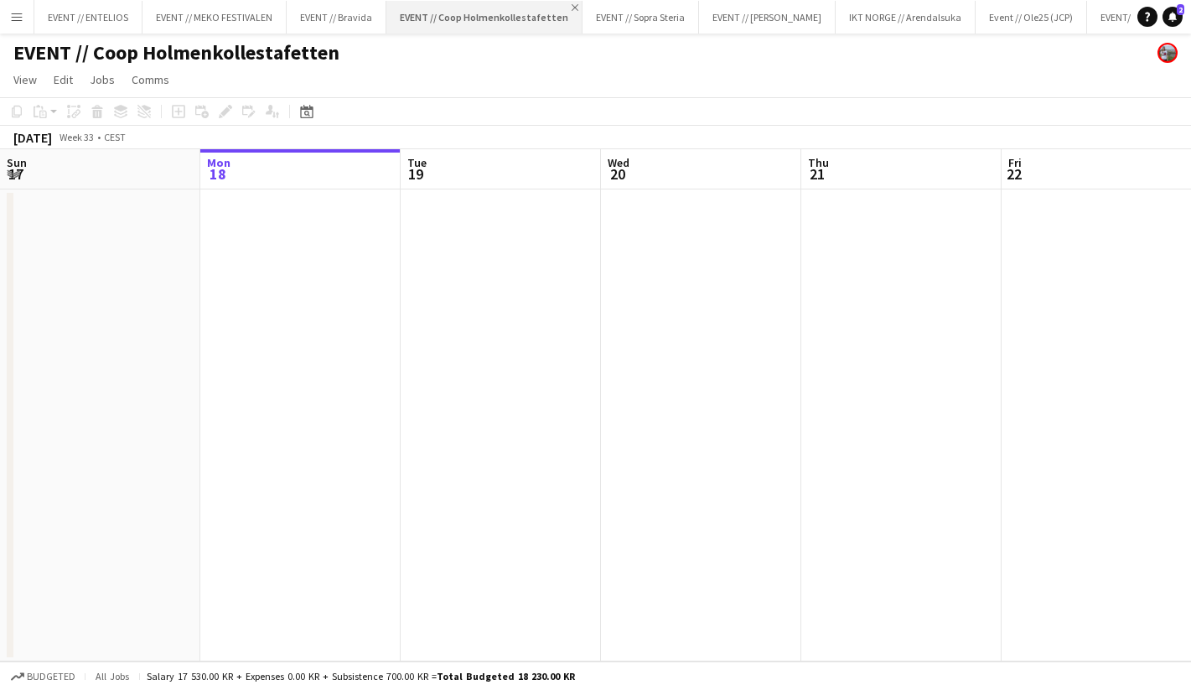
click at [572, 6] on app-icon "Close" at bounding box center [575, 7] width 7 height 7
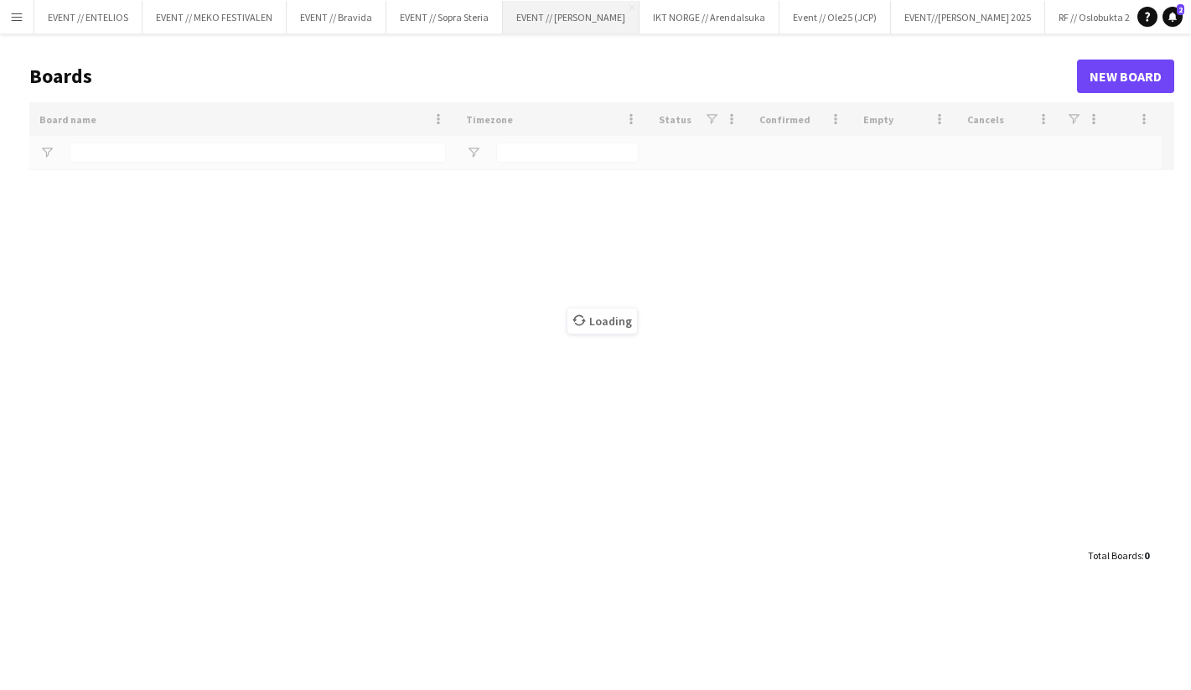
type input "*******"
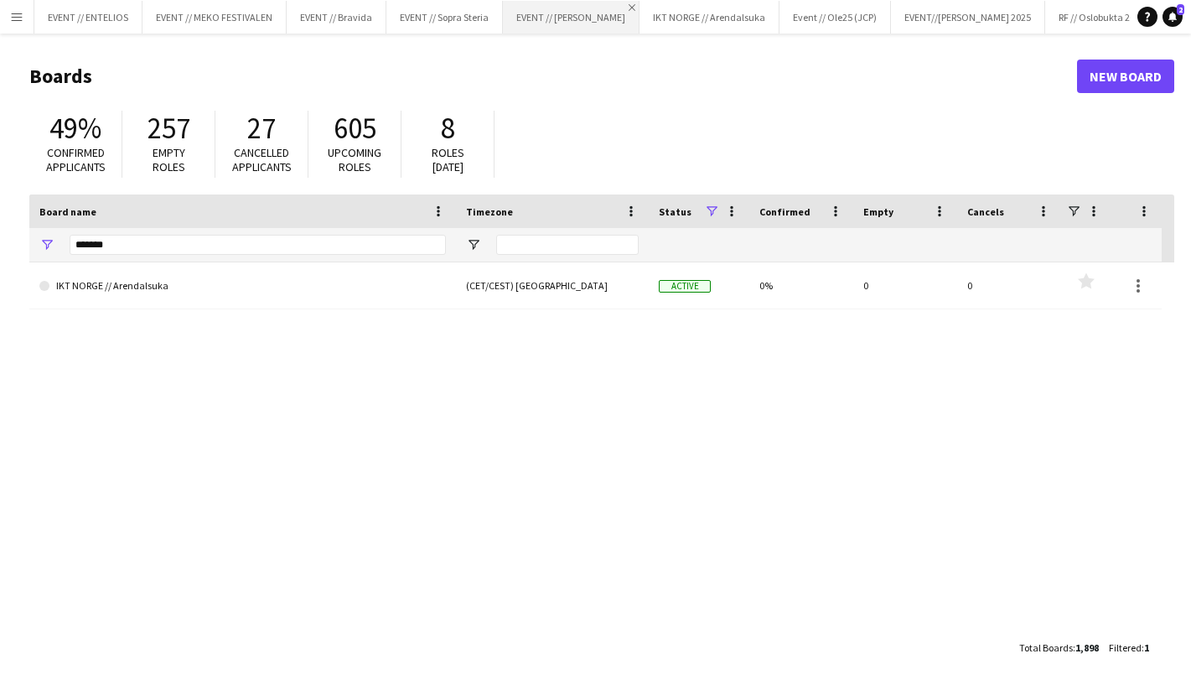
click at [629, 6] on app-icon "Close" at bounding box center [632, 7] width 7 height 7
click at [632, 7] on app-icon "Close" at bounding box center [635, 7] width 7 height 7
click at [758, 8] on app-icon "Close" at bounding box center [761, 7] width 7 height 7
click at [946, 5] on app-icon "Close" at bounding box center [949, 7] width 7 height 7
click at [851, 18] on button "EVENT // COOP BYGGFORUM 2025 Close" at bounding box center [814, 17] width 170 height 33
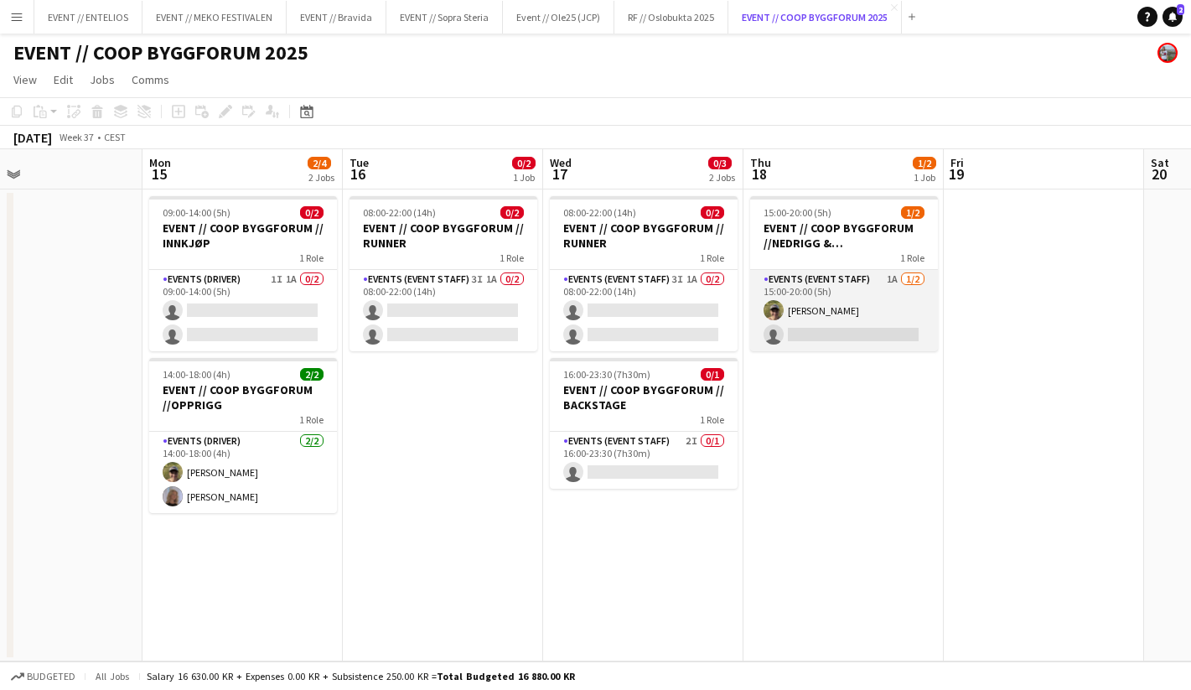
scroll to position [0, 666]
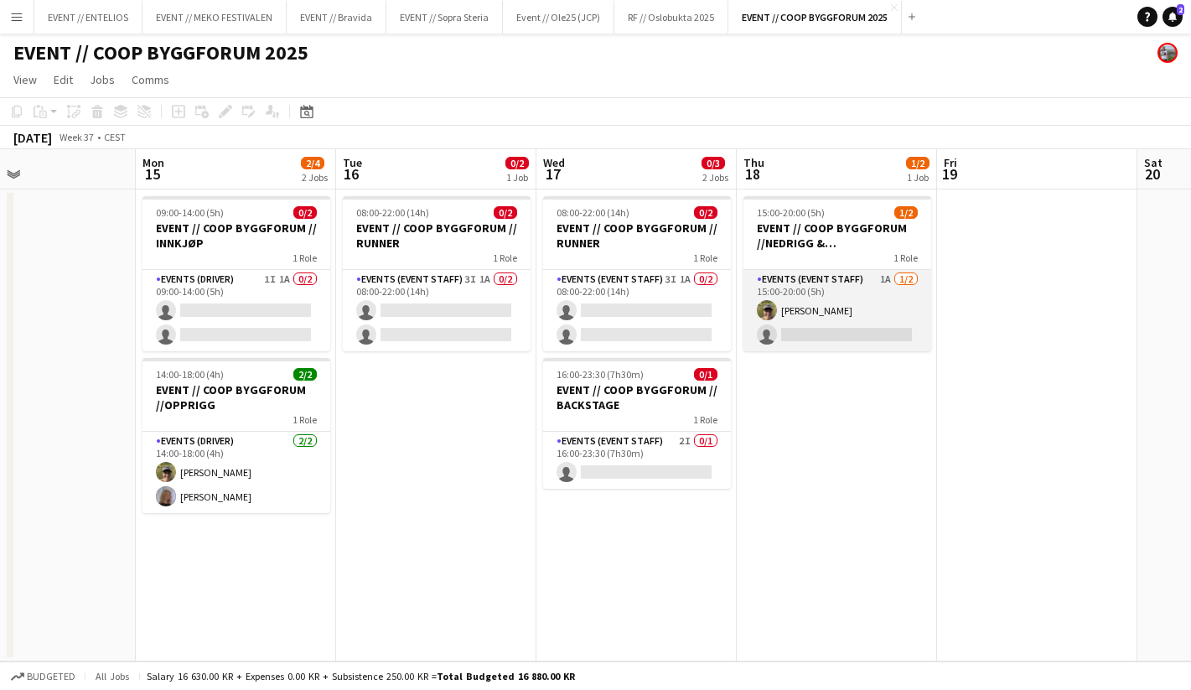
click at [818, 300] on app-card-role "Events (Event Staff) 1A [DATE] 15:00-20:00 (5h) [PERSON_NAME] single-neutral-ac…" at bounding box center [838, 310] width 188 height 81
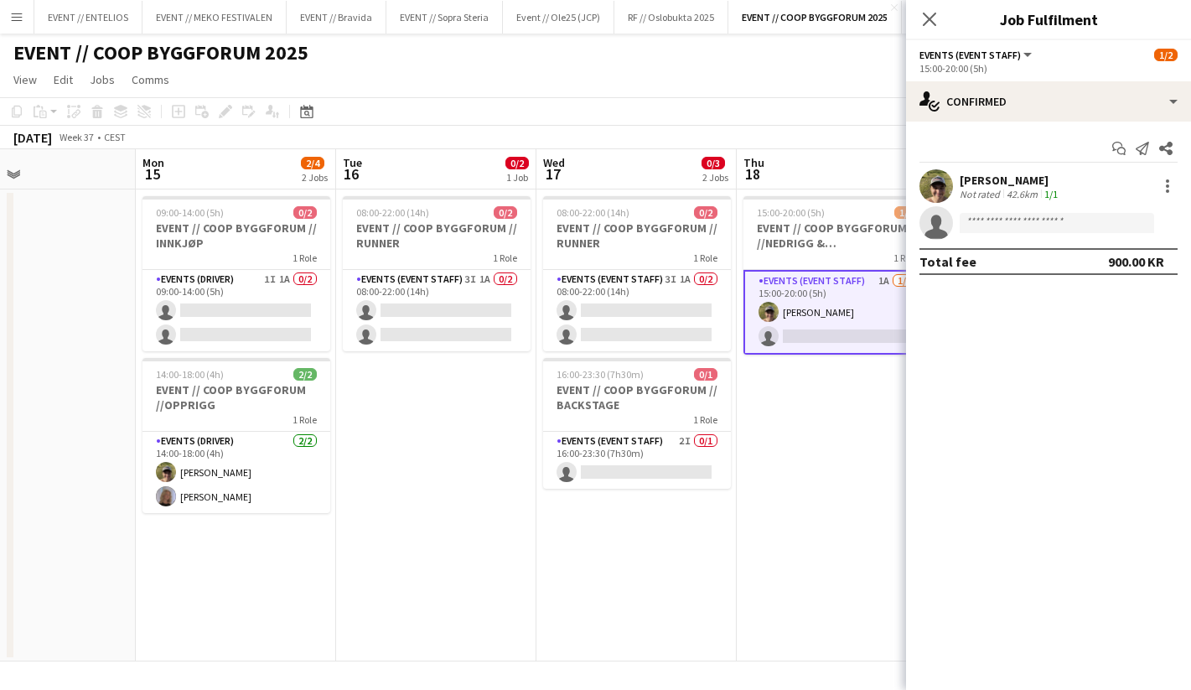
click at [1007, 188] on div "42.6km" at bounding box center [1023, 194] width 38 height 13
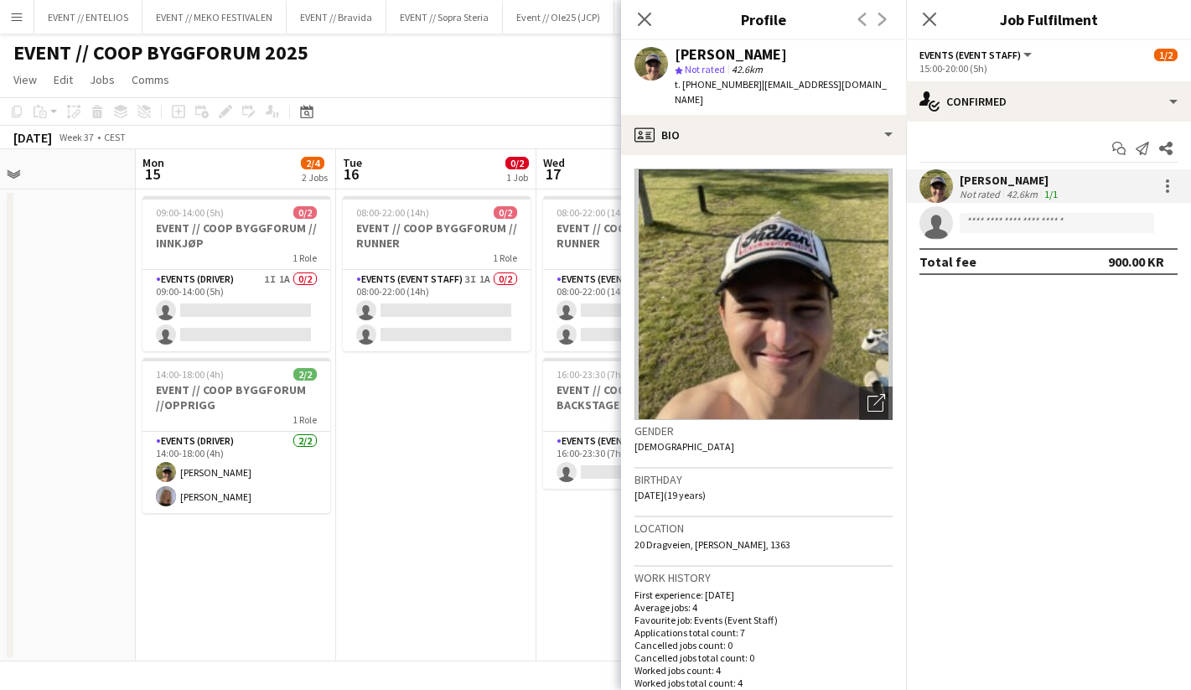
click at [474, 514] on app-date-cell "08:00-22:00 (14h) 0/2 EVENT // COOP BYGGFORUM // RUNNER 1 Role Events (Event St…" at bounding box center [436, 425] width 200 height 472
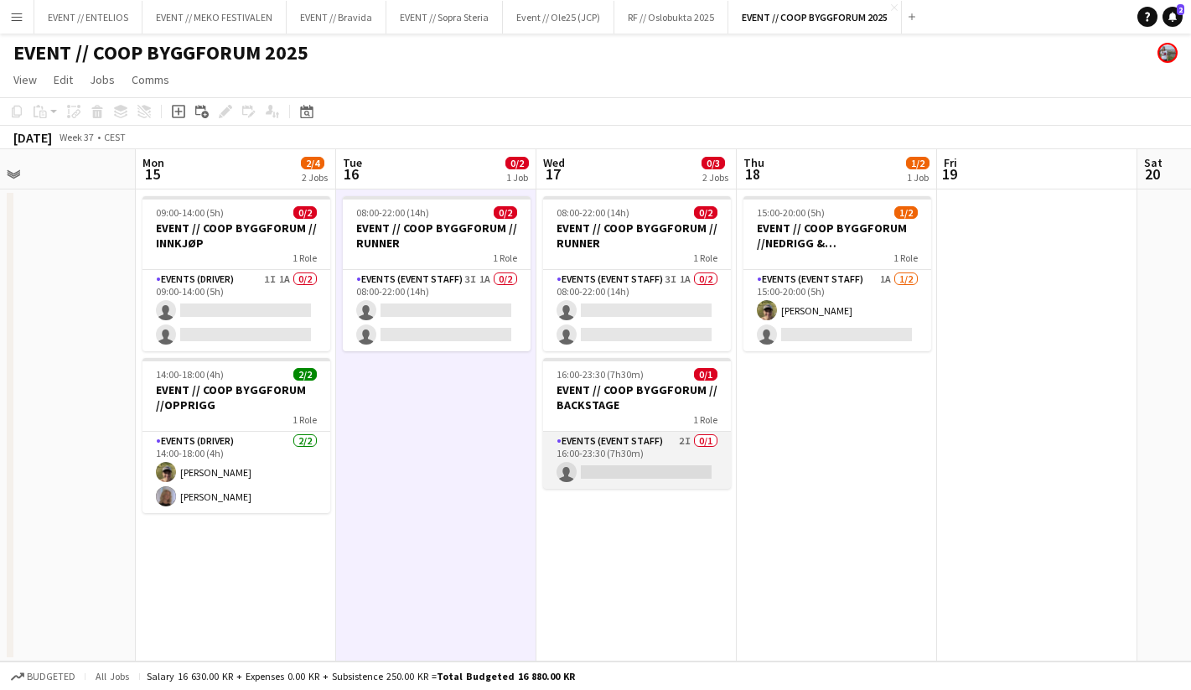
click at [622, 454] on app-card-role "Events (Event Staff) 2I 0/1 16:00-23:30 (7h30m) single-neutral-actions" at bounding box center [637, 460] width 188 height 57
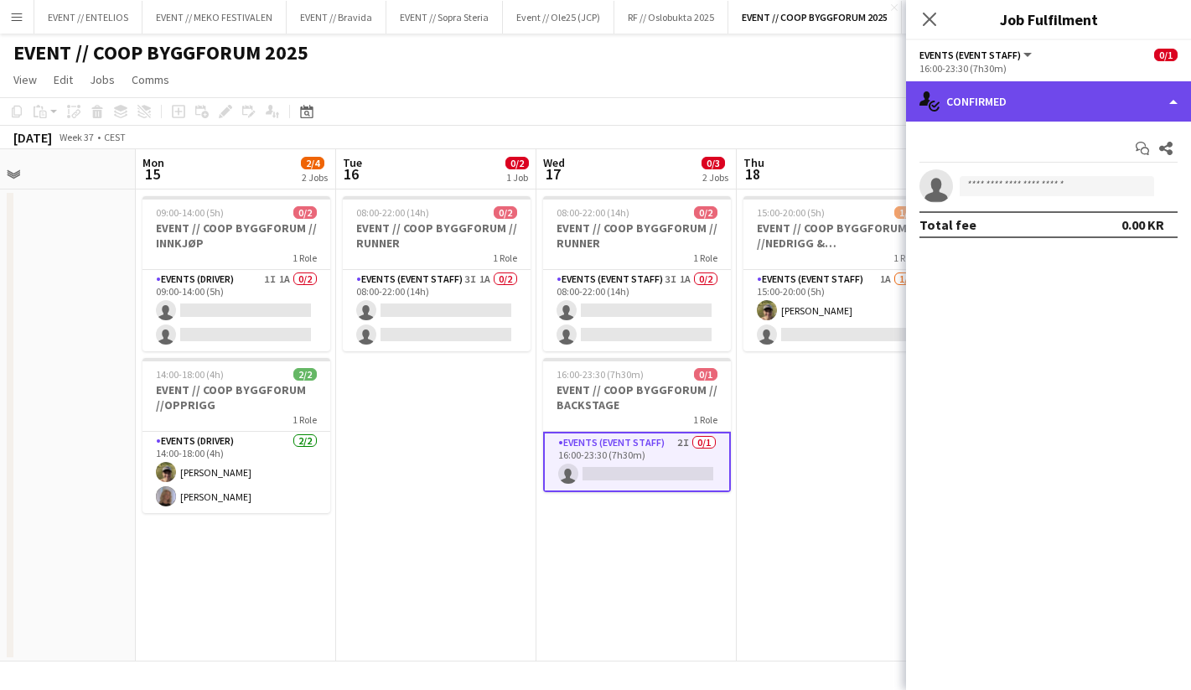
click at [979, 109] on div "single-neutral-actions-check-2 Confirmed" at bounding box center [1048, 101] width 285 height 40
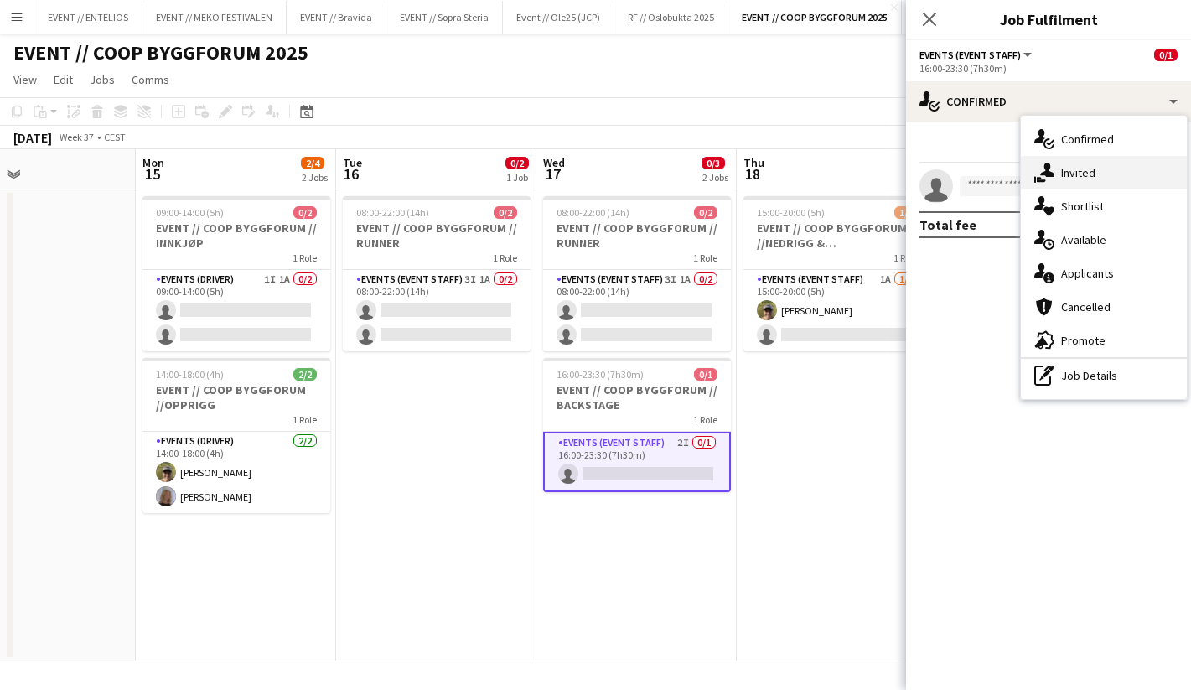
click at [1076, 183] on div "single-neutral-actions-share-1 Invited" at bounding box center [1104, 173] width 166 height 34
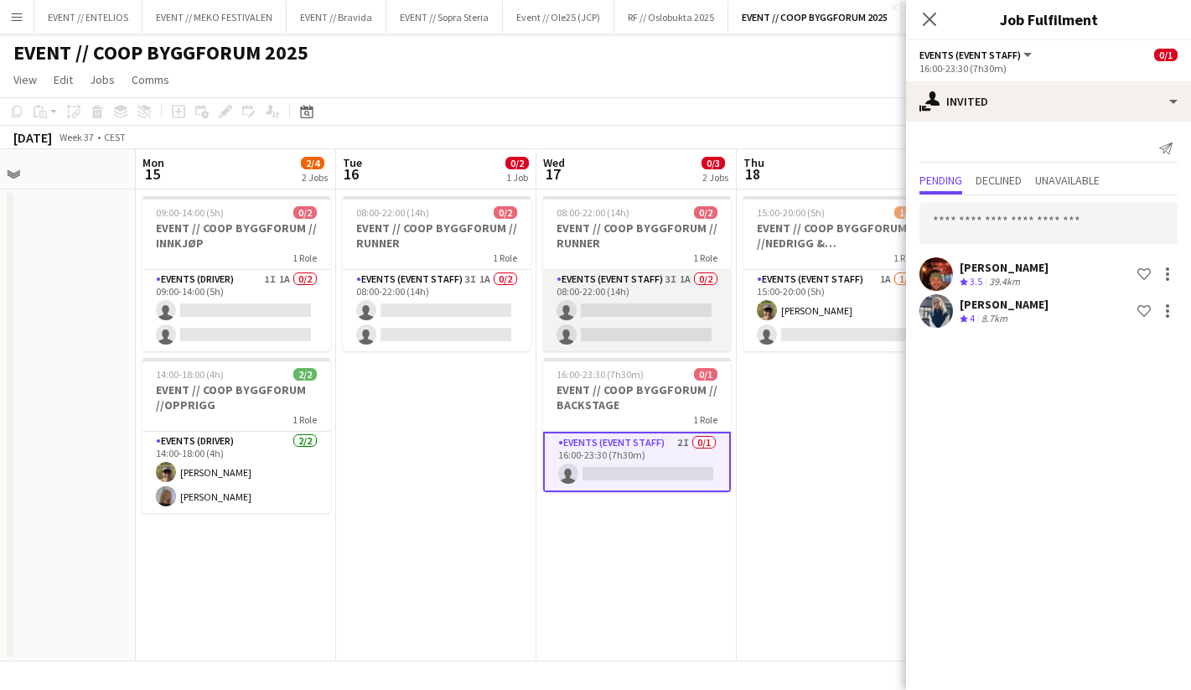
click at [675, 342] on app-card-role "Events (Event Staff) 3I 1A 0/2 08:00-22:00 (14h) single-neutral-actions single-…" at bounding box center [637, 310] width 188 height 81
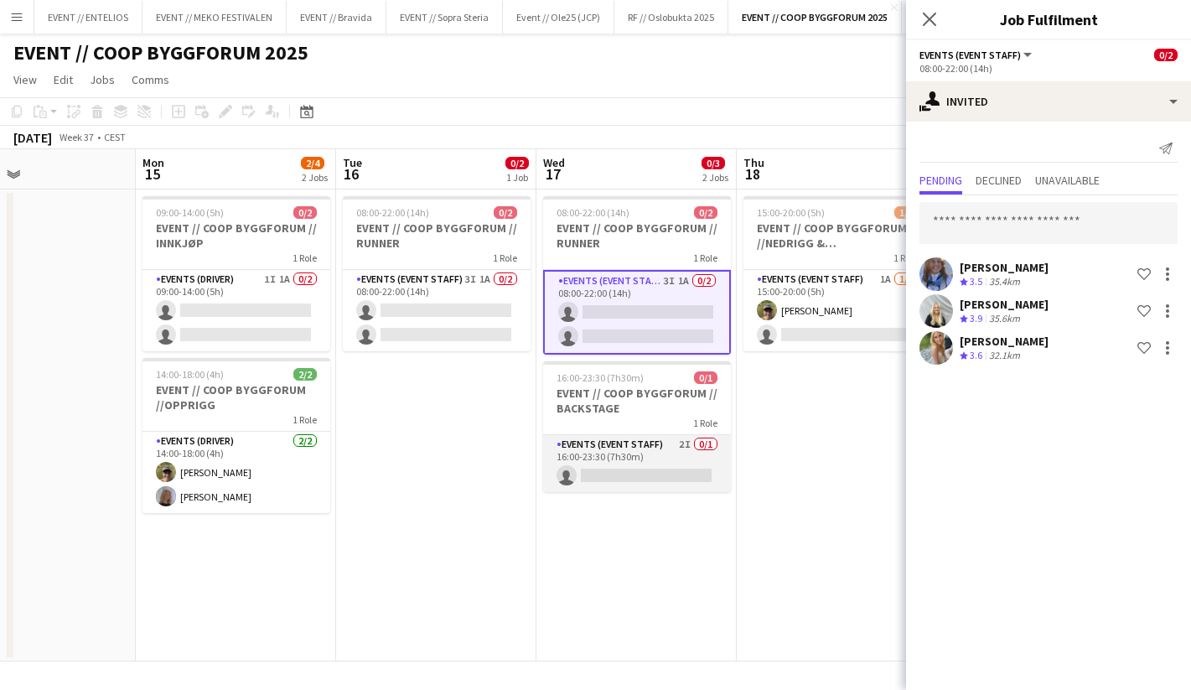
click at [642, 482] on app-card-role "Events (Event Staff) 2I 0/1 16:00-23:30 (7h30m) single-neutral-actions" at bounding box center [637, 463] width 188 height 57
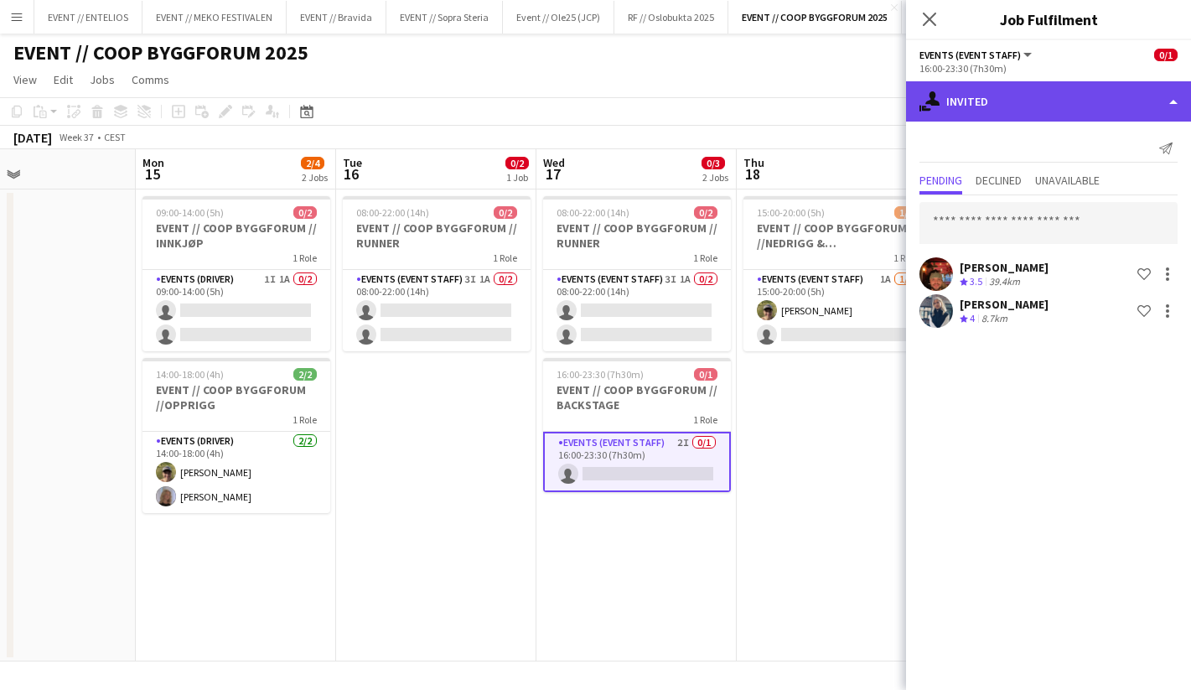
click at [970, 108] on div "single-neutral-actions-share-1 Invited" at bounding box center [1048, 101] width 285 height 40
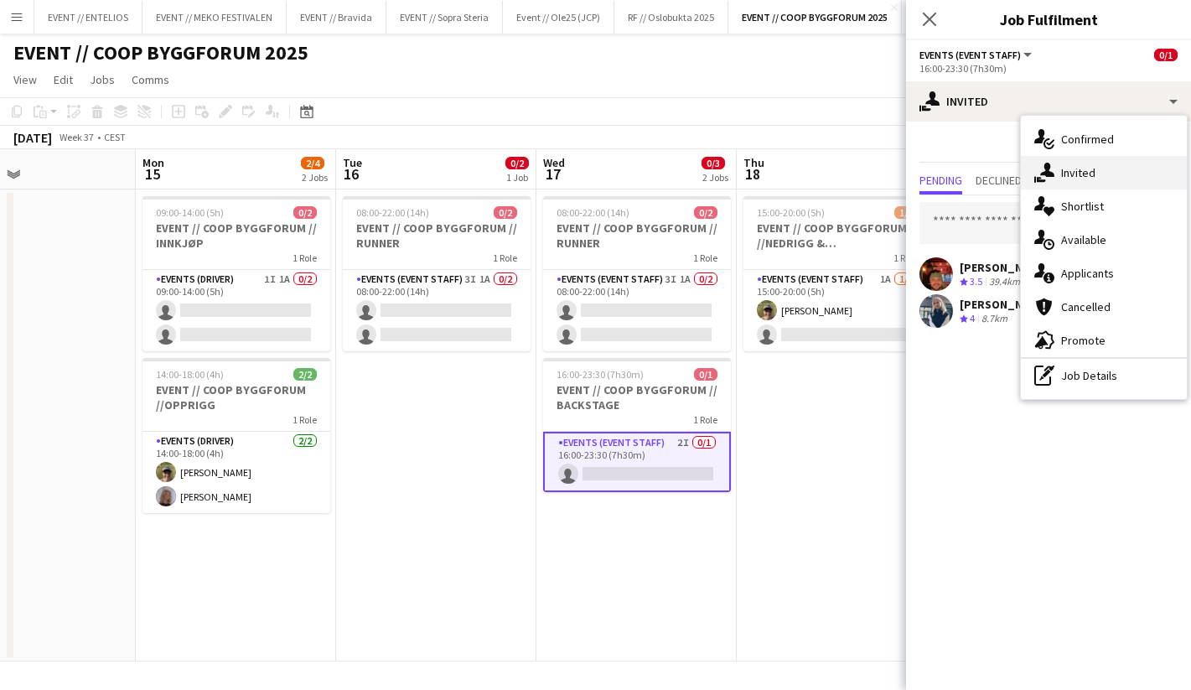
click at [1061, 170] on div "single-neutral-actions-share-1 Invited" at bounding box center [1104, 173] width 166 height 34
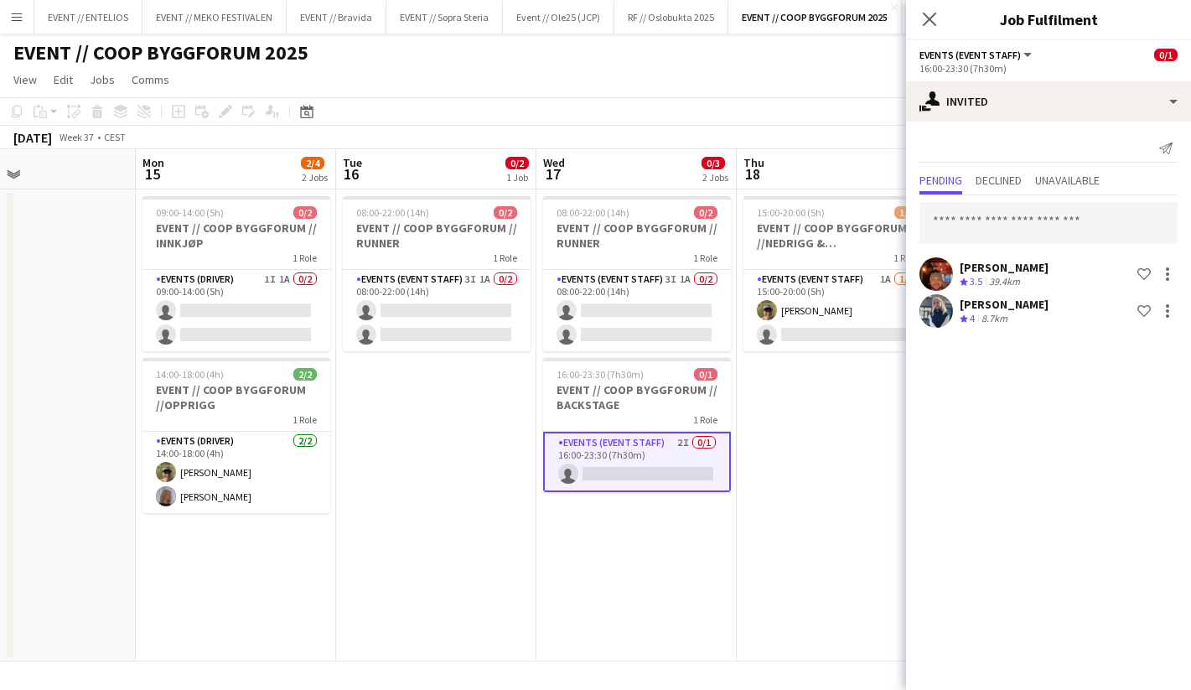
click at [983, 284] on span "3.5" at bounding box center [976, 281] width 13 height 13
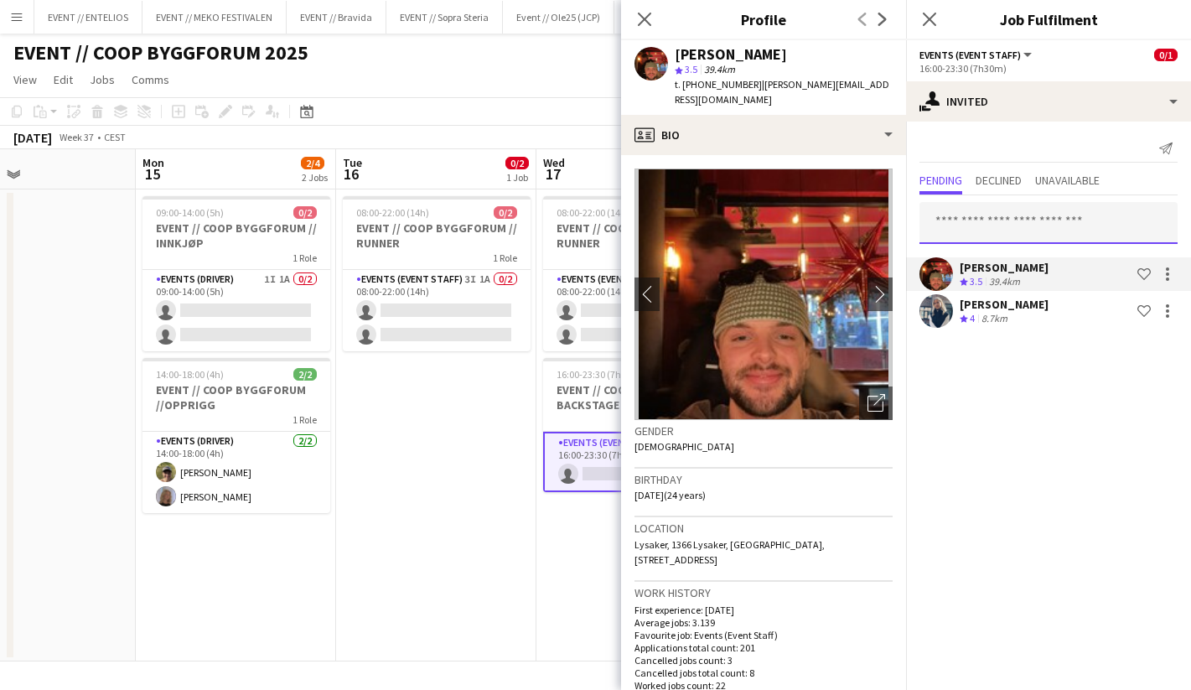
click at [970, 225] on input "text" at bounding box center [1049, 223] width 258 height 42
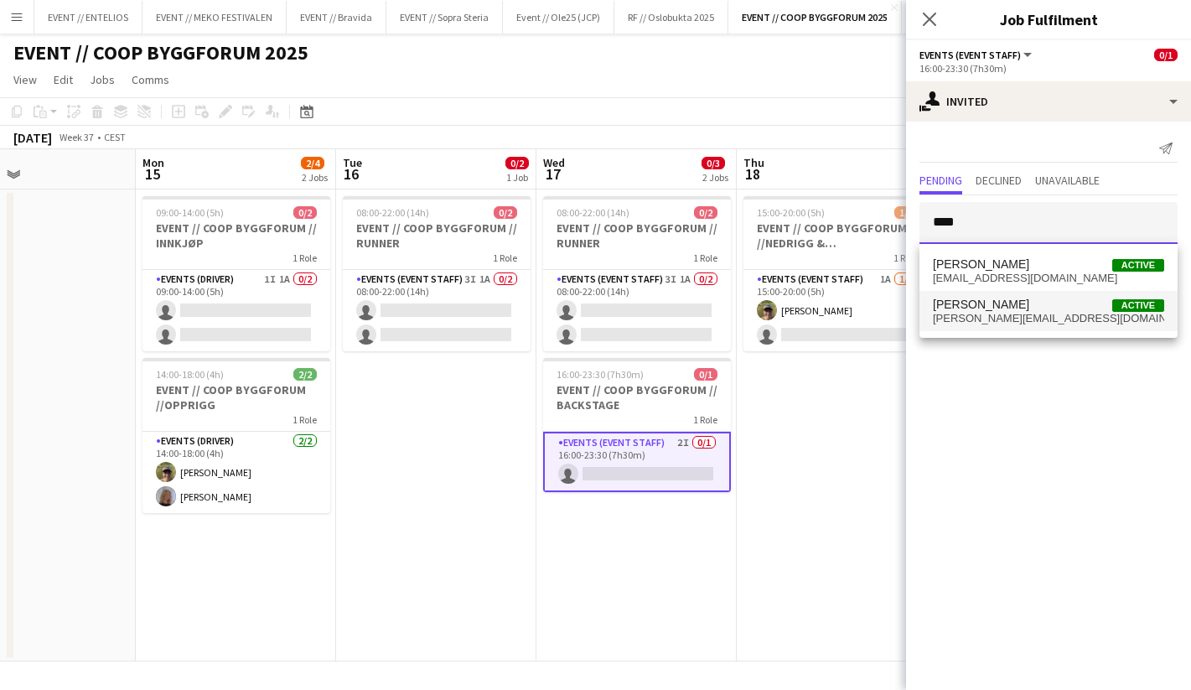
type input "****"
click at [978, 310] on span "[PERSON_NAME]" at bounding box center [981, 305] width 96 height 14
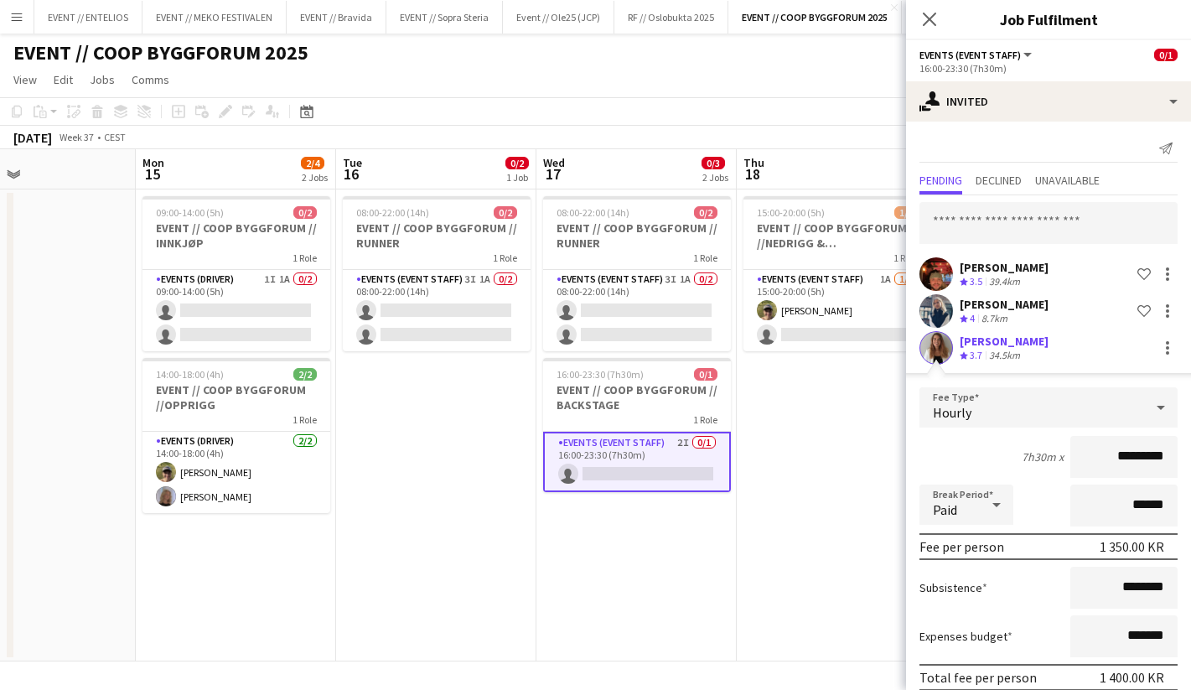
click at [942, 361] on app-user-avatar at bounding box center [937, 348] width 34 height 34
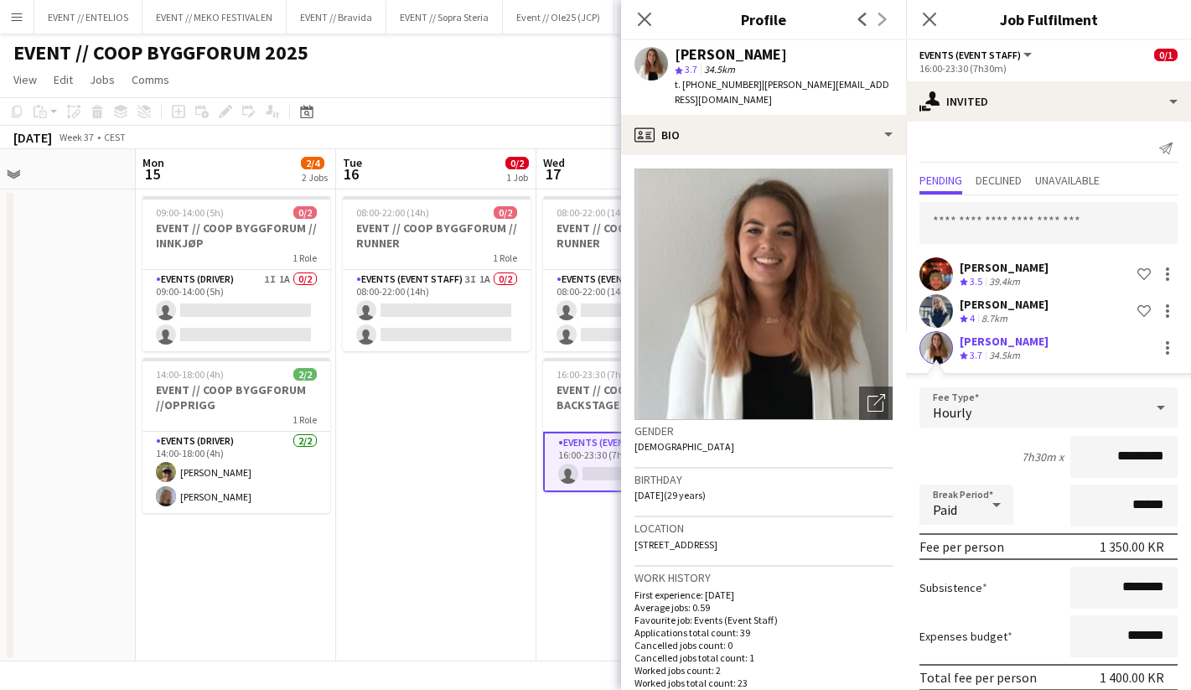
click at [934, 342] on app-user-avatar at bounding box center [937, 348] width 34 height 34
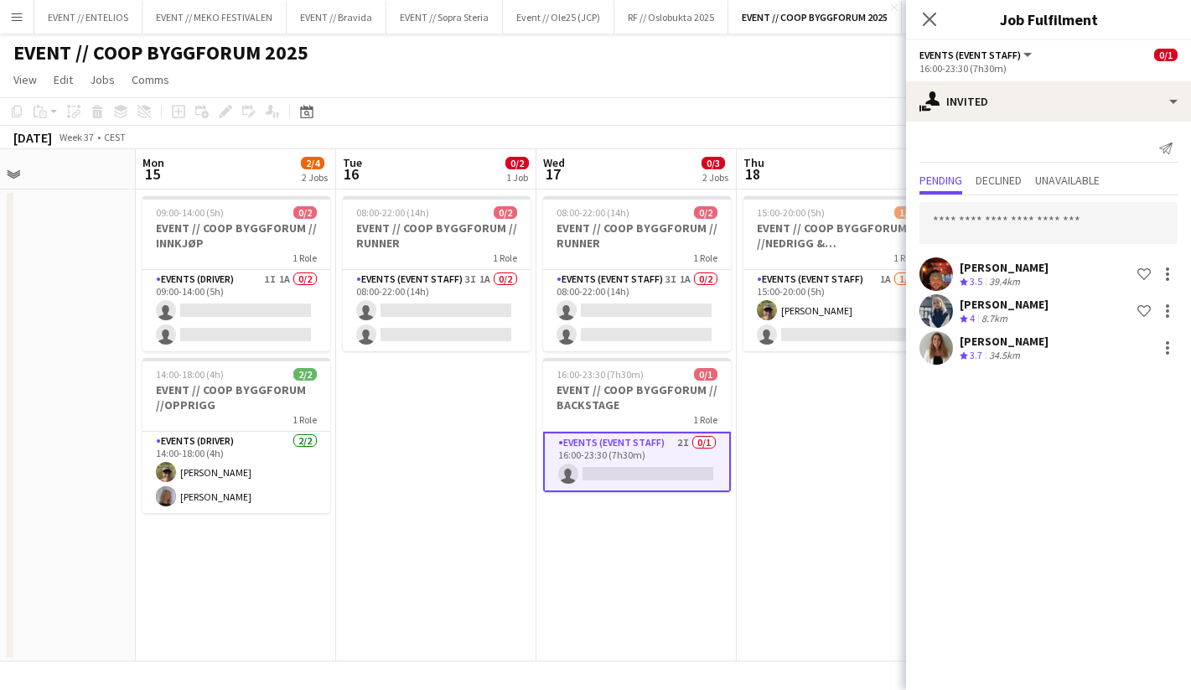
click at [811, 418] on app-date-cell "15:00-20:00 (5h) 1/2 EVENT // COOP BYGGFORUM //NEDRIGG & TILBAKELEVERING 1 Role…" at bounding box center [837, 425] width 200 height 472
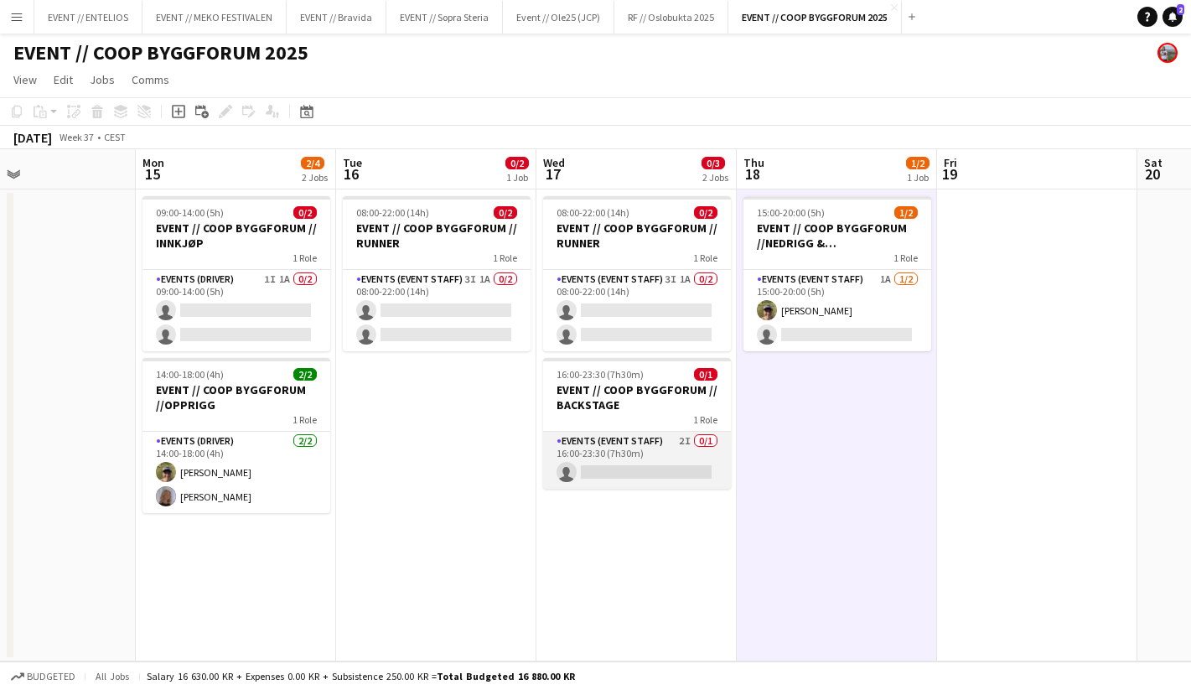
click at [678, 466] on app-card-role "Events (Event Staff) 2I 0/1 16:00-23:30 (7h30m) single-neutral-actions" at bounding box center [637, 460] width 188 height 57
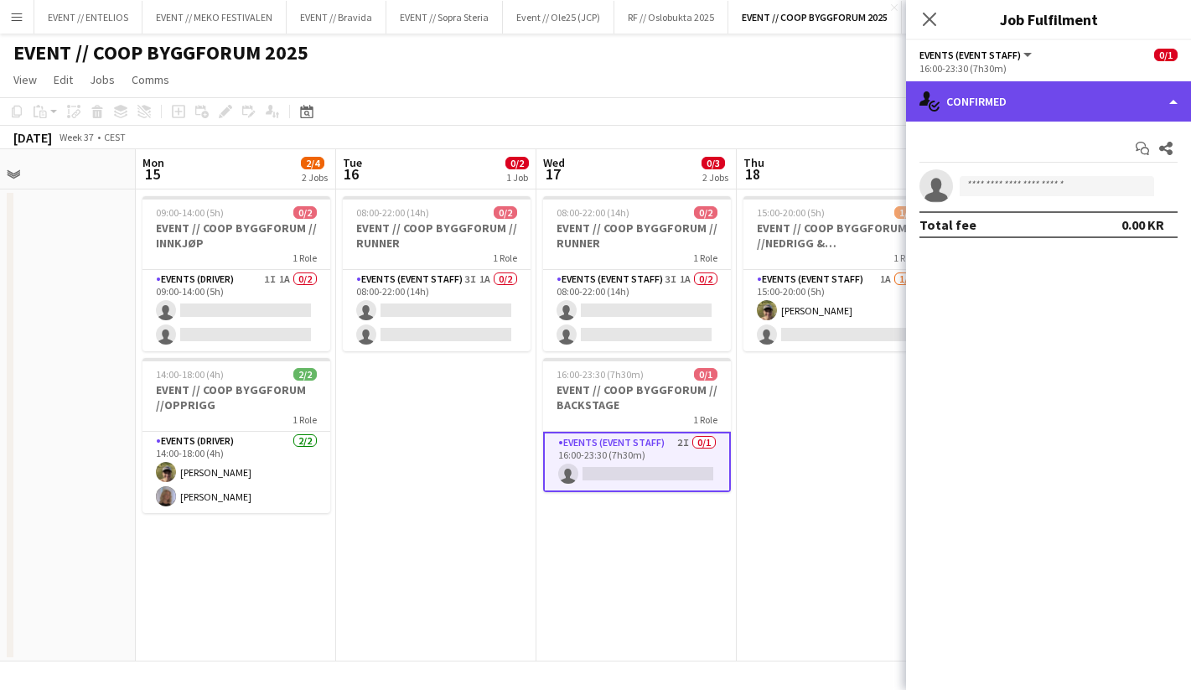
click at [959, 101] on div "single-neutral-actions-check-2 Confirmed" at bounding box center [1048, 101] width 285 height 40
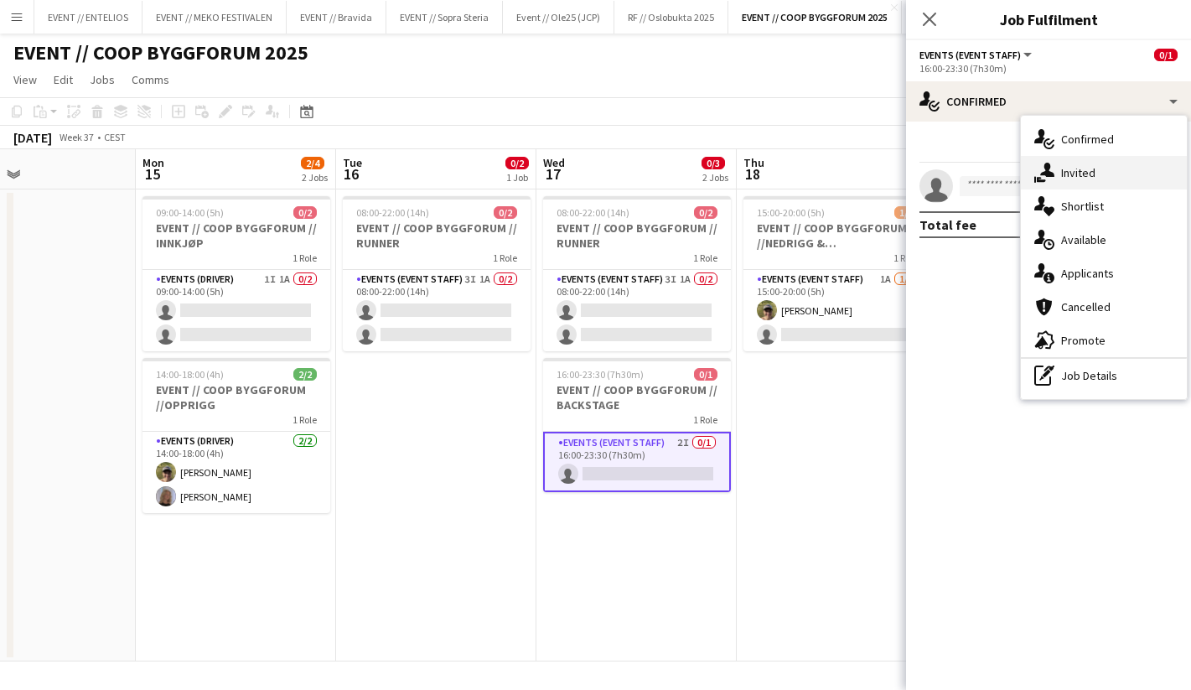
click at [1078, 175] on div "single-neutral-actions-share-1 Invited" at bounding box center [1104, 173] width 166 height 34
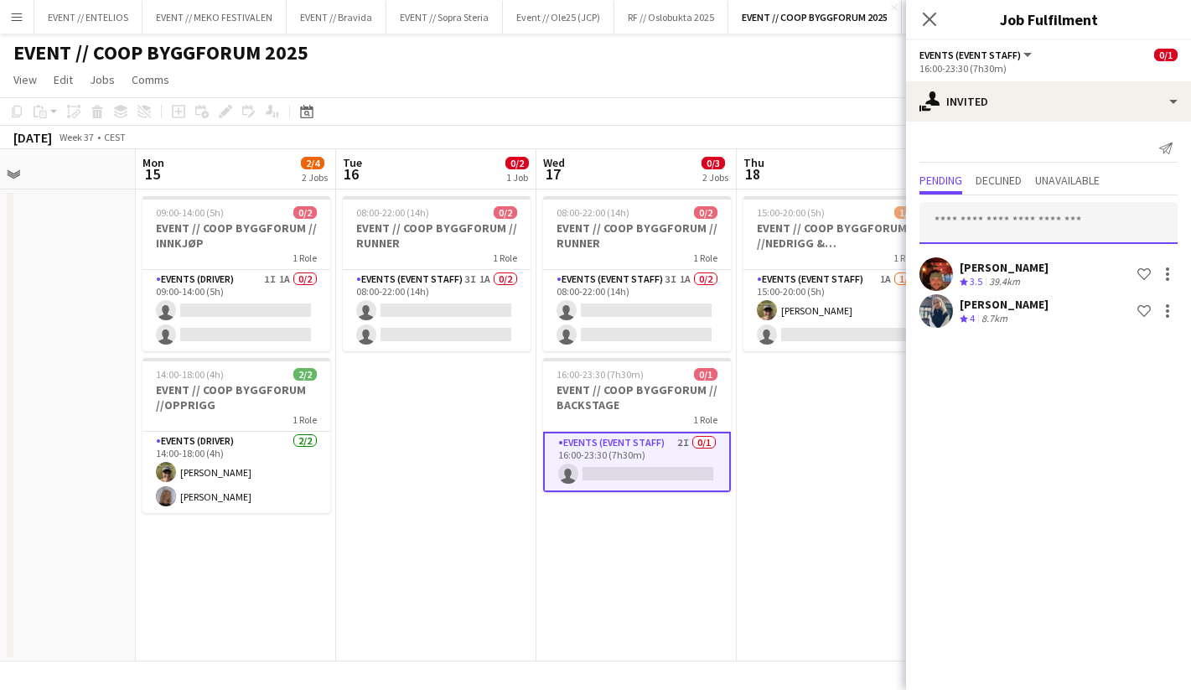
click at [968, 233] on input "text" at bounding box center [1049, 223] width 258 height 42
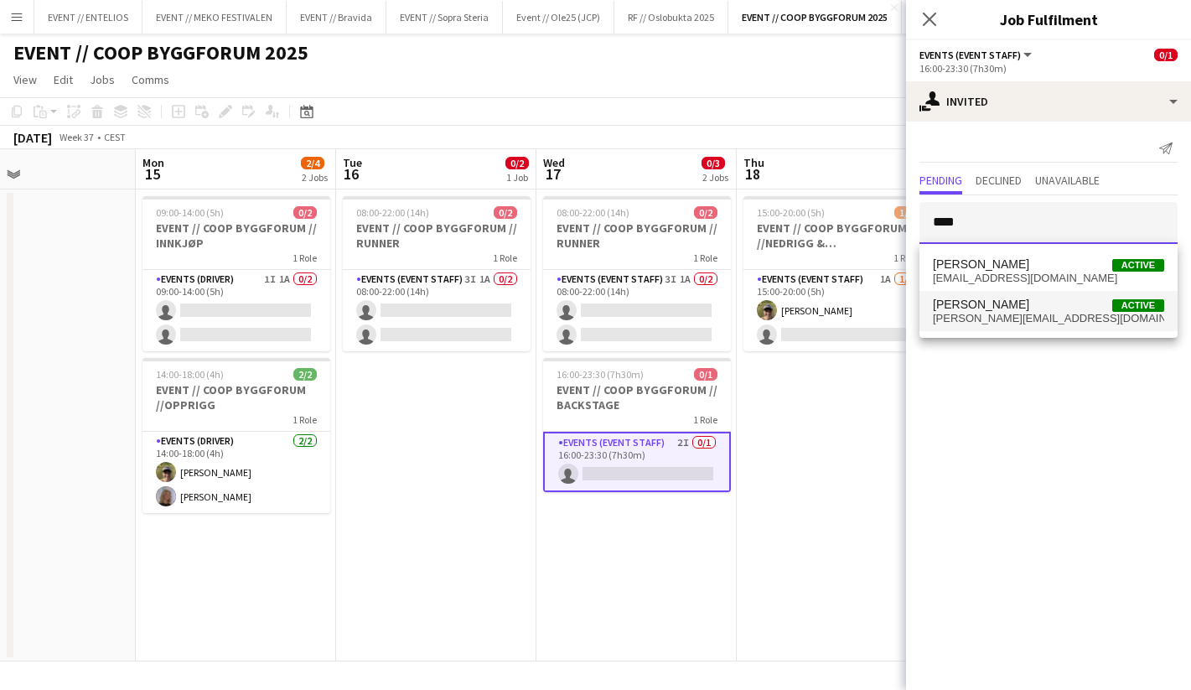
type input "****"
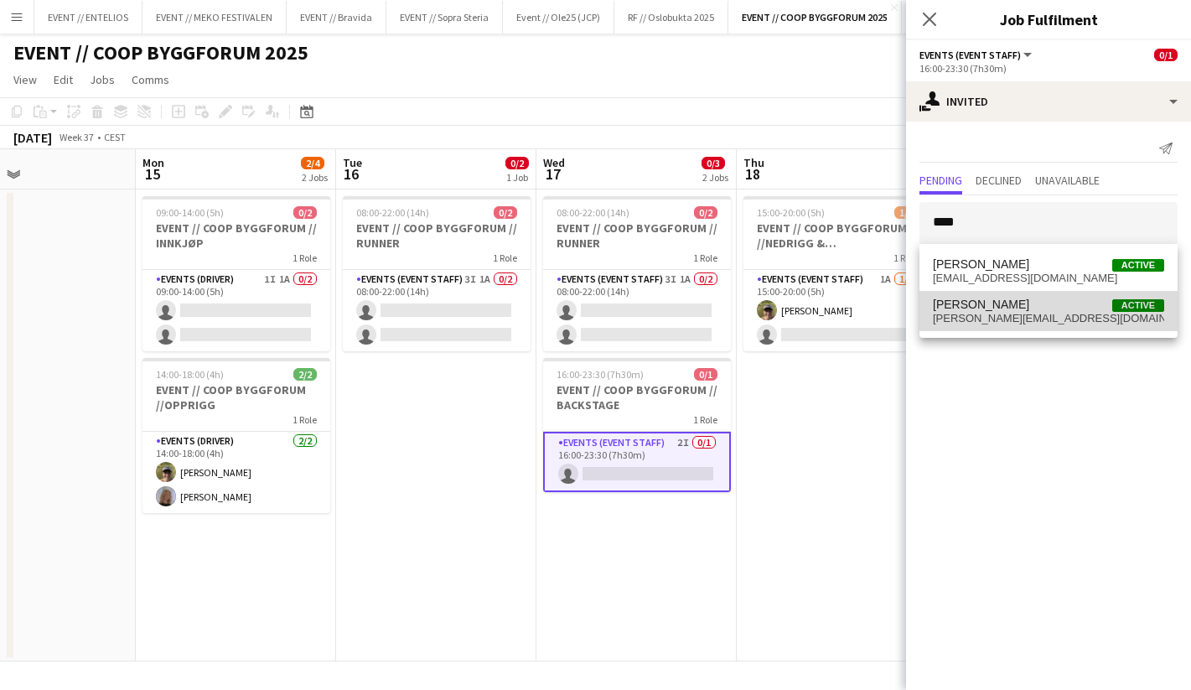
click at [986, 309] on span "[PERSON_NAME]" at bounding box center [981, 305] width 96 height 14
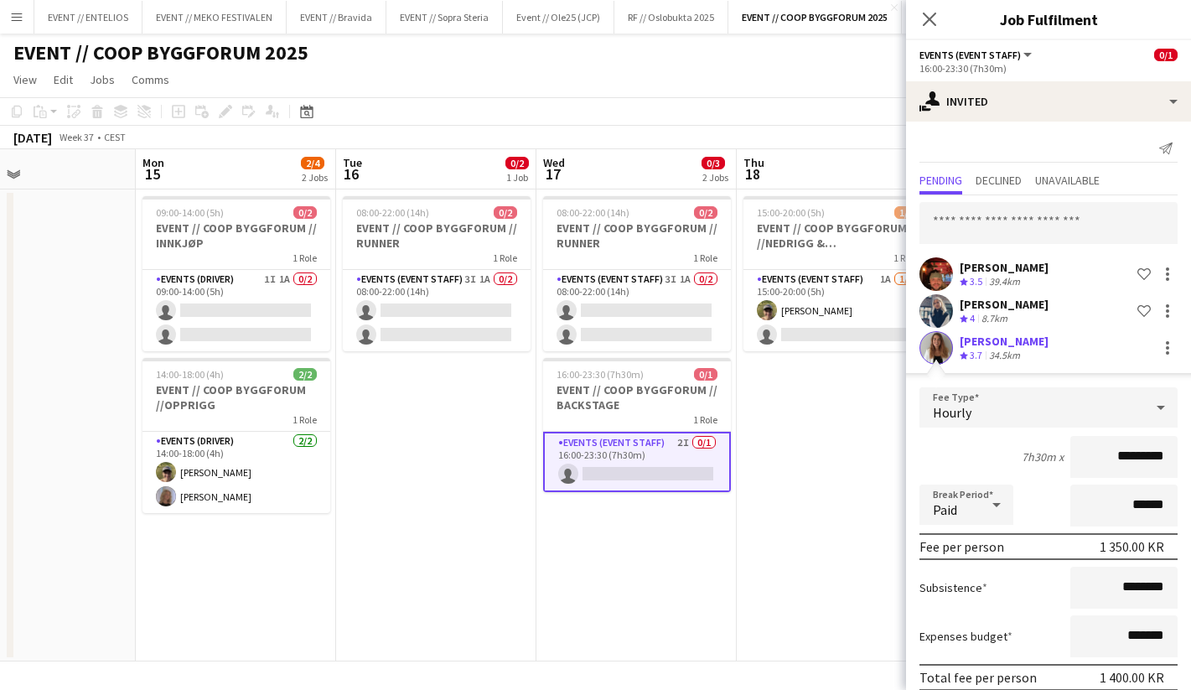
scroll to position [72, 0]
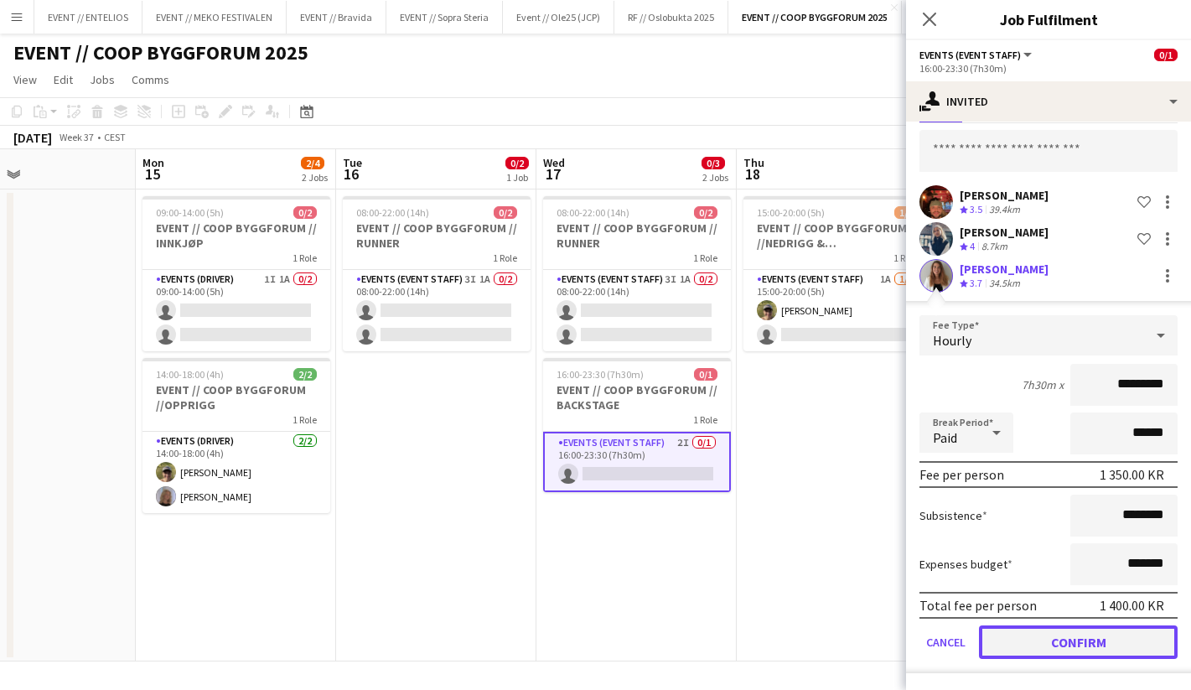
click at [1065, 648] on button "Confirm" at bounding box center [1078, 642] width 199 height 34
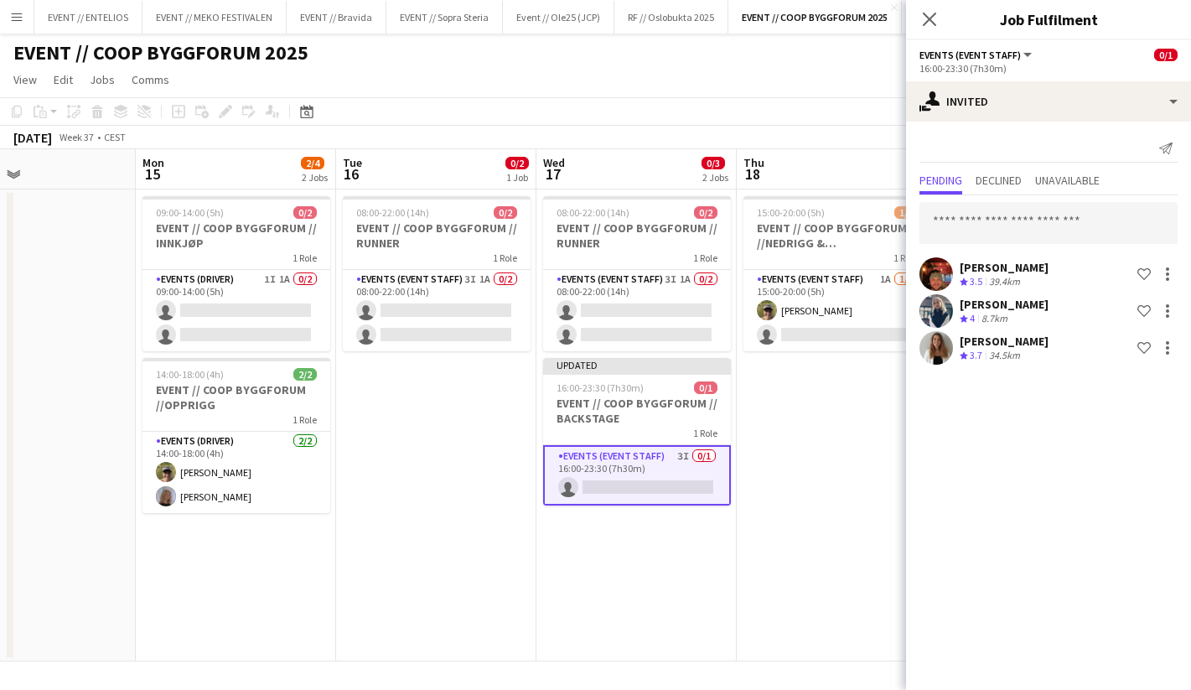
click at [762, 490] on app-date-cell "15:00-20:00 (5h) 1/2 EVENT // COOP BYGGFORUM //NEDRIGG & TILBAKELEVERING 1 Role…" at bounding box center [837, 425] width 200 height 472
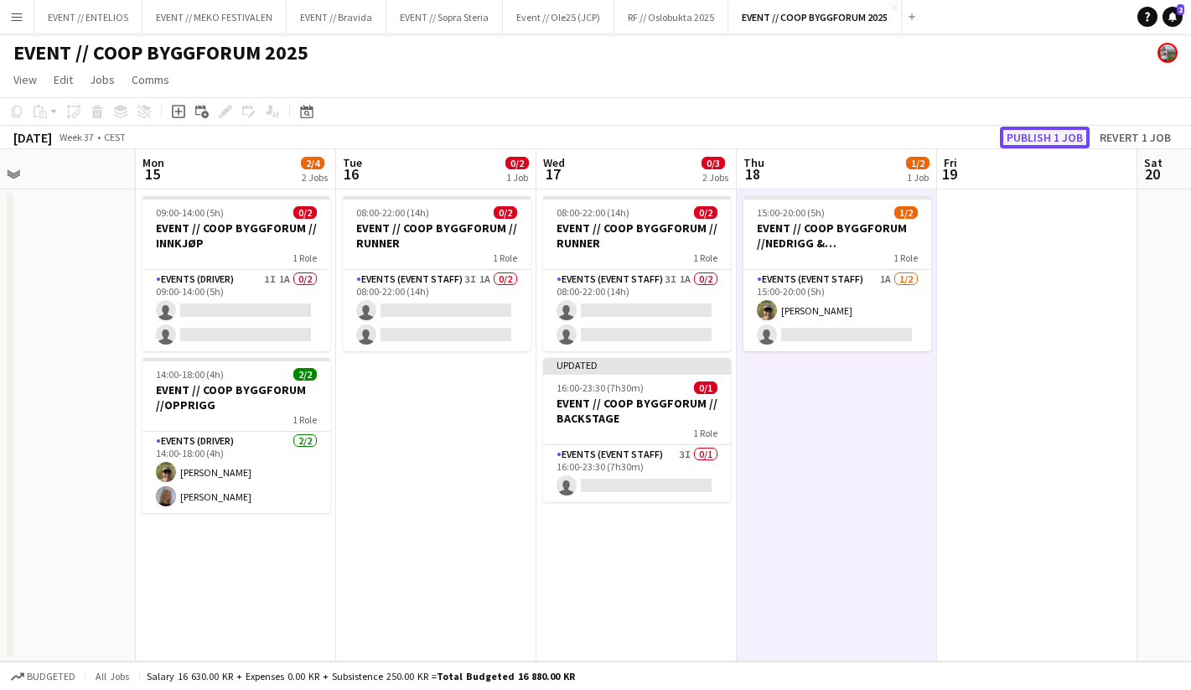
click at [1043, 127] on button "Publish 1 job" at bounding box center [1045, 138] width 90 height 22
